Goal: Task Accomplishment & Management: Complete application form

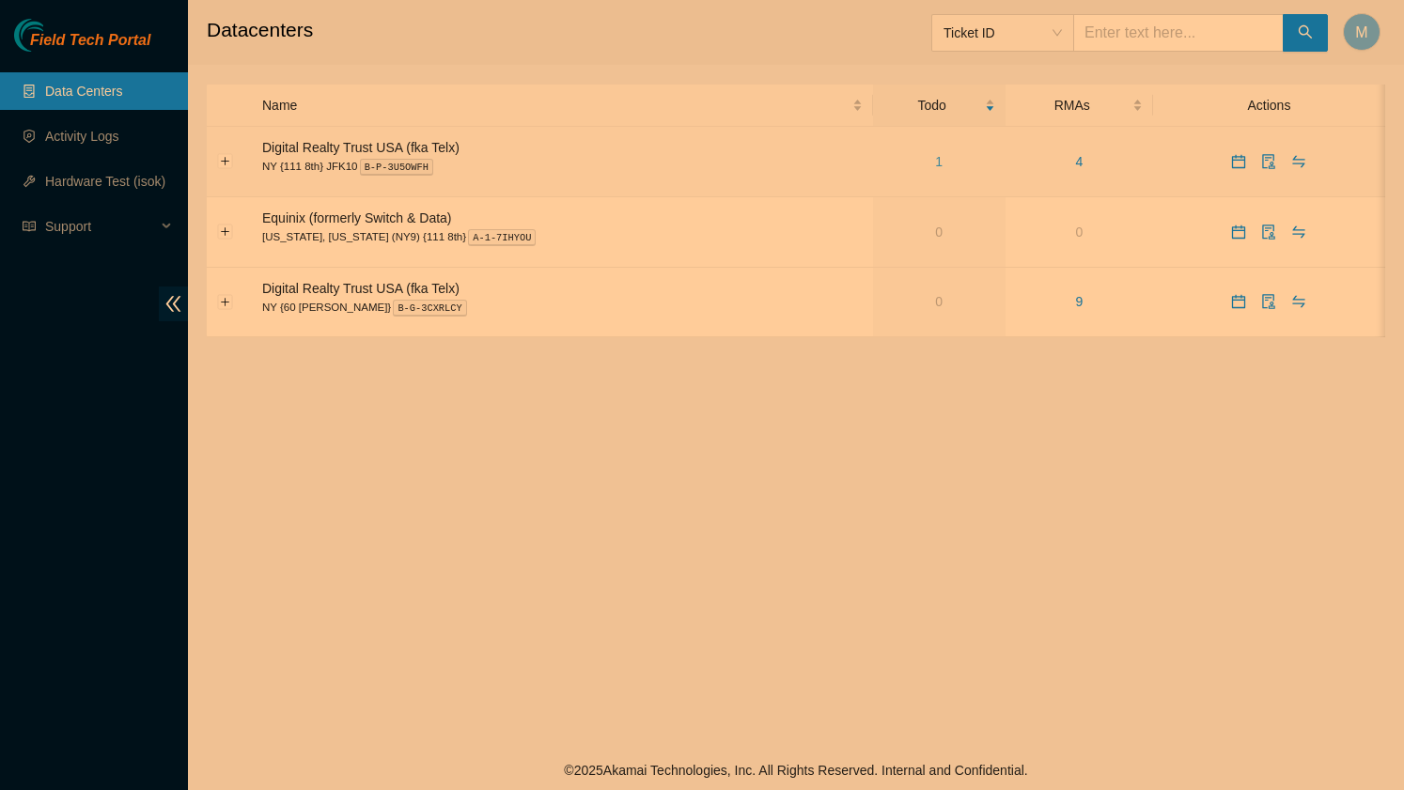
click at [935, 156] on link "1" at bounding box center [939, 161] width 8 height 15
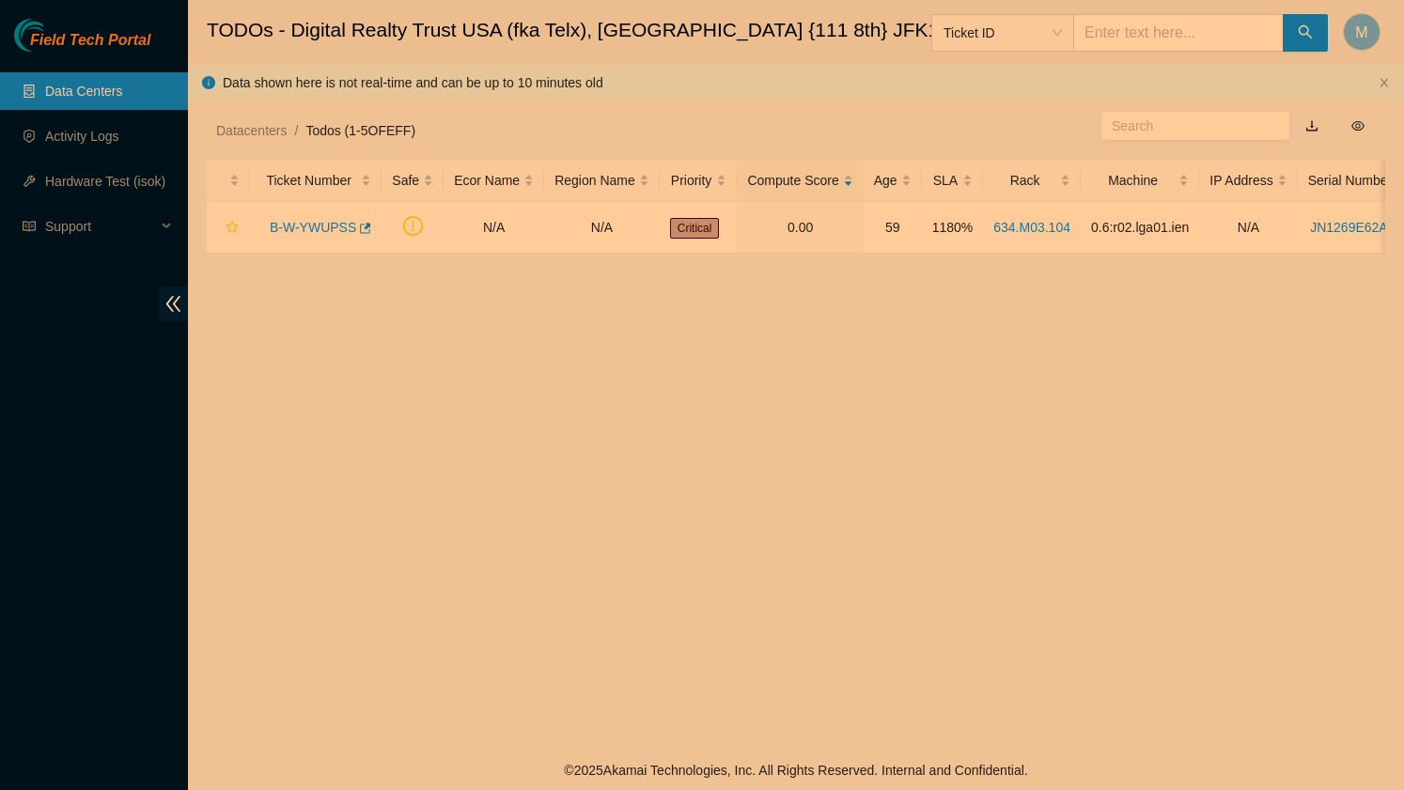
click at [89, 98] on link "Data Centers" at bounding box center [83, 91] width 77 height 15
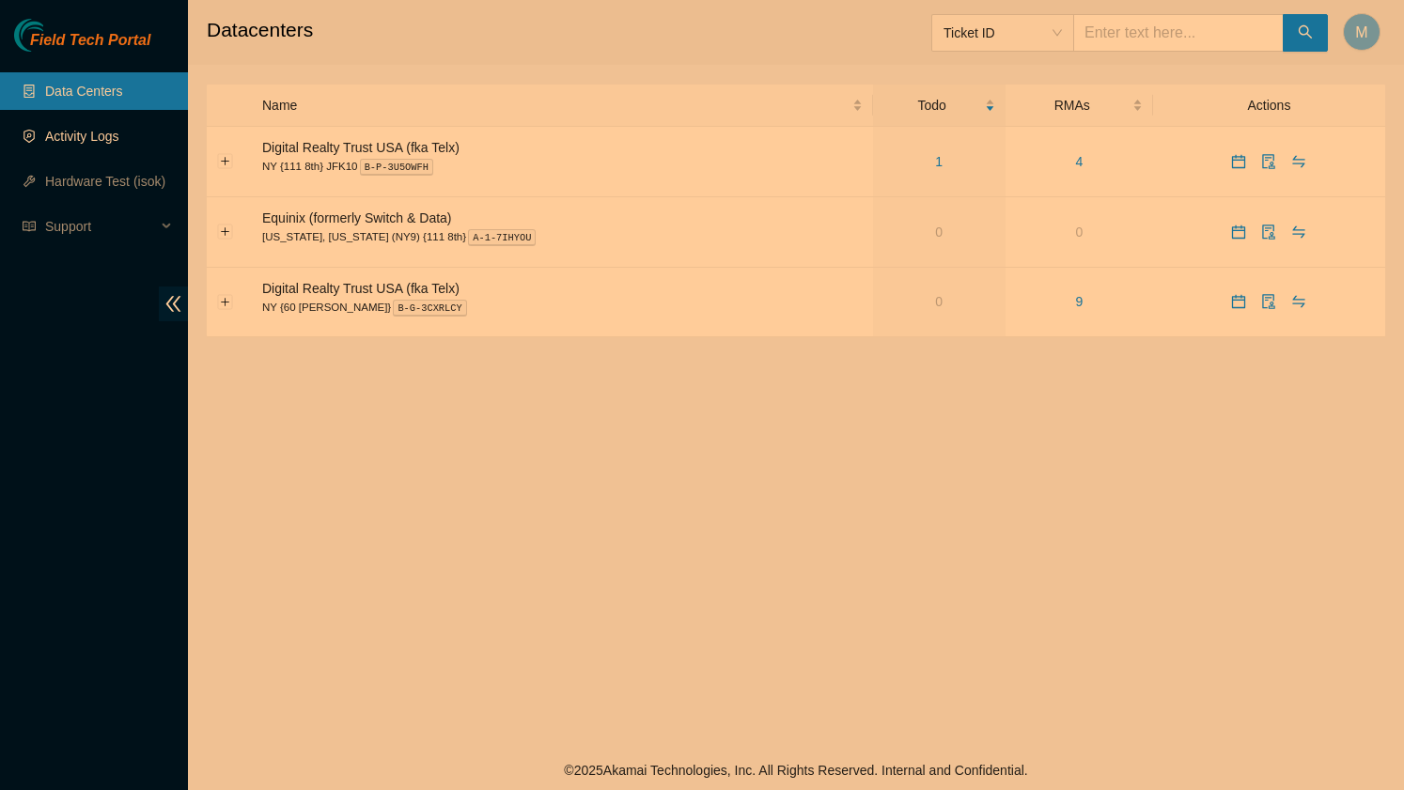
click at [74, 141] on link "Activity Logs" at bounding box center [82, 136] width 74 height 15
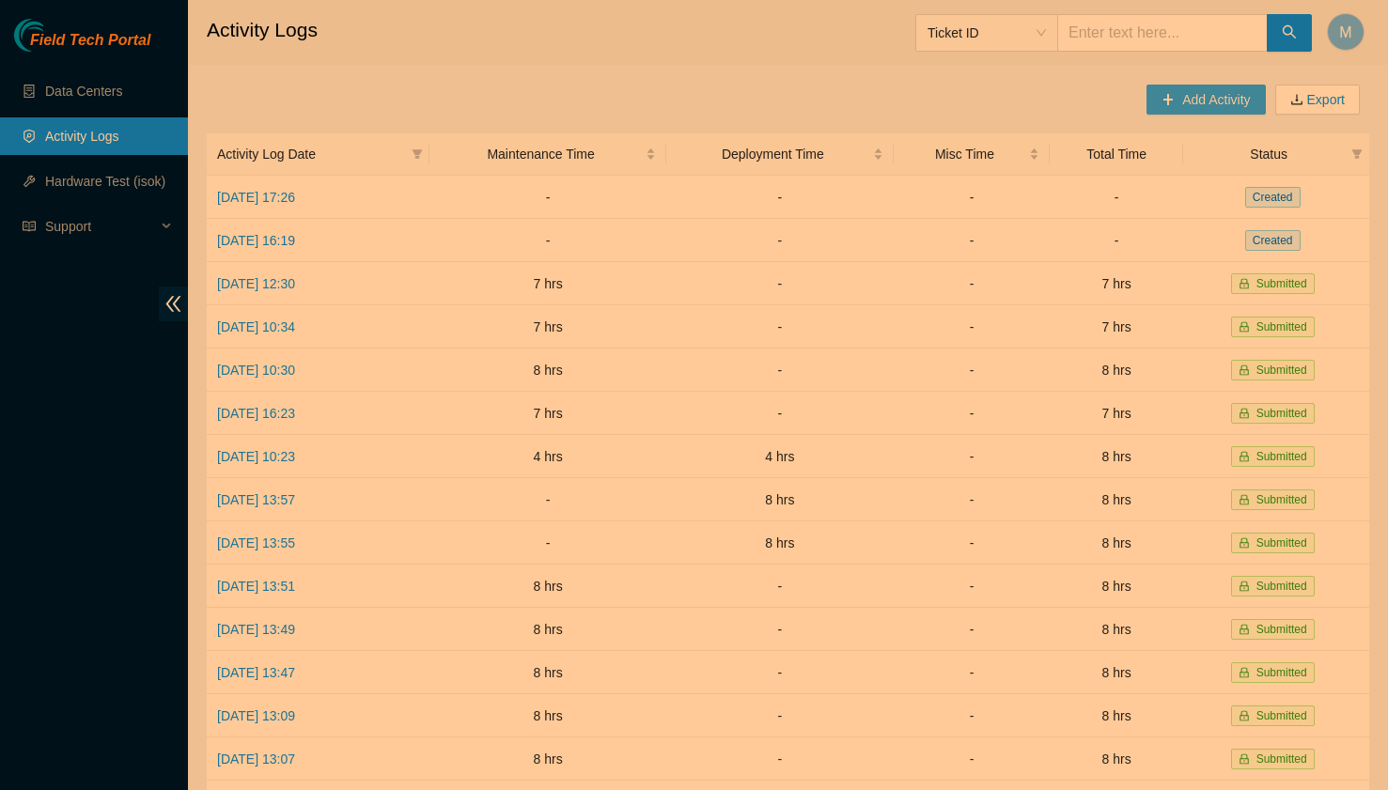
click at [1201, 102] on span "Add Activity" at bounding box center [1216, 99] width 68 height 21
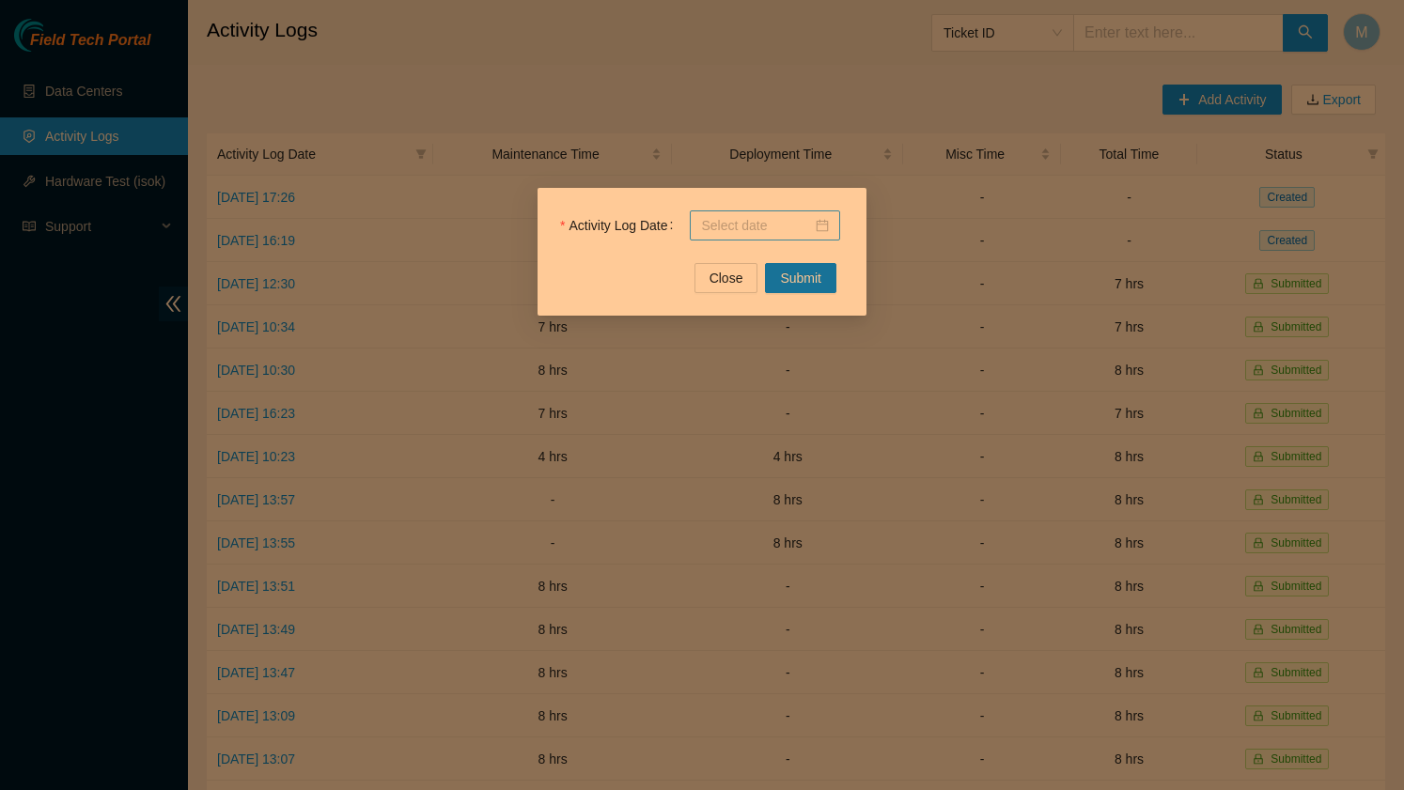
click at [769, 230] on input "Activity Log Date" at bounding box center [756, 225] width 111 height 21
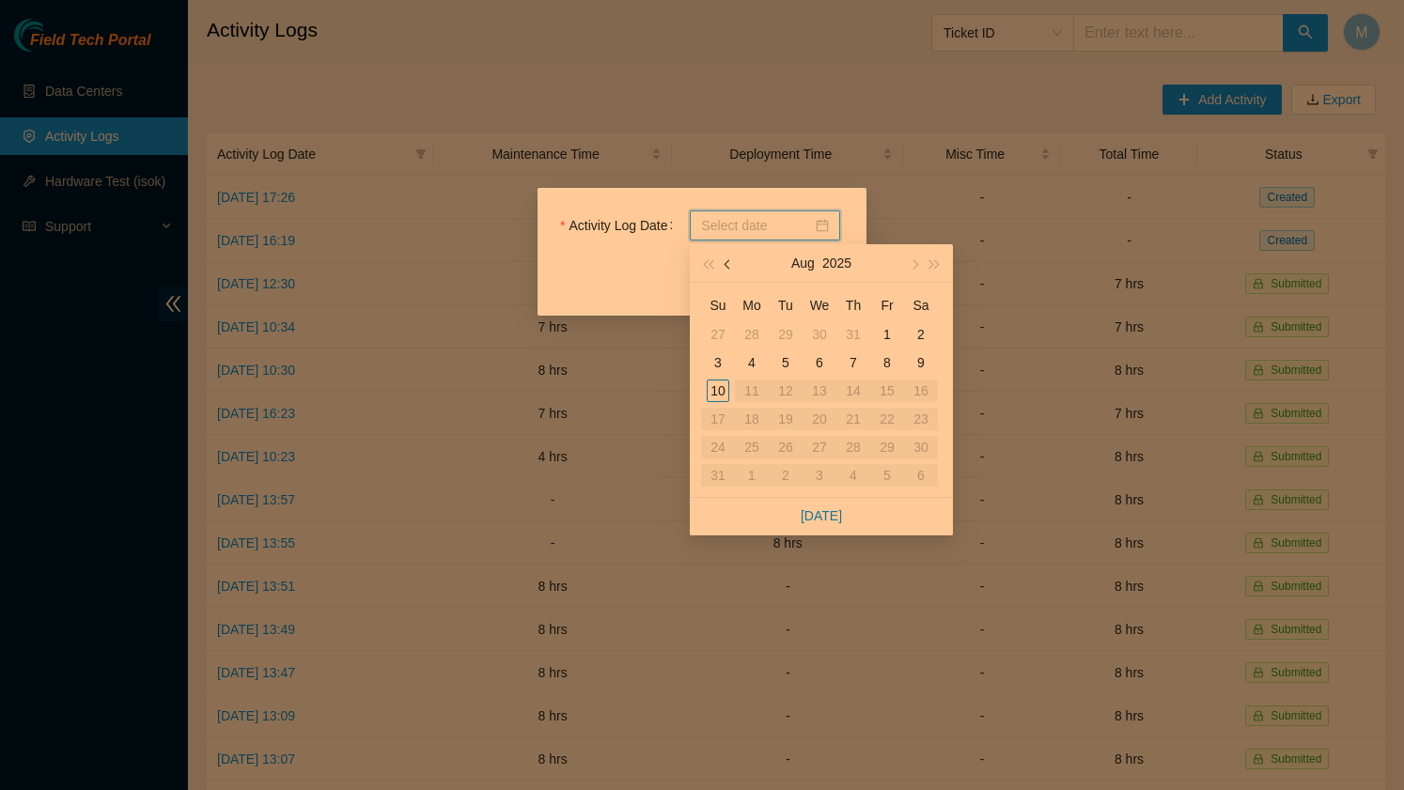
click at [729, 266] on span "button" at bounding box center [729, 264] width 9 height 9
type input "[DATE]"
click at [852, 447] on div "31" at bounding box center [853, 447] width 23 height 23
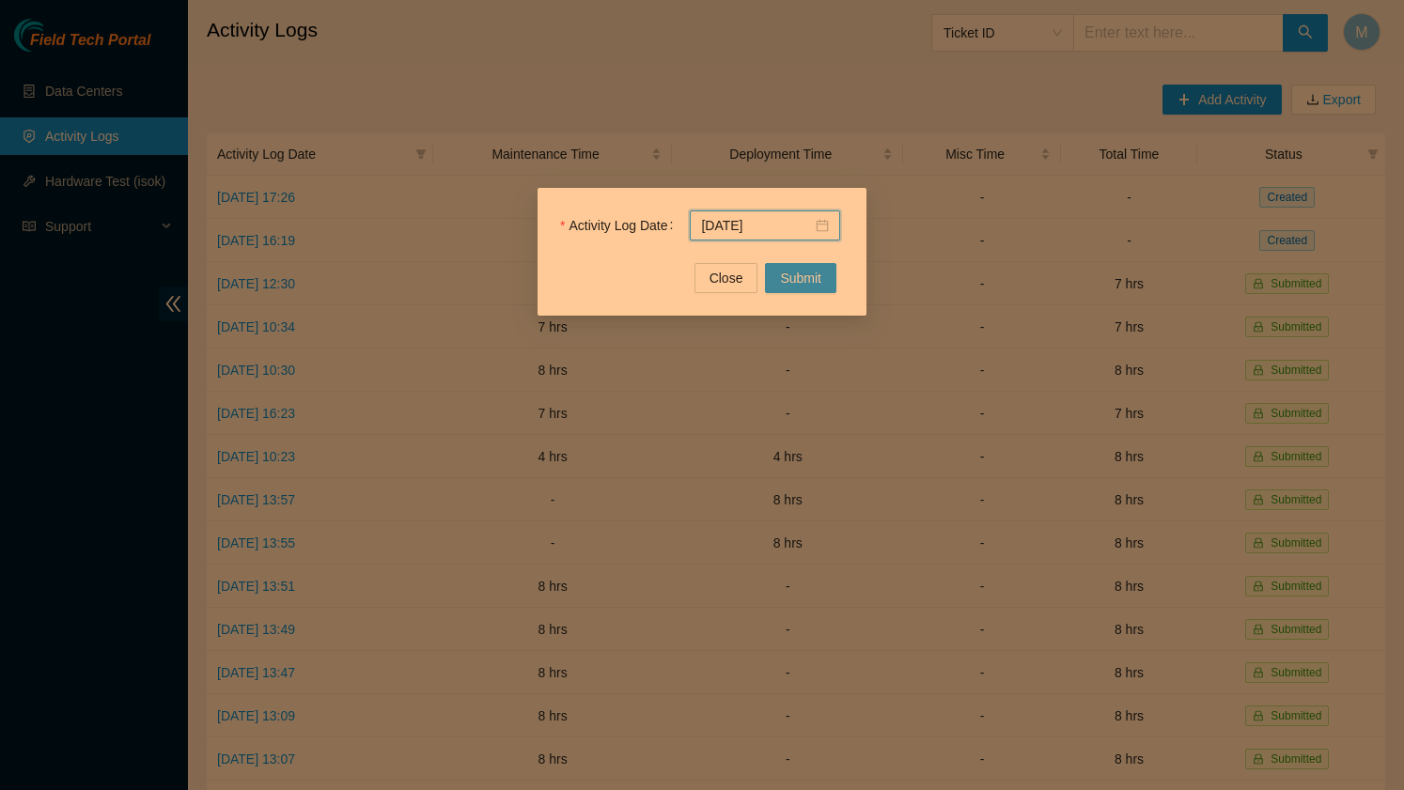
click at [809, 278] on span "Submit" at bounding box center [800, 278] width 41 height 21
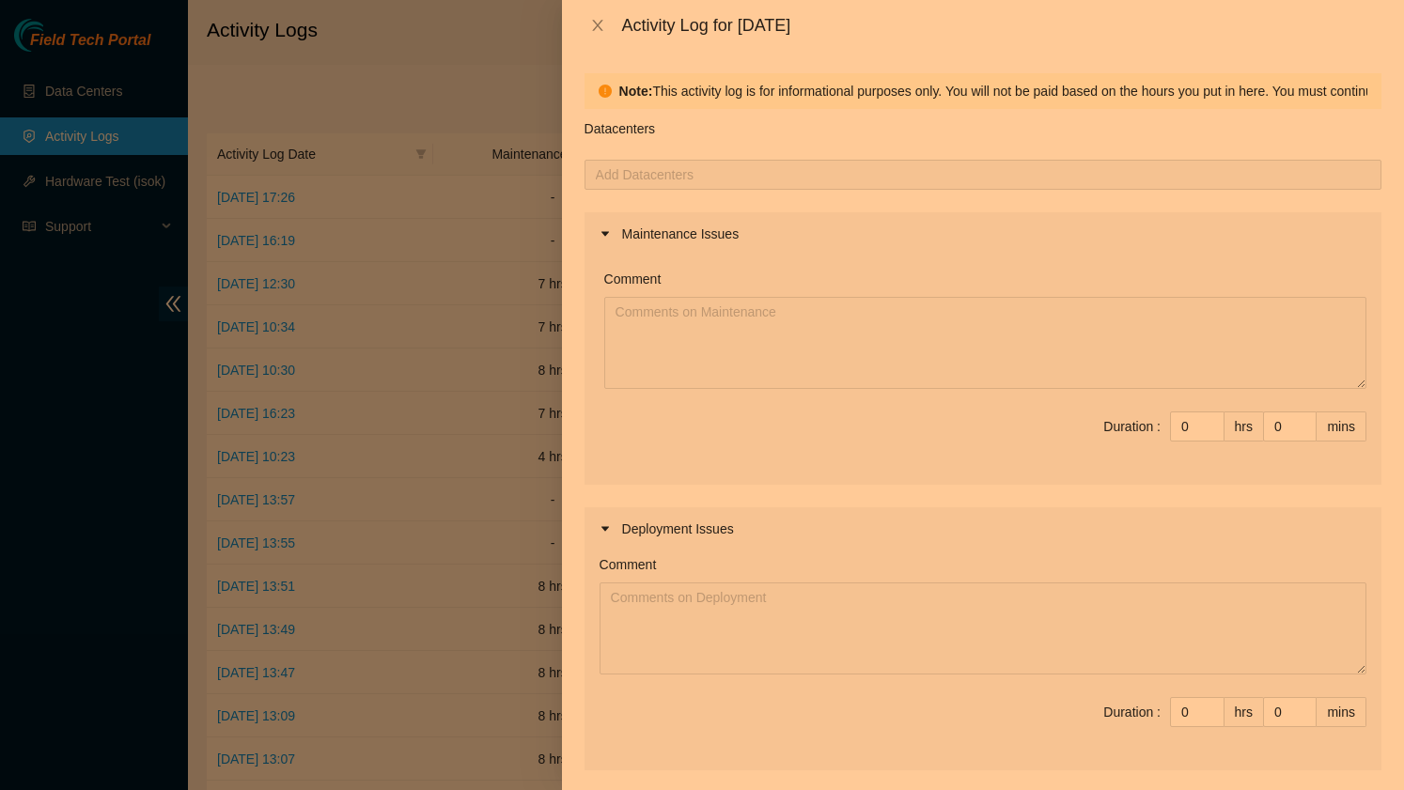
click at [688, 169] on div at bounding box center [983, 175] width 788 height 23
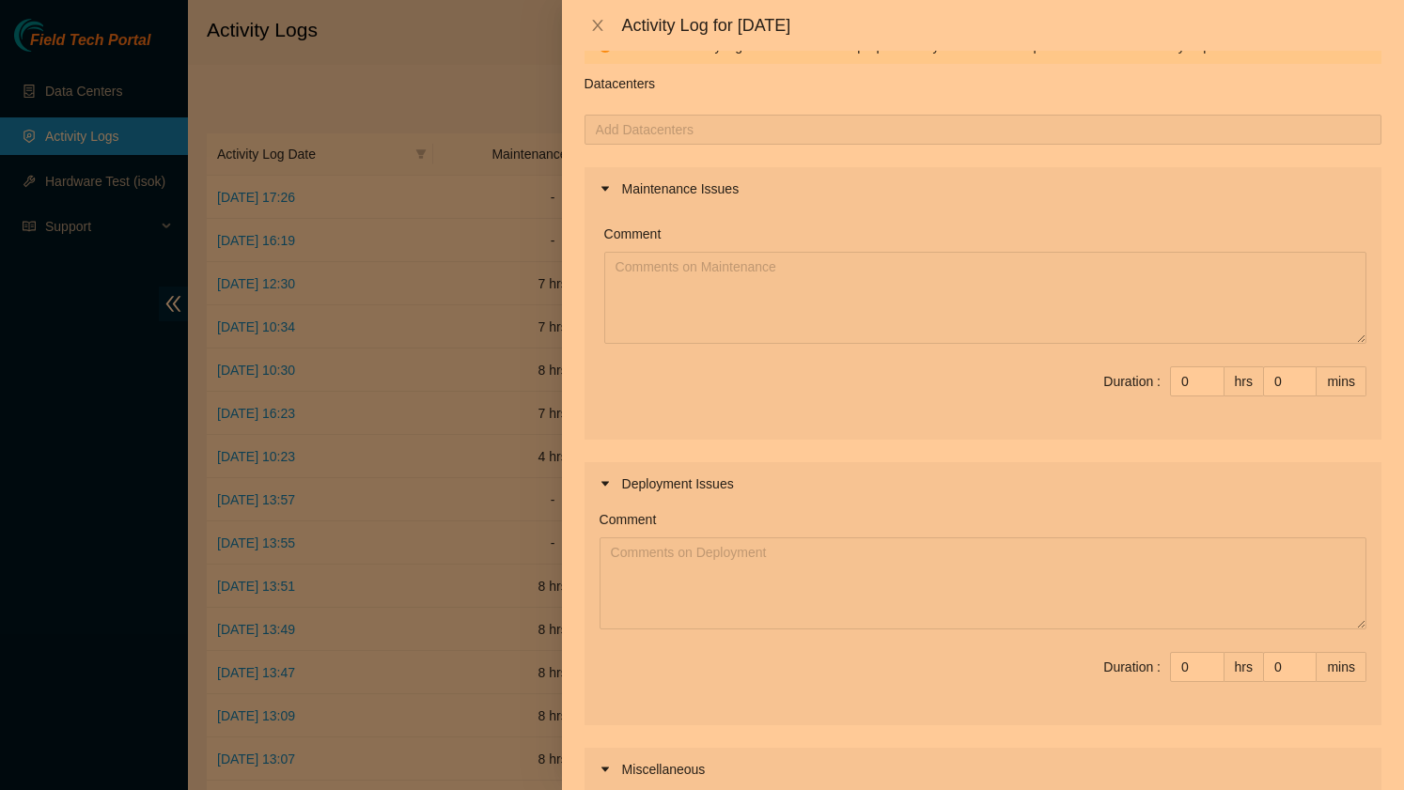
scroll to position [46, 0]
type input "1"
click at [1213, 376] on icon "up" at bounding box center [1213, 376] width 7 height 7
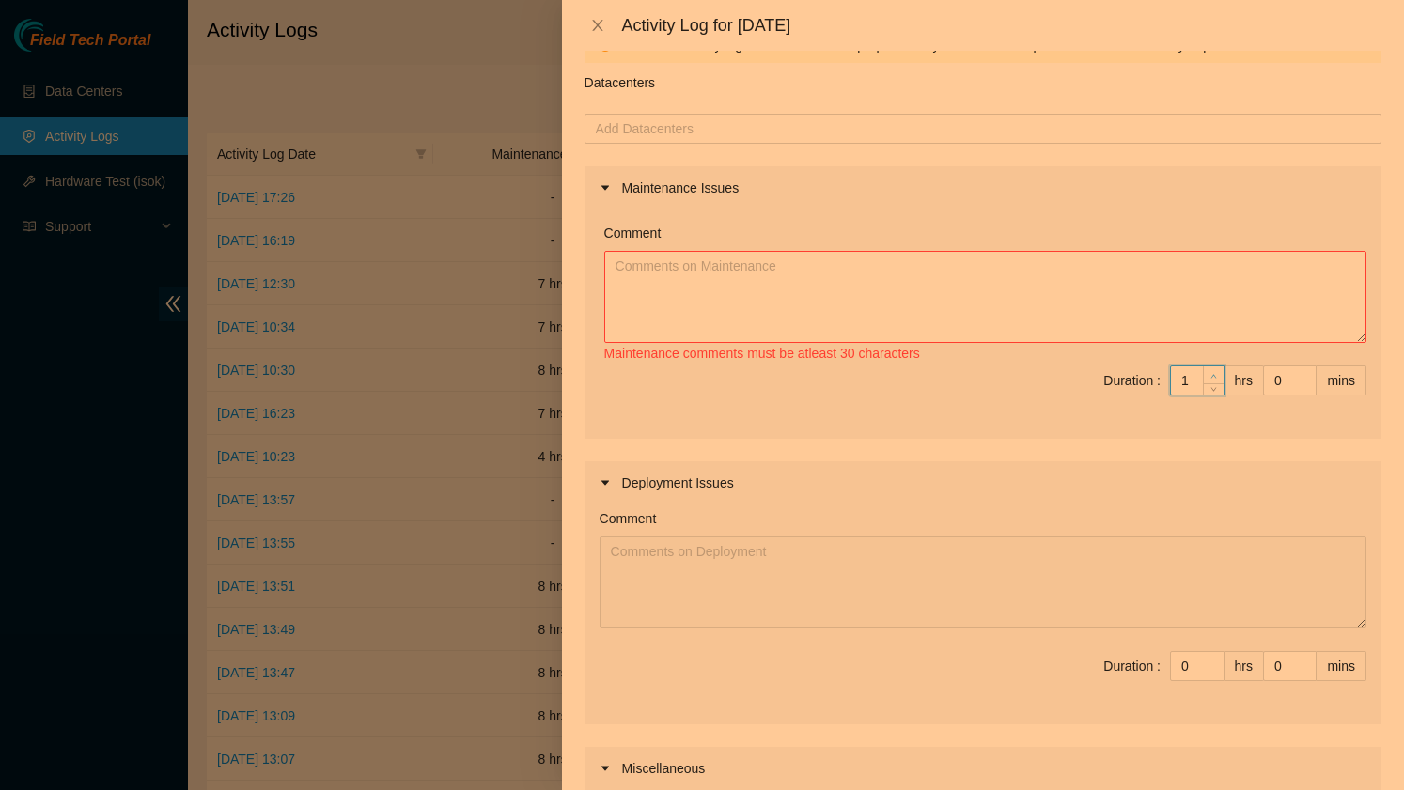
type input "2"
click at [1213, 376] on icon "up" at bounding box center [1213, 376] width 7 height 7
type input "3"
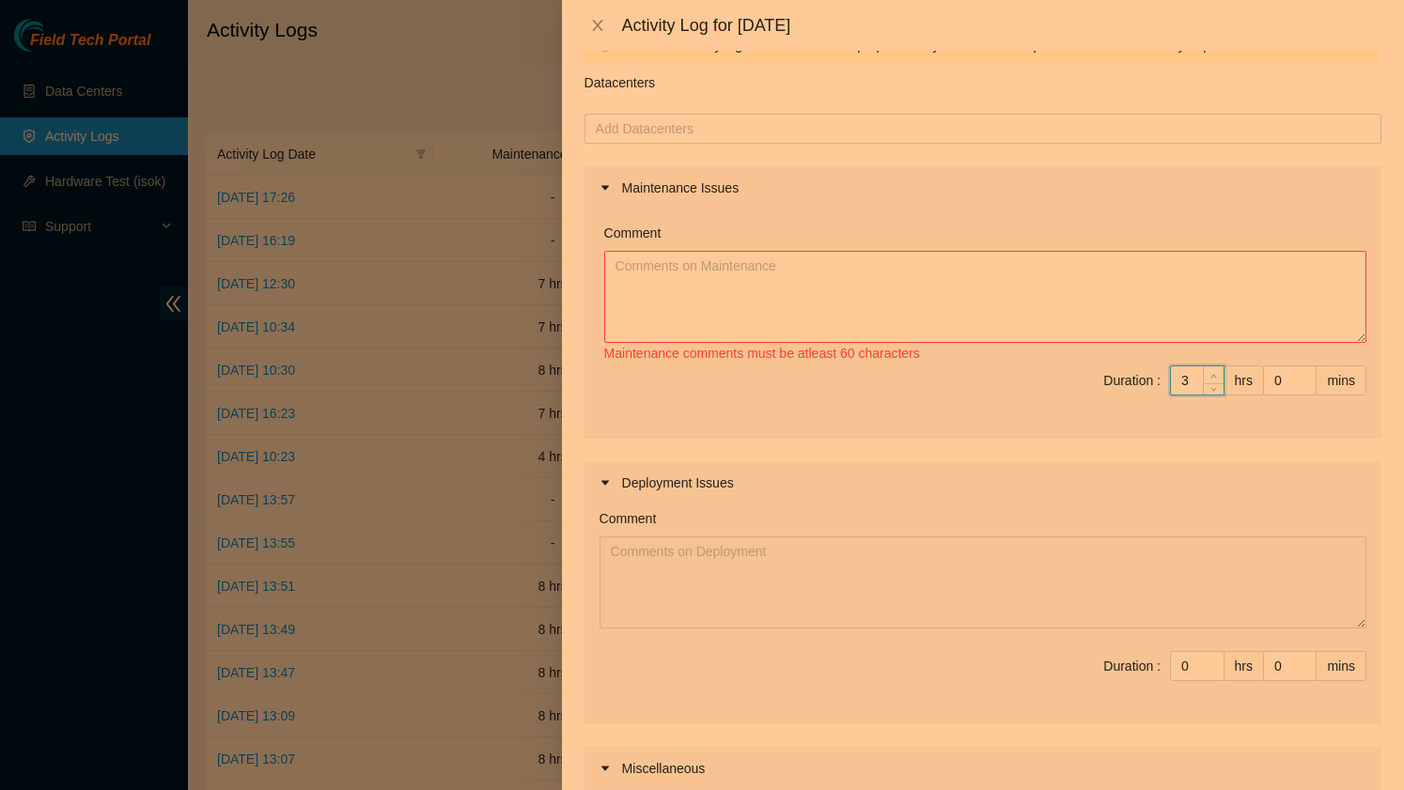
click at [1213, 376] on icon "up" at bounding box center [1213, 376] width 7 height 7
type input "4"
click at [1213, 376] on icon "up" at bounding box center [1213, 376] width 7 height 7
type input "5"
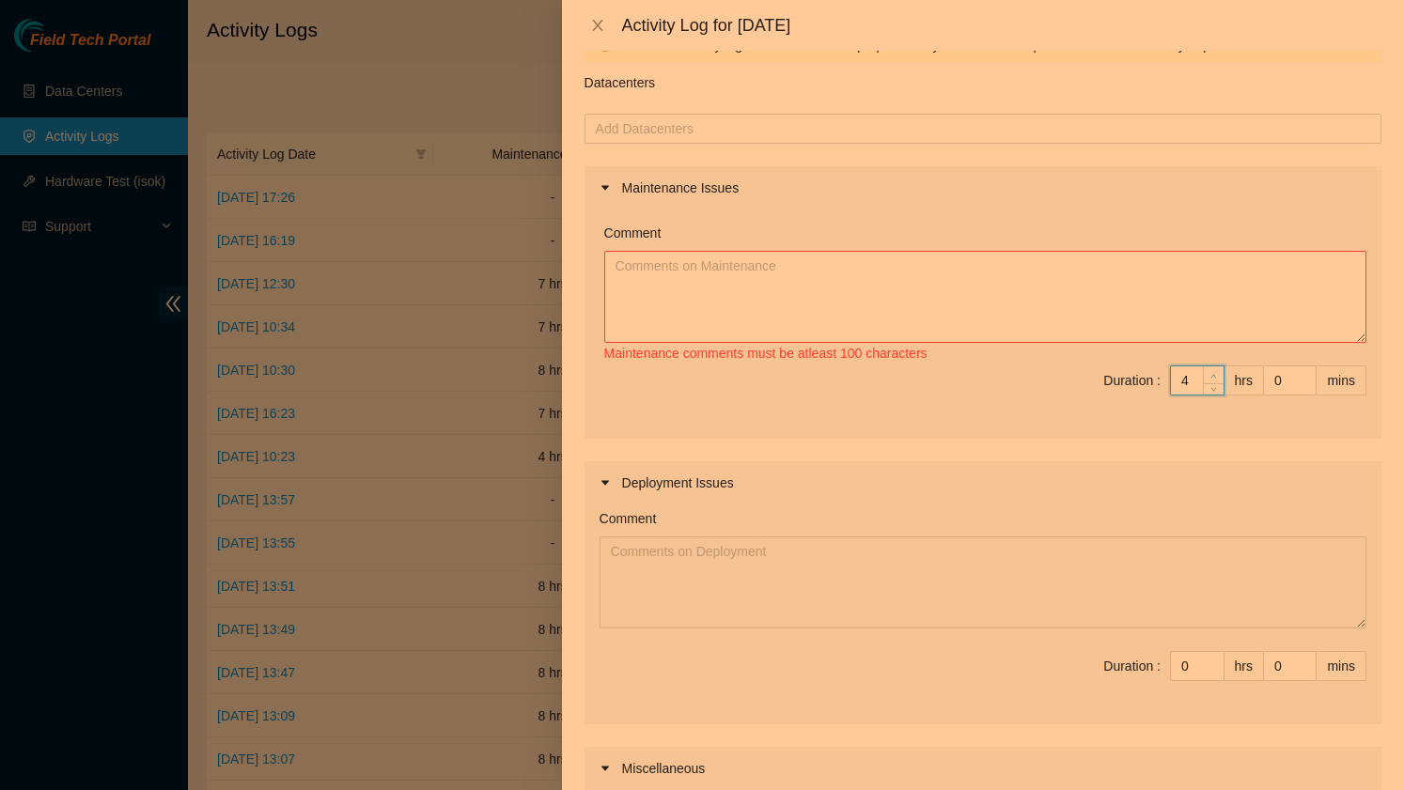
type input "5"
click at [1213, 376] on icon "up" at bounding box center [1213, 376] width 7 height 7
type input "6"
click at [1213, 376] on icon "up" at bounding box center [1213, 376] width 7 height 7
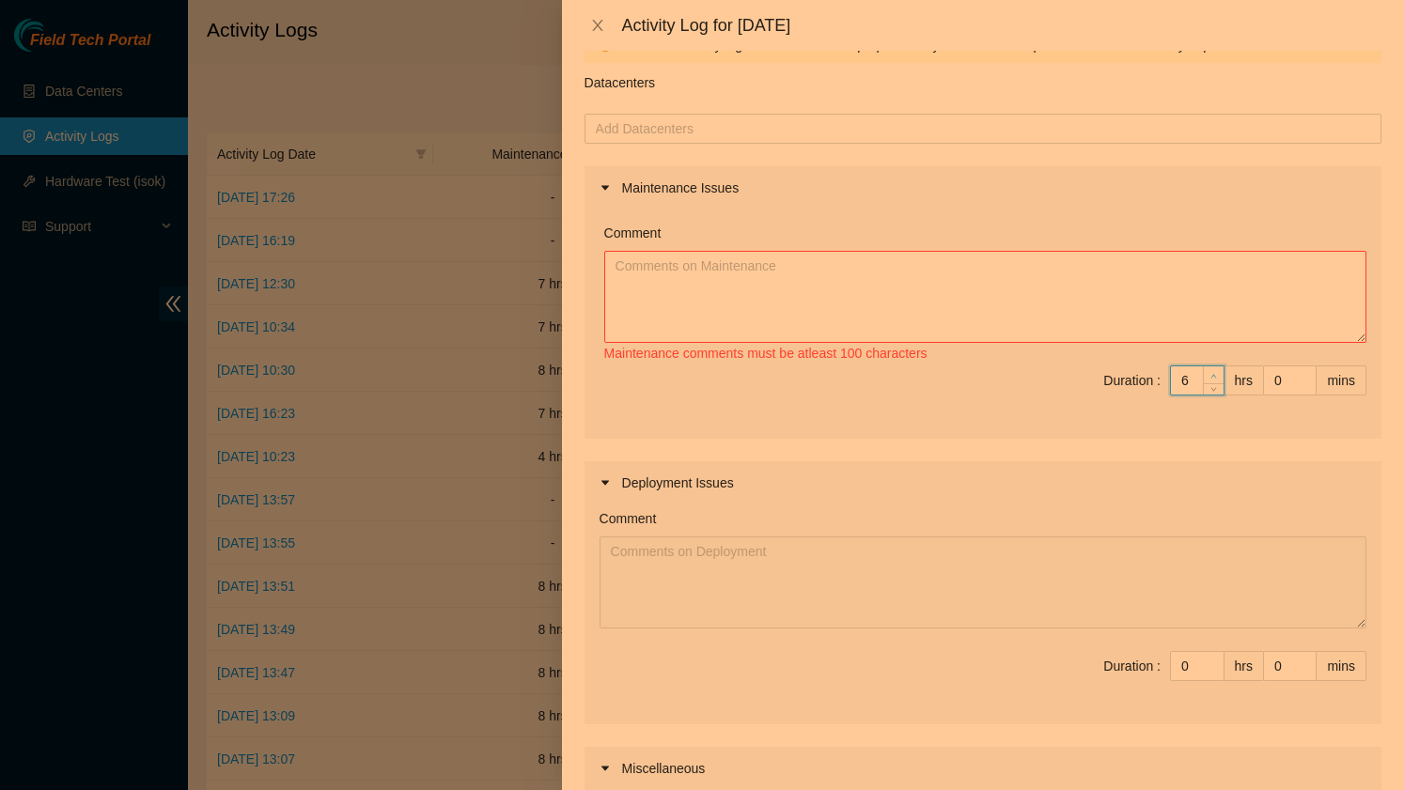
type input "7"
click at [1213, 376] on icon "up" at bounding box center [1213, 376] width 7 height 7
type input "8"
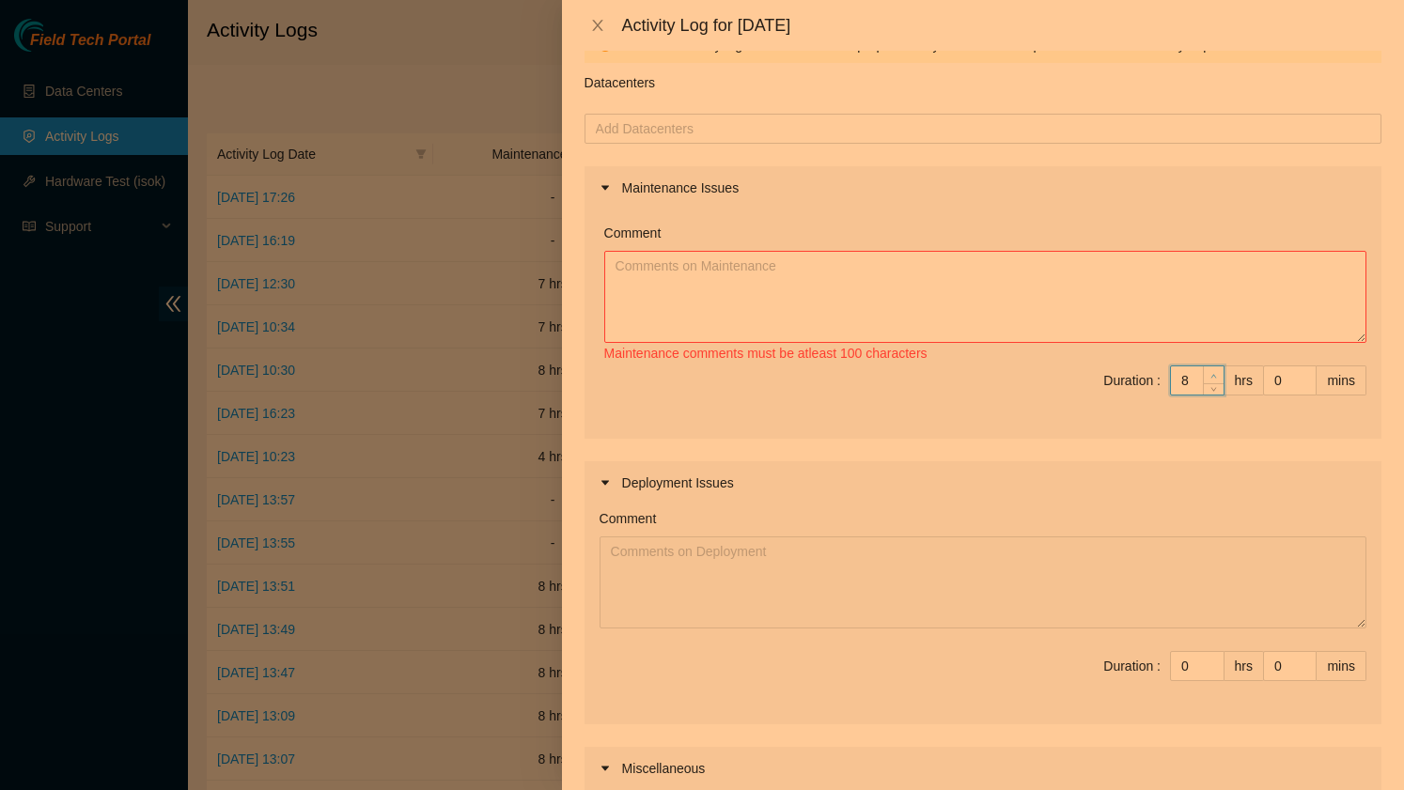
click at [1213, 376] on icon "up" at bounding box center [1213, 376] width 7 height 7
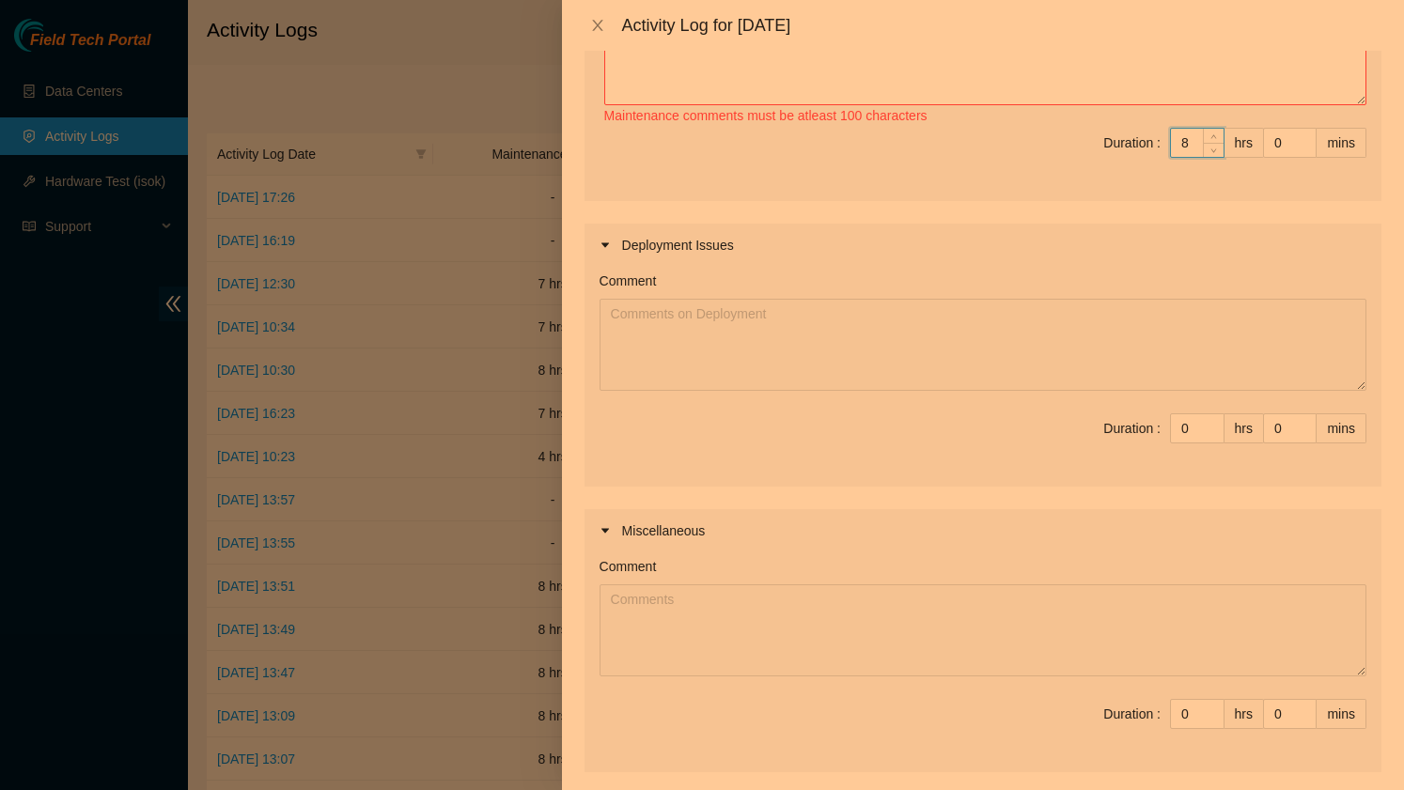
scroll to position [0, 0]
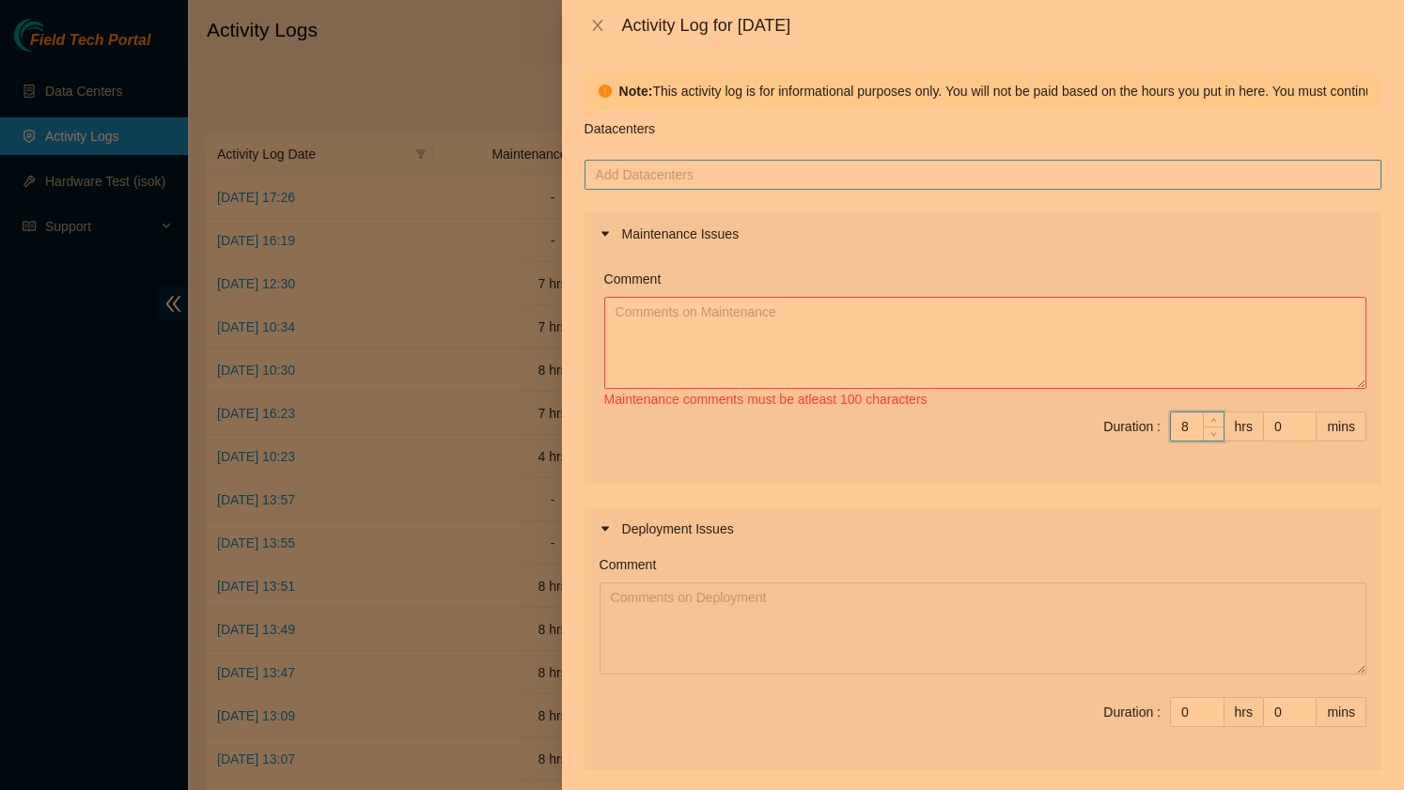
click at [864, 185] on div at bounding box center [983, 175] width 788 height 23
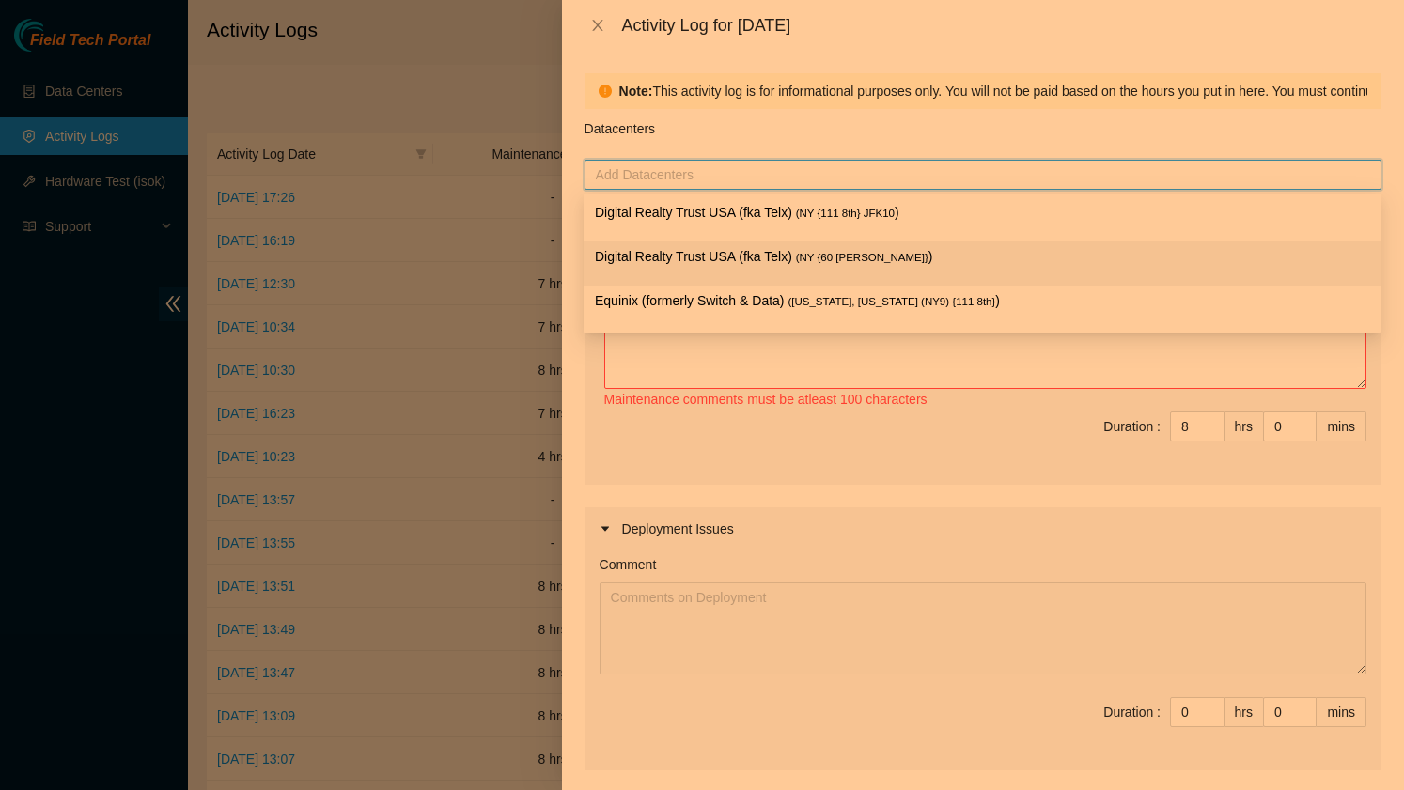
click at [763, 254] on p "Digital Realty Trust USA (fka Telx) ( NY {60 [PERSON_NAME]} )" at bounding box center [982, 257] width 774 height 22
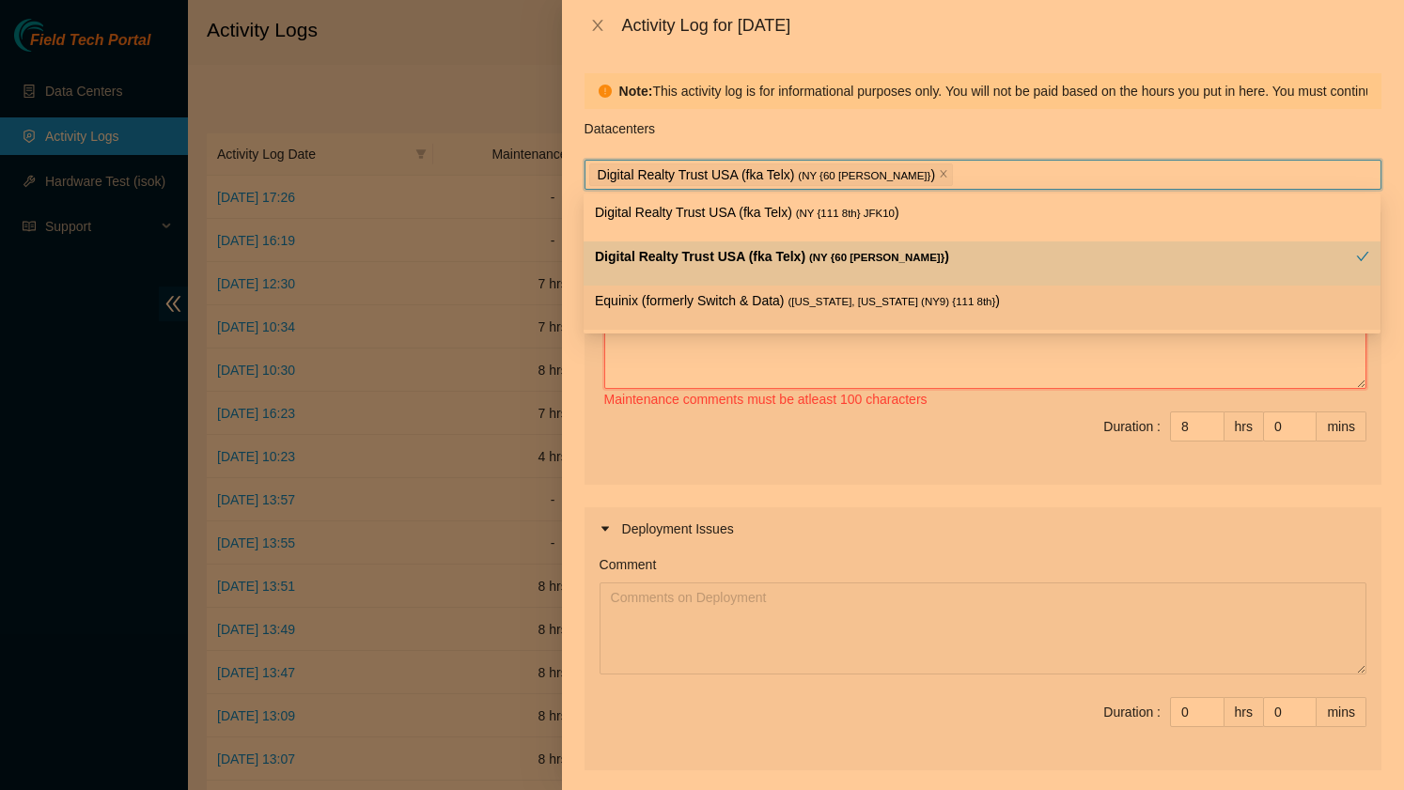
click at [718, 369] on textarea "Comment" at bounding box center [985, 343] width 762 height 92
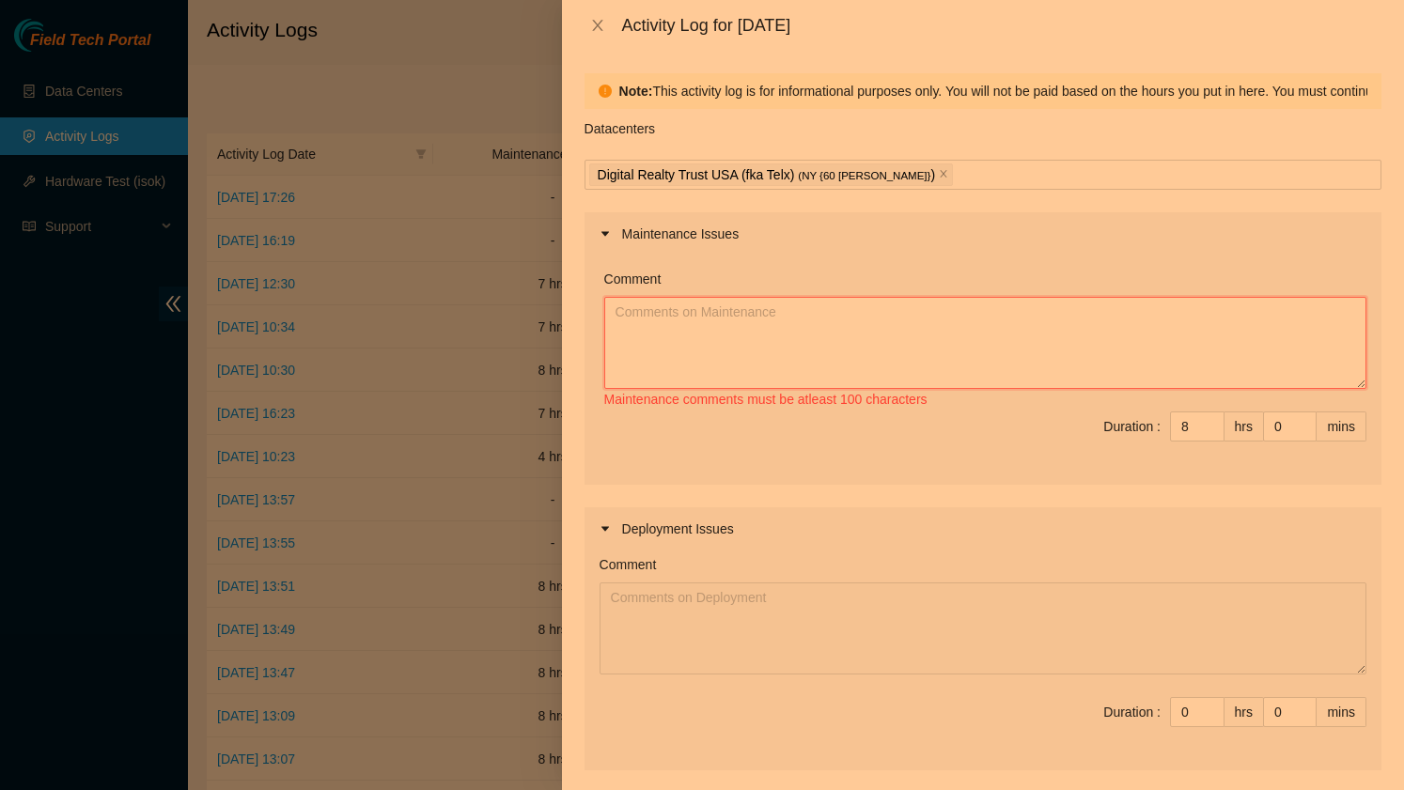
click at [701, 326] on textarea "Comment" at bounding box center [985, 343] width 762 height 92
type textarea "A"
type textarea "S"
type textarea "W"
type textarea "J"
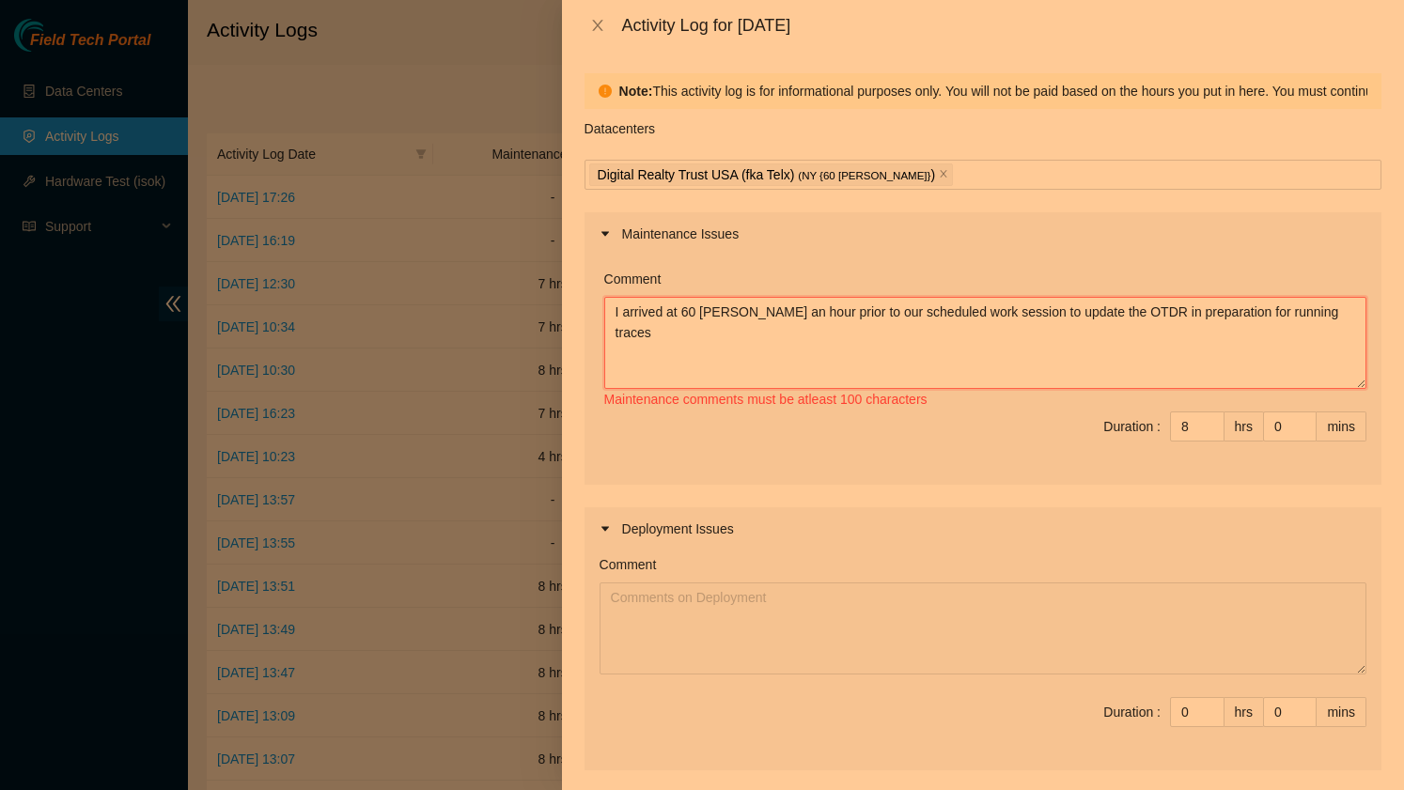
drag, startPoint x: 1346, startPoint y: 312, endPoint x: 609, endPoint y: 298, distance: 737.0
click at [609, 303] on textarea "I arrived at 60 [PERSON_NAME] an hour prior to our scheduled work session to up…" at bounding box center [985, 343] width 762 height 92
drag, startPoint x: 636, startPoint y: 313, endPoint x: 585, endPoint y: 298, distance: 53.8
click at [573, 311] on div "Note: This activity log is for informational purposes only. You will not be pai…" at bounding box center [983, 421] width 842 height 740
click at [766, 309] on textarea "[PERSON_NAME] and I worked at 60 [PERSON_NAME]" at bounding box center [985, 343] width 762 height 92
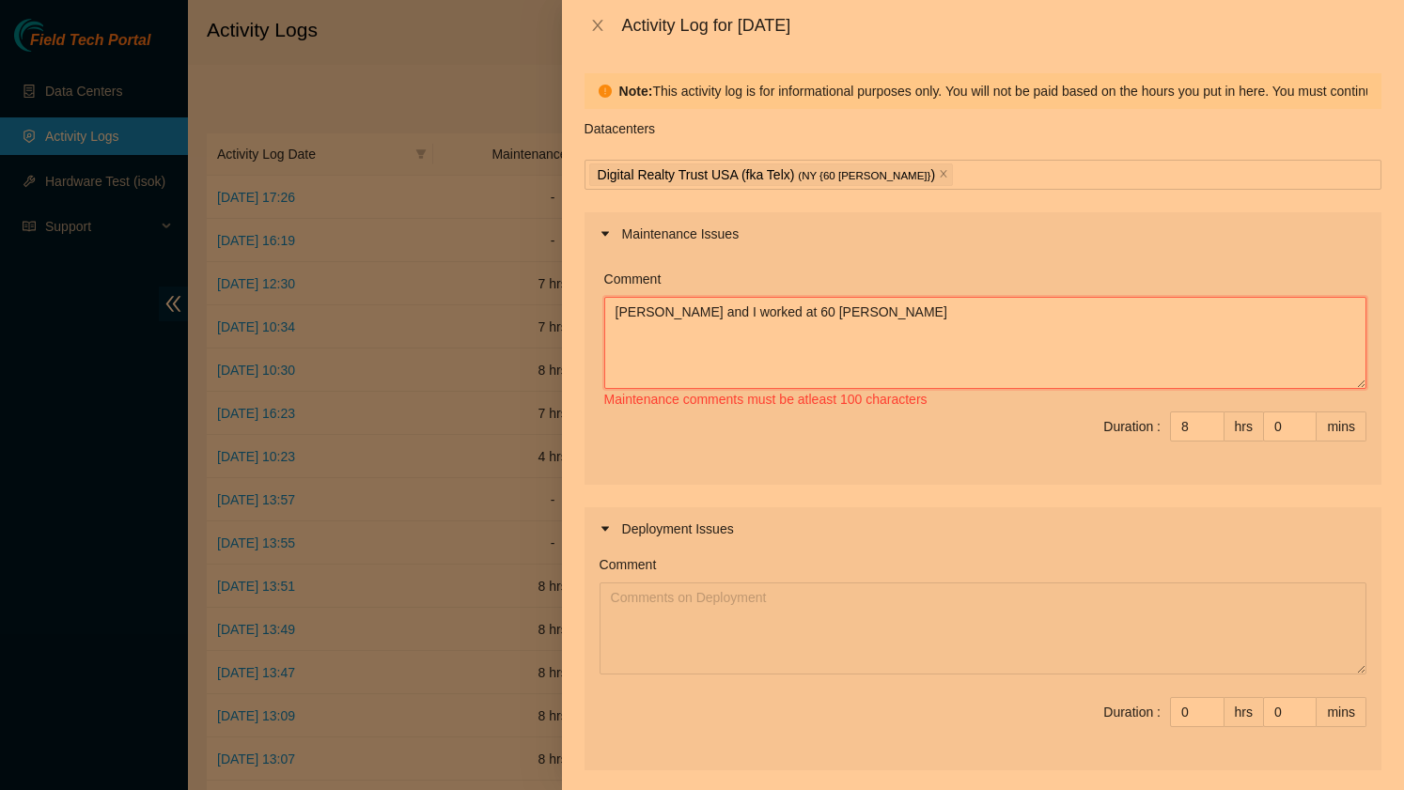
click at [852, 316] on textarea "[PERSON_NAME] and I worked at 60 [PERSON_NAME]" at bounding box center [985, 343] width 762 height 92
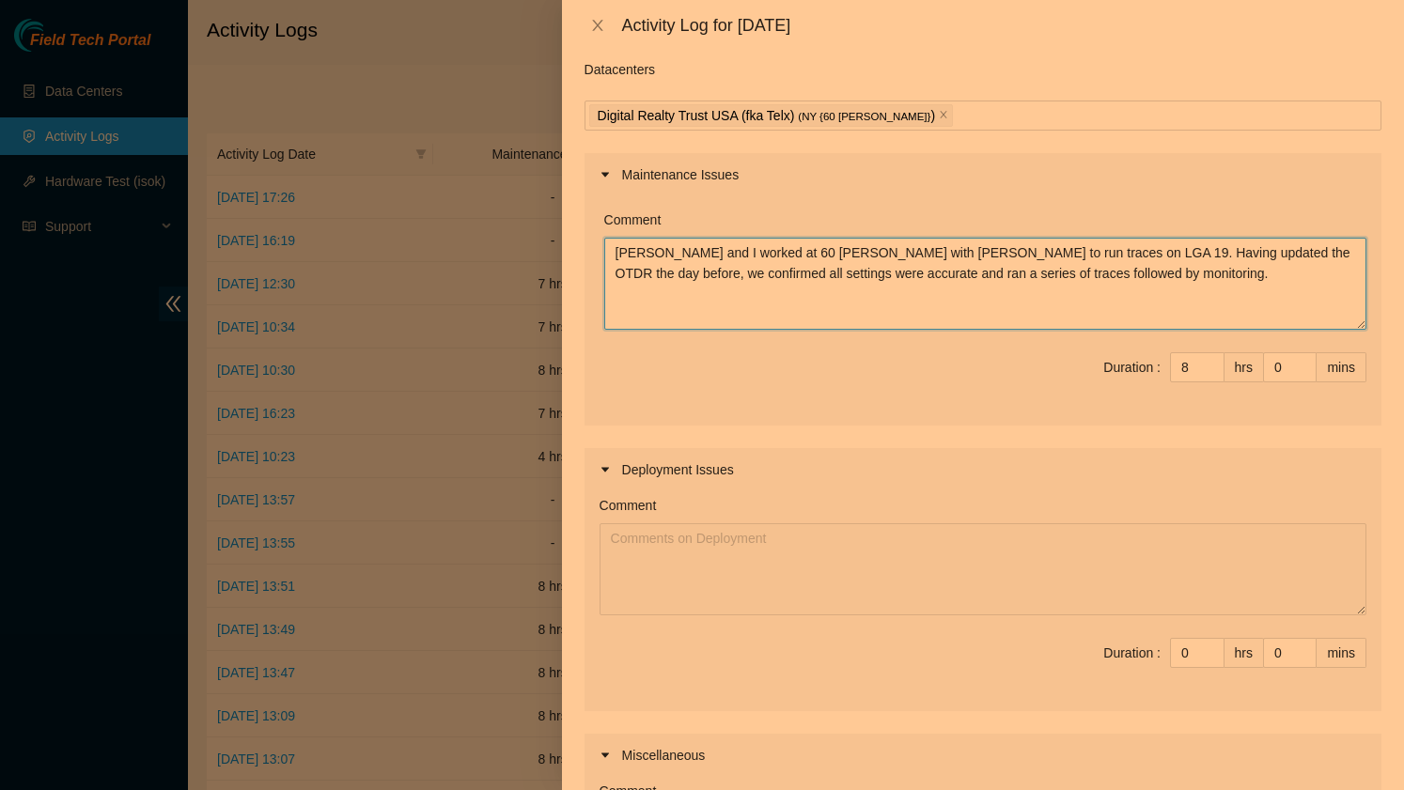
scroll to position [96, 0]
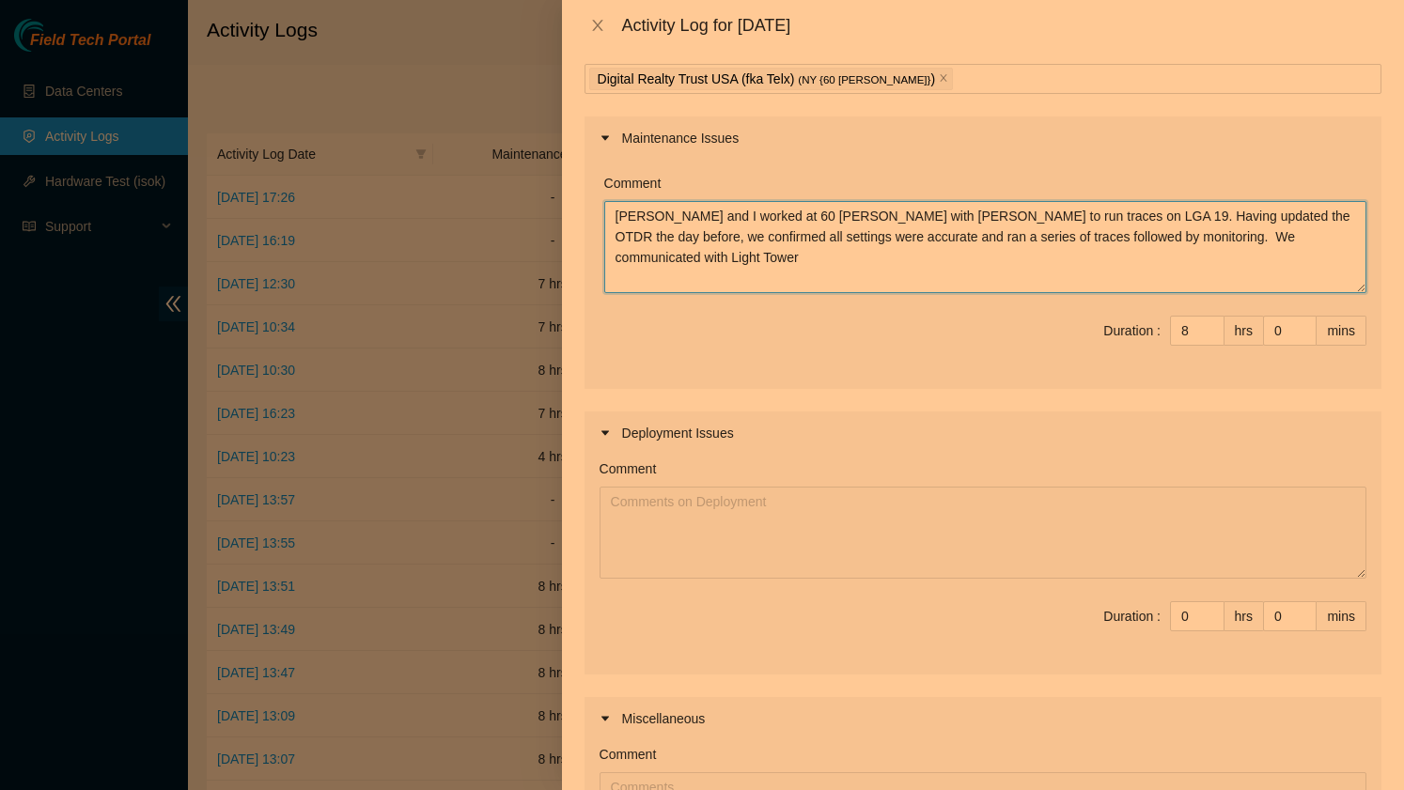
click at [1288, 234] on textarea "[PERSON_NAME] and I worked at 60 [PERSON_NAME] with [PERSON_NAME] to run traces…" at bounding box center [985, 247] width 762 height 92
click at [733, 274] on textarea "[PERSON_NAME] and I worked at 60 [PERSON_NAME] with [PERSON_NAME] to run traces…" at bounding box center [985, 247] width 762 height 92
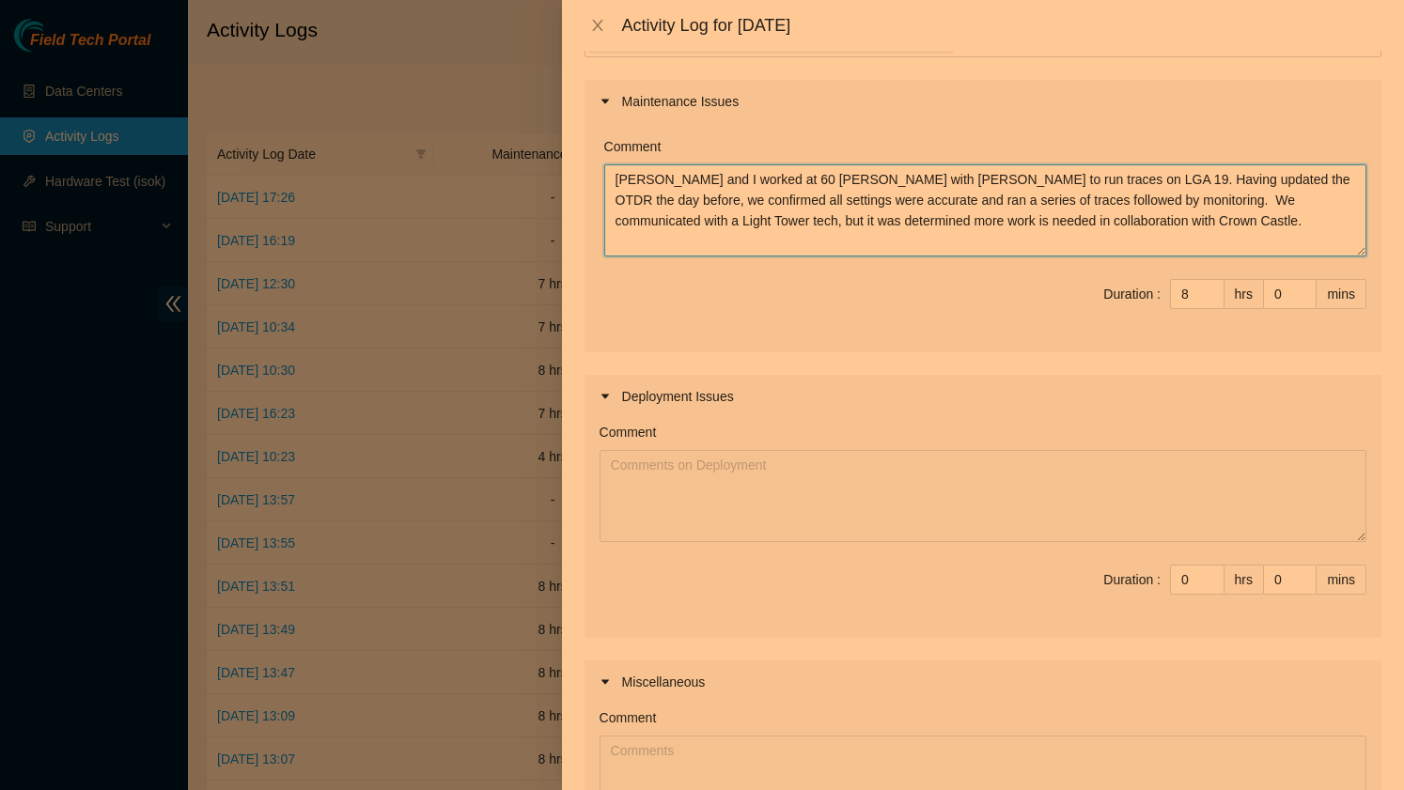
scroll to position [472, 0]
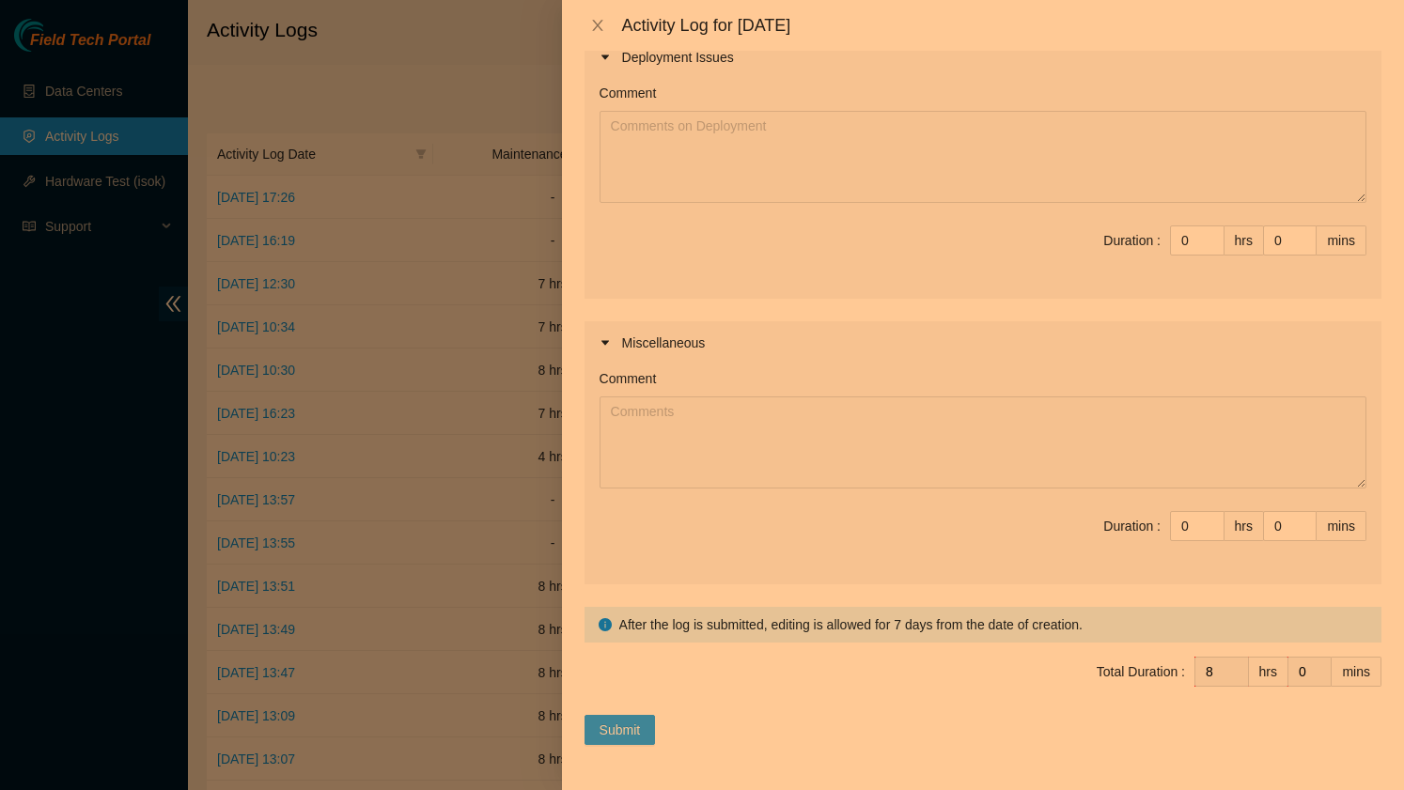
type textarea "[PERSON_NAME] and I worked at 60 [PERSON_NAME] with [PERSON_NAME] to run traces…"
click at [628, 729] on span "Submit" at bounding box center [620, 730] width 41 height 21
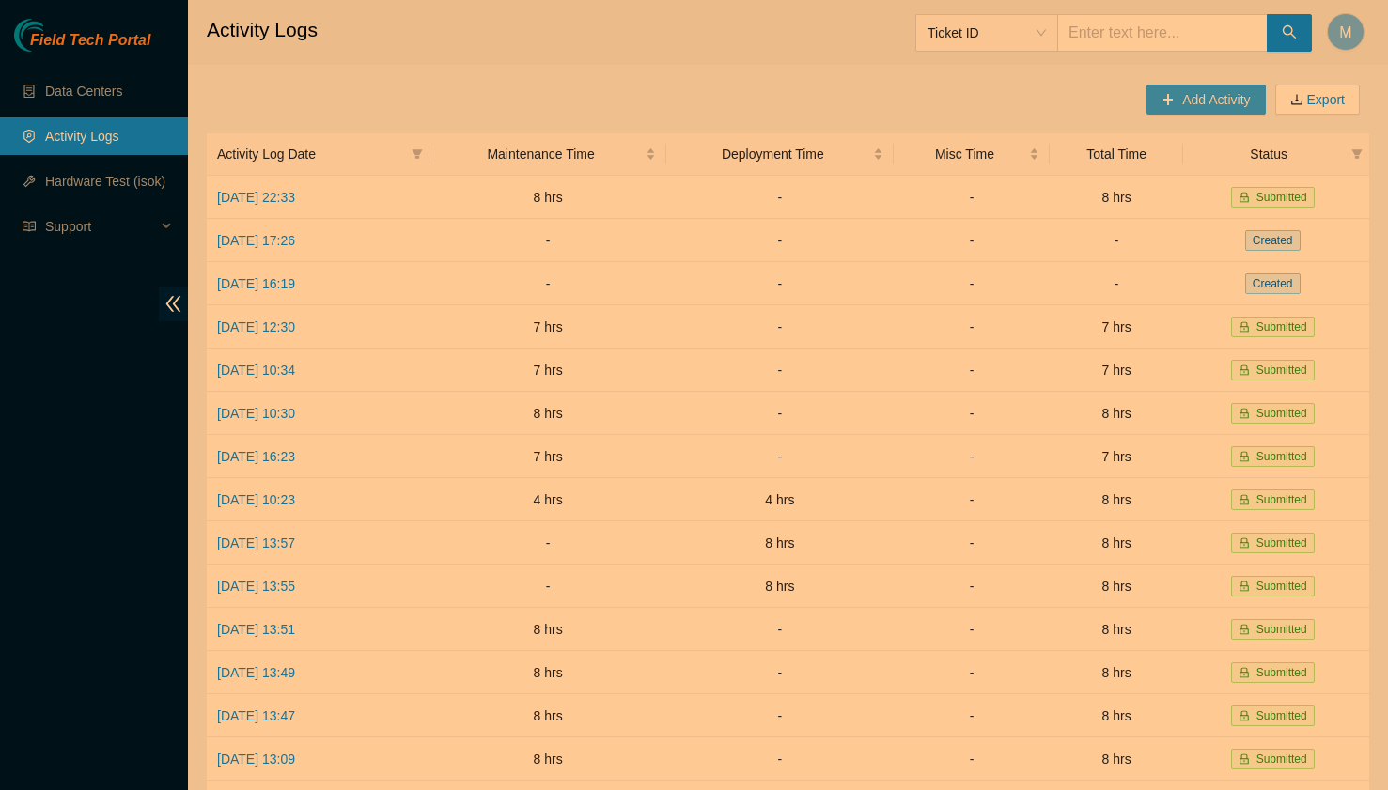
click at [1187, 89] on span "Add Activity" at bounding box center [1216, 99] width 68 height 21
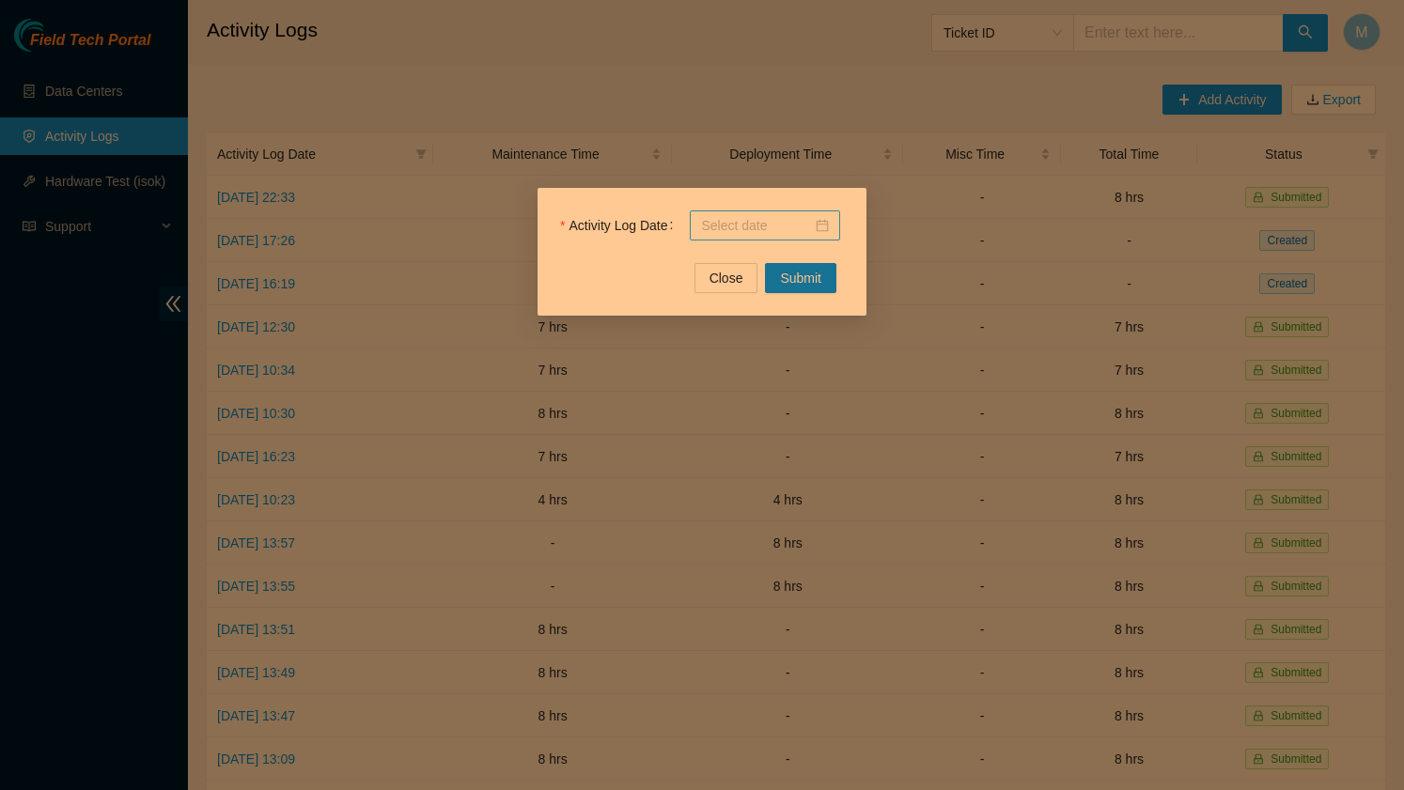
click at [801, 232] on input "Activity Log Date" at bounding box center [756, 225] width 111 height 21
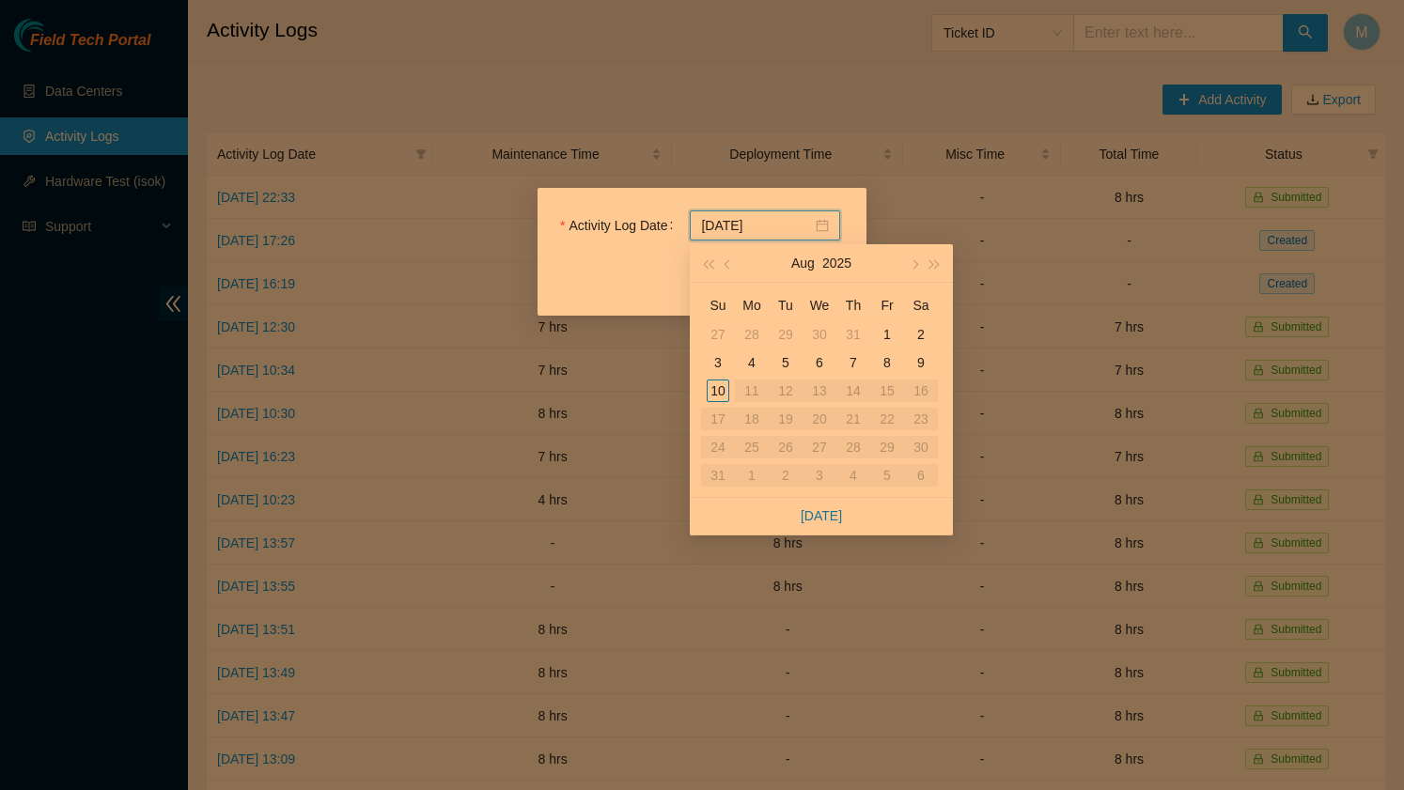
type input "[DATE]"
click at [725, 261] on button "button" at bounding box center [728, 263] width 21 height 38
type input "[DATE]"
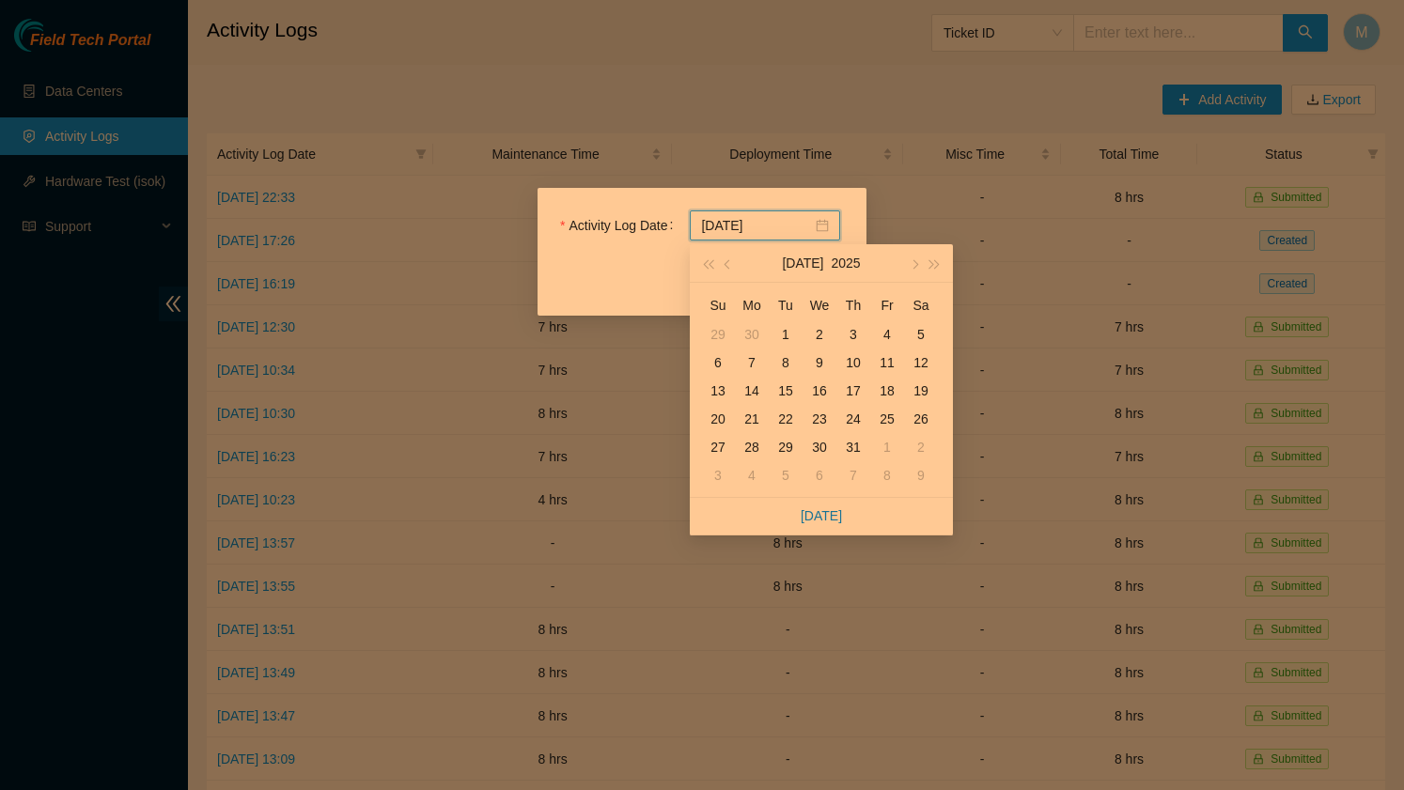
type input "[DATE]"
click at [789, 337] on div "1" at bounding box center [785, 334] width 23 height 23
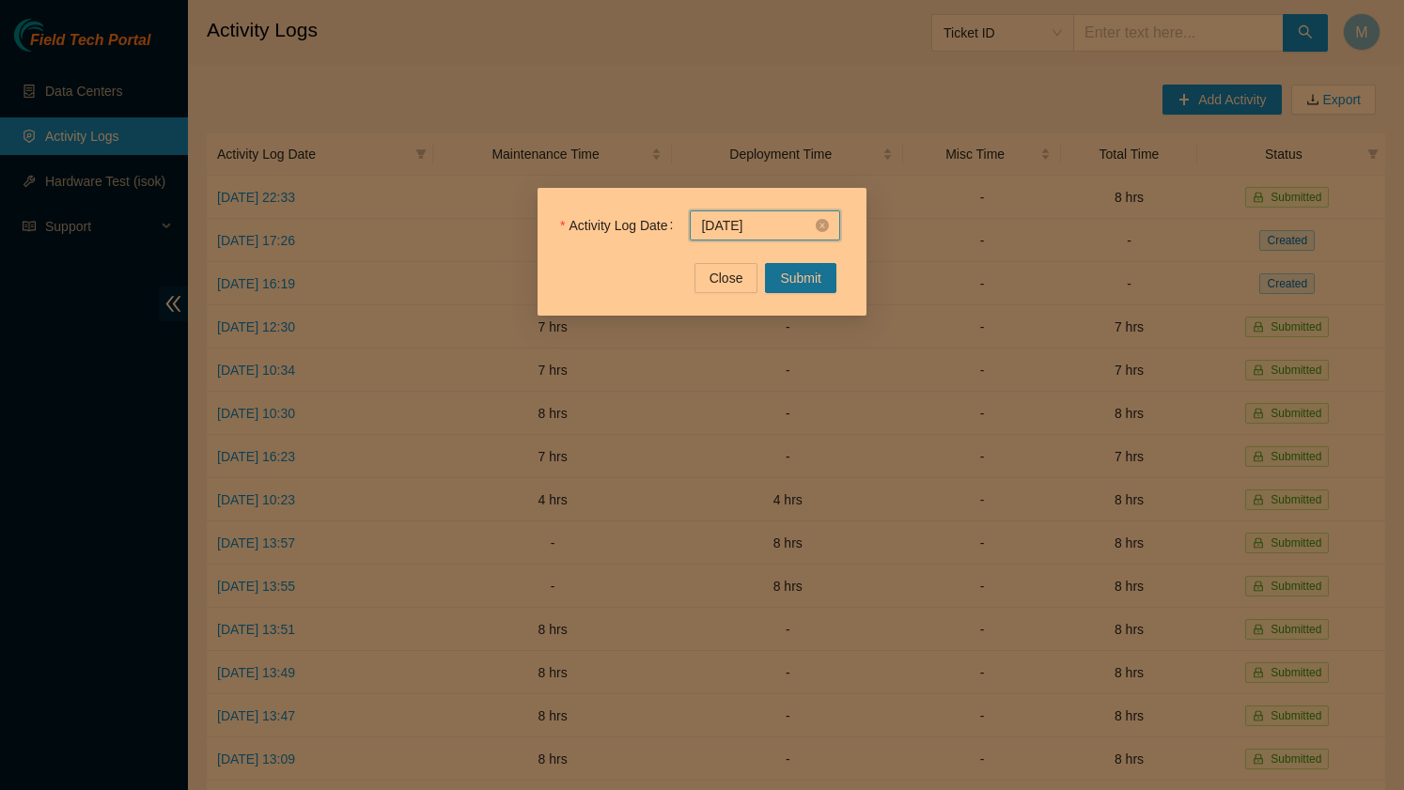
click at [779, 235] on input "[DATE]" at bounding box center [756, 225] width 111 height 21
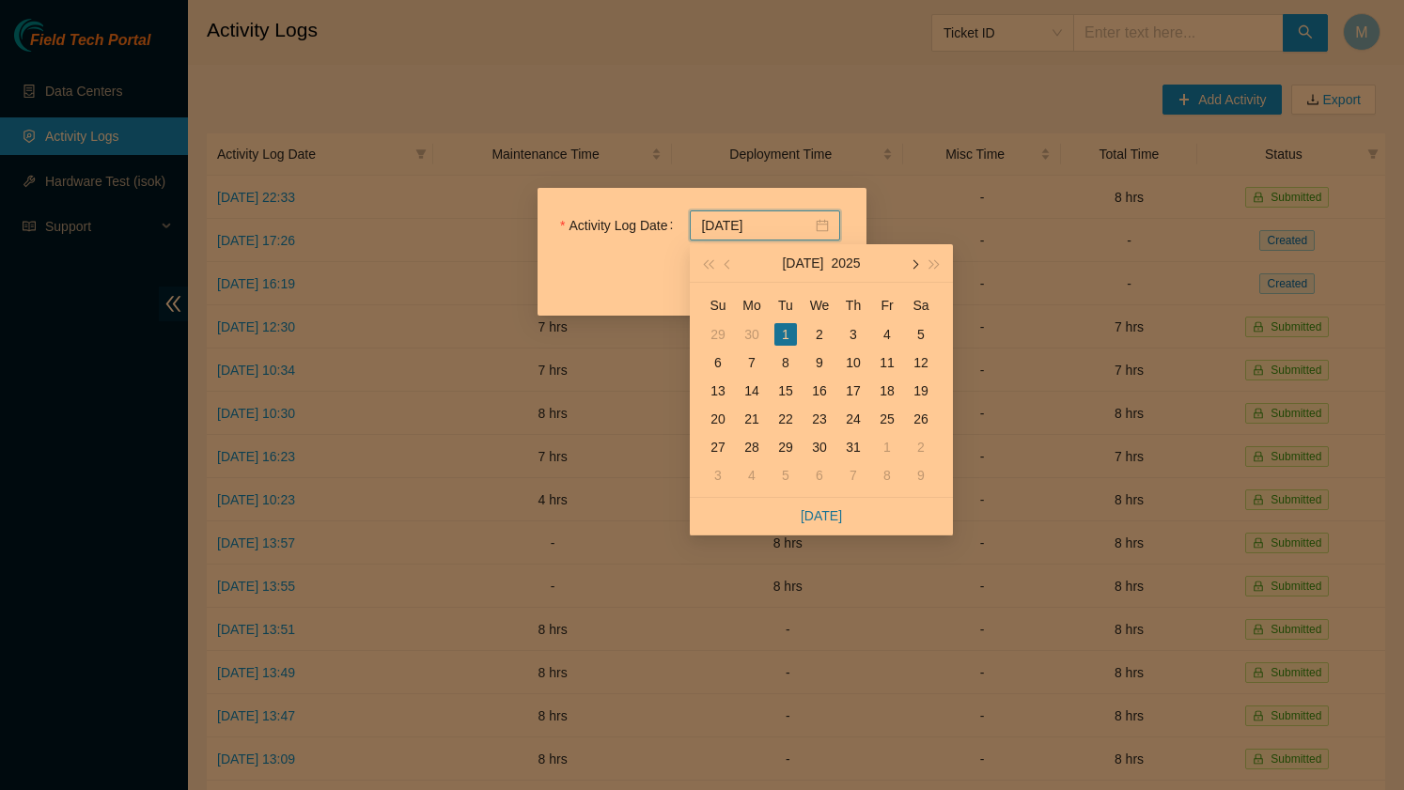
click at [911, 259] on button "button" at bounding box center [913, 263] width 21 height 38
type input "[DATE]"
click at [888, 331] on div "1" at bounding box center [887, 334] width 23 height 23
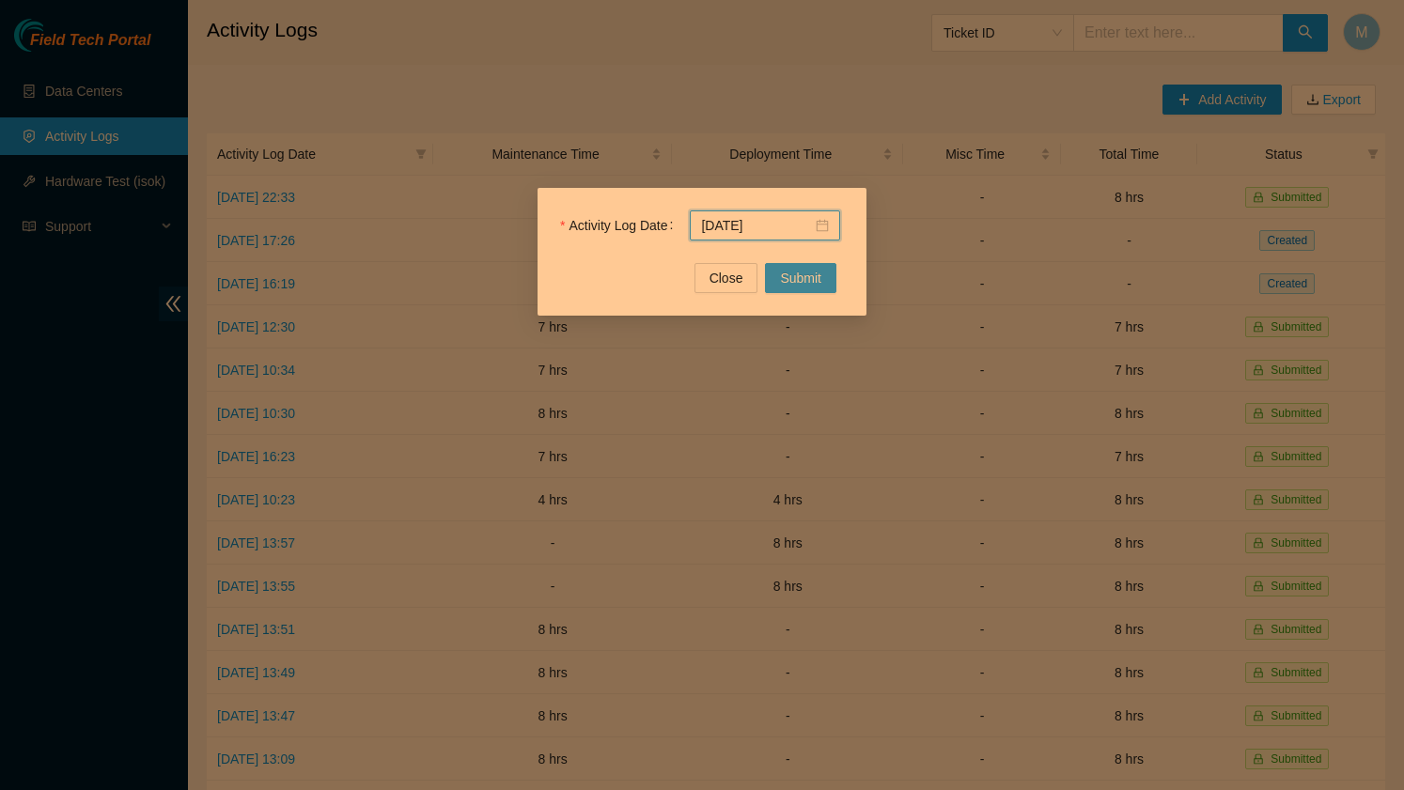
click at [812, 286] on span "Submit" at bounding box center [800, 278] width 41 height 21
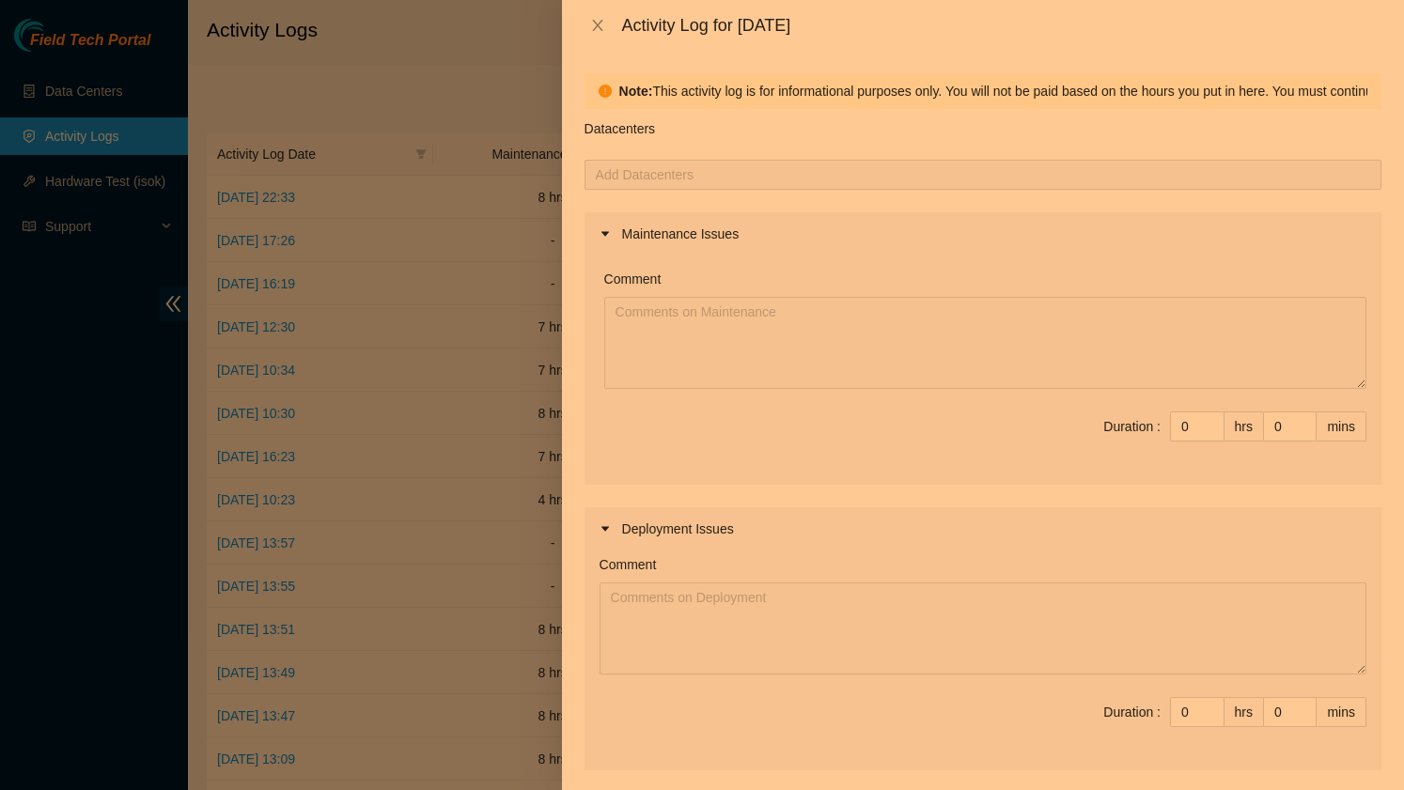
click at [686, 189] on div "Add Datacenters" at bounding box center [983, 175] width 797 height 30
type input "1"
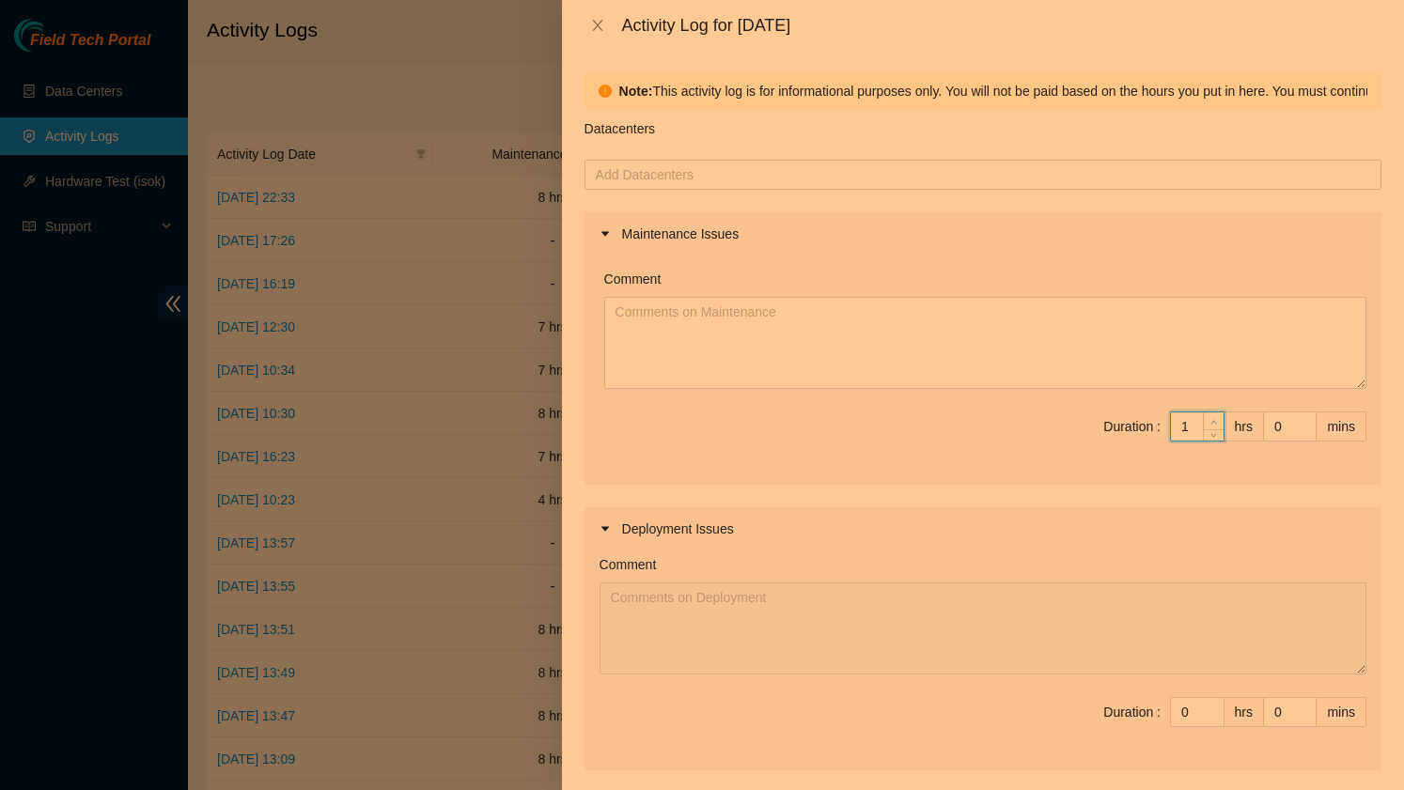
click at [1216, 419] on icon "up" at bounding box center [1213, 422] width 7 height 7
type input "2"
click at [1216, 419] on icon "up" at bounding box center [1213, 422] width 7 height 7
type input "3"
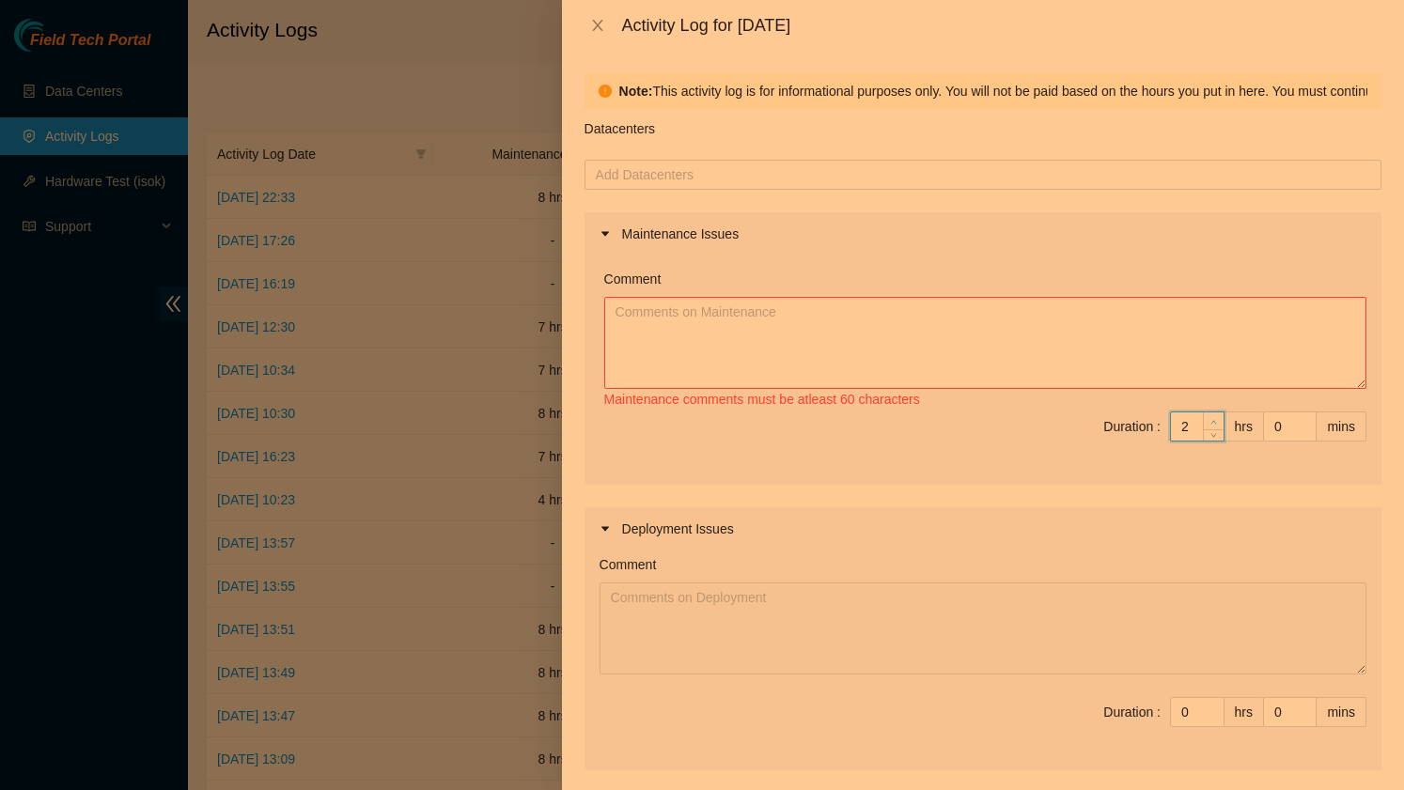
type input "3"
click at [1216, 419] on icon "up" at bounding box center [1213, 422] width 7 height 7
type input "4"
click at [1216, 419] on icon "up" at bounding box center [1213, 422] width 7 height 7
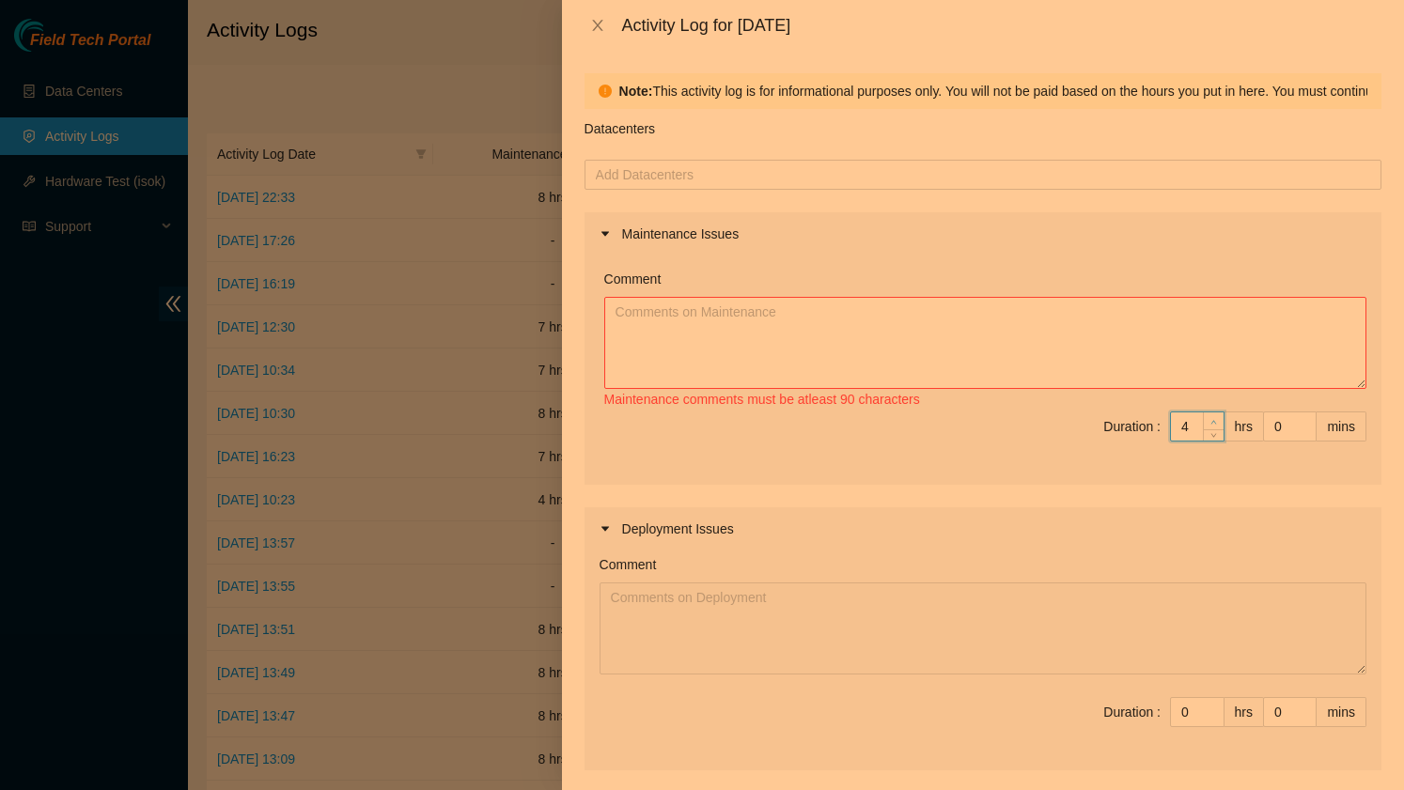
type input "5"
click at [1216, 419] on icon "up" at bounding box center [1213, 422] width 7 height 7
type input "6"
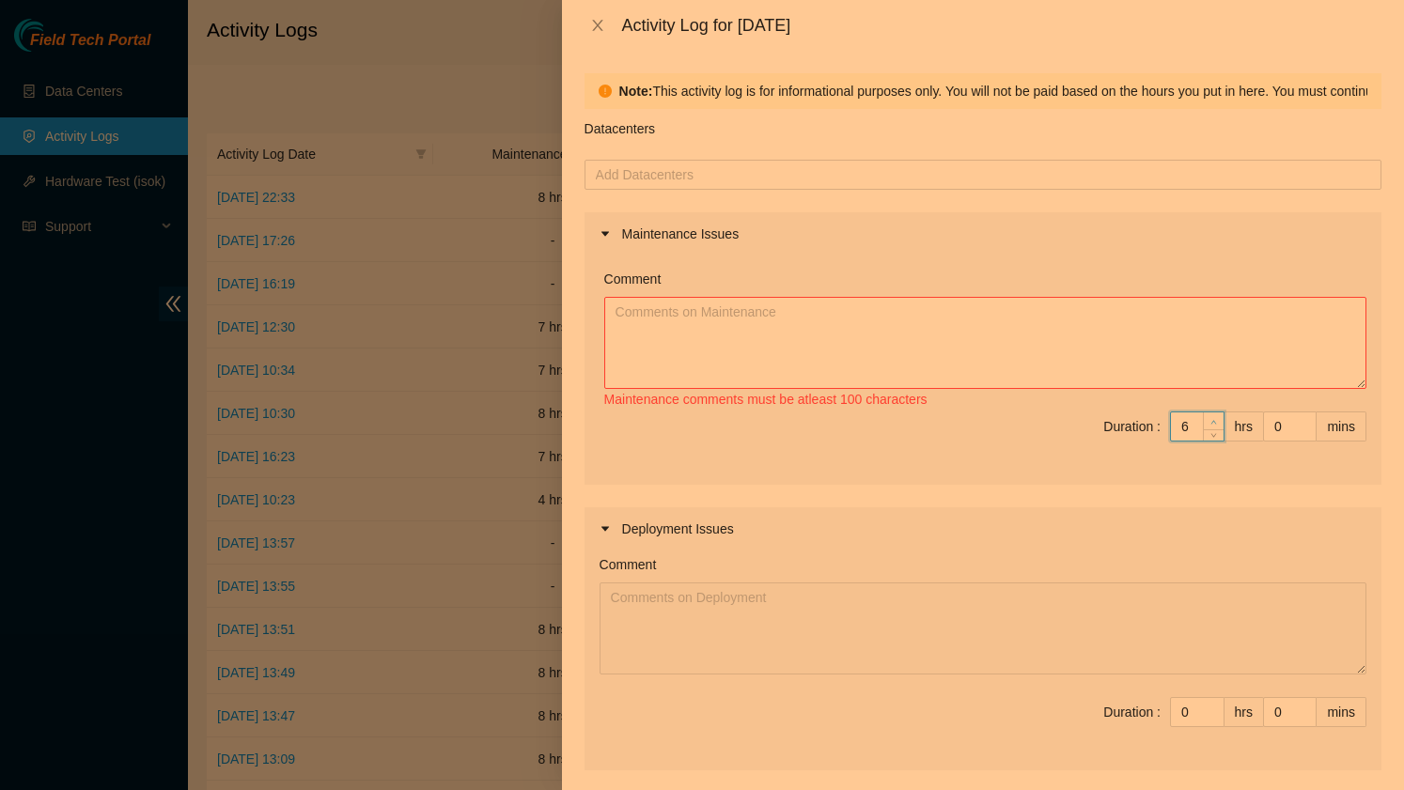
click at [1216, 419] on icon "up" at bounding box center [1213, 422] width 7 height 7
type input "7"
click at [1216, 419] on icon "up" at bounding box center [1213, 422] width 7 height 7
type input "8"
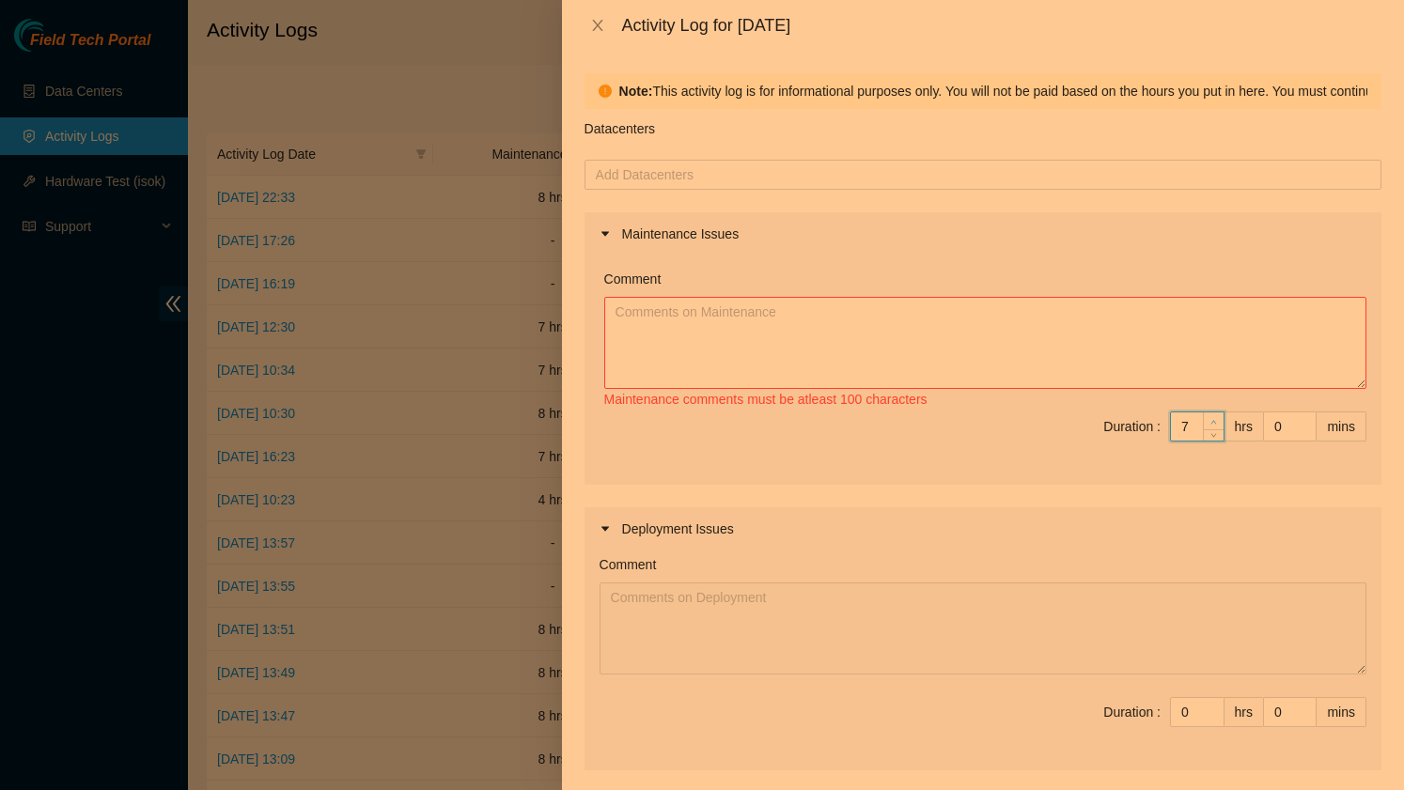
type input "8"
click at [1216, 419] on icon "up" at bounding box center [1213, 422] width 7 height 7
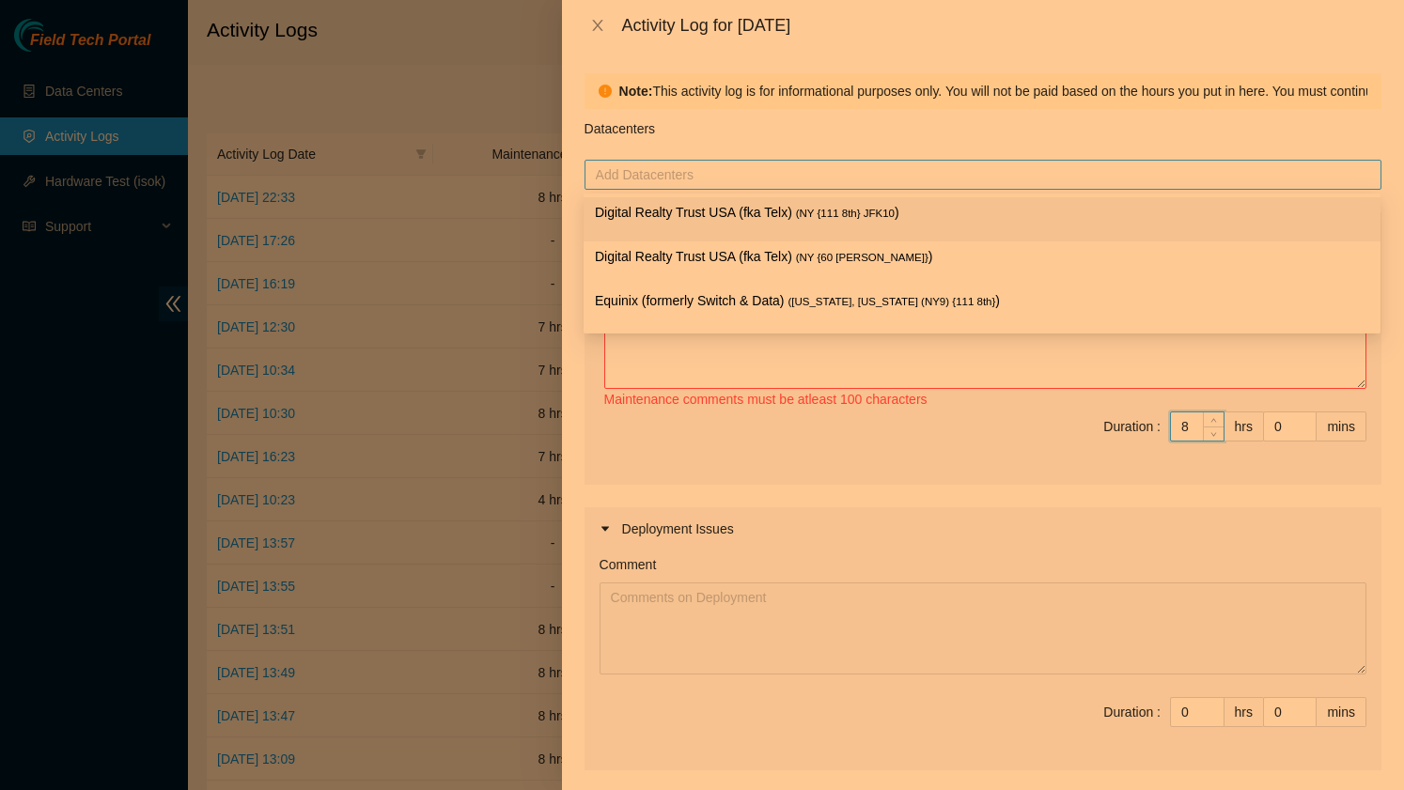
click at [800, 175] on div at bounding box center [983, 175] width 788 height 23
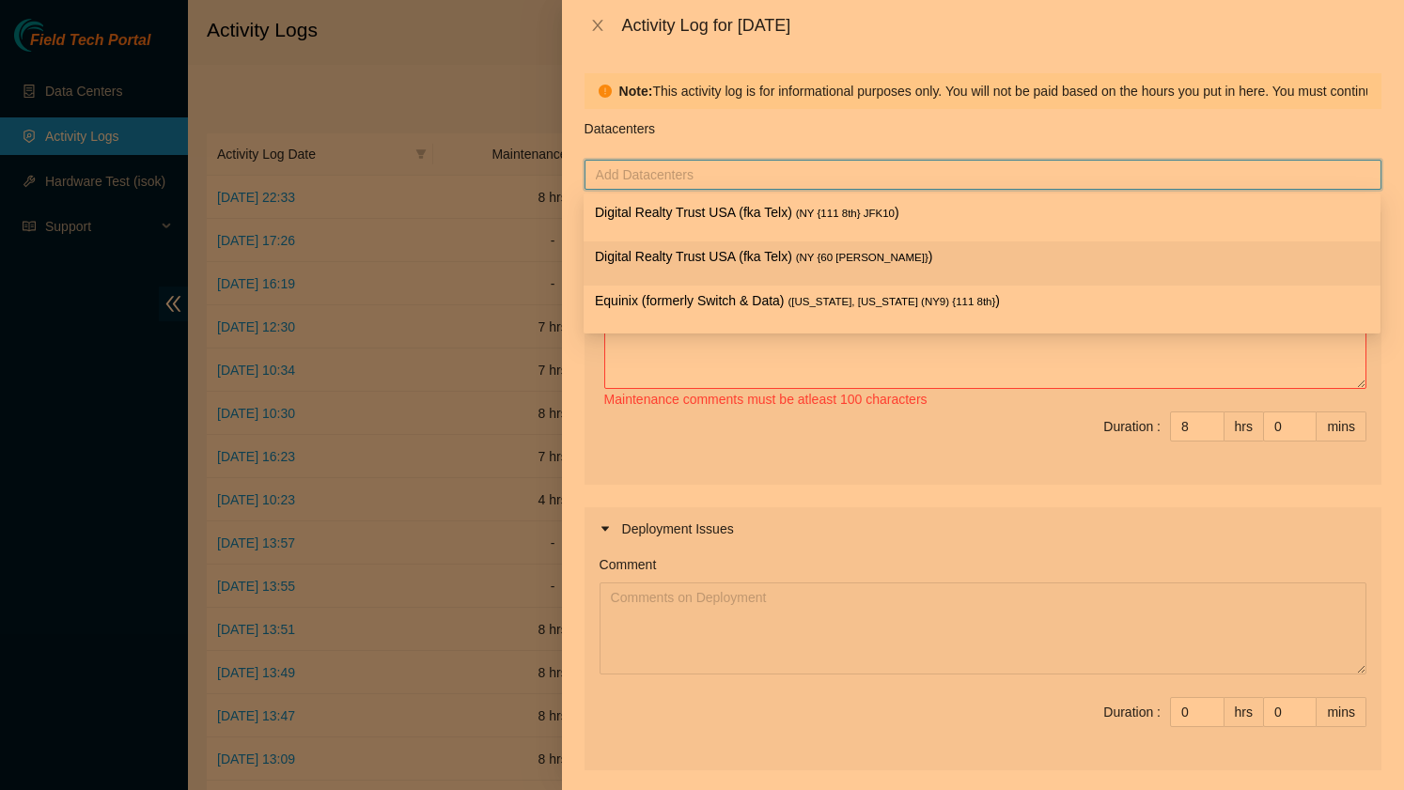
click at [784, 255] on p "Digital Realty Trust USA (fka Telx) ( NY {60 [PERSON_NAME]} )" at bounding box center [982, 257] width 774 height 22
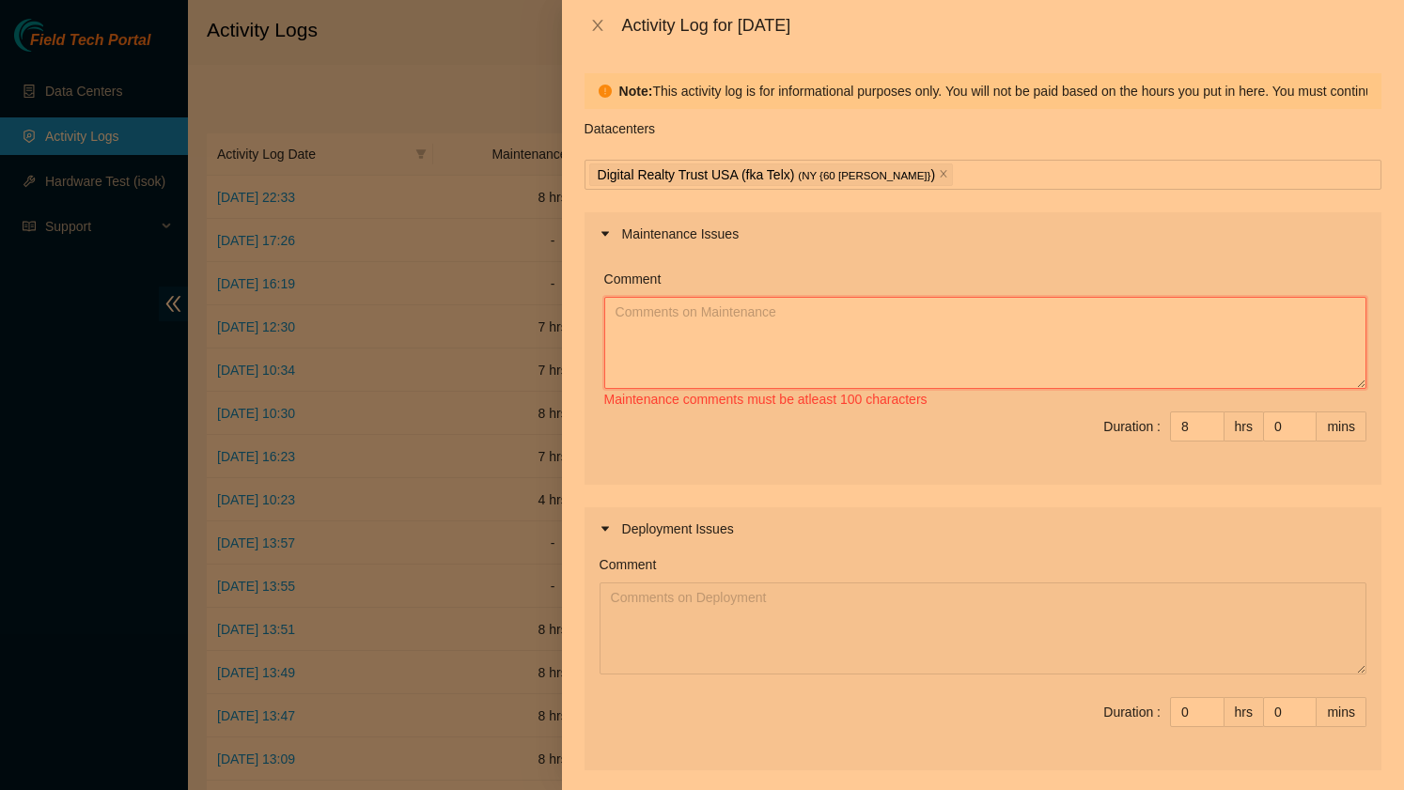
click at [752, 367] on textarea "Comment" at bounding box center [985, 343] width 762 height 92
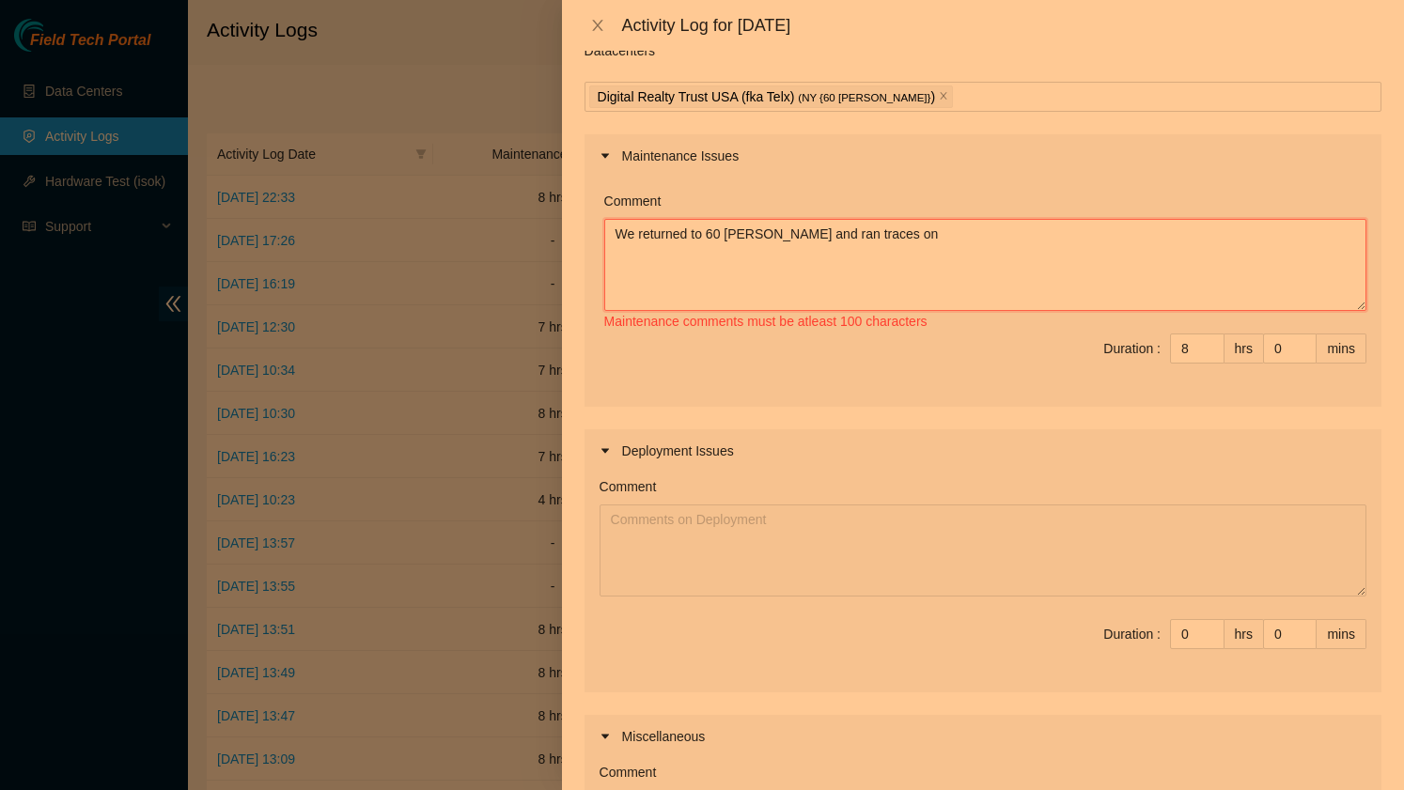
scroll to position [100, 0]
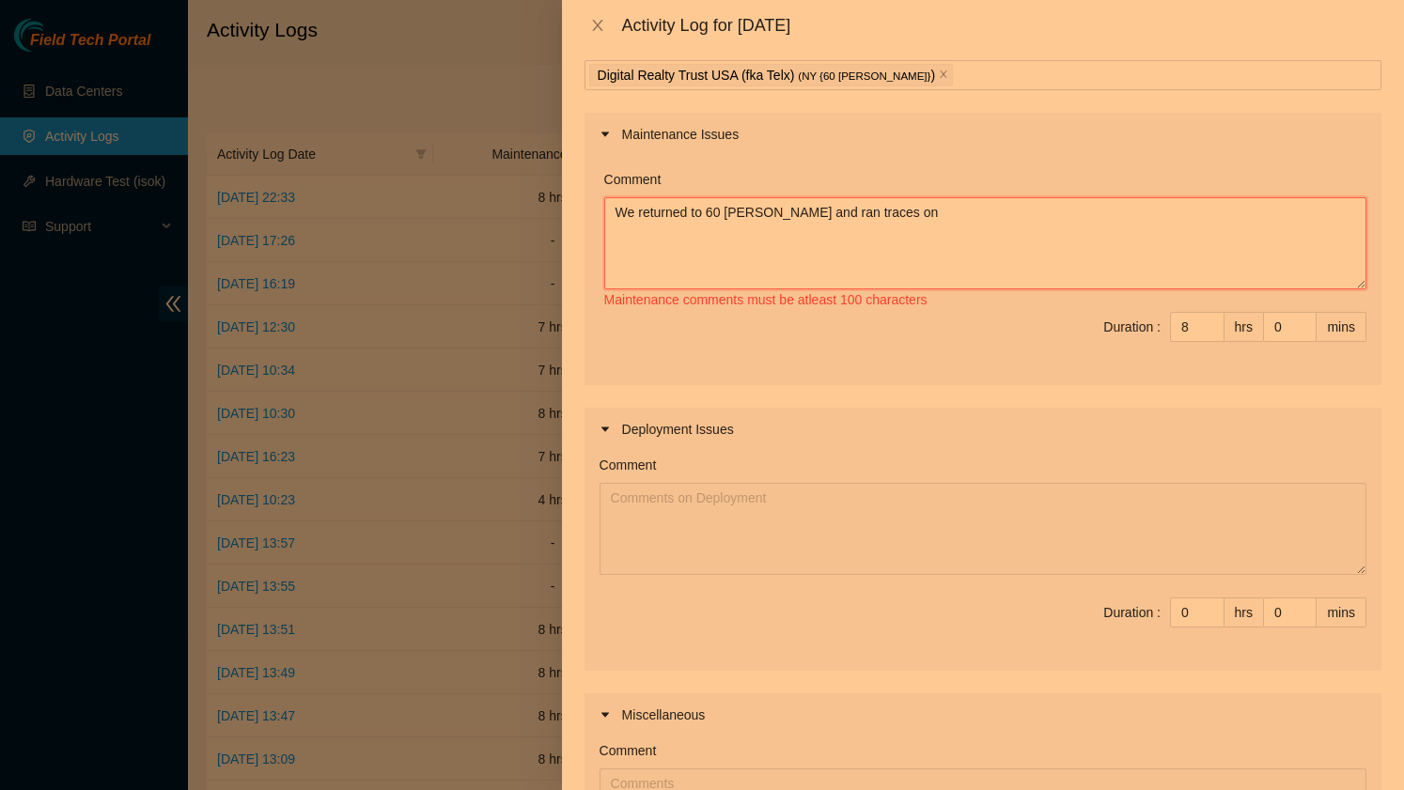
click at [809, 211] on textarea "We returned to 60 [PERSON_NAME] and ran traces on" at bounding box center [985, 243] width 762 height 92
click at [917, 220] on textarea "We returned to 60 [PERSON_NAME] and ran traces on" at bounding box center [985, 243] width 762 height 92
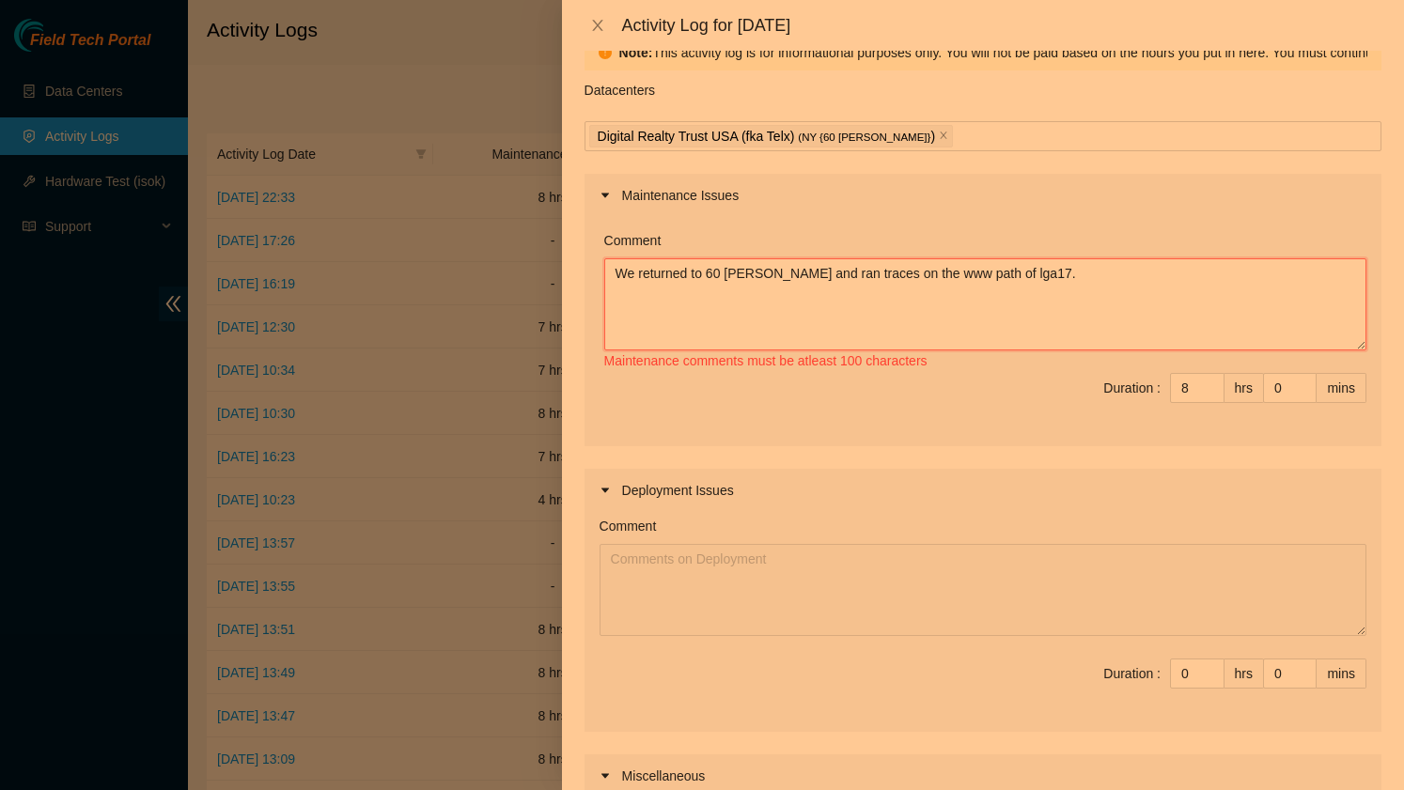
scroll to position [0, 0]
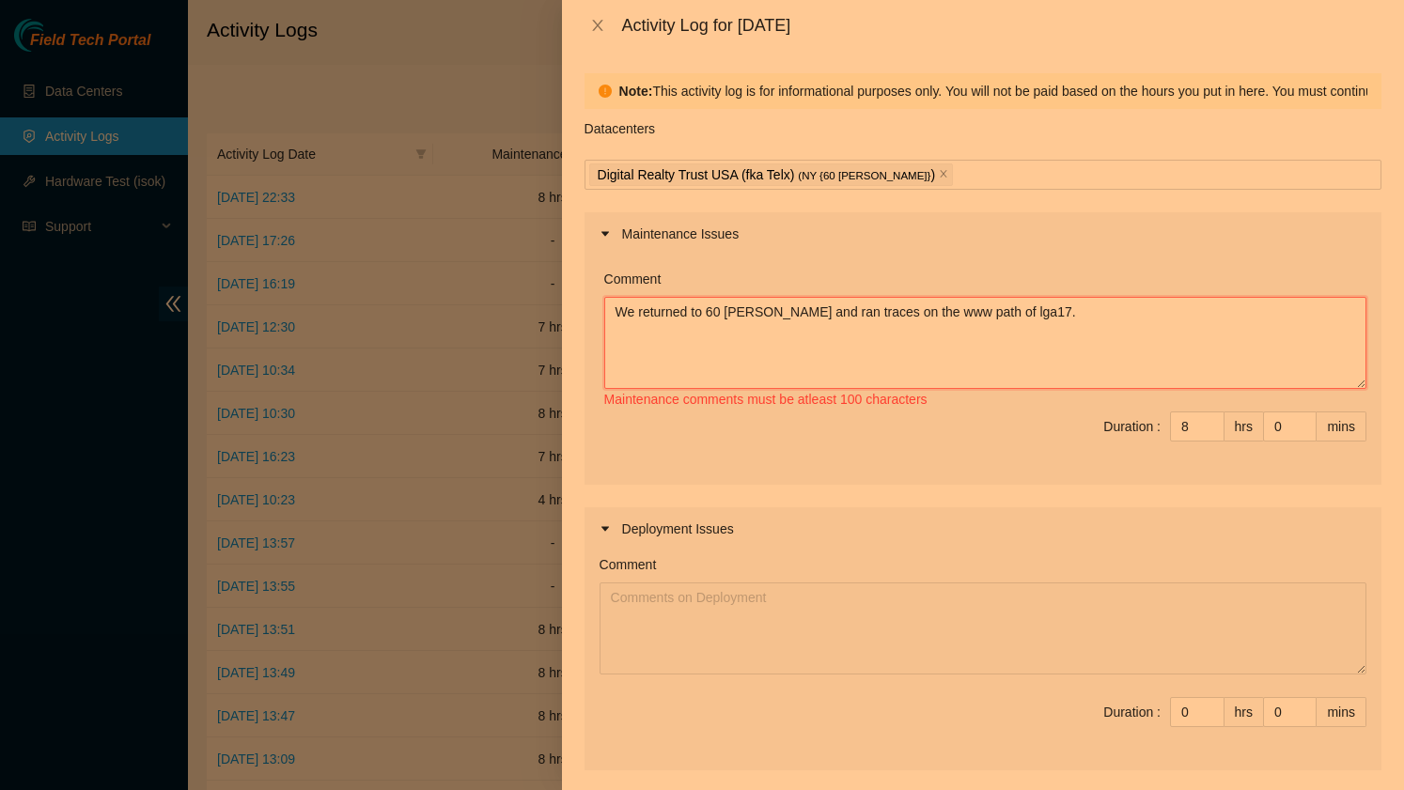
click at [878, 310] on textarea "We returned to 60 [PERSON_NAME] and ran traces on the www path of lga17." at bounding box center [985, 343] width 762 height 92
click at [831, 315] on textarea "We returned to 60 [PERSON_NAME] and ran traces on the www path of lga17." at bounding box center [985, 343] width 762 height 92
click at [1210, 308] on textarea "We returned to 60 [PERSON_NAME] and ran standard auto and short traces on the w…" at bounding box center [985, 343] width 762 height 92
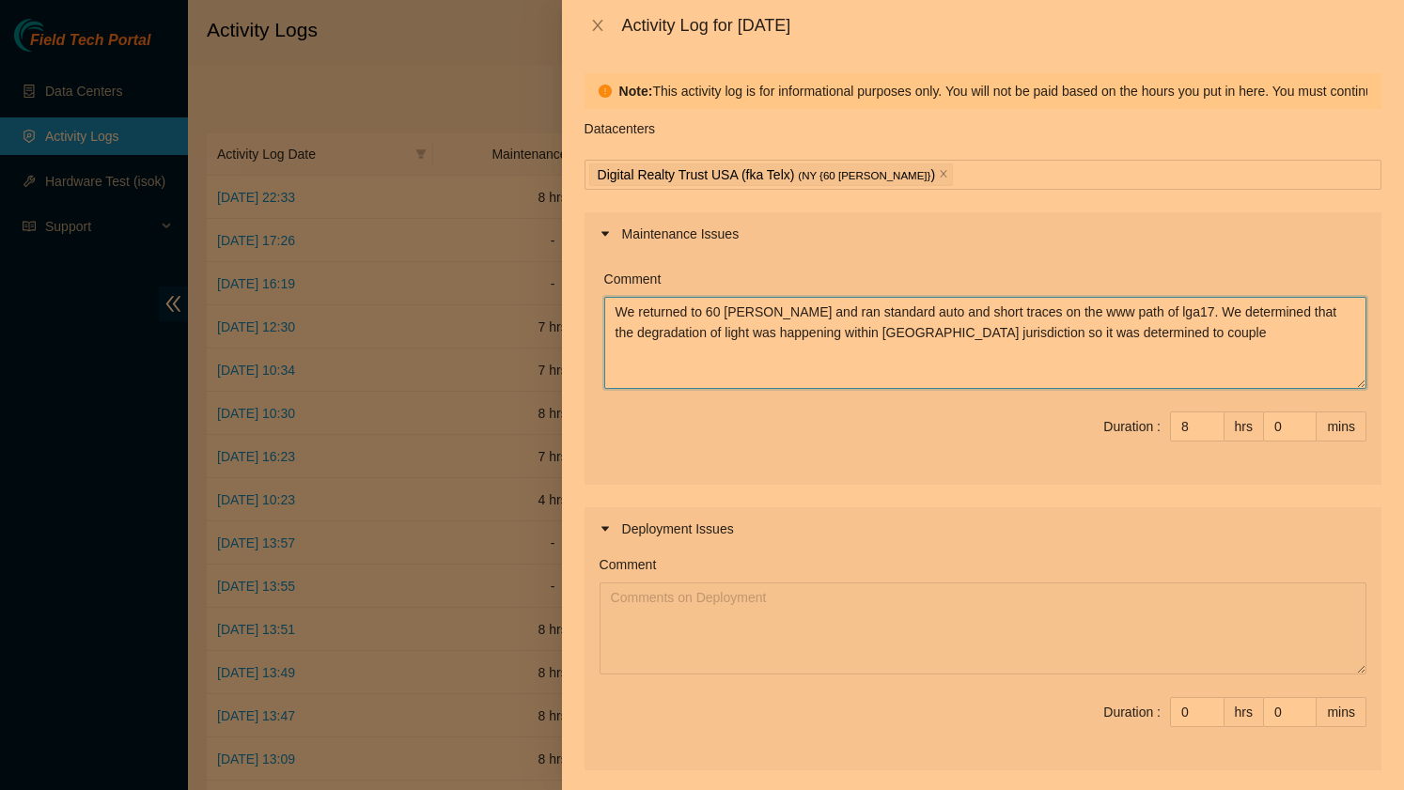
drag, startPoint x: 1230, startPoint y: 334, endPoint x: 1044, endPoint y: 335, distance: 186.1
click at [1044, 335] on textarea "We returned to 60 [PERSON_NAME] and ran standard auto and short traces on the w…" at bounding box center [985, 343] width 762 height 92
click at [867, 338] on textarea "We returned to 60 [PERSON_NAME] and ran standard auto and short traces on the w…" at bounding box center [985, 343] width 762 height 92
click at [912, 330] on textarea "We returned to 60 [PERSON_NAME] and ran standard auto and short traces on the w…" at bounding box center [985, 343] width 762 height 92
drag, startPoint x: 870, startPoint y: 334, endPoint x: 836, endPoint y: 335, distance: 33.8
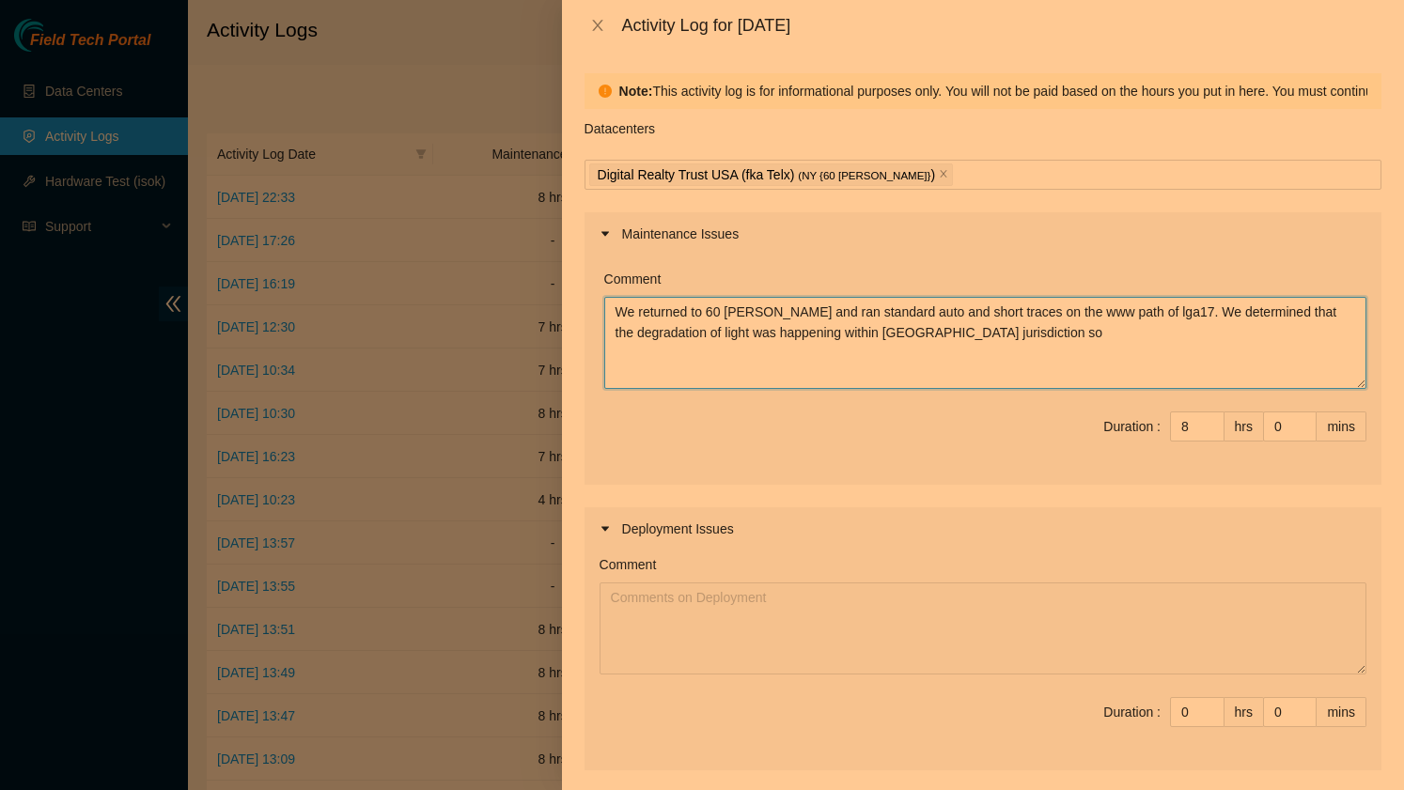
click at [836, 335] on textarea "We returned to 60 [PERSON_NAME] and ran standard auto and short traces on the w…" at bounding box center [985, 343] width 762 height 92
click at [1121, 332] on textarea "We returned to 60 [PERSON_NAME] and ran standard auto and short traces on the w…" at bounding box center [985, 343] width 762 height 92
drag, startPoint x: 700, startPoint y: 357, endPoint x: 677, endPoint y: 358, distance: 23.5
click at [677, 358] on textarea "We returned to 60 [PERSON_NAME] and ran standard auto and short traces on the w…" at bounding box center [985, 343] width 762 height 92
drag, startPoint x: 888, startPoint y: 357, endPoint x: 774, endPoint y: 359, distance: 113.7
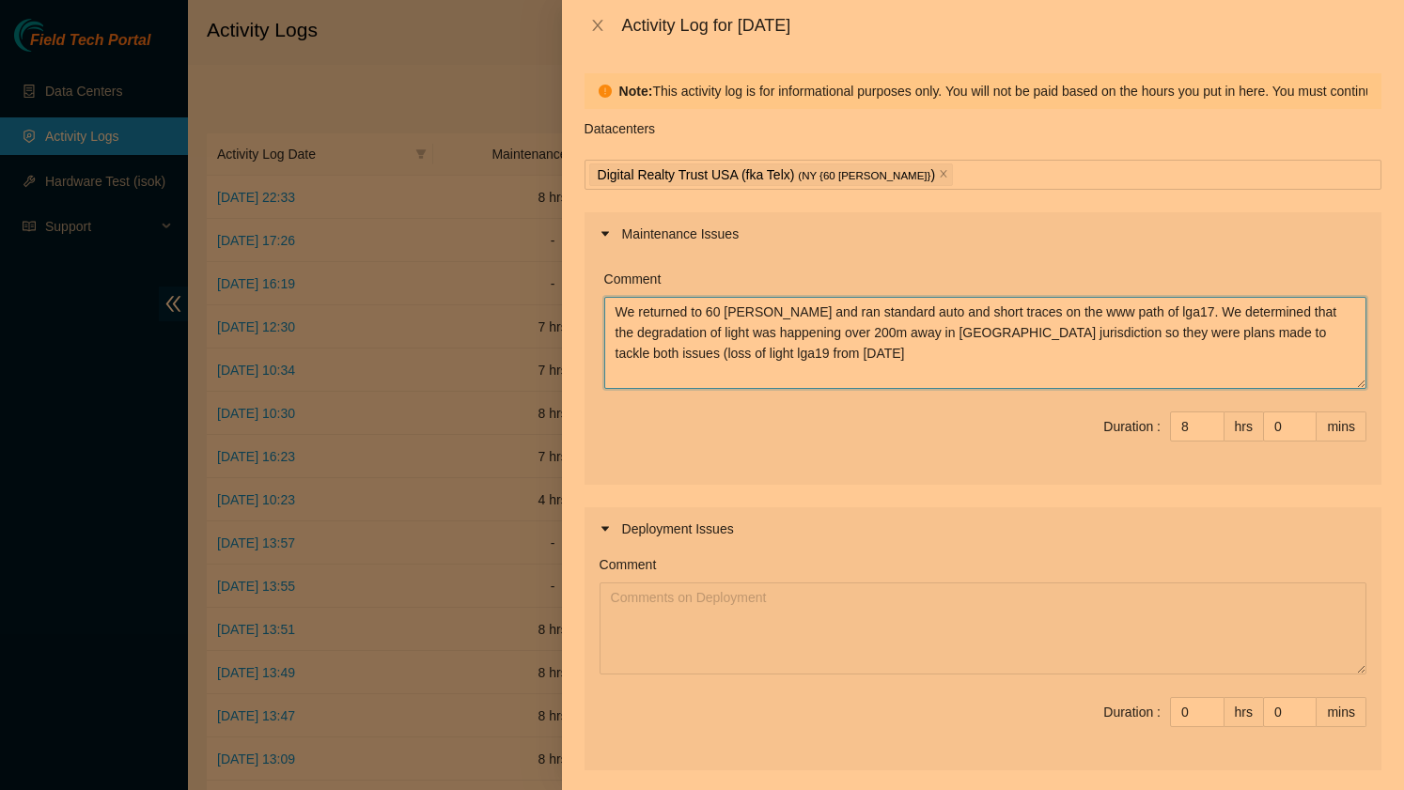
click at [774, 359] on textarea "We returned to 60 [PERSON_NAME] and ran standard auto and short traces on the w…" at bounding box center [985, 343] width 762 height 92
drag, startPoint x: 1333, startPoint y: 351, endPoint x: 1313, endPoint y: 331, distance: 28.6
click at [1313, 331] on textarea "We returned to 60 [PERSON_NAME] and ran standard auto and short traces on the w…" at bounding box center [985, 343] width 762 height 92
drag, startPoint x: 1312, startPoint y: 334, endPoint x: 1282, endPoint y: 335, distance: 30.1
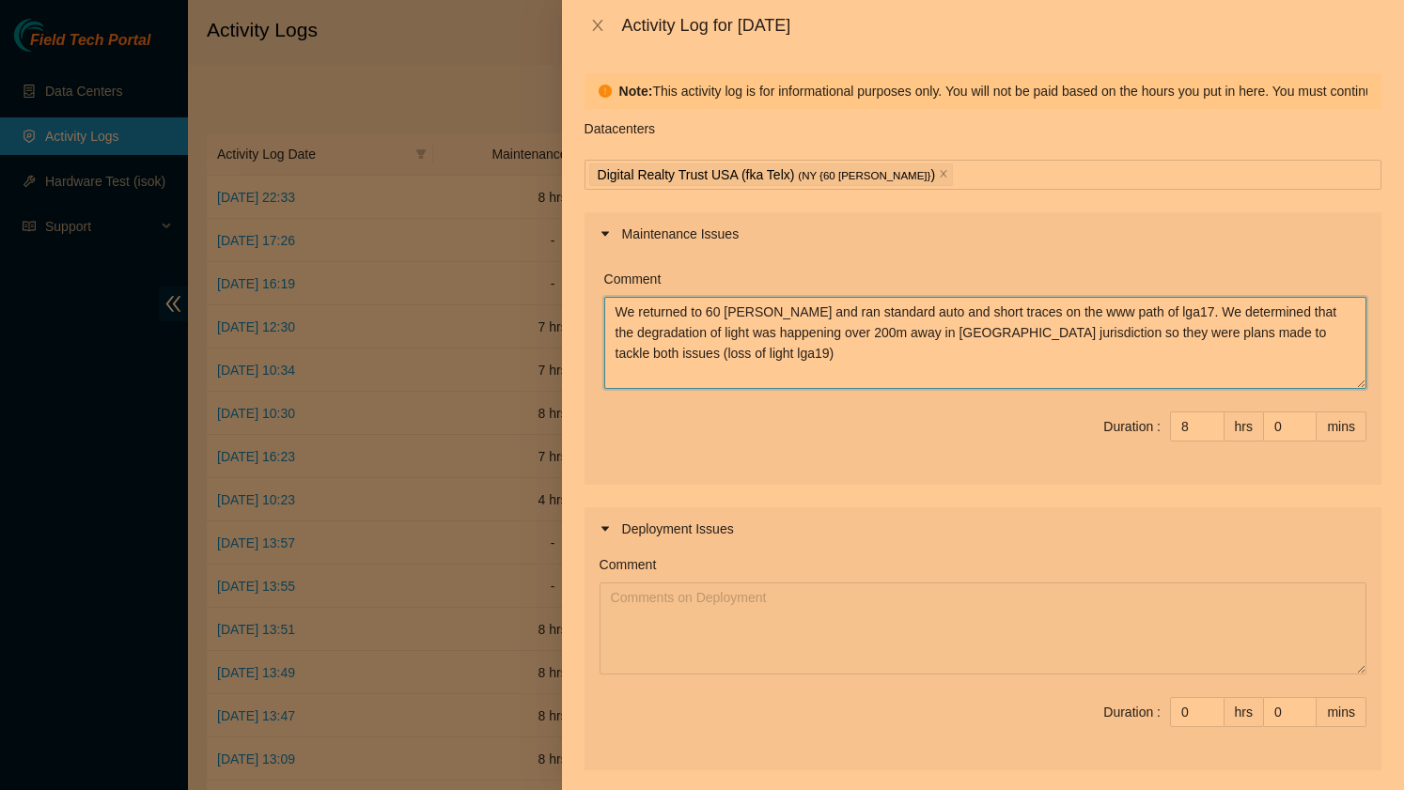
click at [1282, 335] on textarea "We returned to 60 [PERSON_NAME] and ran standard auto and short traces on the w…" at bounding box center [985, 343] width 762 height 92
click at [820, 352] on textarea "We returned to 60 [PERSON_NAME] and ran standard auto and short traces on the w…" at bounding box center [985, 343] width 762 height 92
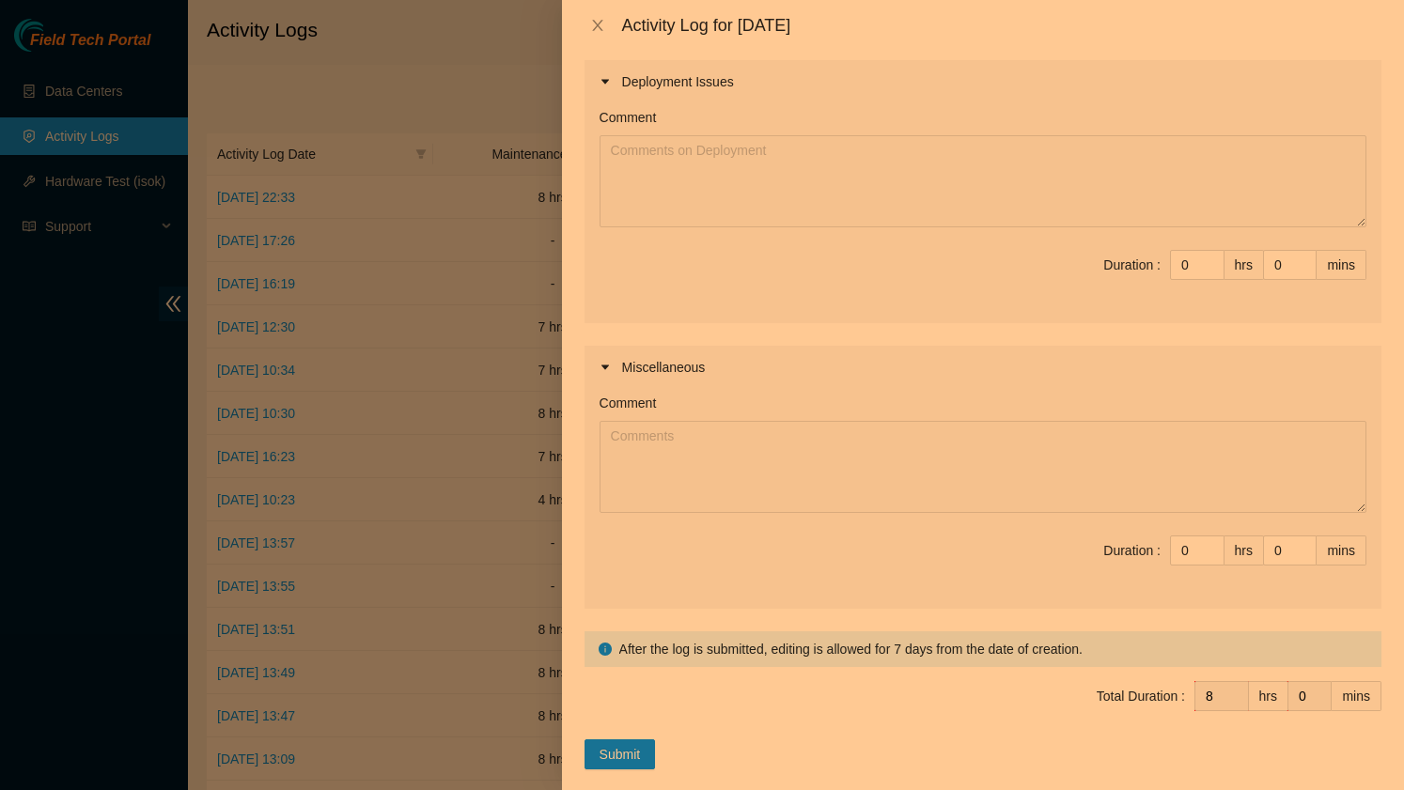
scroll to position [472, 0]
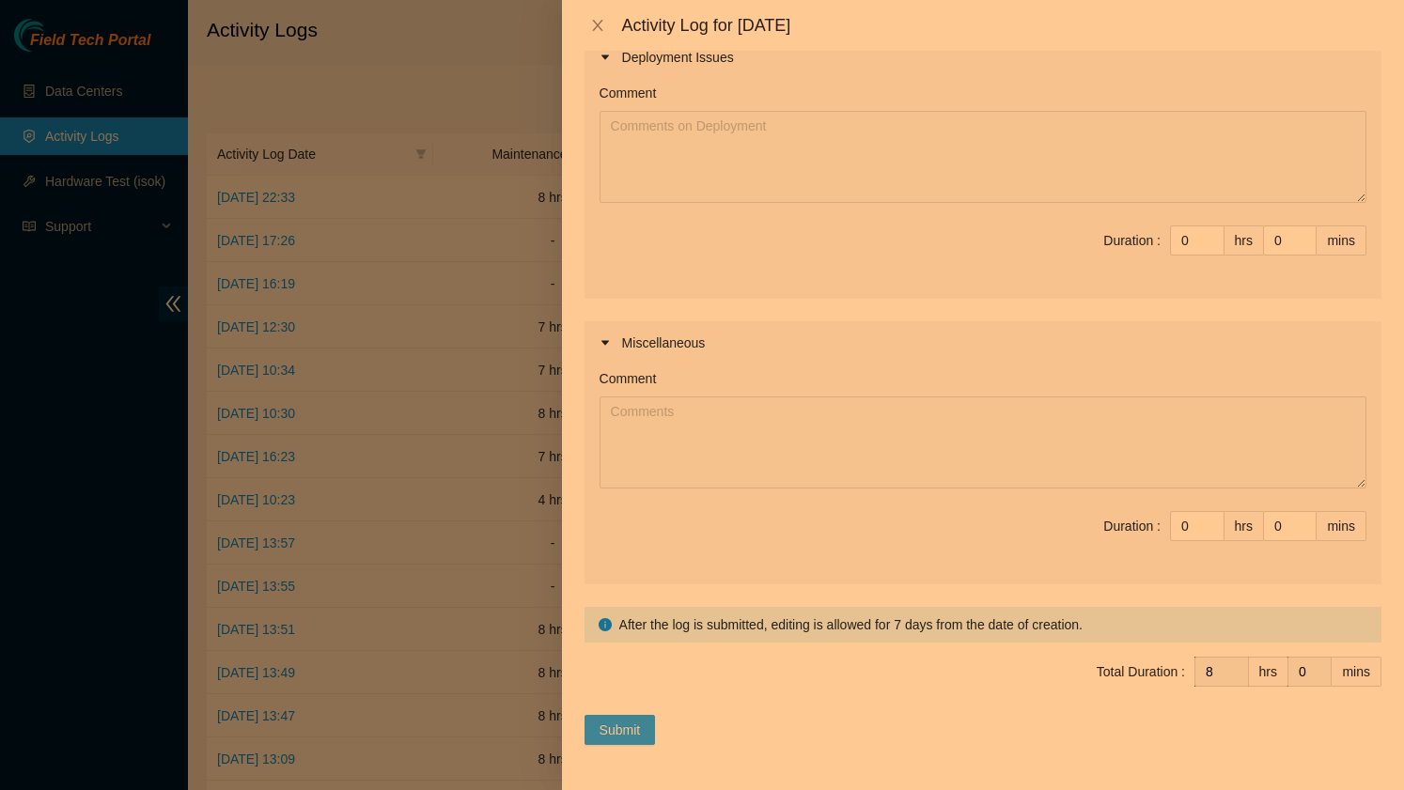
type textarea "We returned to 60 [PERSON_NAME] and ran standard auto and short traces on the w…"
click at [613, 732] on span "Submit" at bounding box center [620, 730] width 41 height 21
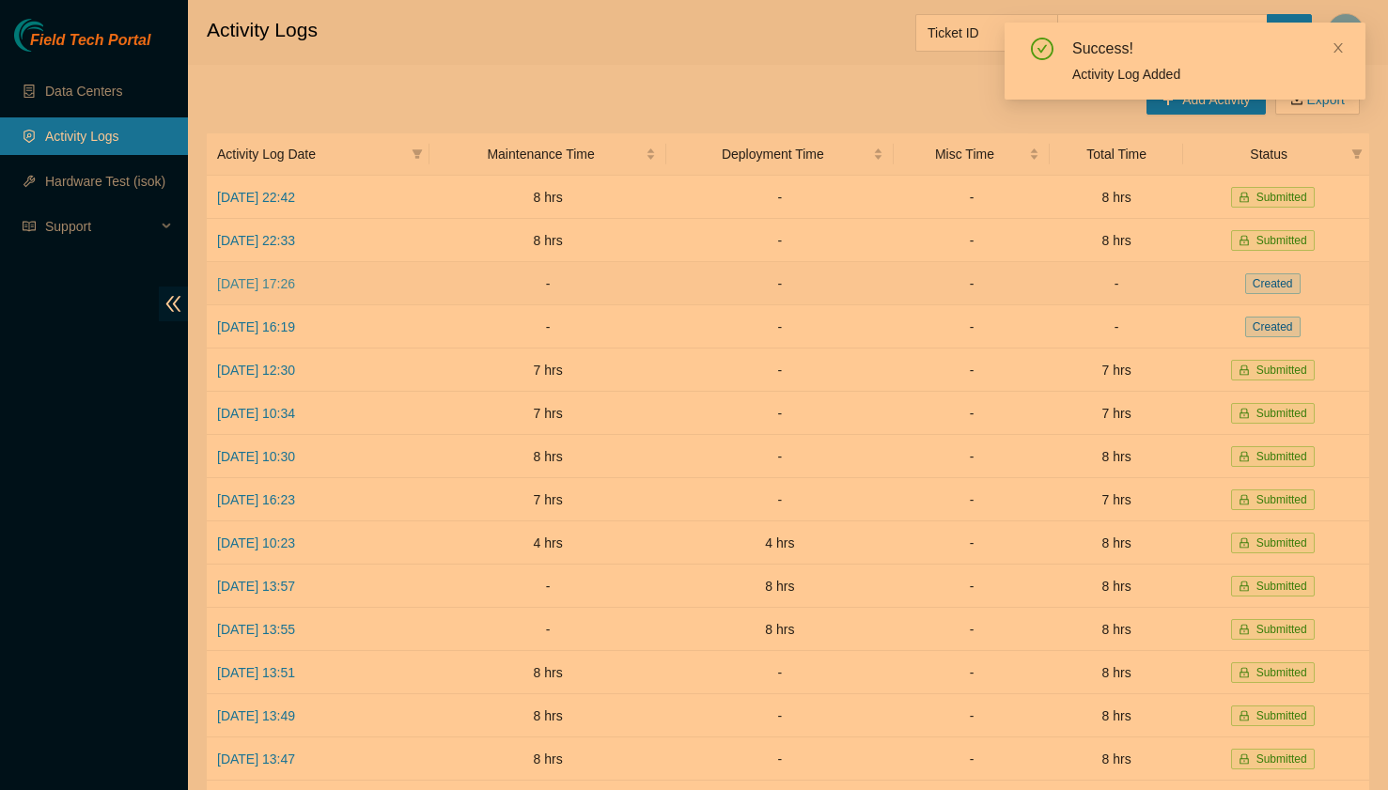
click at [270, 283] on link "[DATE] 17:26" at bounding box center [256, 283] width 78 height 15
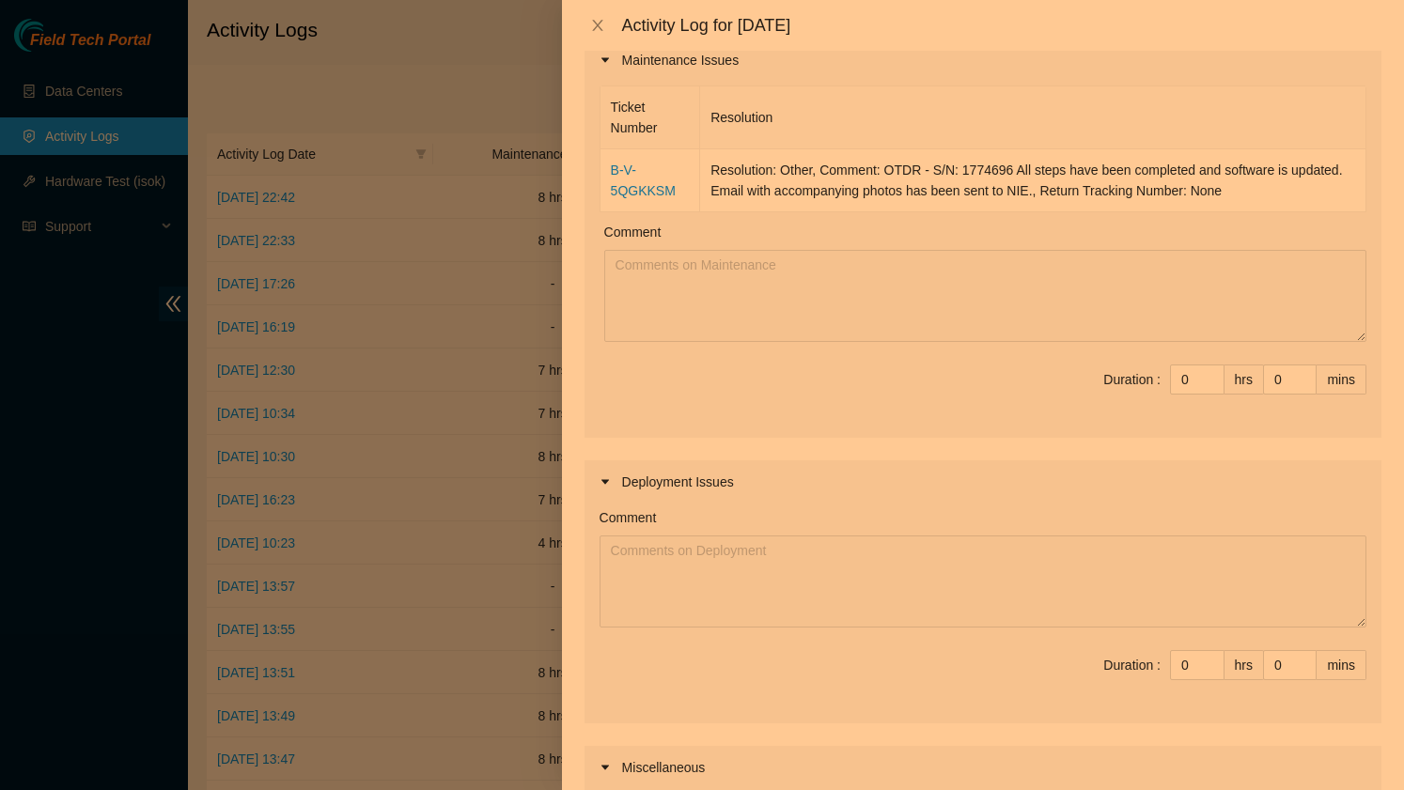
scroll to position [177, 0]
type input "1"
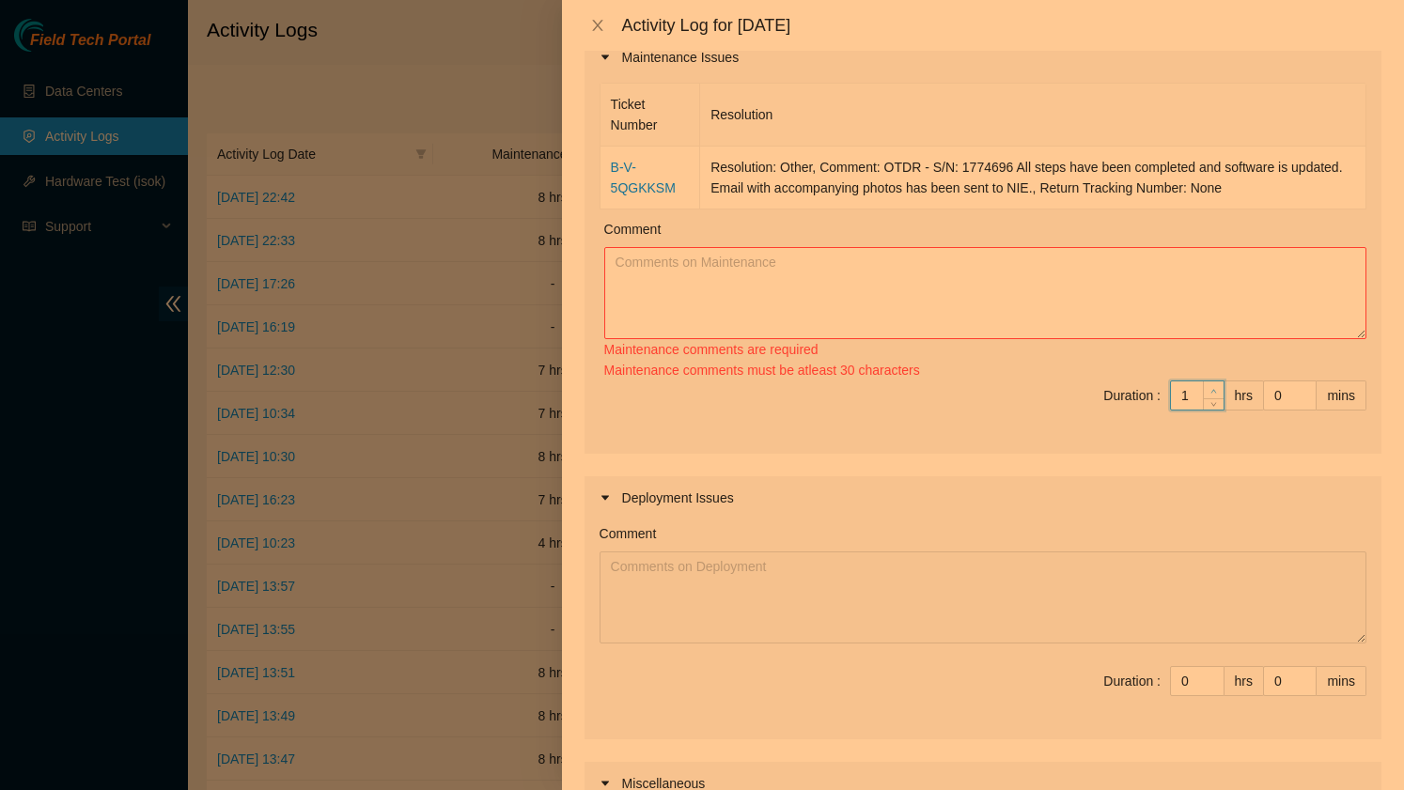
click at [1216, 388] on icon "up" at bounding box center [1213, 391] width 7 height 7
type input "2"
click at [1216, 385] on span "up" at bounding box center [1214, 390] width 11 height 11
click at [1216, 372] on div "Ticket Number Resolution B-V-5QGKKSM Resolution: Other, Comment: OTDR - S/N: 17…" at bounding box center [983, 266] width 797 height 375
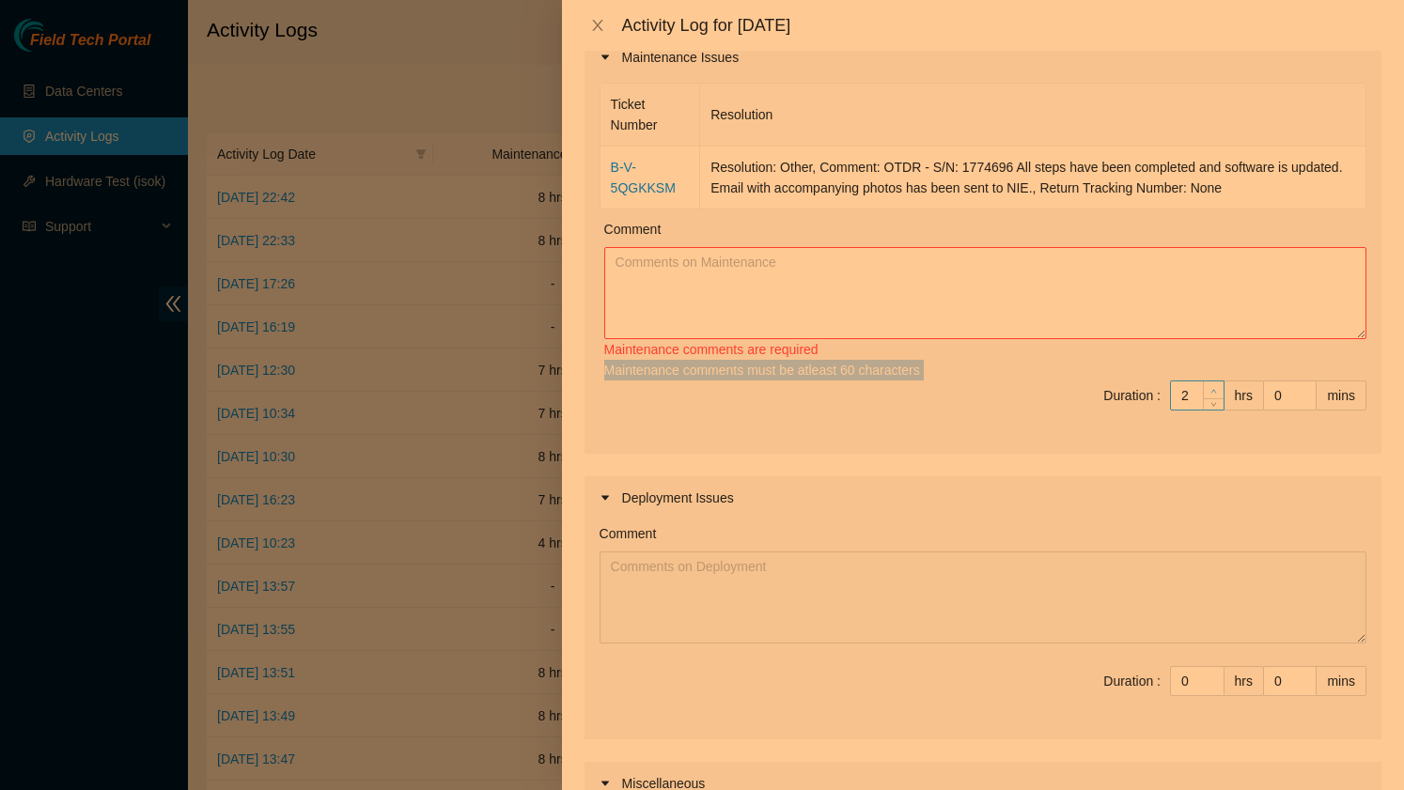
click at [1216, 372] on div "Maintenance comments must be atleast 60 characters" at bounding box center [985, 370] width 762 height 21
type input "3"
click at [1215, 389] on icon "up" at bounding box center [1213, 391] width 7 height 7
type input "4"
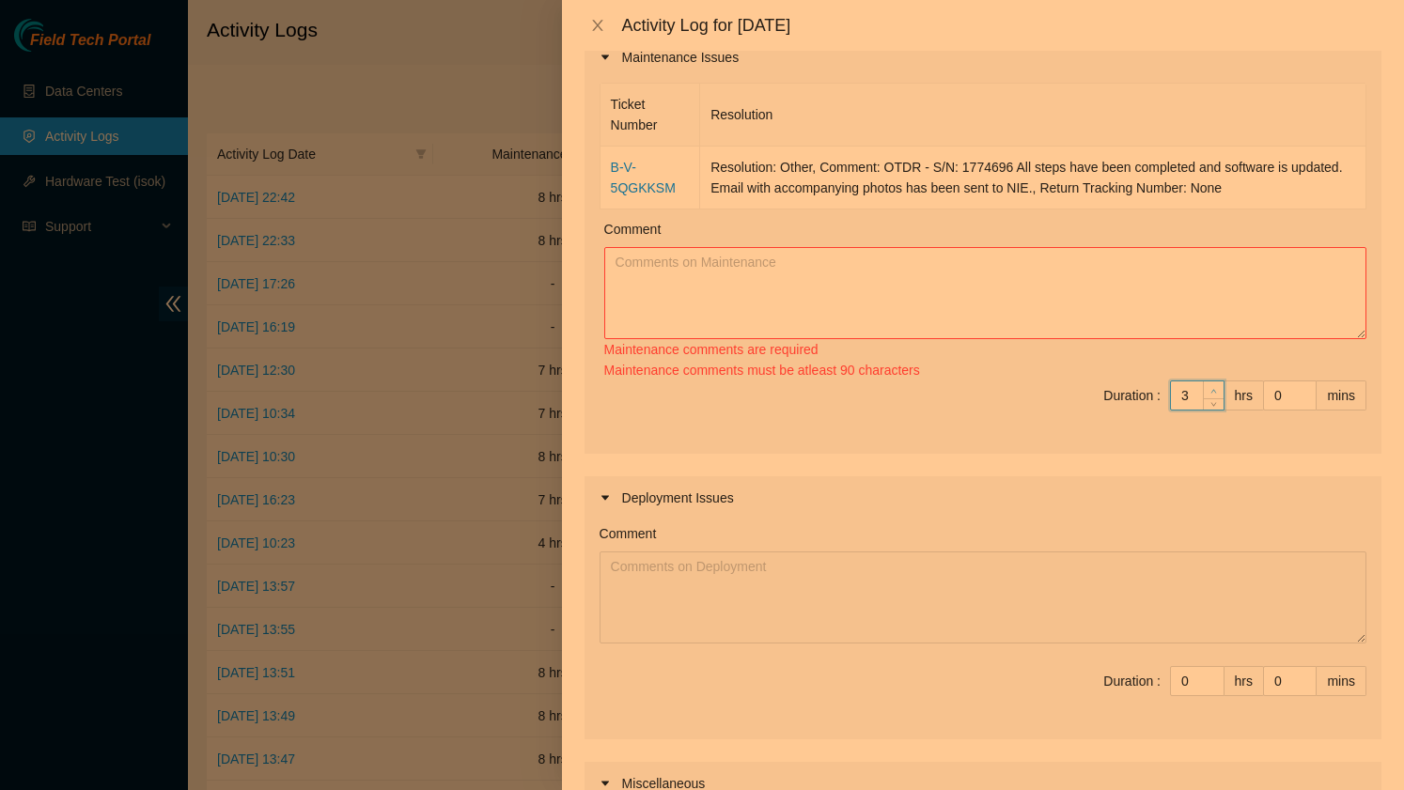
type input "4"
click at [1215, 389] on span "up" at bounding box center [1214, 390] width 11 height 11
type input "5"
click at [1215, 389] on span "up" at bounding box center [1214, 390] width 11 height 11
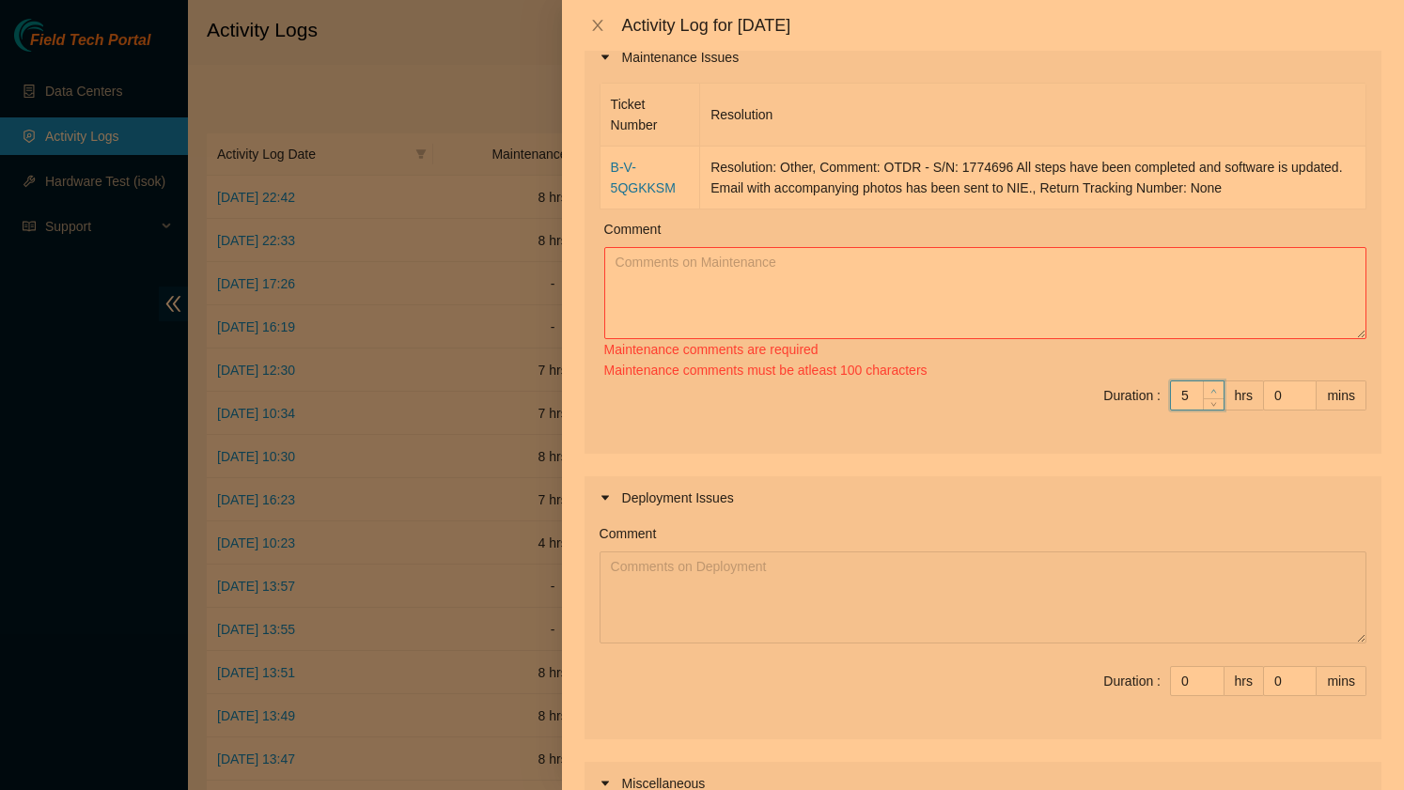
type input "6"
click at [1215, 389] on icon "up" at bounding box center [1213, 391] width 7 height 7
type input "7"
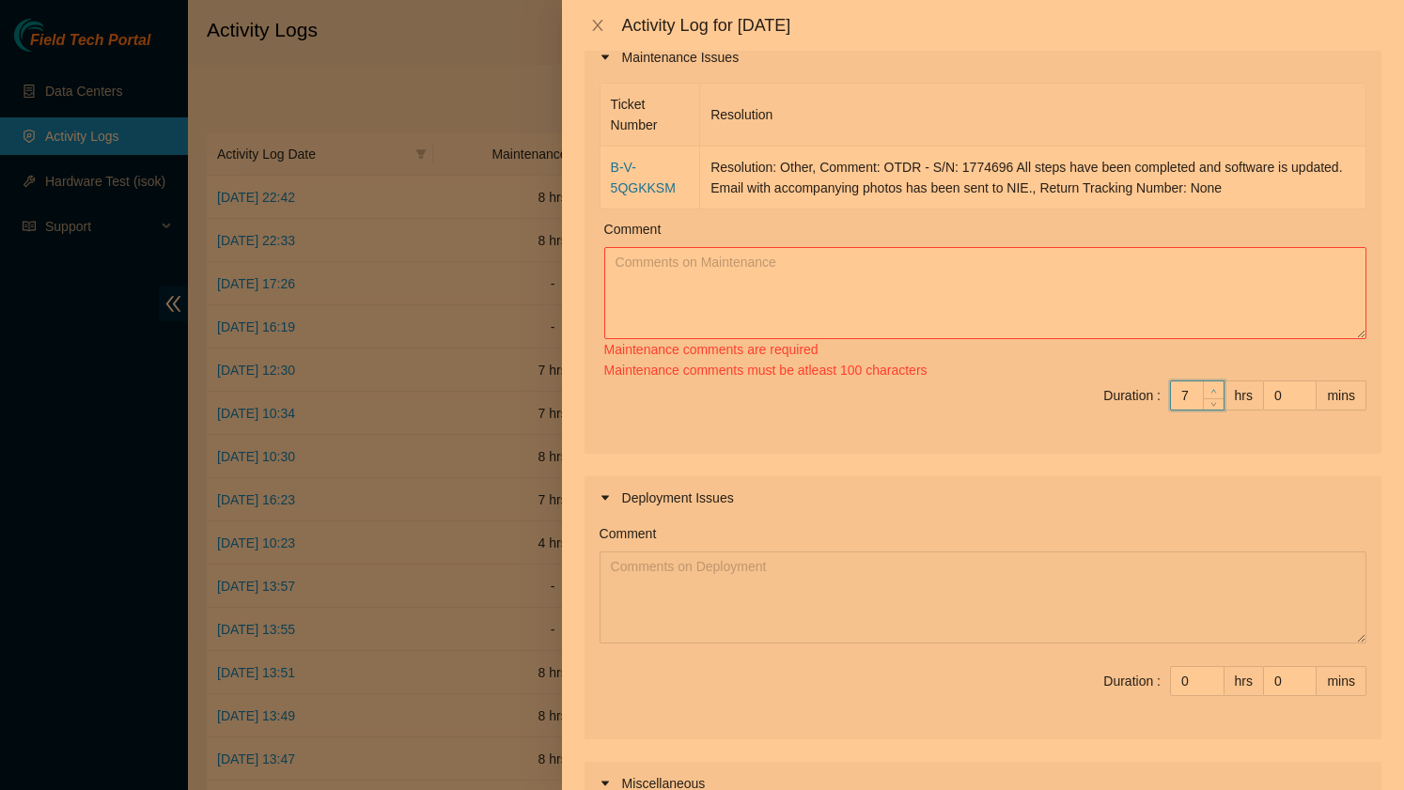
click at [1215, 389] on icon "up" at bounding box center [1213, 391] width 7 height 7
type input "8"
click at [1215, 389] on icon "up" at bounding box center [1213, 391] width 7 height 7
click at [779, 273] on textarea "Comment" at bounding box center [985, 293] width 762 height 92
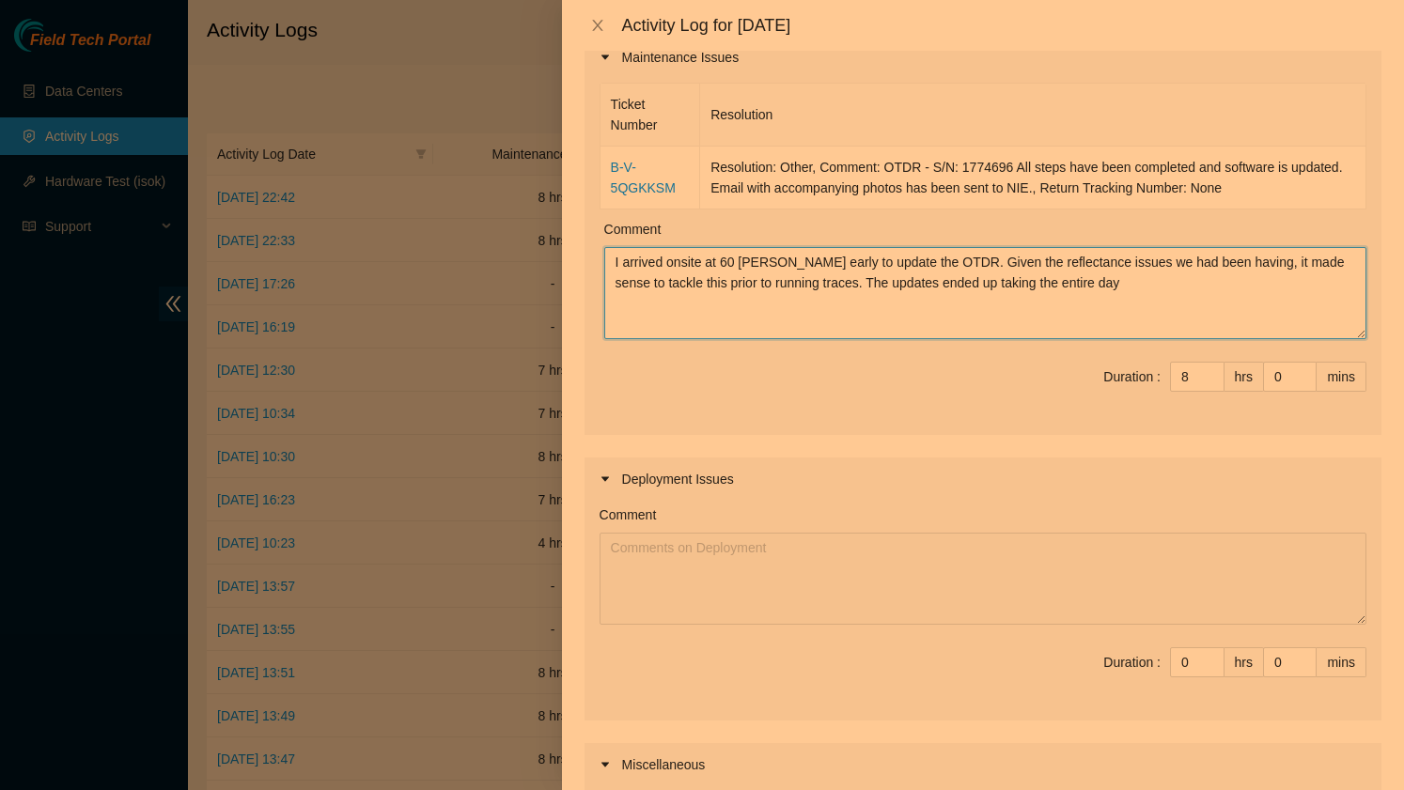
click at [914, 291] on textarea "I arrived onsite at 60 [PERSON_NAME] early to update the OTDR. Given the reflec…" at bounding box center [985, 293] width 762 height 92
click at [1008, 299] on textarea "I arrived onsite at 60 [PERSON_NAME] early to update the OTDR. Given the reflec…" at bounding box center [985, 293] width 762 height 92
drag, startPoint x: 862, startPoint y: 281, endPoint x: 848, endPoint y: 282, distance: 14.1
click at [848, 282] on textarea "I arrived onsite at 60 [PERSON_NAME] early to update the OTDR. Given the reflec…" at bounding box center [985, 293] width 762 height 92
click at [1018, 286] on textarea "I arrived onsite at 60 [PERSON_NAME] early to update the OTDR. Given the reflec…" at bounding box center [985, 293] width 762 height 92
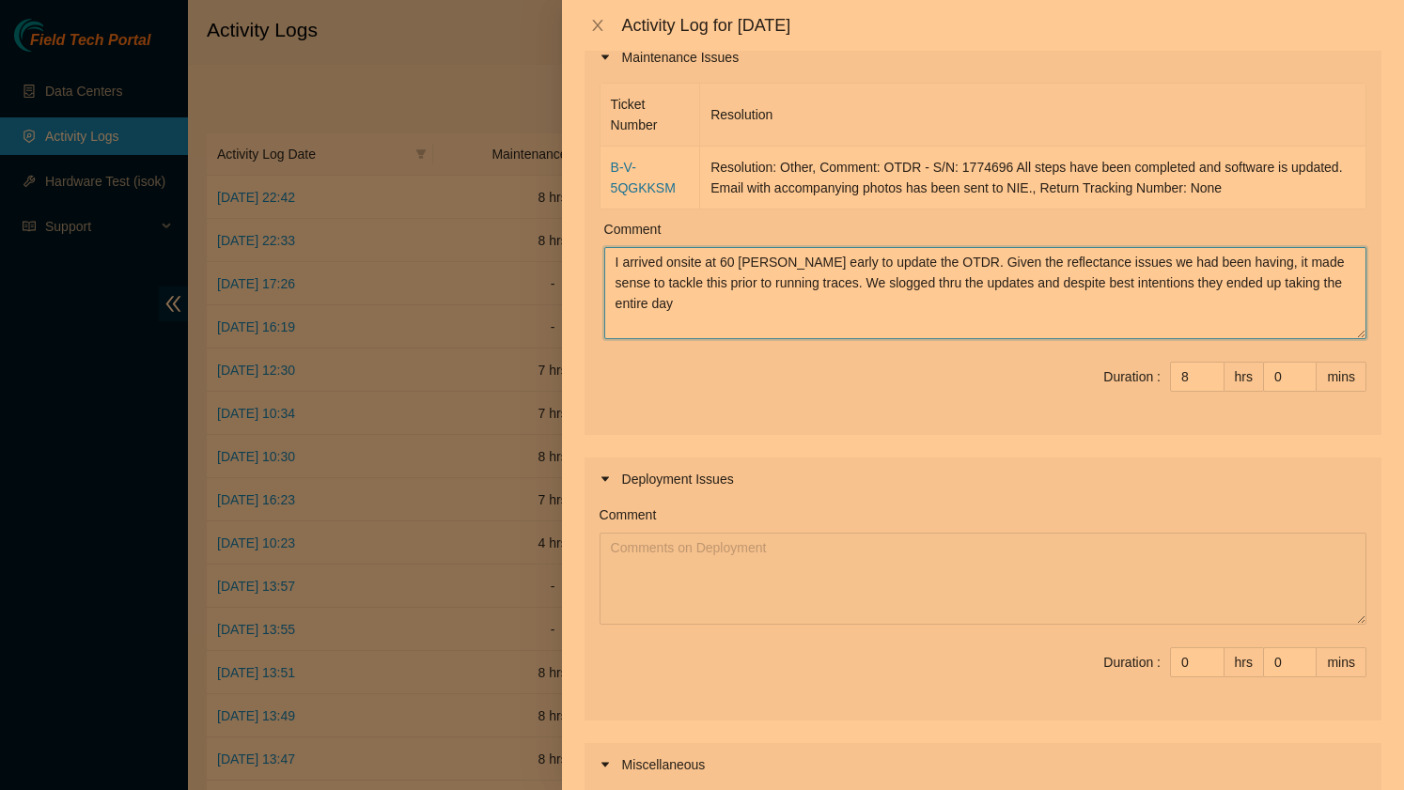
click at [698, 292] on textarea "I arrived onsite at 60 [PERSON_NAME] early to update the OTDR. Given the reflec…" at bounding box center [985, 293] width 762 height 92
drag, startPoint x: 698, startPoint y: 292, endPoint x: 635, endPoint y: 292, distance: 63.0
click at [635, 292] on textarea "I arrived onsite at 60 [PERSON_NAME] early to update the OTDR. Given the reflec…" at bounding box center [985, 293] width 762 height 92
click at [639, 295] on textarea "I arrived onsite at 60 [PERSON_NAME] early to update the OTDR. Given the reflec…" at bounding box center [985, 293] width 762 height 92
click at [680, 304] on textarea "I arrived onsite at 60 [PERSON_NAME] early to update the OTDR. Given the reflec…" at bounding box center [985, 293] width 762 height 92
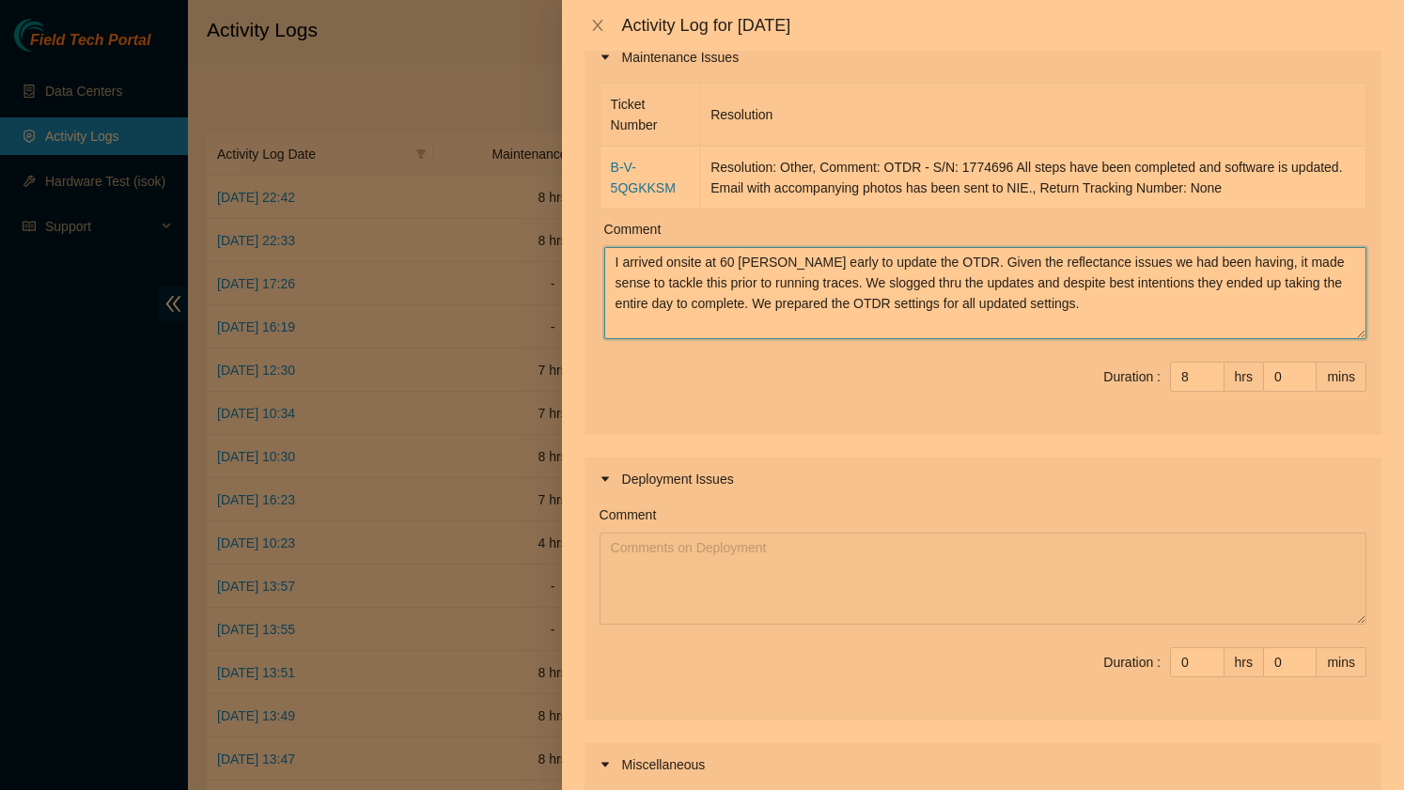
scroll to position [599, 0]
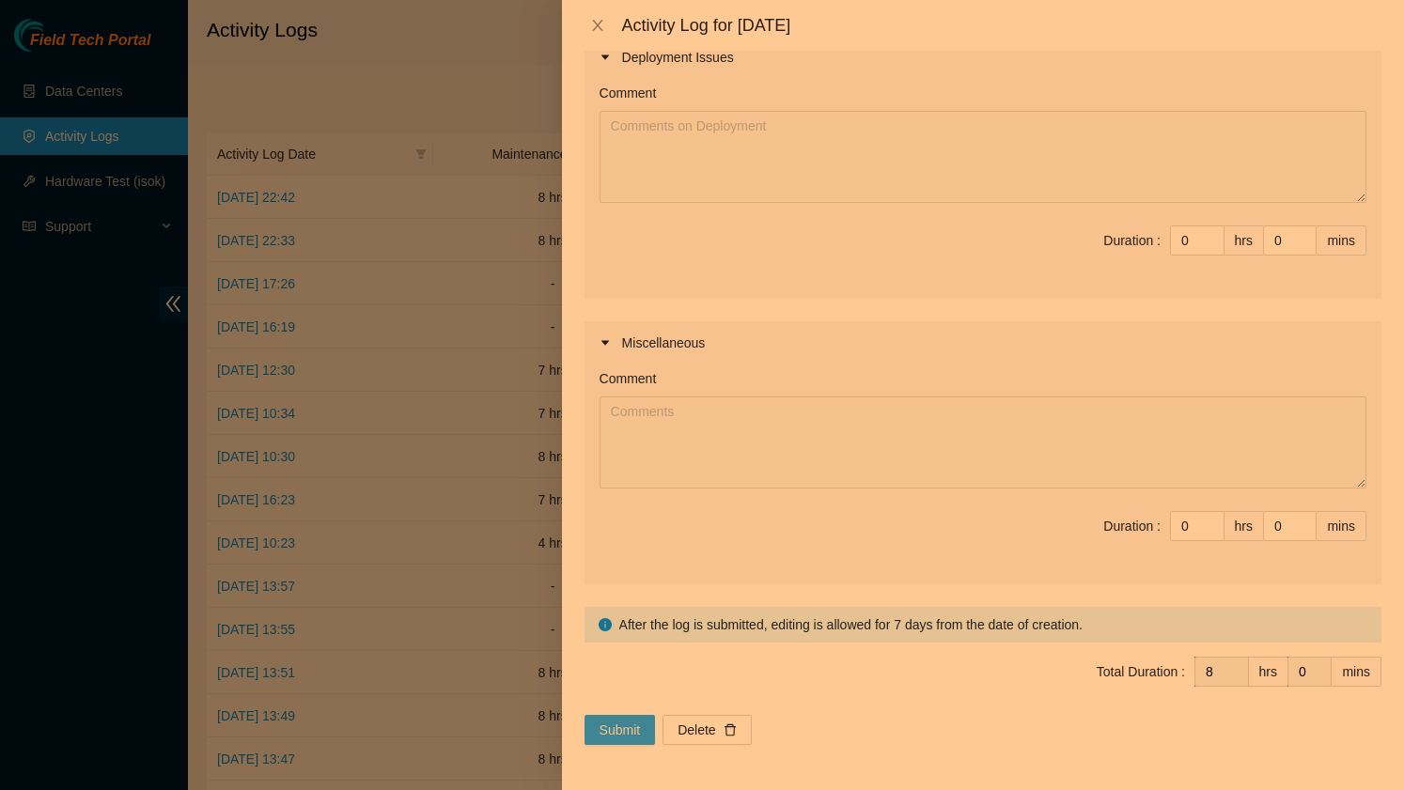
type textarea "I arrived onsite at 60 [PERSON_NAME] early to update the OTDR. Given the reflec…"
click at [624, 724] on span "Submit" at bounding box center [620, 730] width 41 height 21
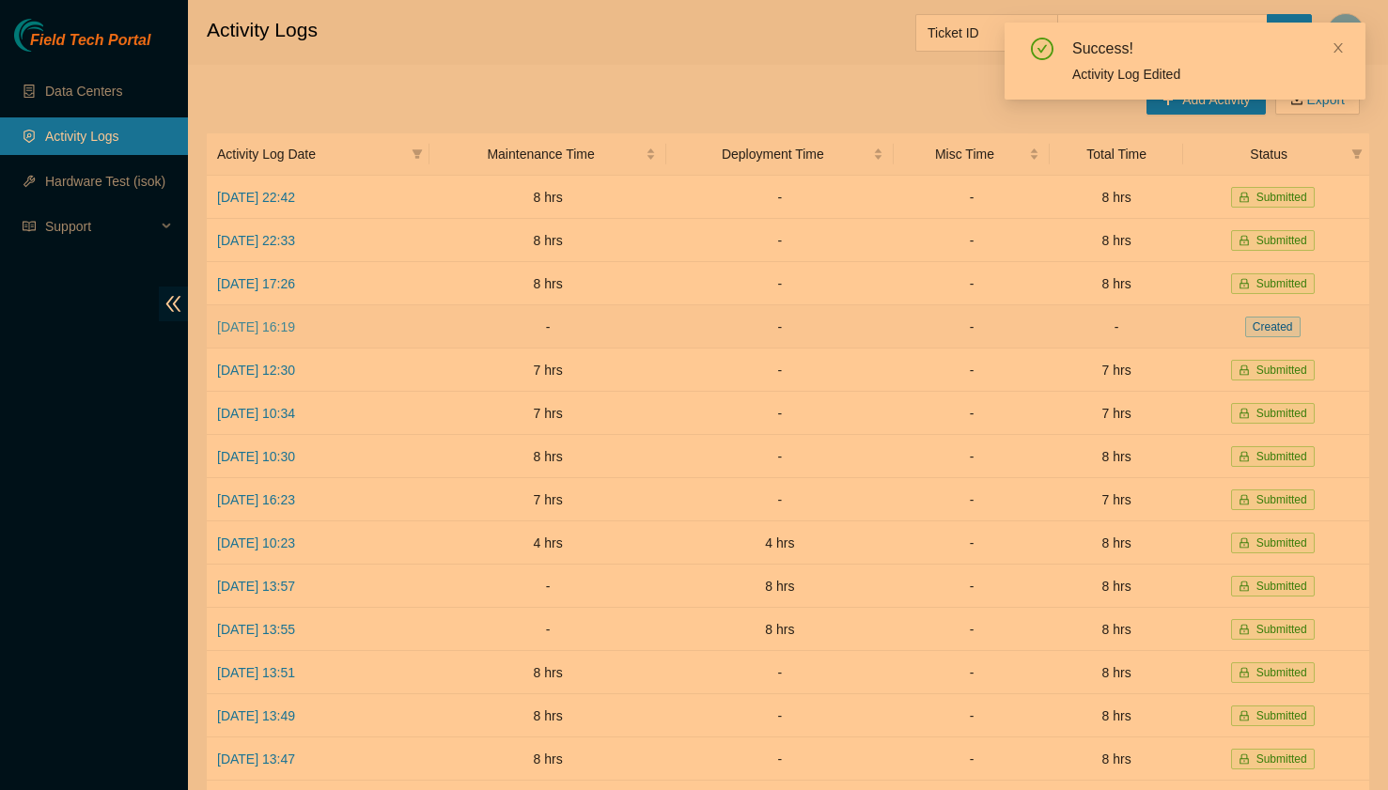
click at [282, 323] on link "[DATE] 16:19" at bounding box center [256, 327] width 78 height 15
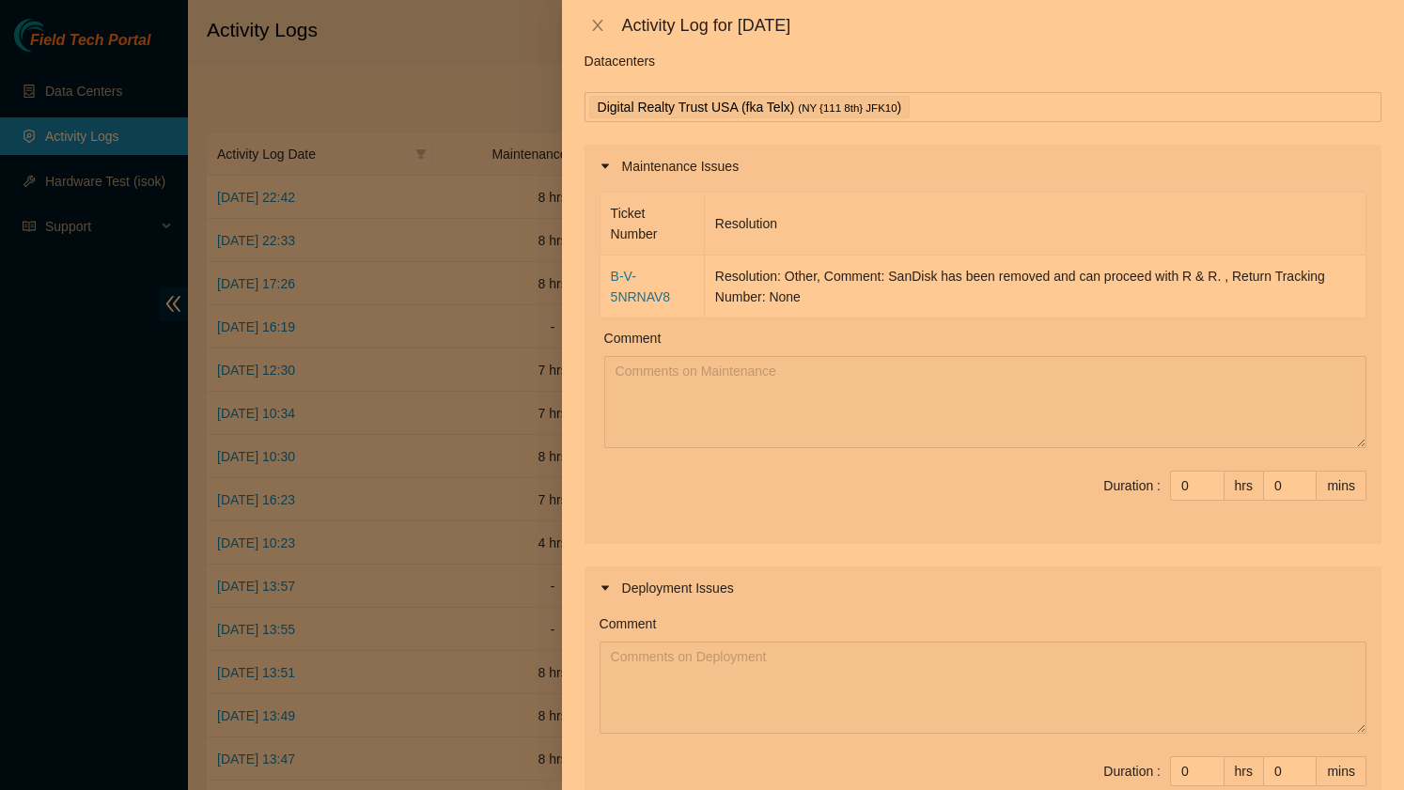
scroll to position [56, 0]
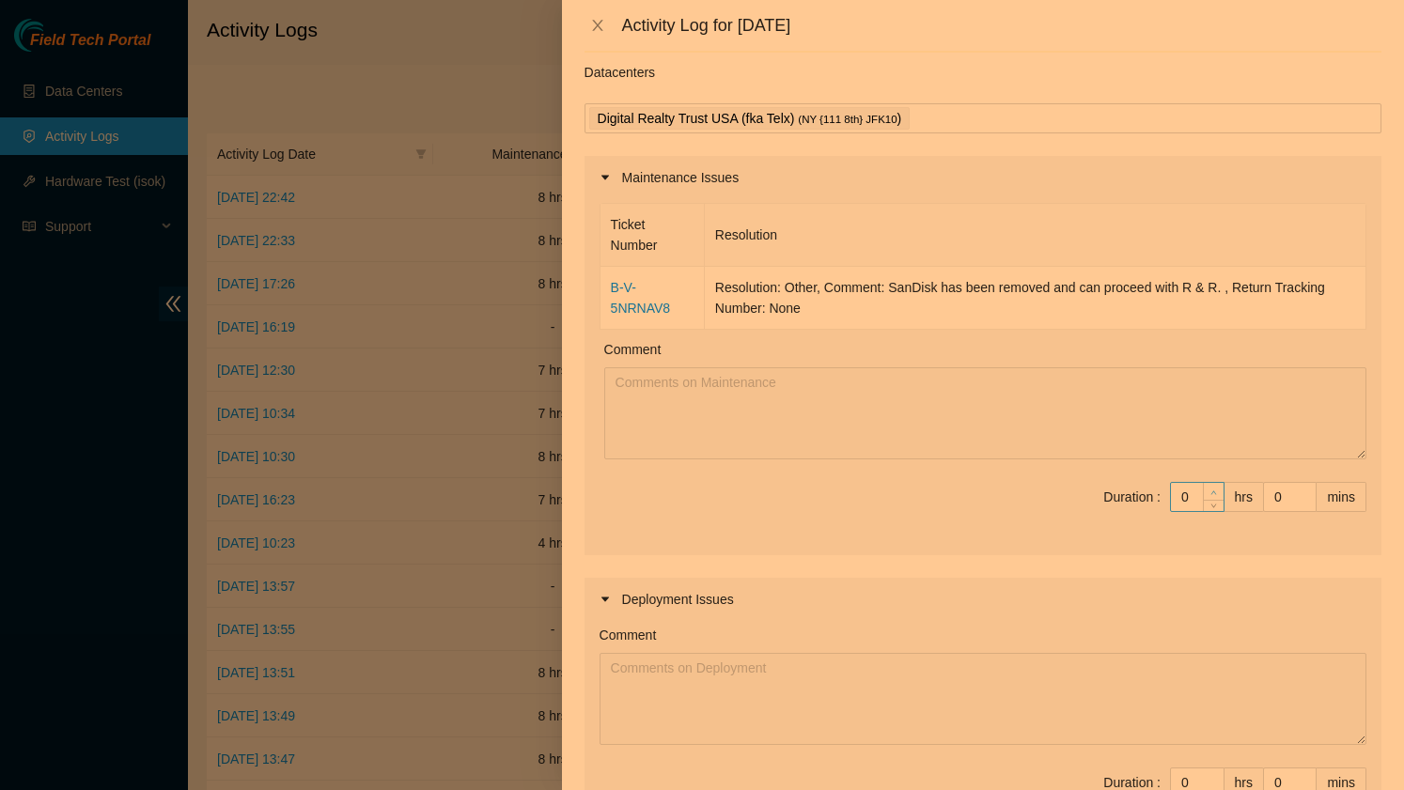
type input "1"
click at [1214, 491] on icon "up" at bounding box center [1213, 493] width 7 height 7
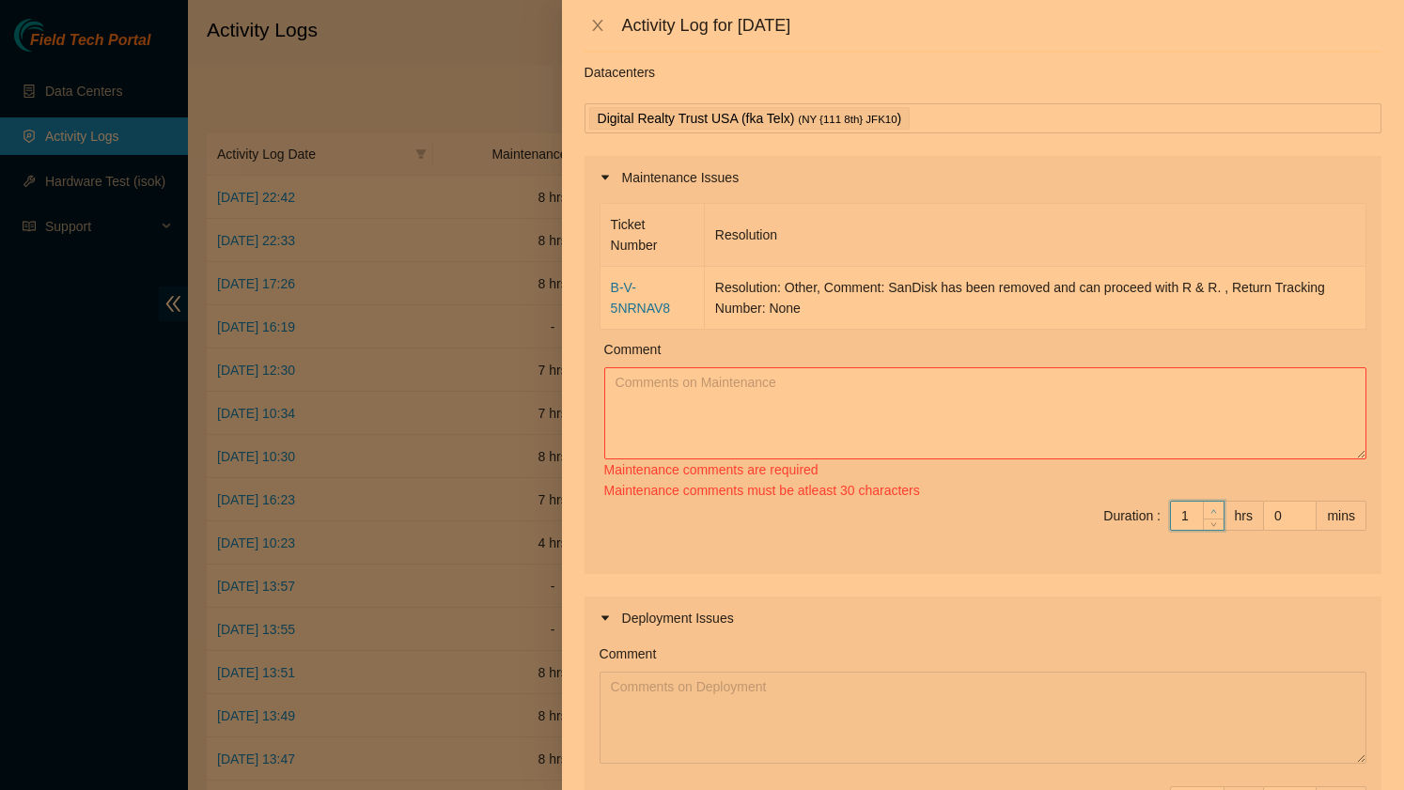
type input "2"
click at [1214, 491] on div "Ticket Number Resolution B-V-5NRNAV8 Resolution: Other, Comment: SanDisk has be…" at bounding box center [983, 386] width 797 height 375
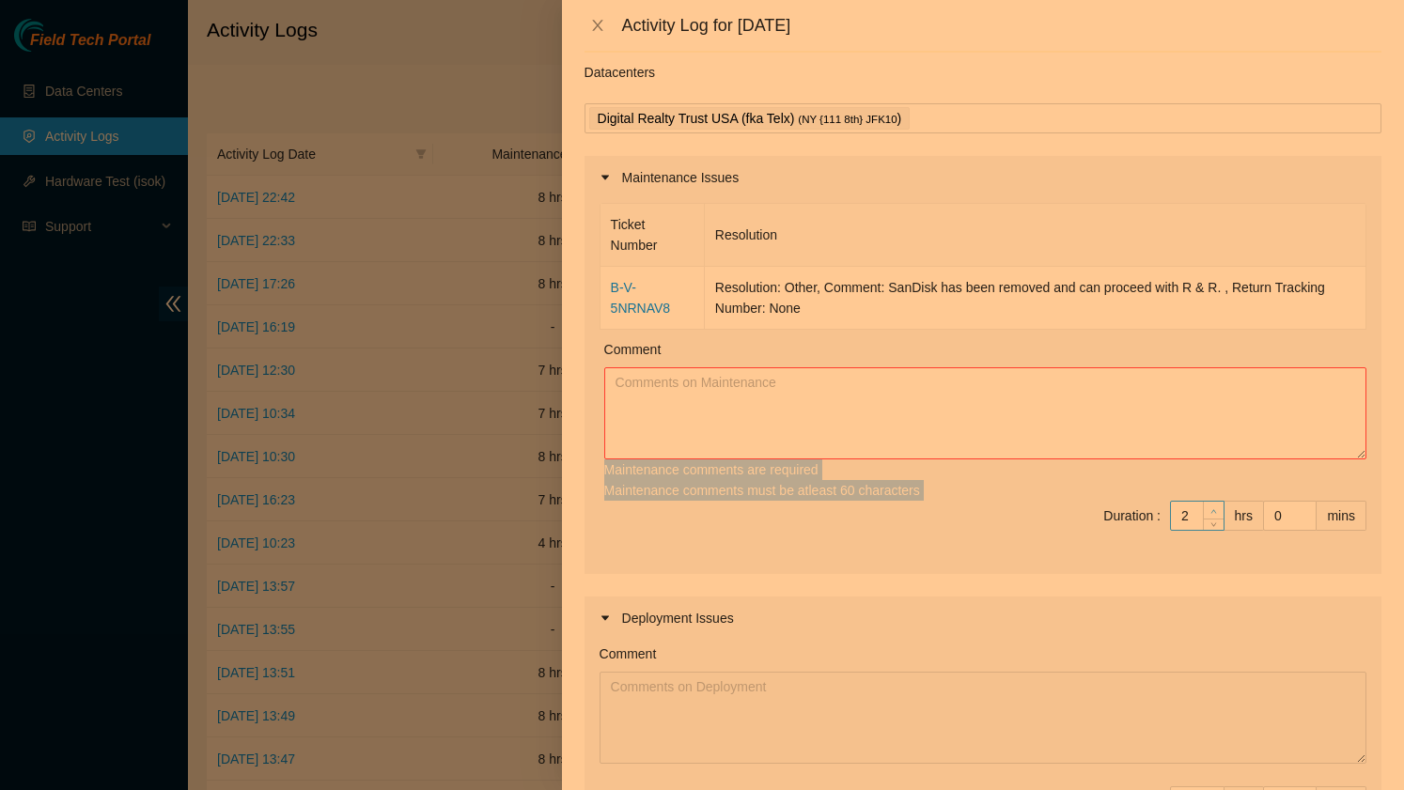
click at [1214, 491] on div "Maintenance comments must be atleast 60 characters" at bounding box center [985, 490] width 762 height 21
type input "3"
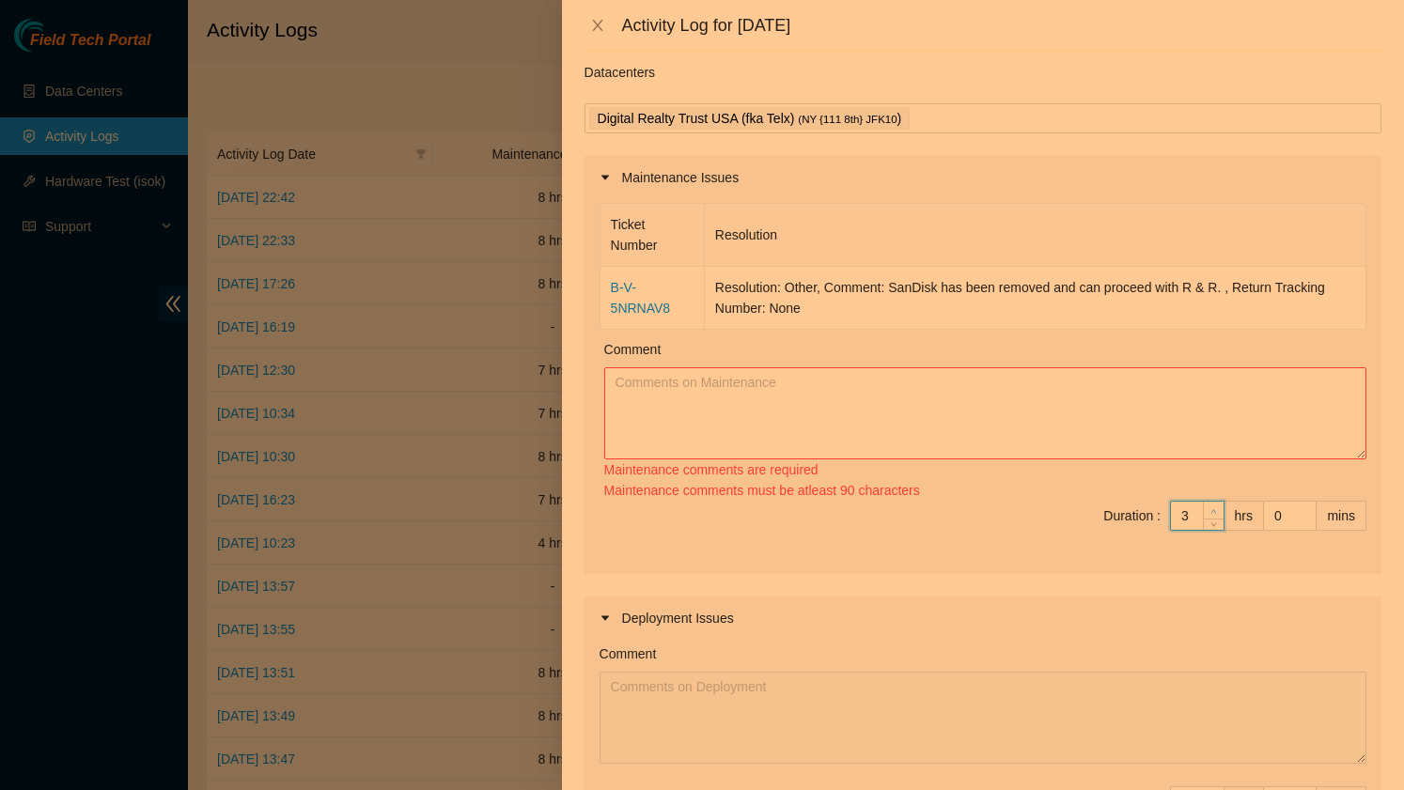
click at [1213, 504] on span "Increase Value" at bounding box center [1213, 510] width 21 height 17
type input "4"
click at [1213, 504] on span "Increase Value" at bounding box center [1213, 510] width 21 height 17
type input "5"
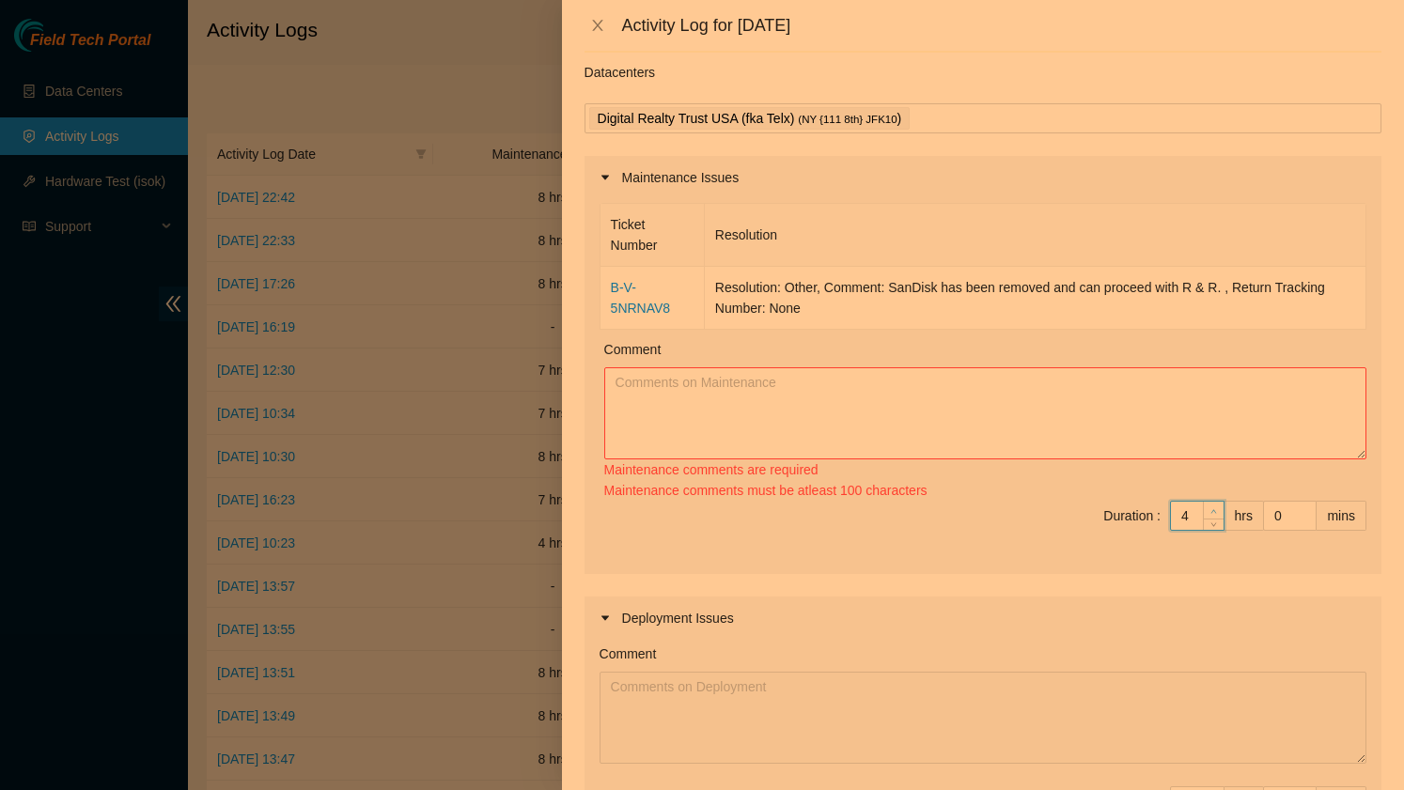
type input "5"
click at [1213, 504] on span "Increase Value" at bounding box center [1213, 510] width 21 height 17
type input "4"
click at [1212, 520] on icon "down" at bounding box center [1213, 522] width 7 height 7
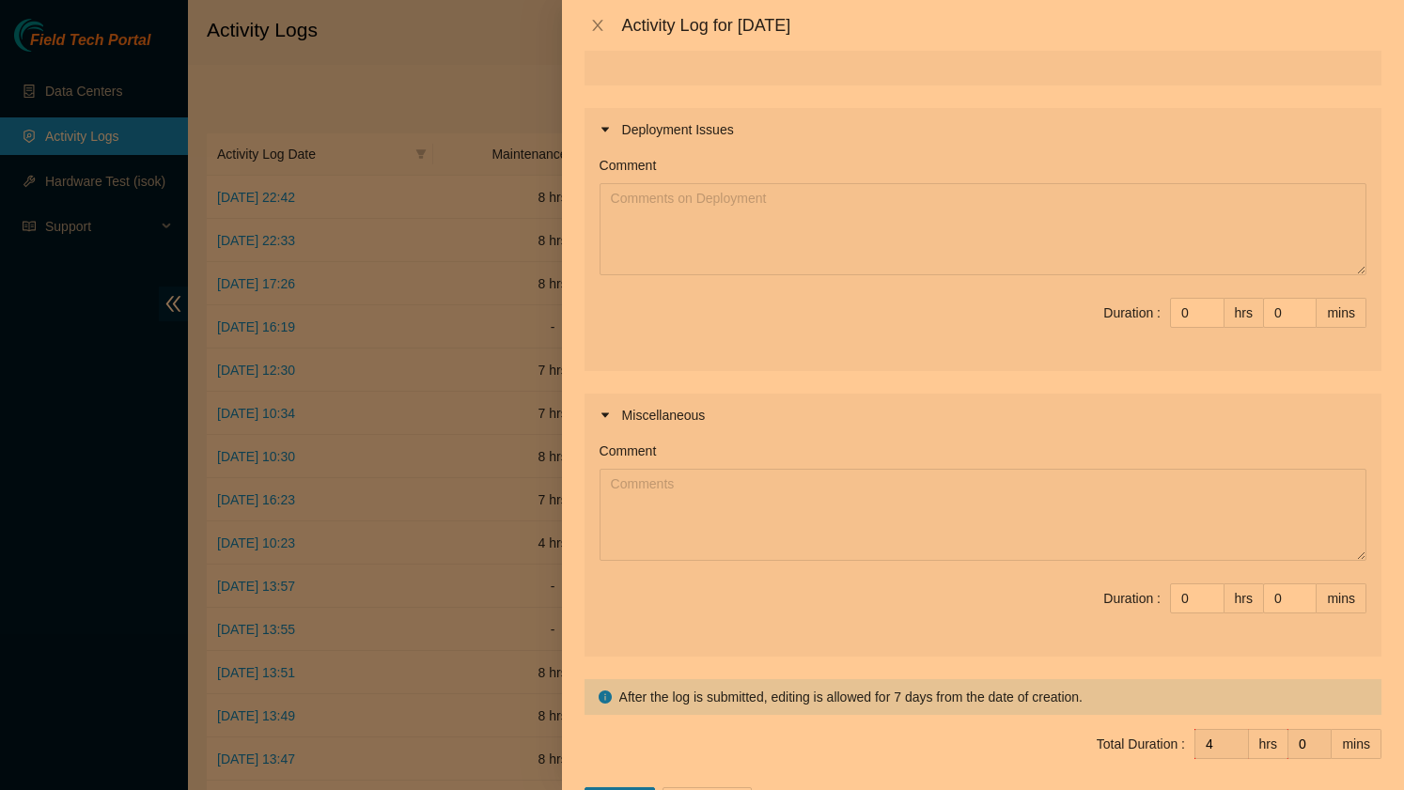
scroll to position [617, 0]
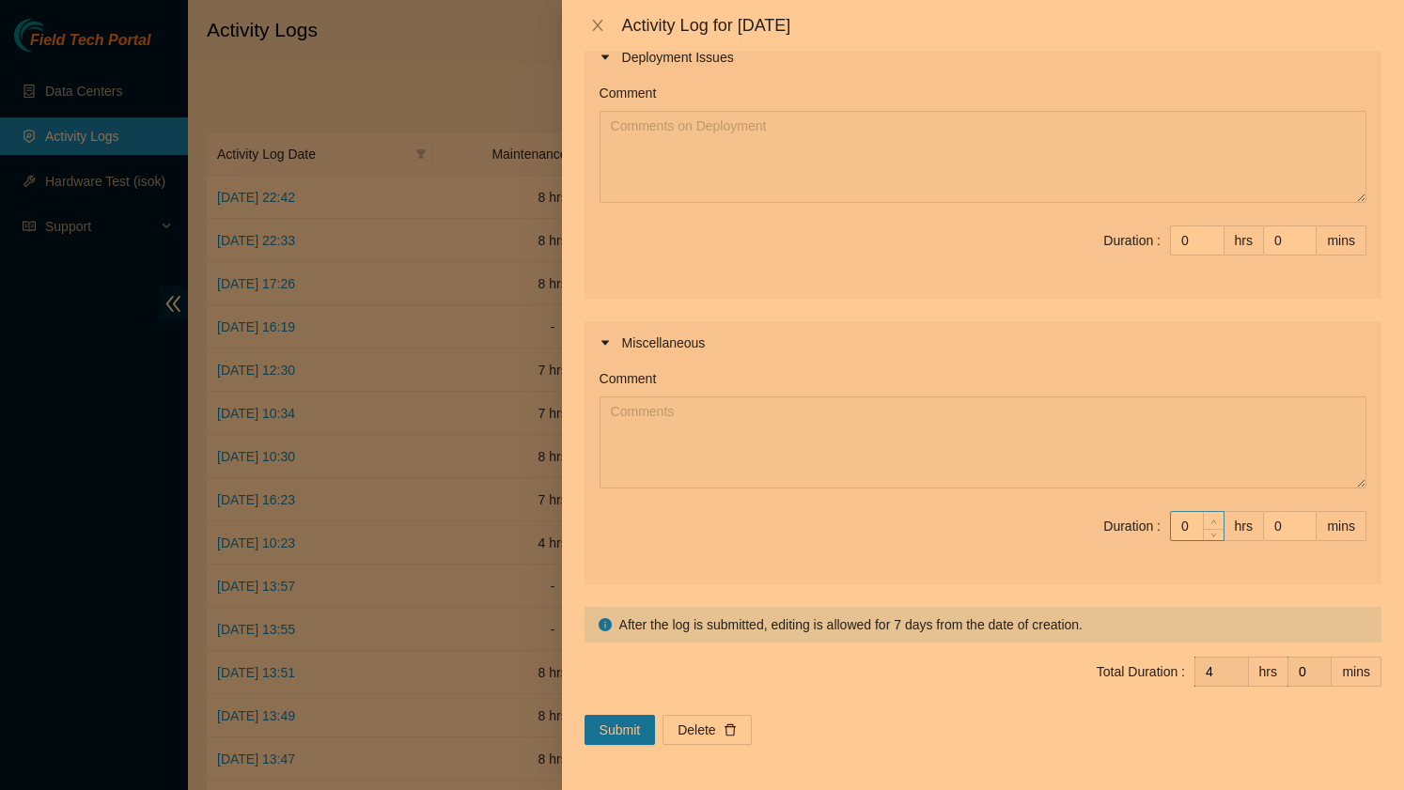
type input "1"
type input "5"
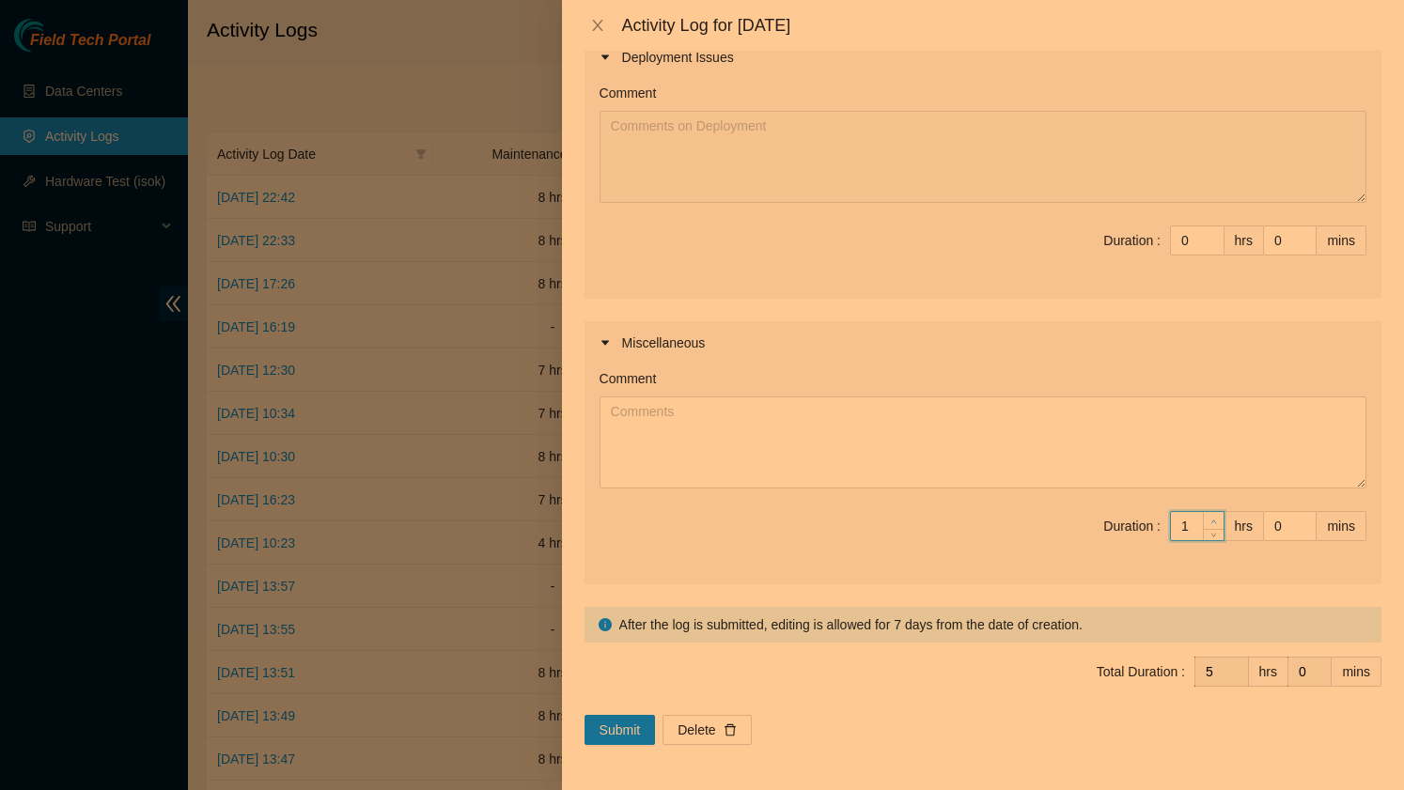
click at [1211, 519] on icon "up" at bounding box center [1213, 522] width 7 height 7
type input "2"
type input "6"
click at [1211, 519] on icon "up" at bounding box center [1213, 522] width 7 height 7
type input "3"
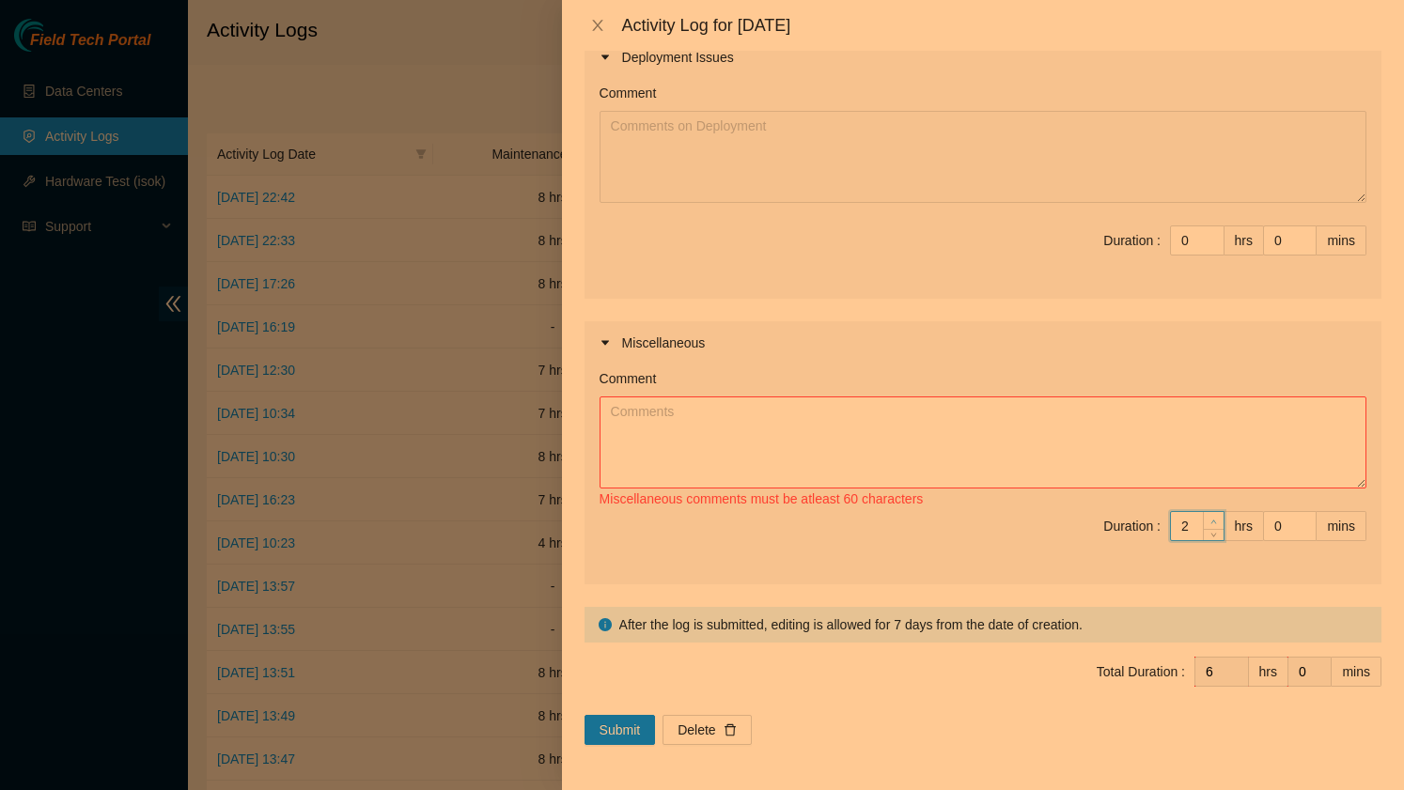
type input "7"
click at [1209, 517] on span "up" at bounding box center [1214, 521] width 11 height 11
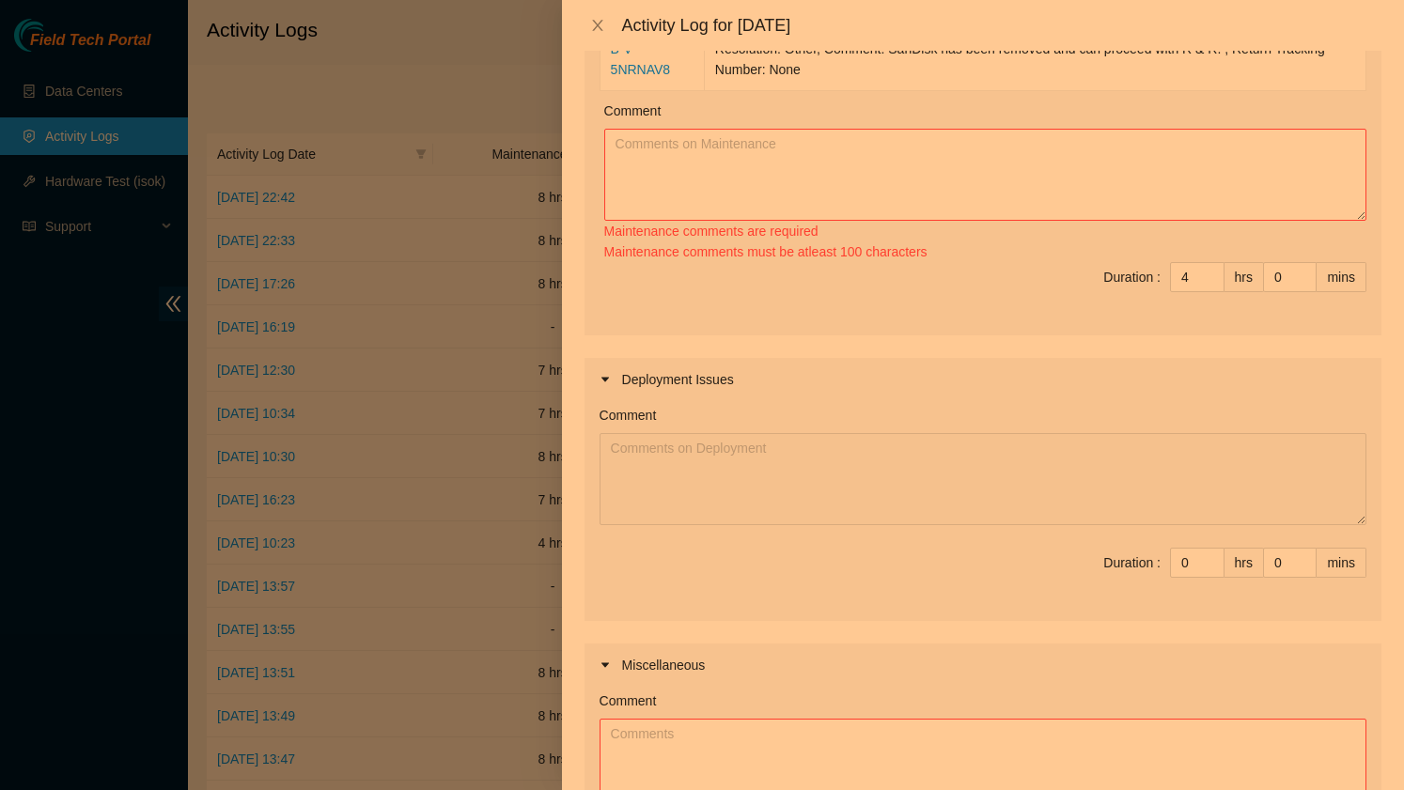
scroll to position [178, 0]
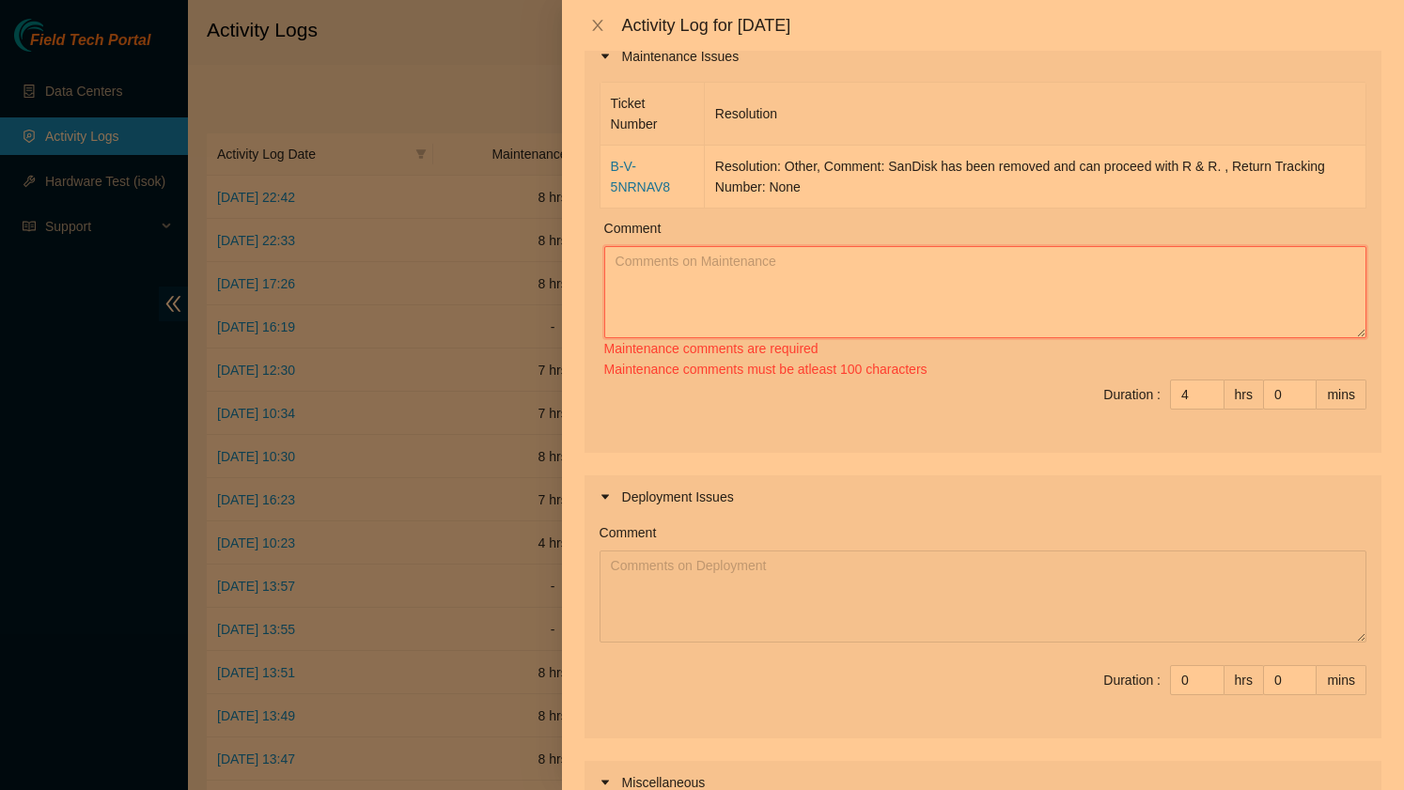
click at [775, 272] on textarea "Comment" at bounding box center [985, 292] width 762 height 92
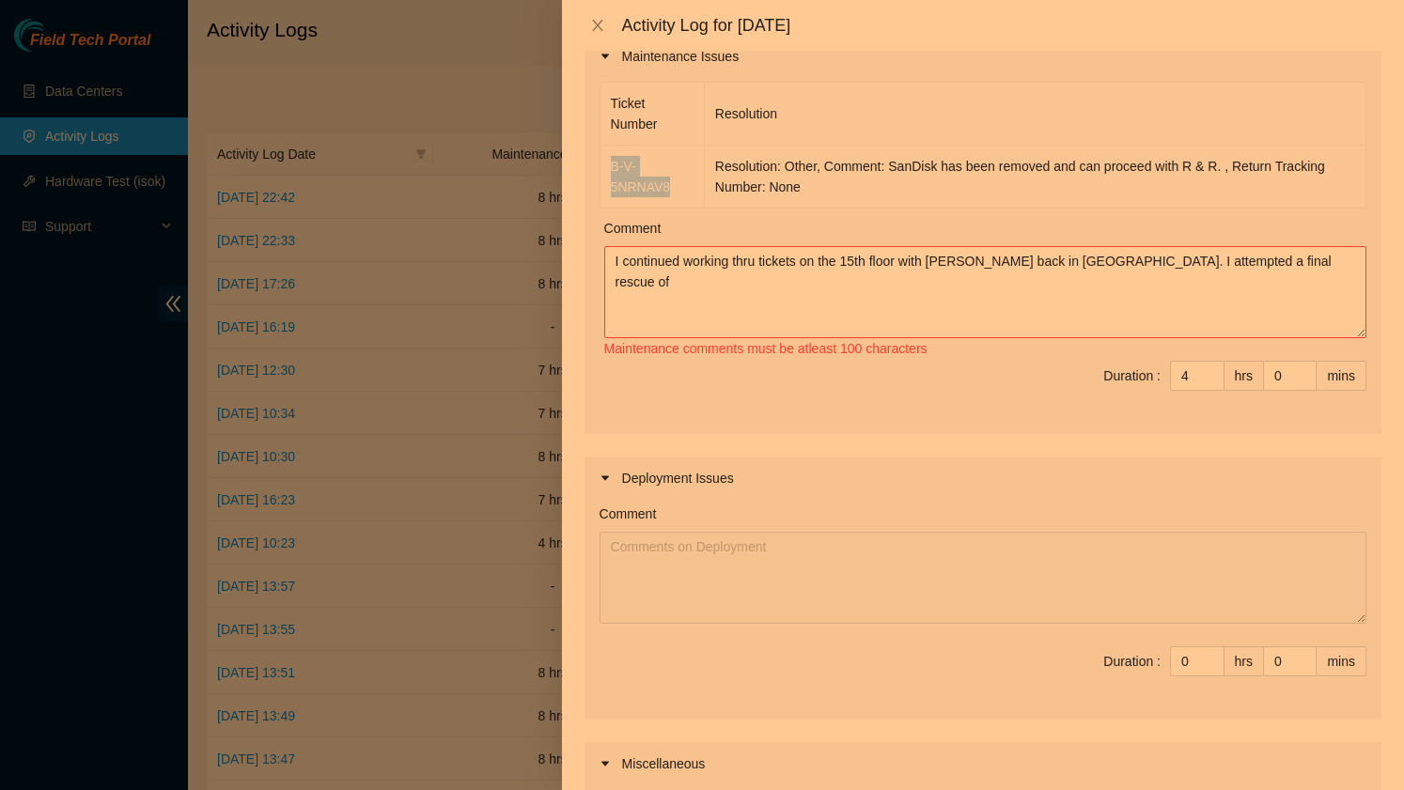
drag, startPoint x: 679, startPoint y: 182, endPoint x: 609, endPoint y: 165, distance: 72.5
click at [609, 165] on td "B-V-5NRNAV8" at bounding box center [653, 177] width 104 height 63
copy link "B-V-5NRNAV8"
click at [1277, 253] on textarea "I continued working thru tickets on the 15th floor with [PERSON_NAME] back in […" at bounding box center [985, 292] width 762 height 92
paste textarea "B-V-5NRNAV8"
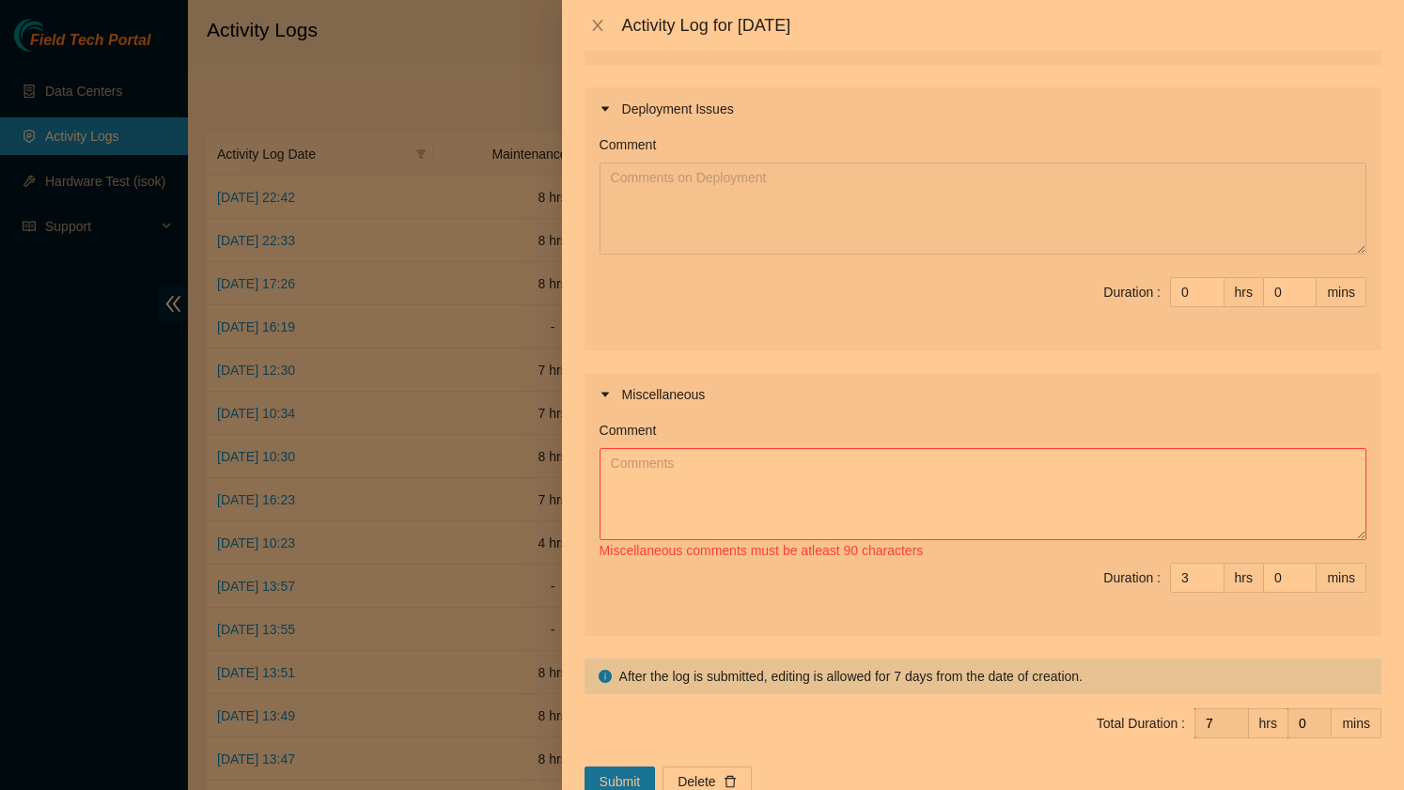
scroll to position [599, 0]
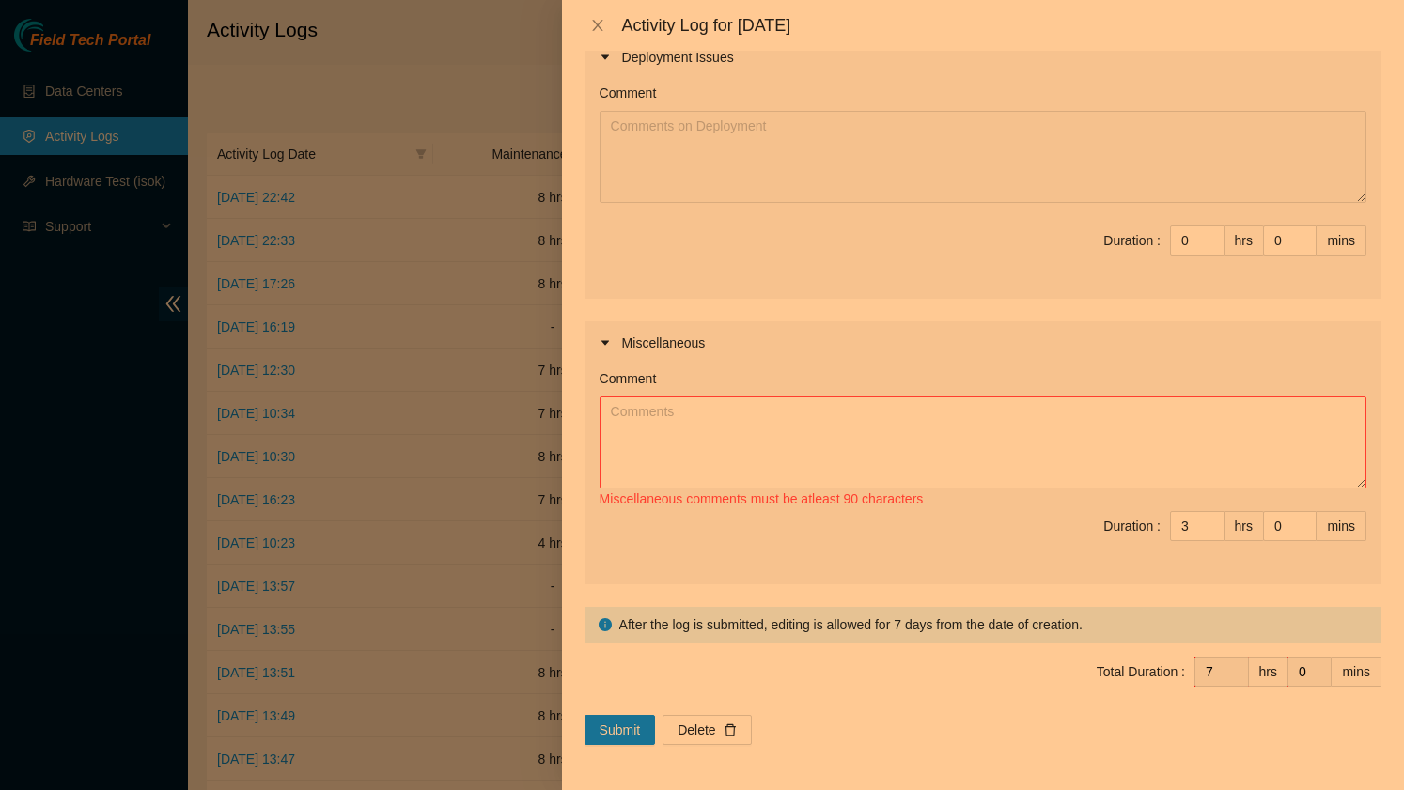
type textarea "I continued working thru tickets on the 15th floor with [PERSON_NAME] back in […"
click at [689, 425] on textarea "Comment" at bounding box center [983, 443] width 767 height 92
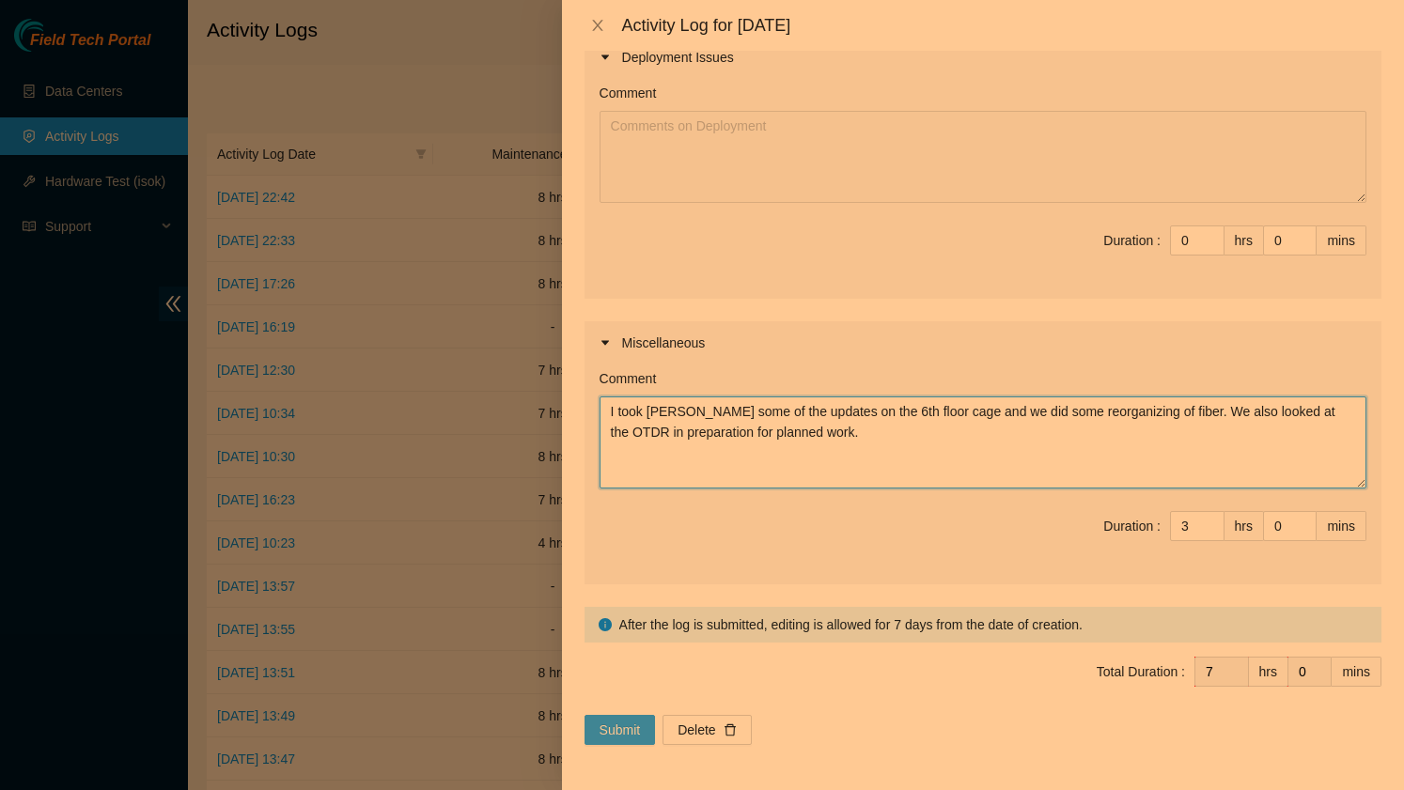
type textarea "I took [PERSON_NAME] some of the updates on the 6th floor cage and we did some …"
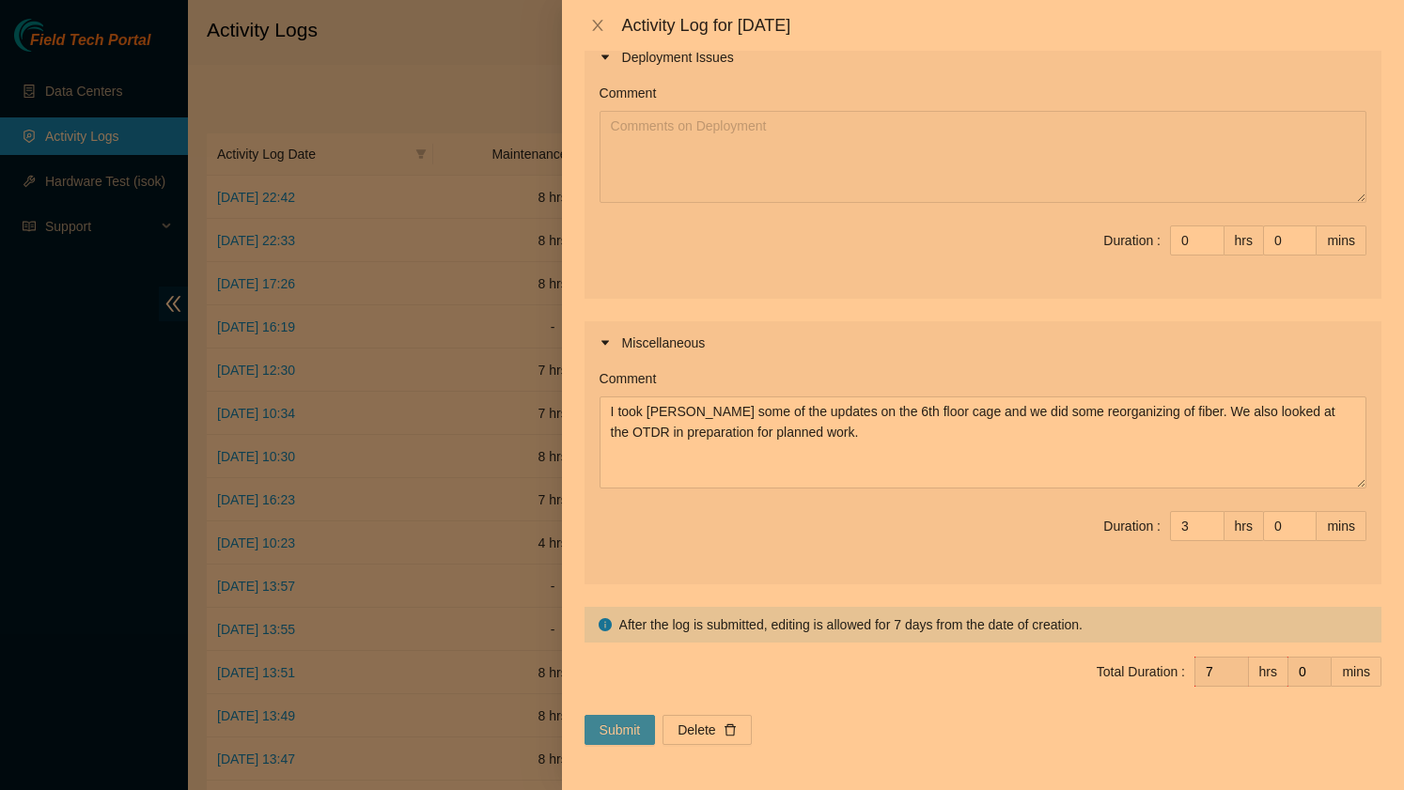
click at [614, 731] on span "Submit" at bounding box center [620, 730] width 41 height 21
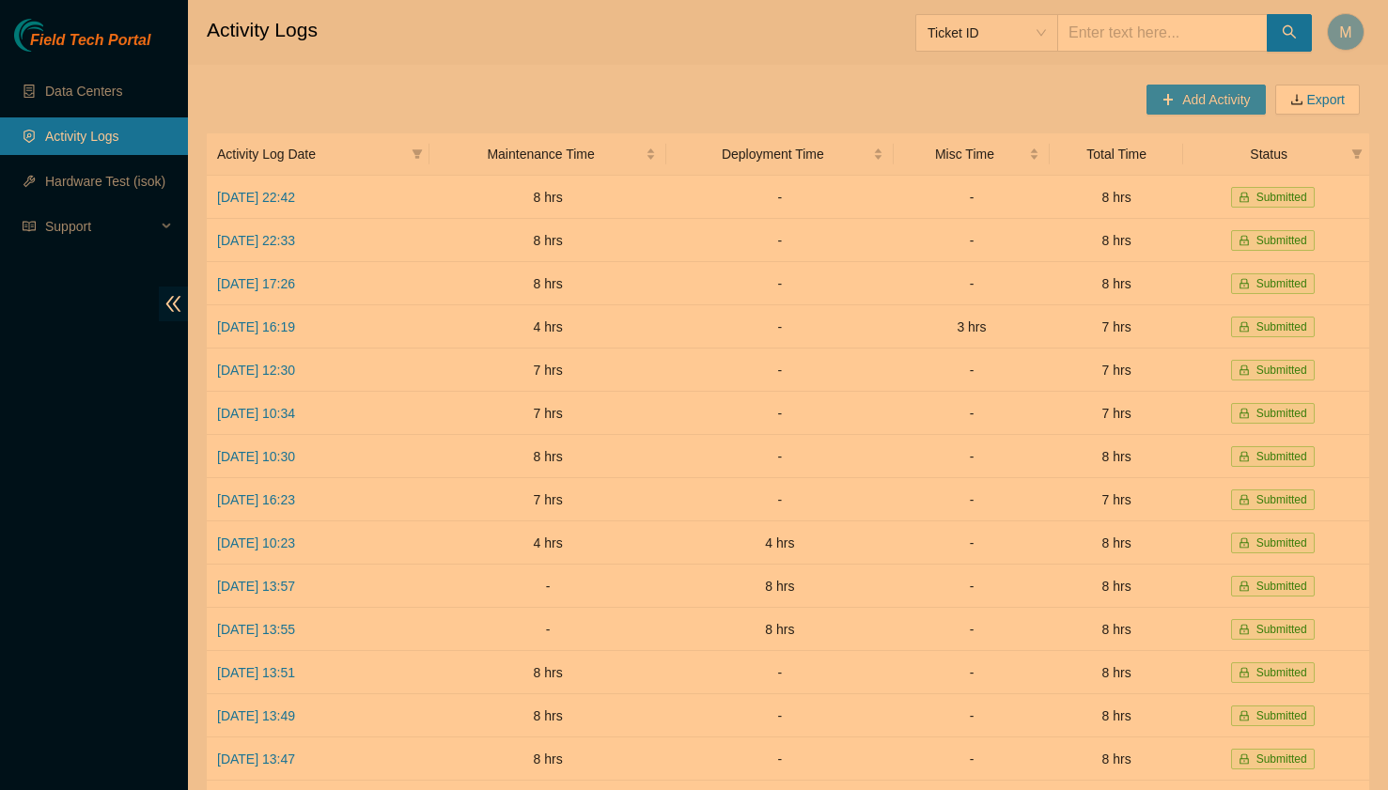
click at [1207, 108] on span "Add Activity" at bounding box center [1216, 99] width 68 height 21
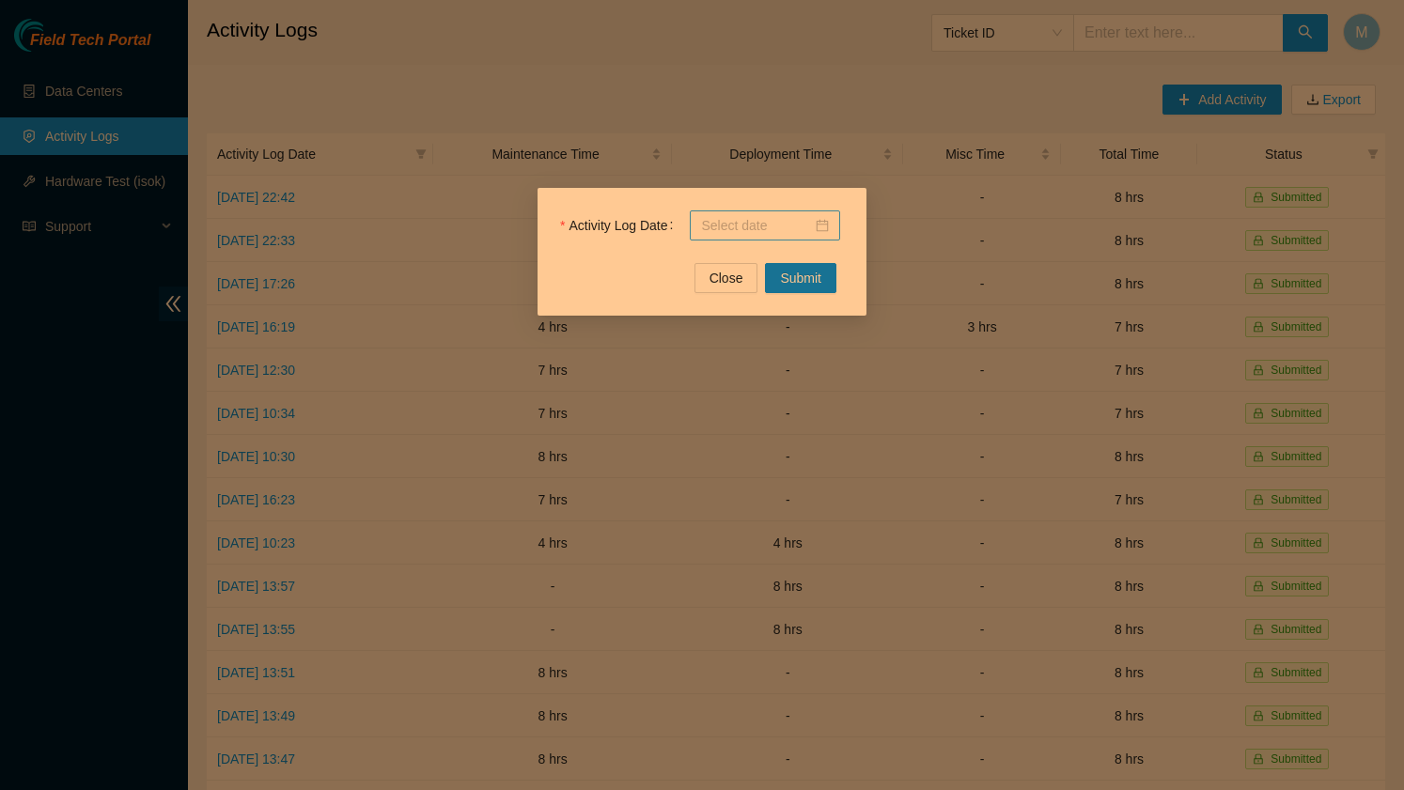
click at [797, 240] on div at bounding box center [765, 226] width 150 height 30
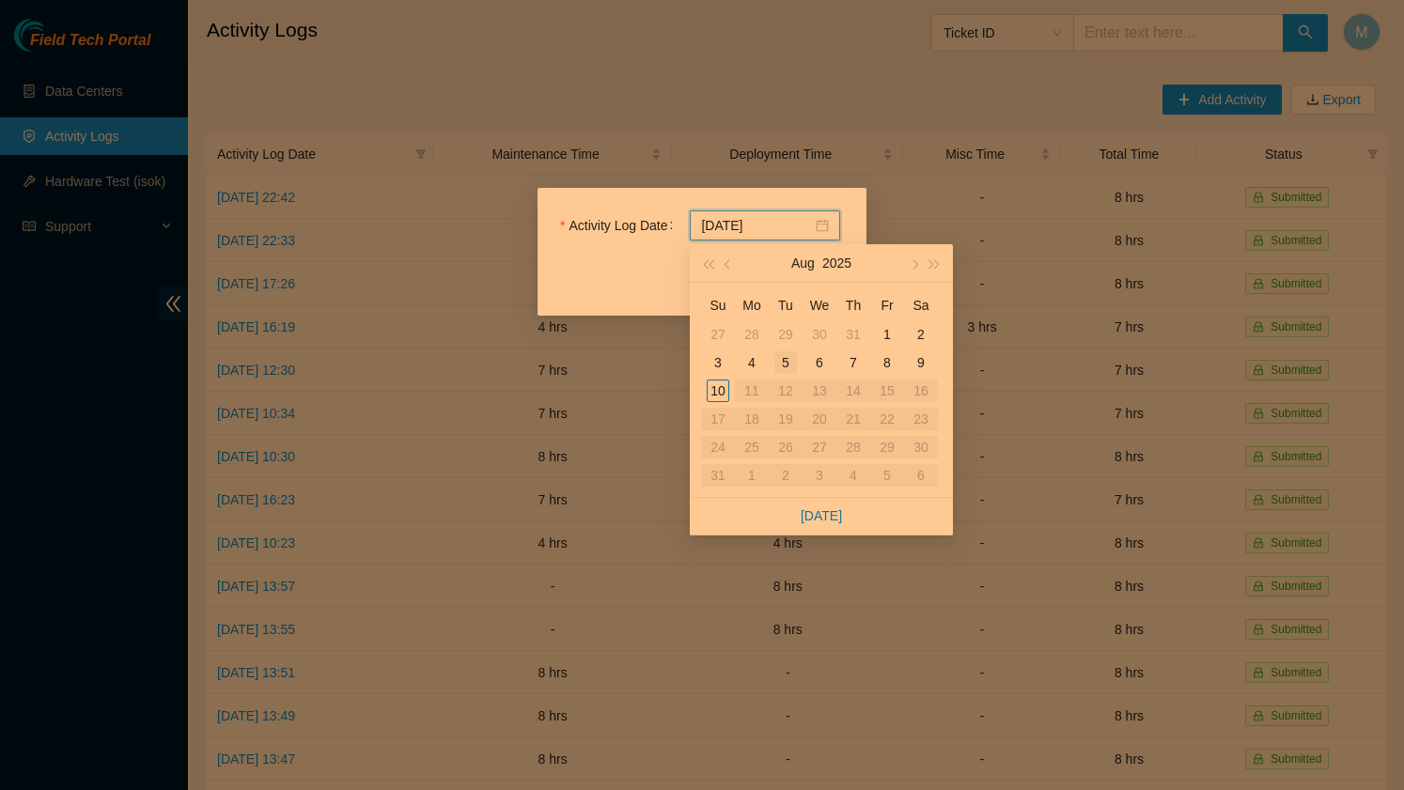
type input "[DATE]"
click at [730, 261] on span "button" at bounding box center [729, 264] width 9 height 9
type input "[DATE]"
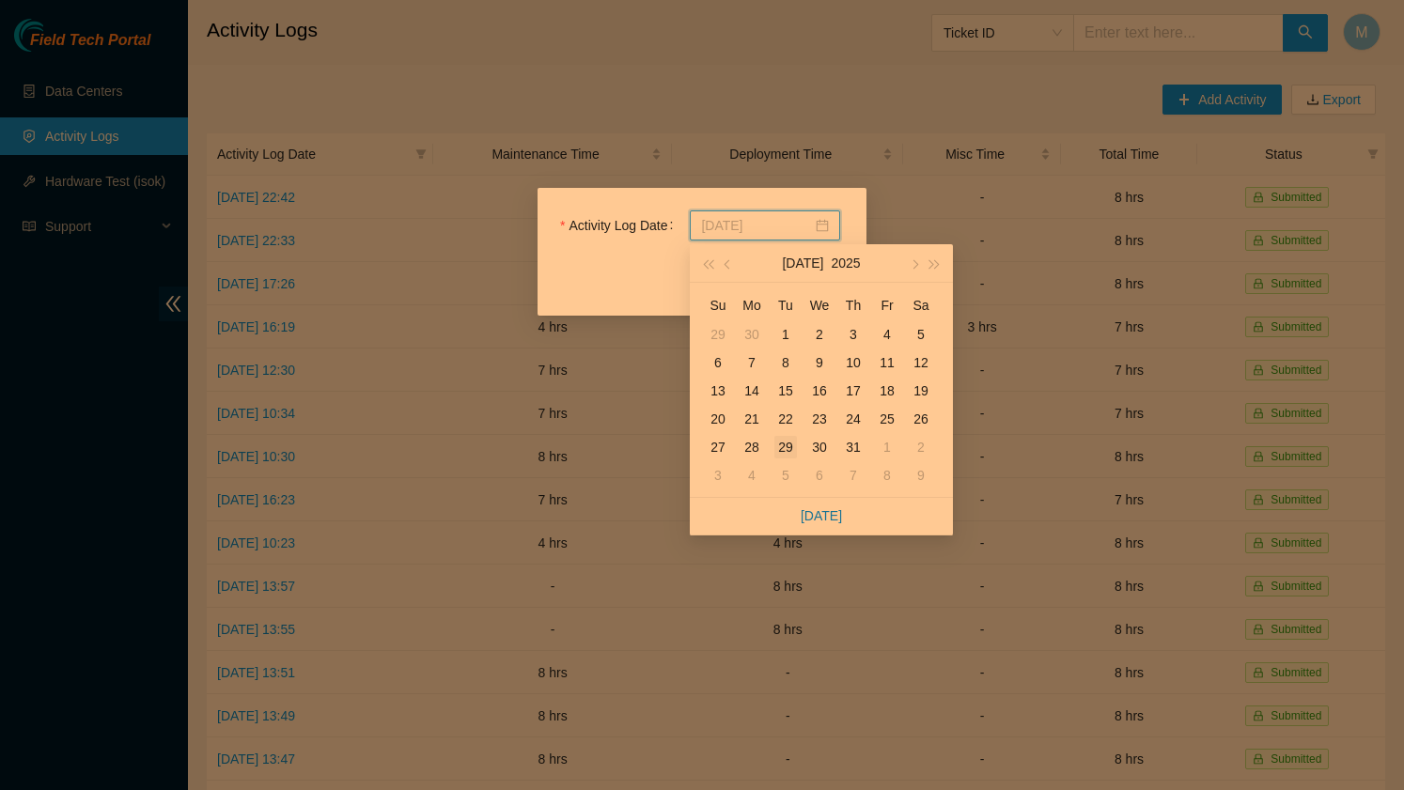
type input "[DATE]"
click at [787, 438] on div "29" at bounding box center [785, 447] width 23 height 23
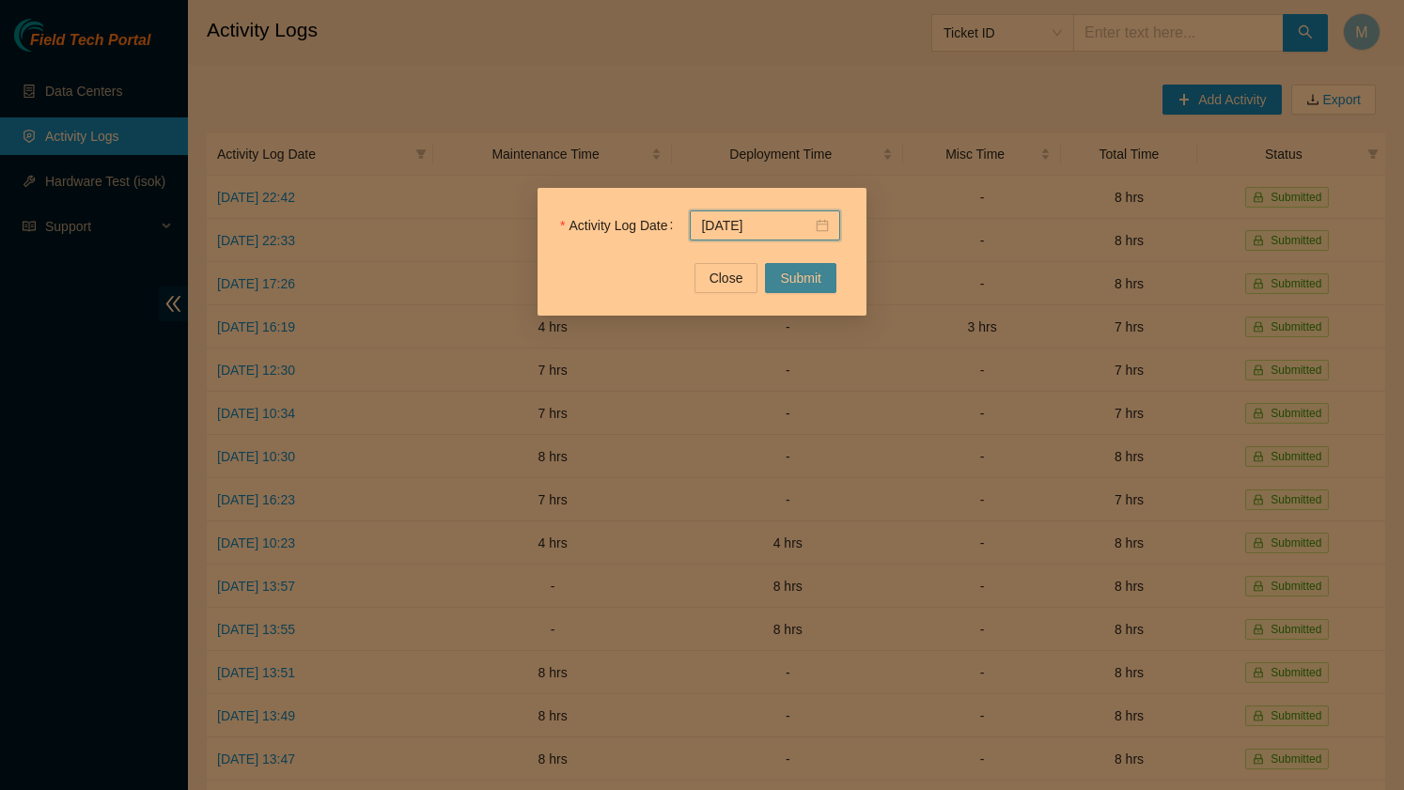
click at [809, 279] on span "Submit" at bounding box center [800, 278] width 41 height 21
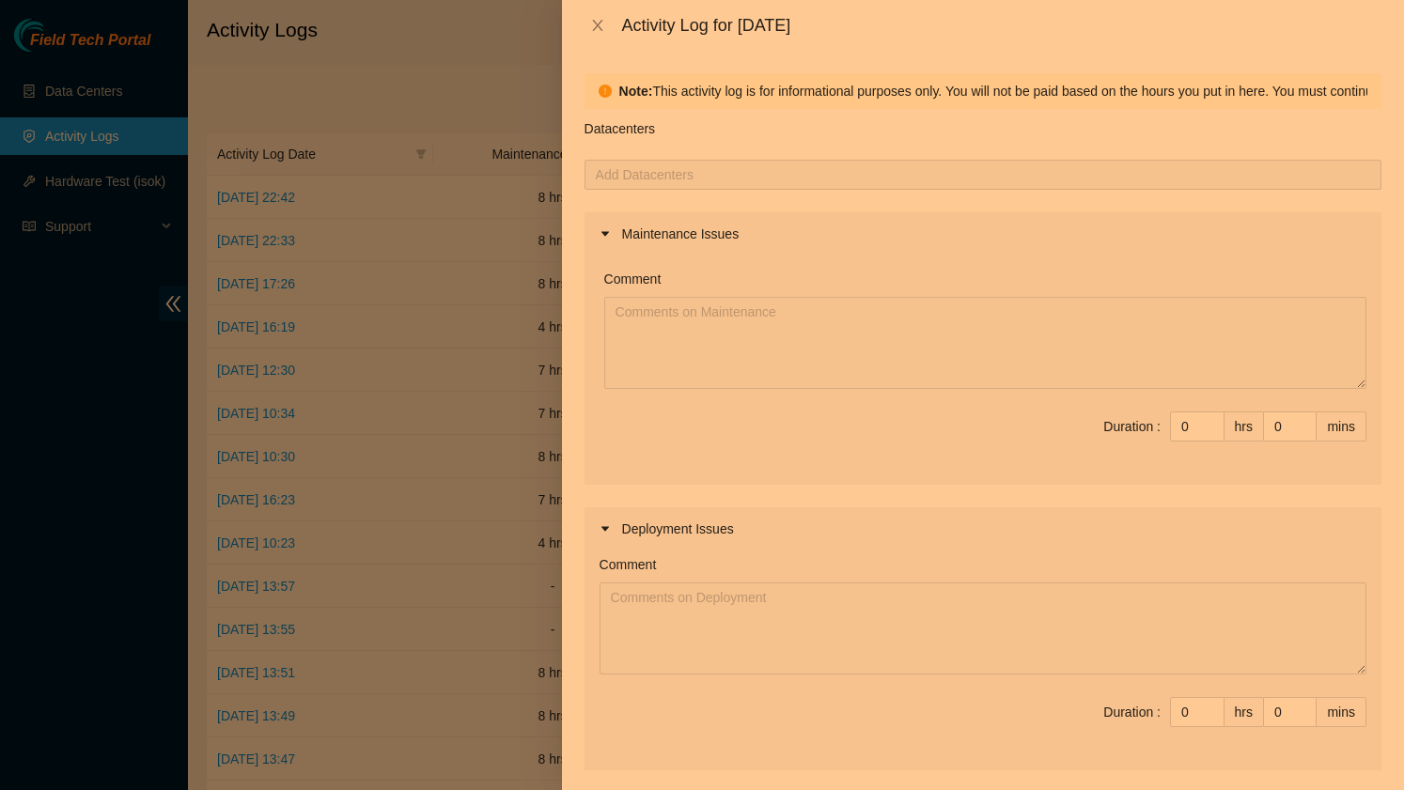
click at [1001, 179] on div at bounding box center [983, 175] width 788 height 23
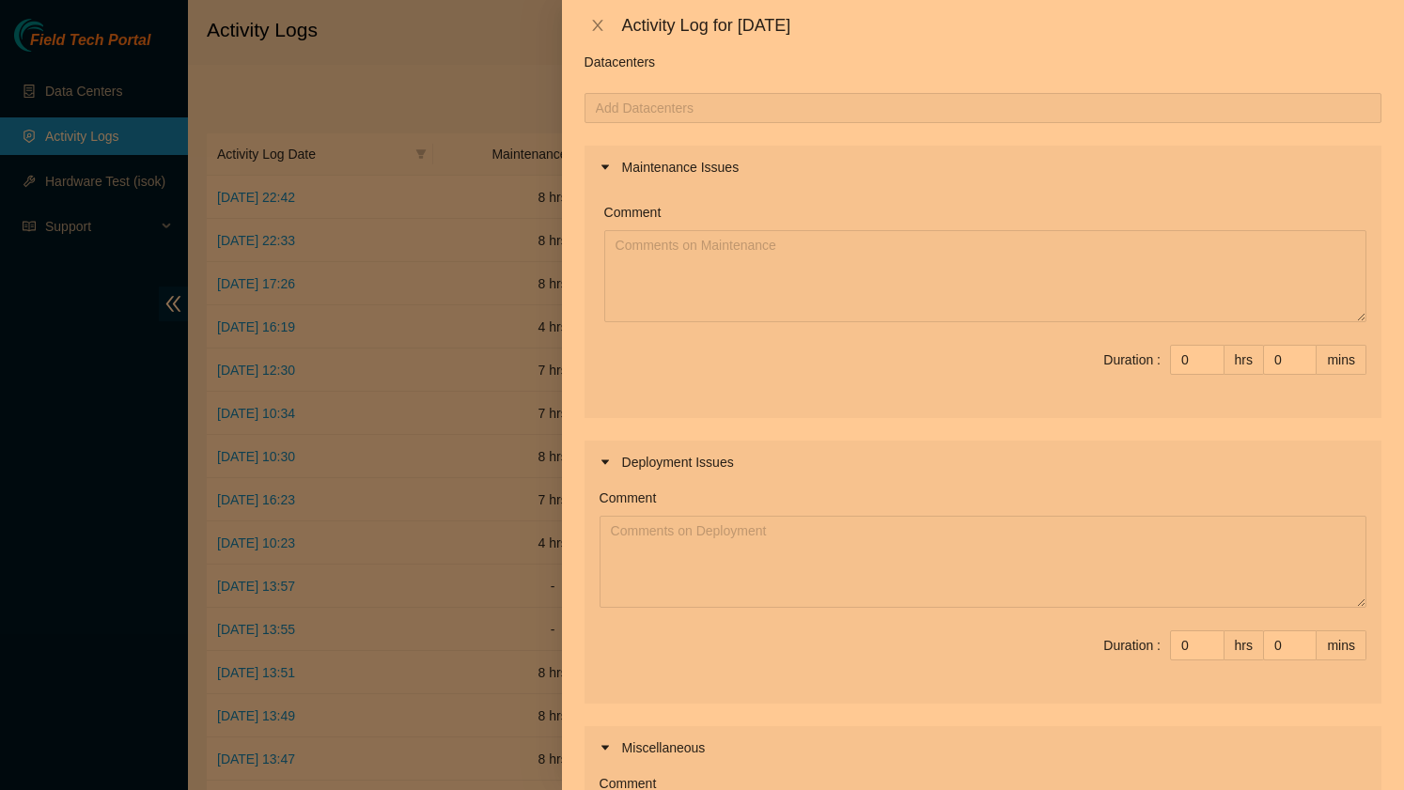
scroll to position [81, 0]
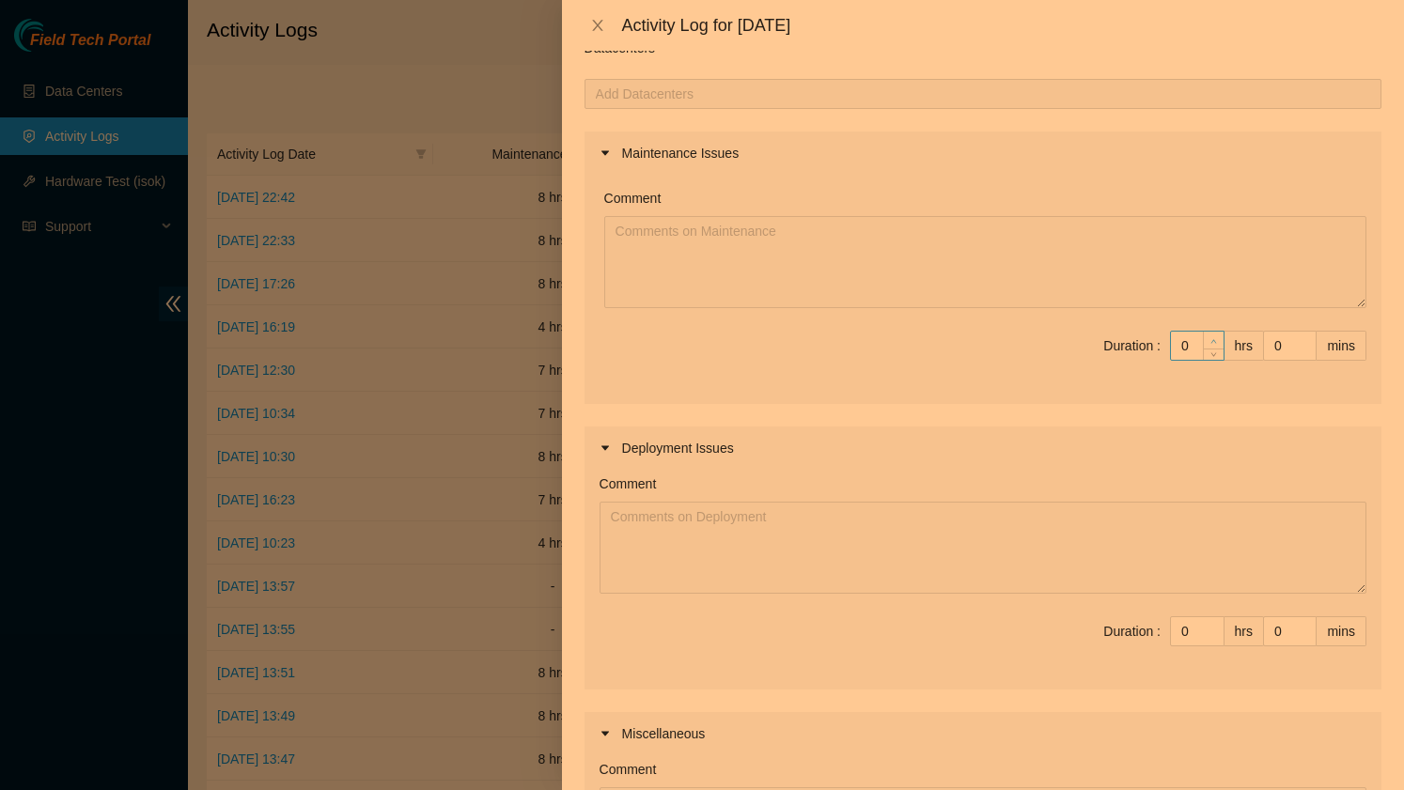
type input "1"
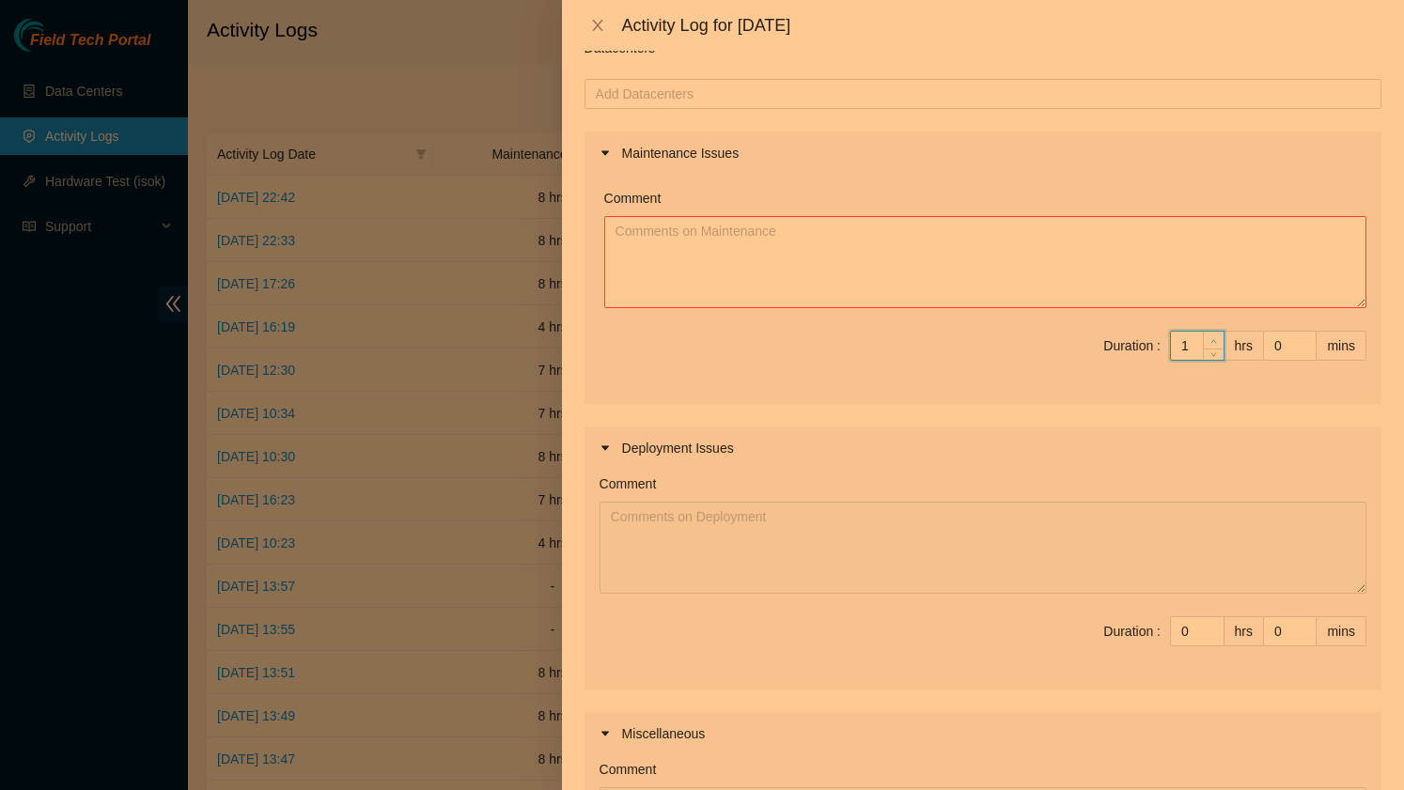
click at [1212, 341] on icon "up" at bounding box center [1213, 341] width 7 height 7
type input "2"
click at [1212, 341] on icon "up" at bounding box center [1213, 341] width 7 height 7
type input "3"
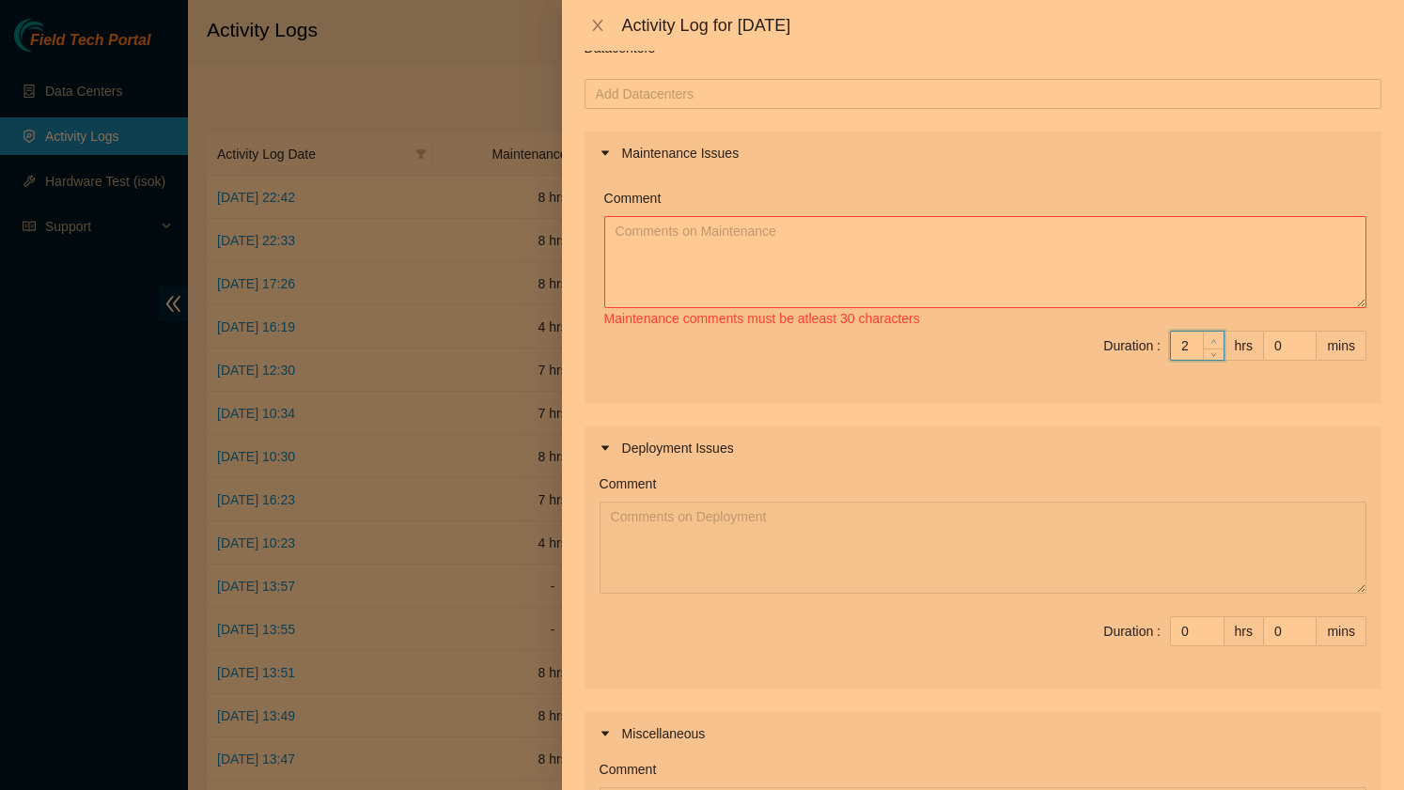
type input "3"
click at [1212, 341] on icon "up" at bounding box center [1213, 341] width 7 height 7
type input "4"
click at [1212, 341] on icon "up" at bounding box center [1213, 341] width 7 height 7
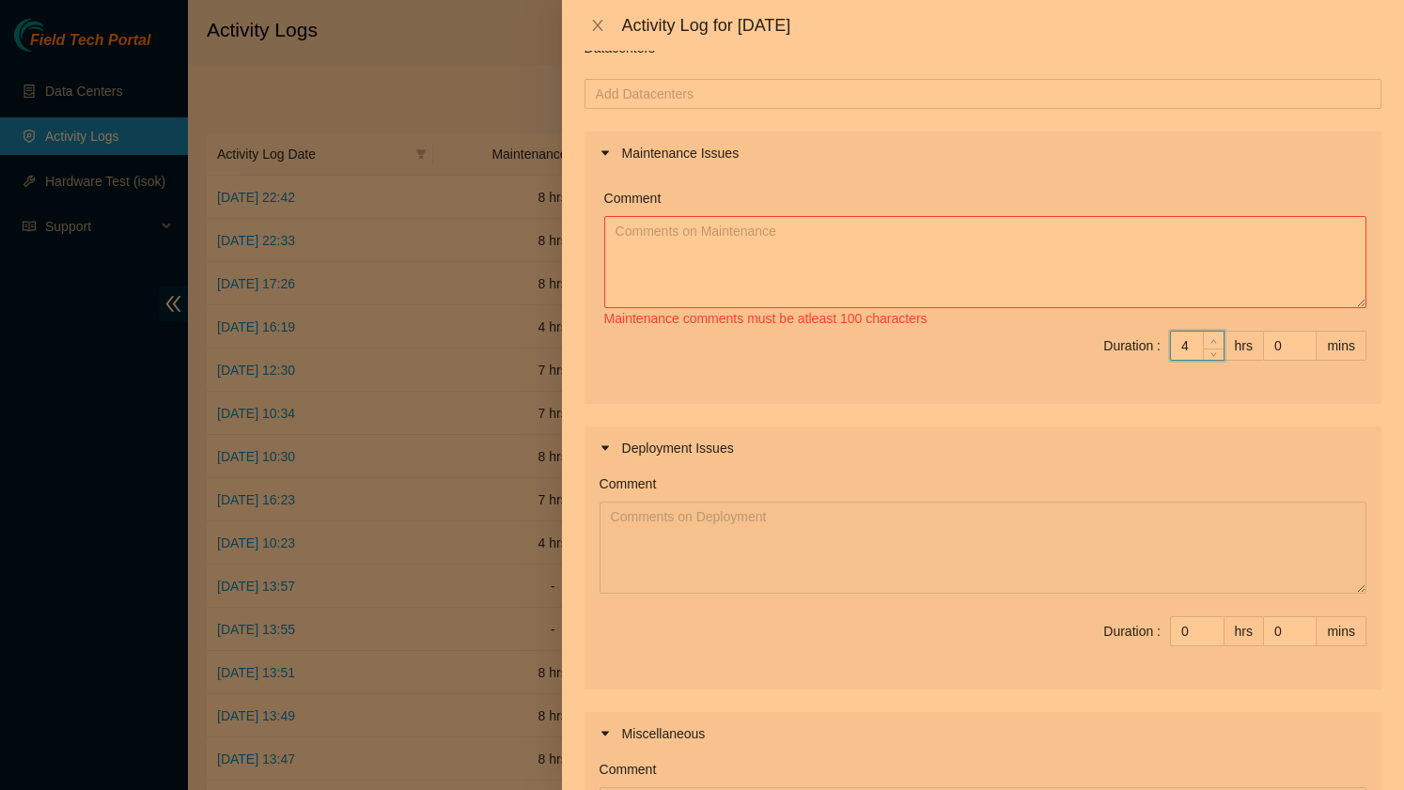
type input "5"
click at [1212, 341] on icon "up" at bounding box center [1213, 341] width 7 height 7
type input "6"
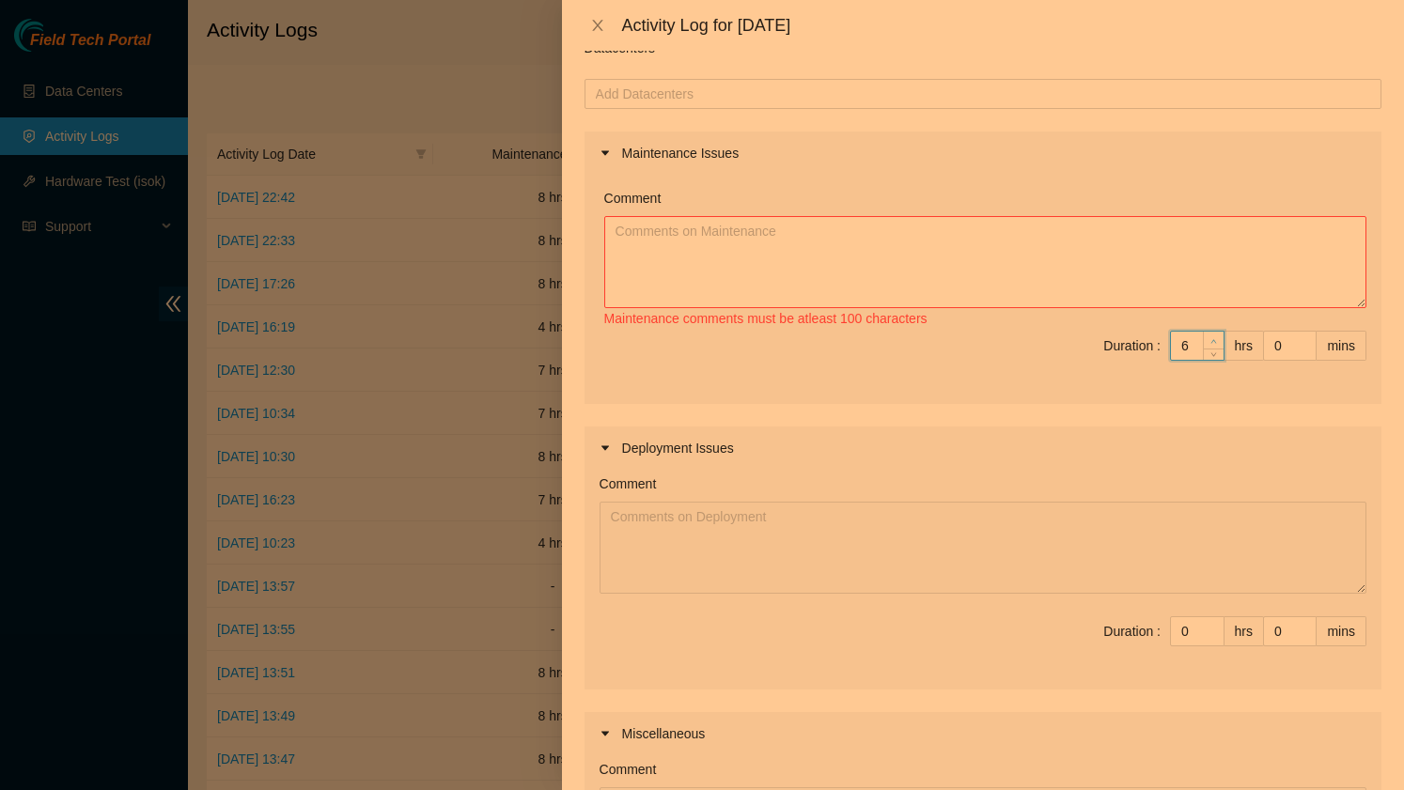
click at [1212, 341] on icon "up" at bounding box center [1213, 341] width 7 height 7
type input "5"
click at [1210, 349] on icon "down" at bounding box center [1213, 352] width 7 height 7
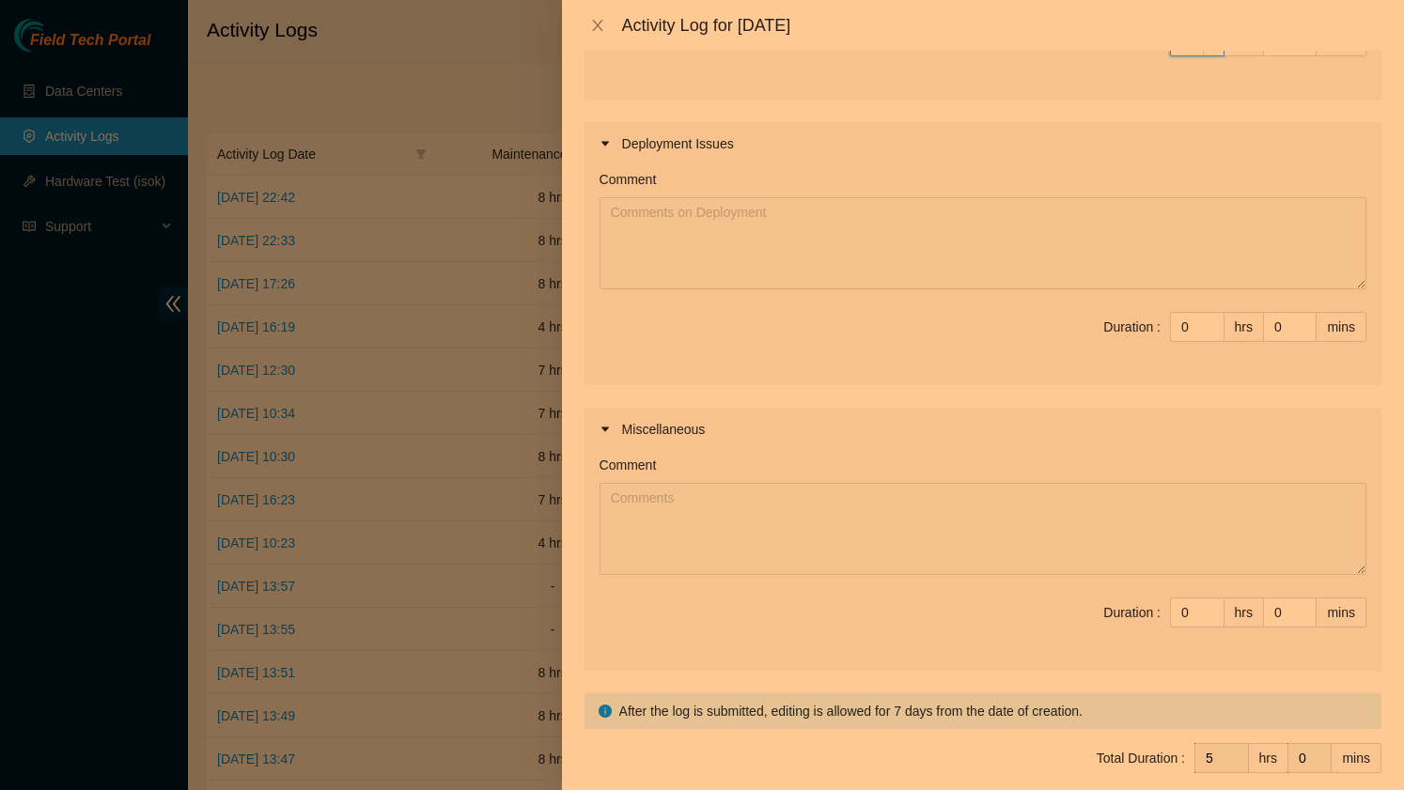
scroll to position [472, 0]
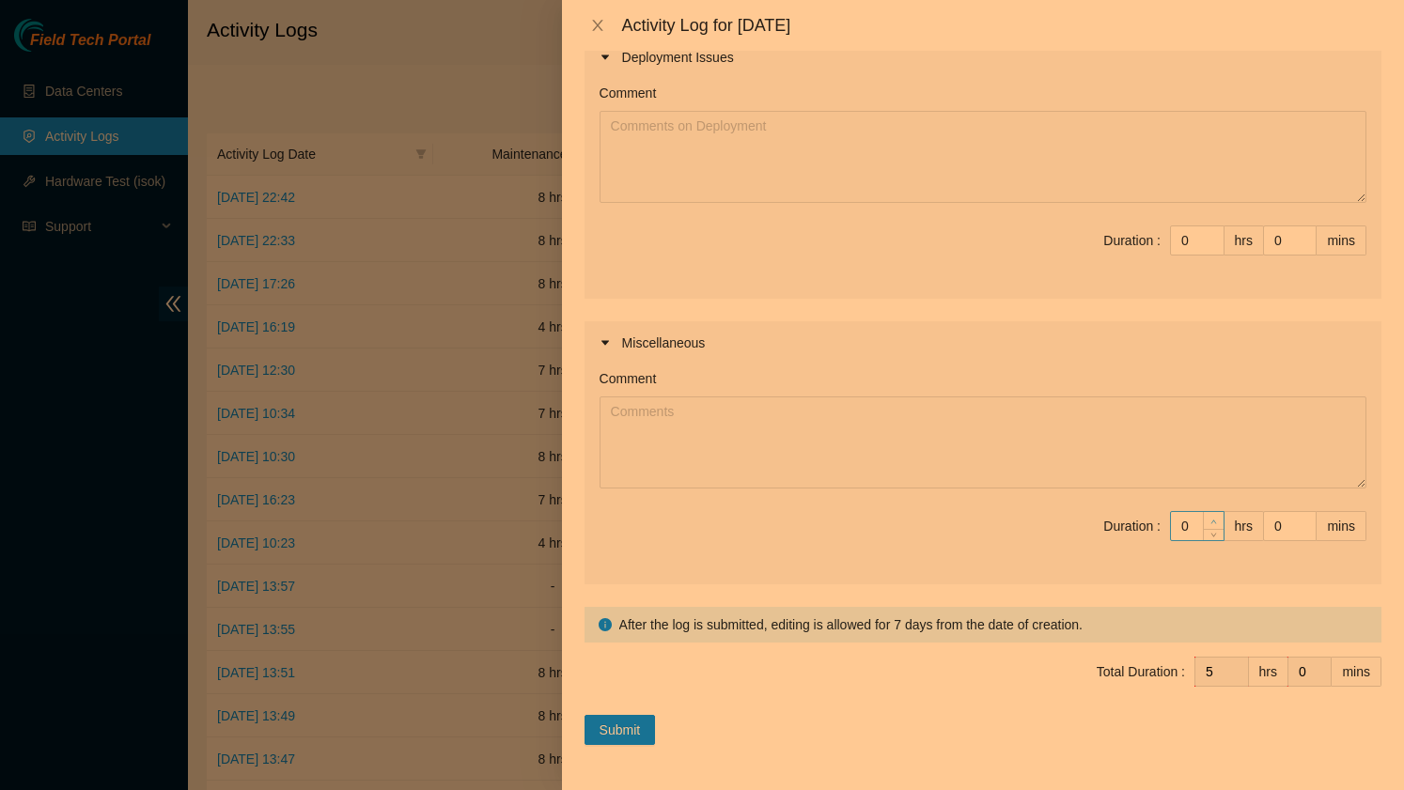
type input "1"
type input "6"
click at [1216, 519] on span "up" at bounding box center [1214, 521] width 11 height 11
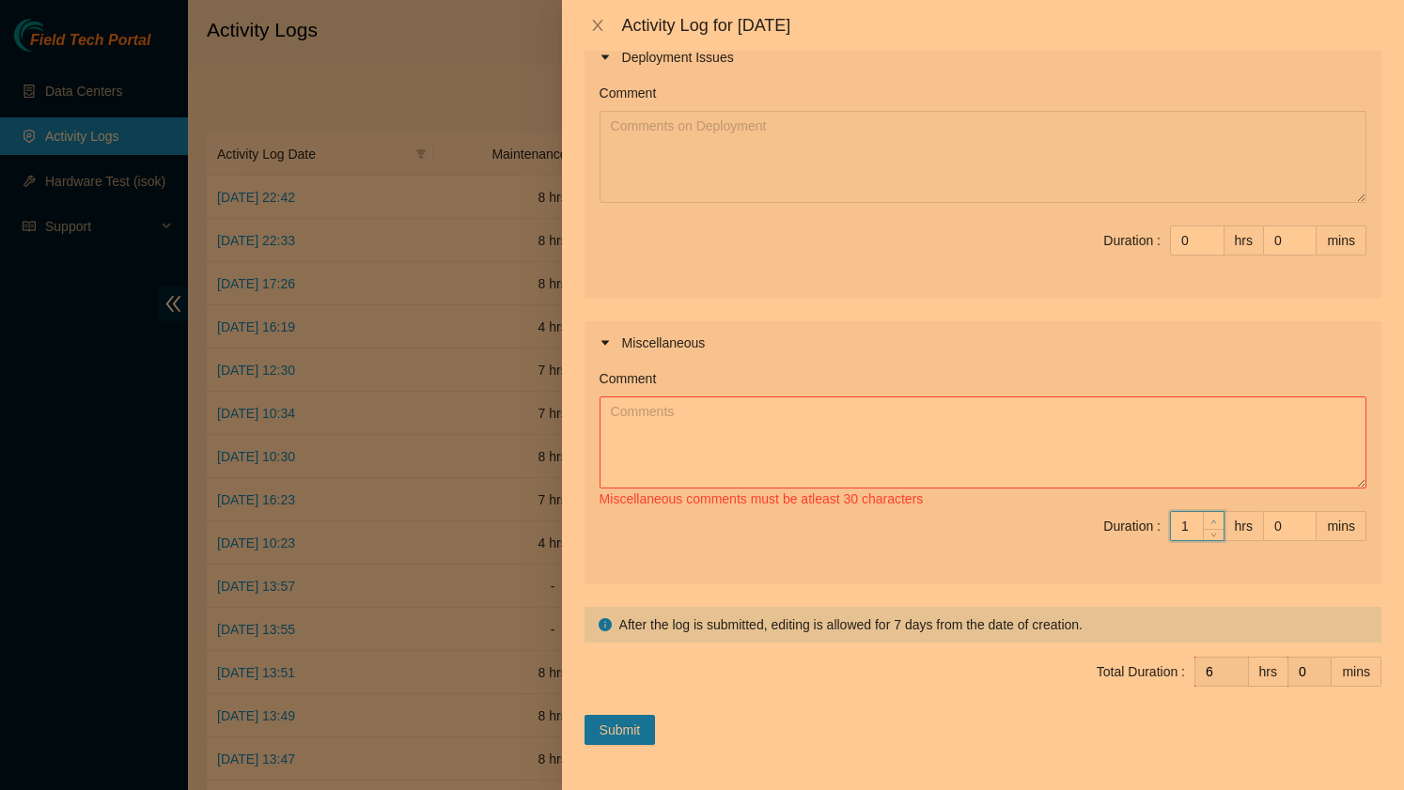
type input "2"
type input "7"
click at [1216, 519] on span "up" at bounding box center [1214, 521] width 11 height 11
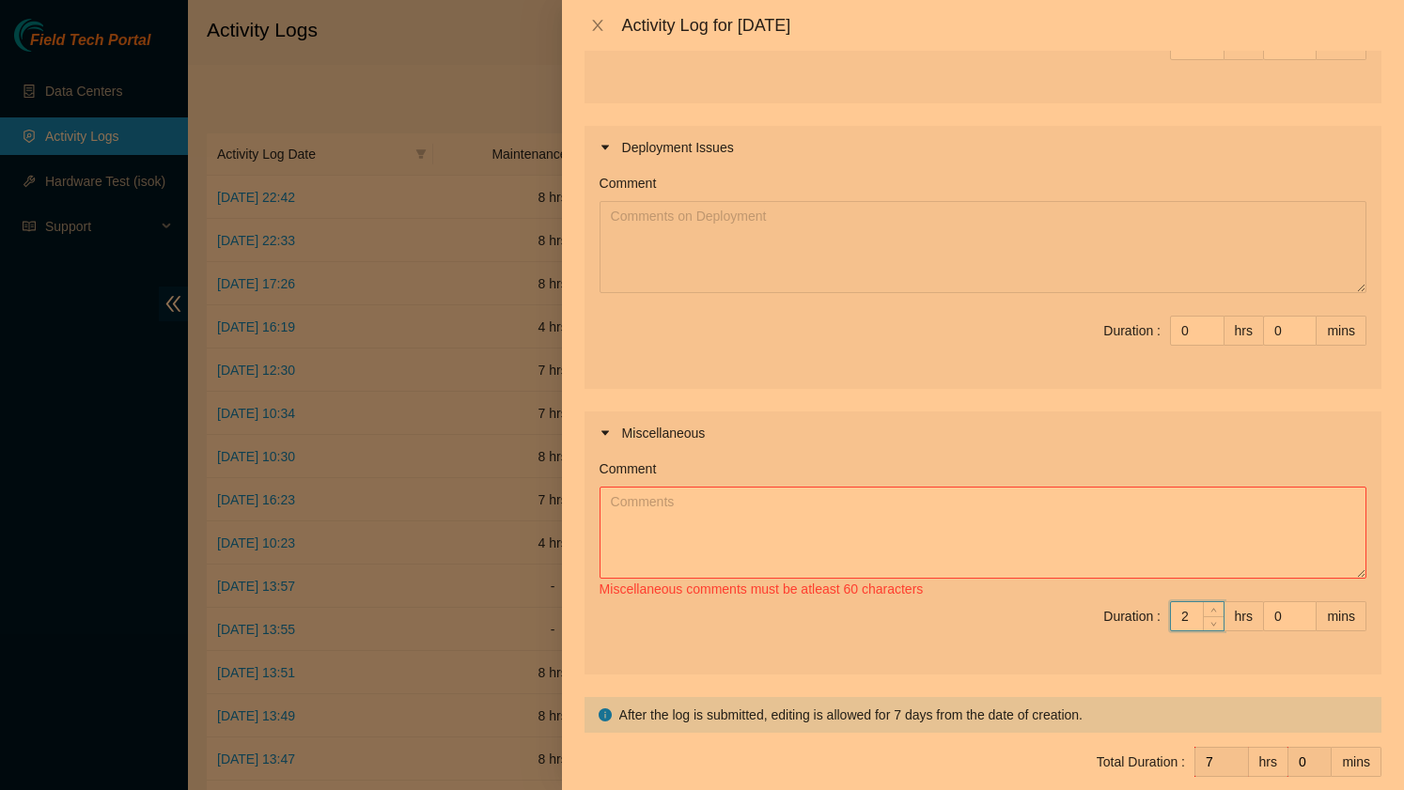
scroll to position [0, 0]
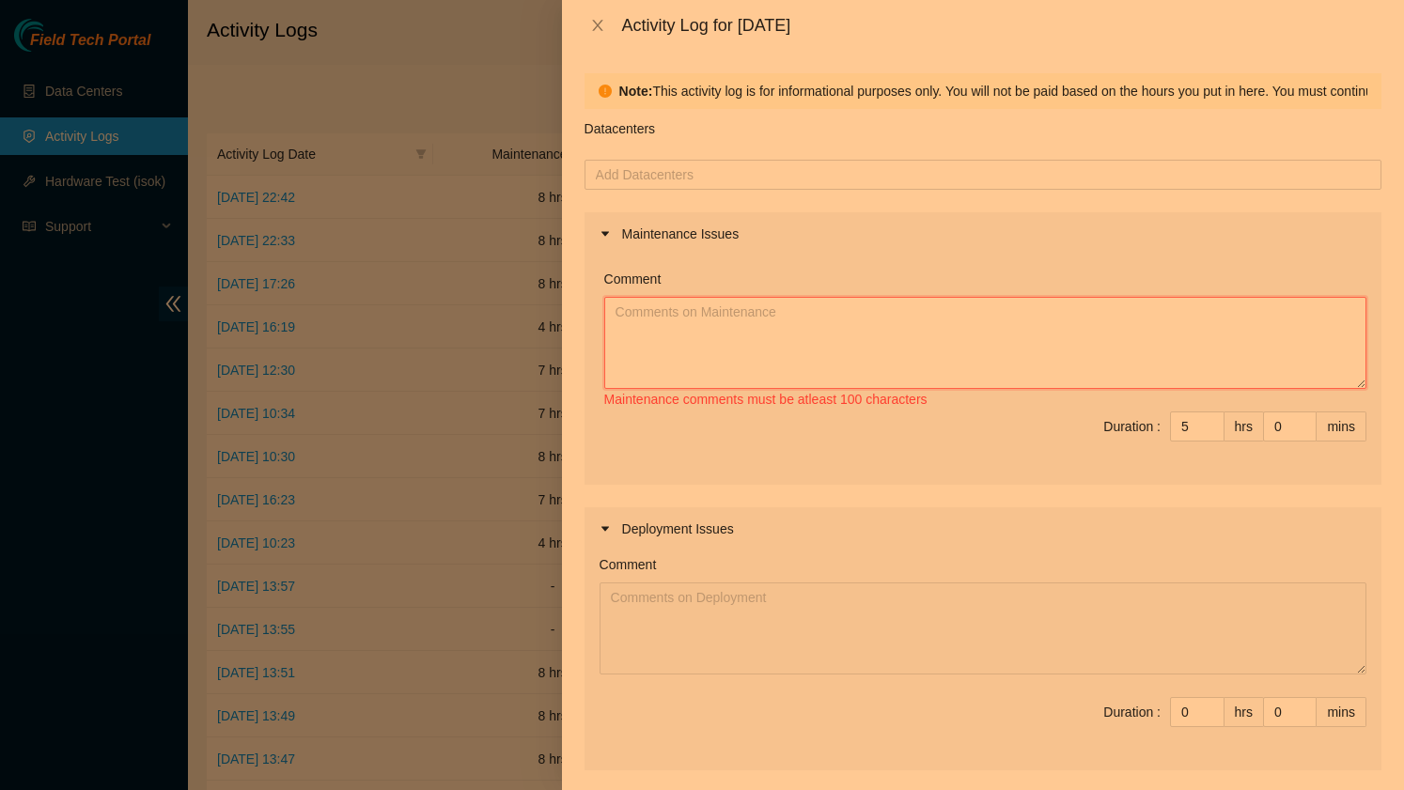
click at [720, 312] on textarea "Comment" at bounding box center [985, 343] width 762 height 92
paste textarea "LGA15 in rack 634.M03.106."
drag, startPoint x: 892, startPoint y: 311, endPoint x: 858, endPoint y: 312, distance: 33.8
click at [857, 311] on textarea "I communicated with [PERSON_NAME] about LGA15 in rack 634.M03.106." at bounding box center [985, 343] width 762 height 92
click at [858, 312] on textarea "I communicated with [PERSON_NAME] about LGA15 in rack 634.M03.106." at bounding box center [985, 343] width 762 height 92
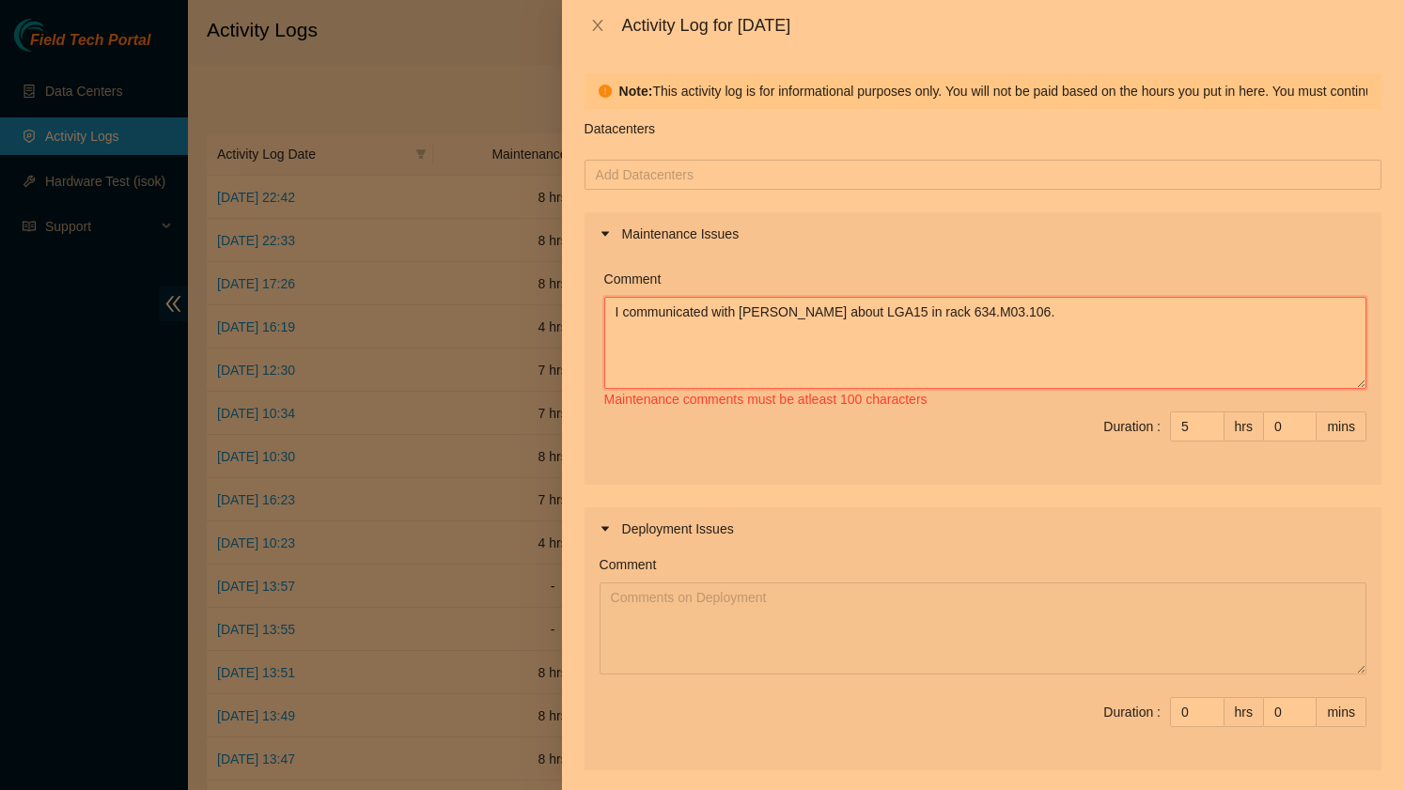
drag, startPoint x: 993, startPoint y: 313, endPoint x: 864, endPoint y: 311, distance: 129.7
click at [864, 311] on textarea "I communicated with [PERSON_NAME] about LGA15 in rack 634.M03.106." at bounding box center [985, 343] width 762 height 92
click at [805, 316] on textarea "I communicated with [PERSON_NAME] about LGA15 in" at bounding box center [985, 343] width 762 height 92
paste textarea "rack 634.M03.106."
drag, startPoint x: 999, startPoint y: 307, endPoint x: 925, endPoint y: 309, distance: 74.3
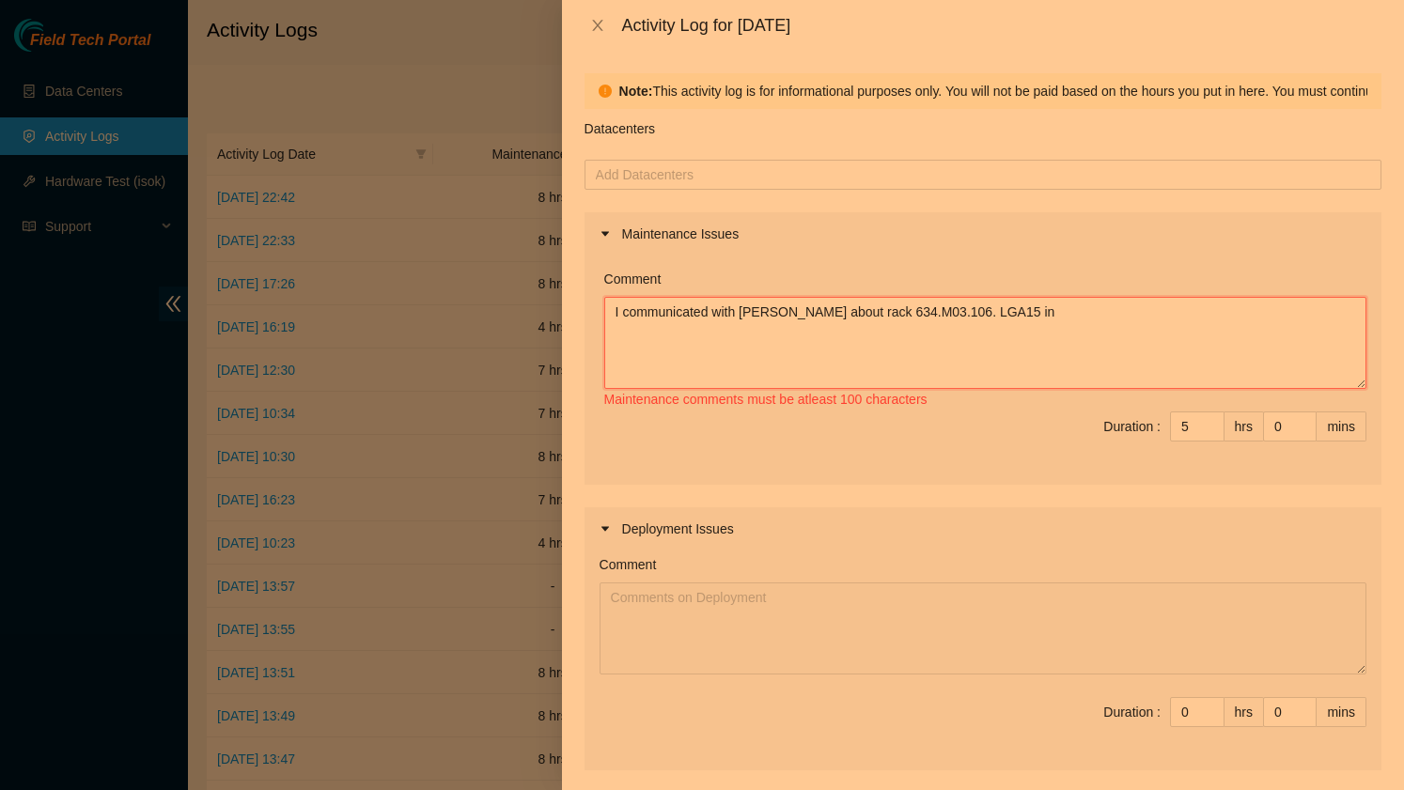
click at [925, 309] on textarea "I communicated with [PERSON_NAME] about rack 634.M03.106. LGA15 in" at bounding box center [985, 343] width 762 height 92
click at [1082, 317] on textarea "I communicated with [PERSON_NAME] about rack 634.M03.106. in LGA 15 to ensure b…" at bounding box center [985, 343] width 762 height 92
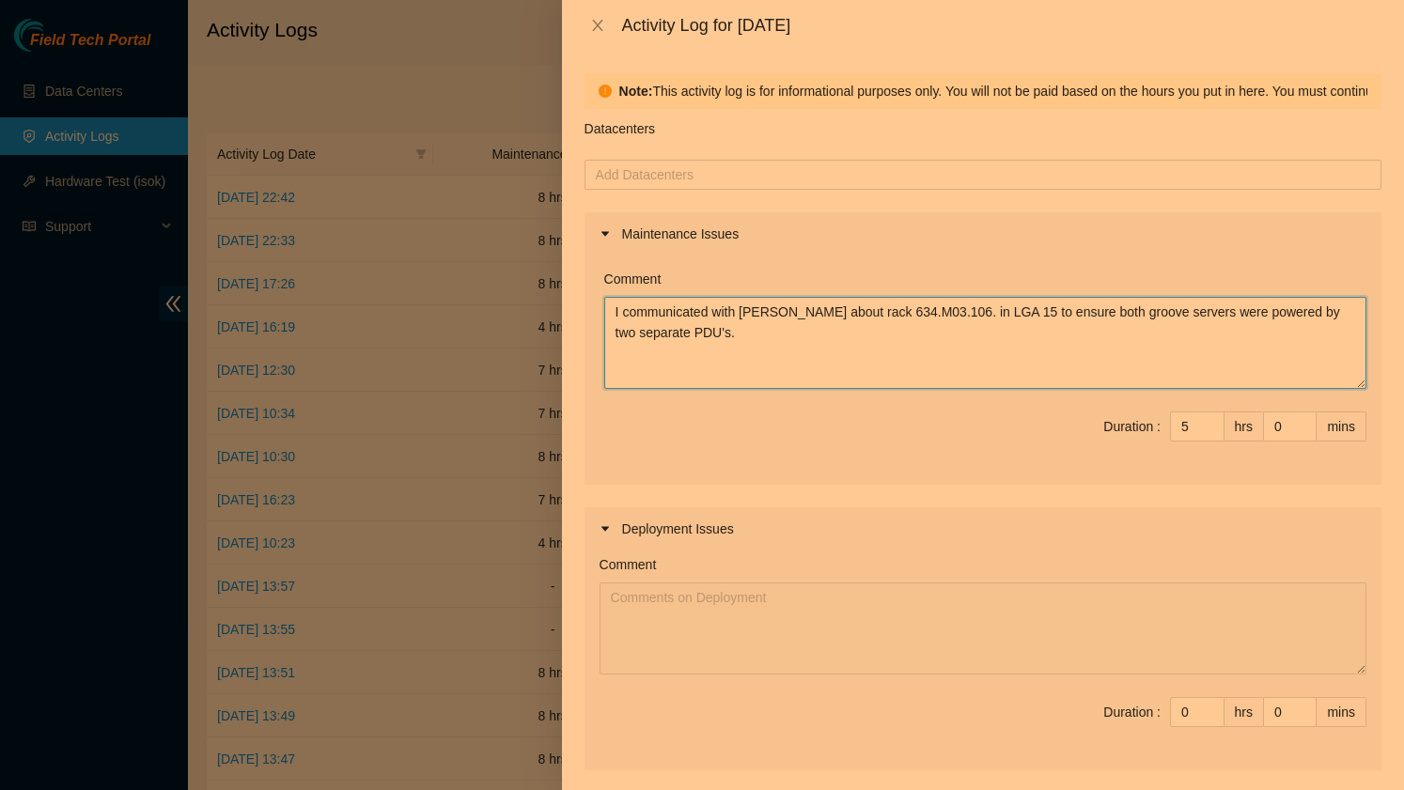
click at [730, 336] on textarea "I communicated with [PERSON_NAME] about rack 634.M03.106. in LGA 15 to ensure b…" at bounding box center [985, 343] width 762 height 92
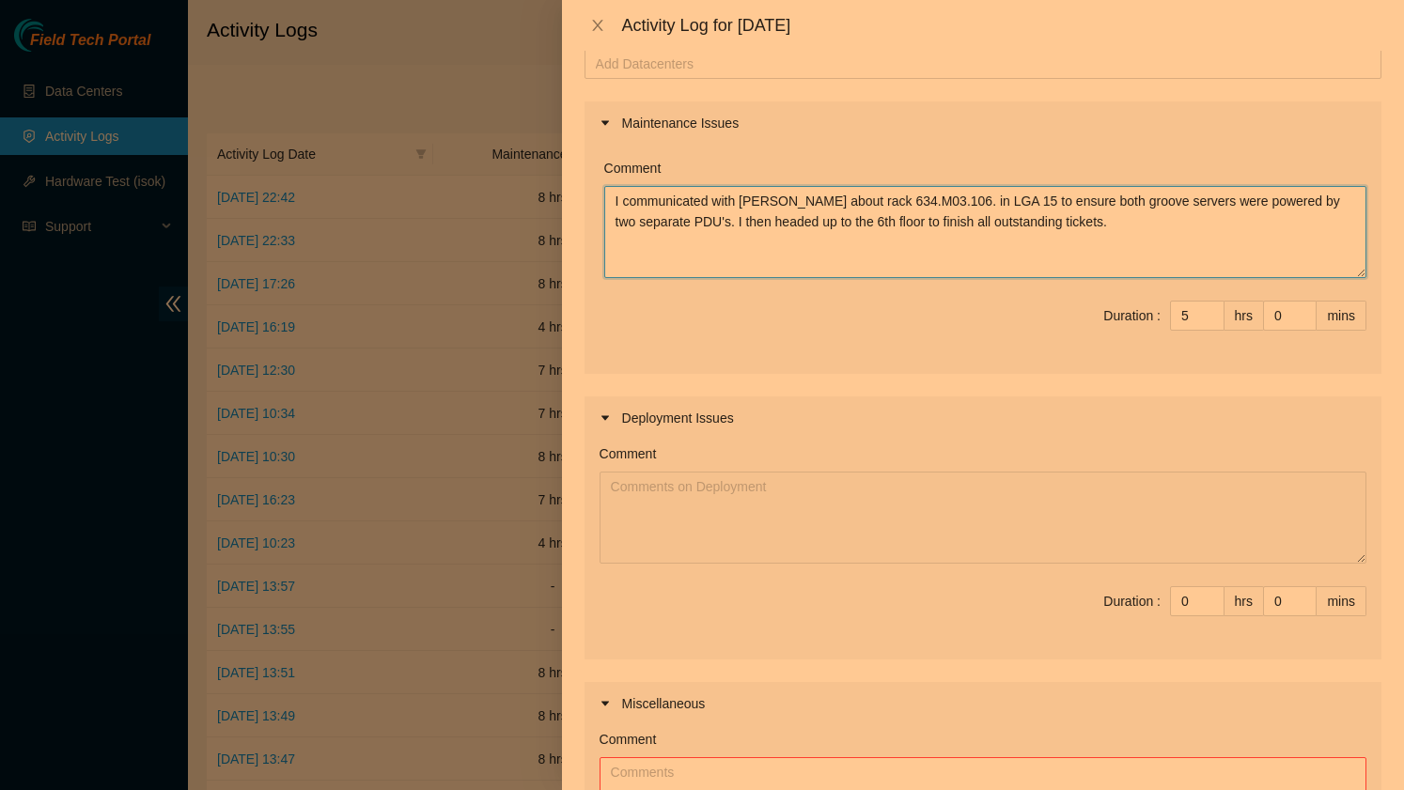
scroll to position [472, 0]
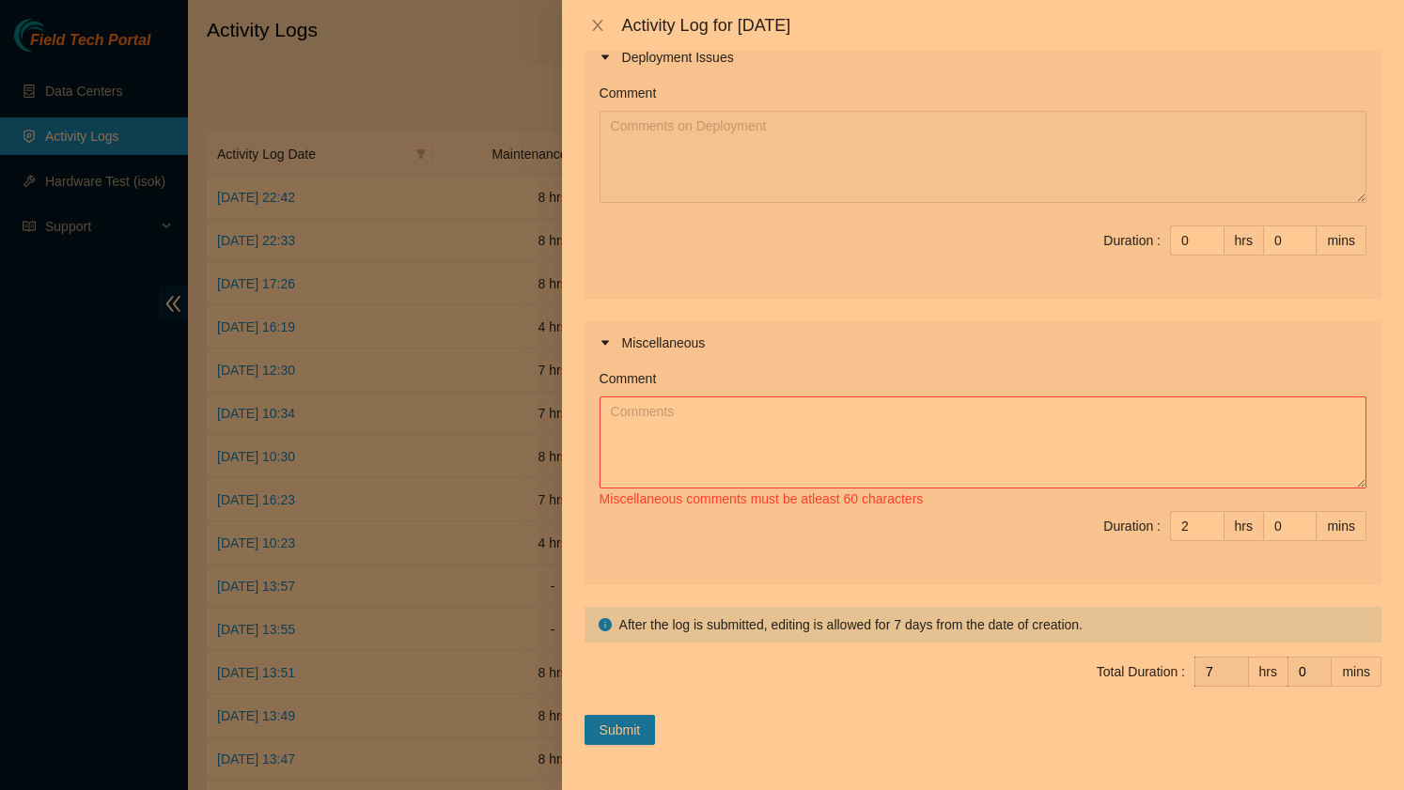
type textarea "I communicated with [PERSON_NAME] about rack 634.M03.106. in LGA 15 to ensure b…"
click at [666, 411] on textarea "Comment" at bounding box center [983, 443] width 767 height 92
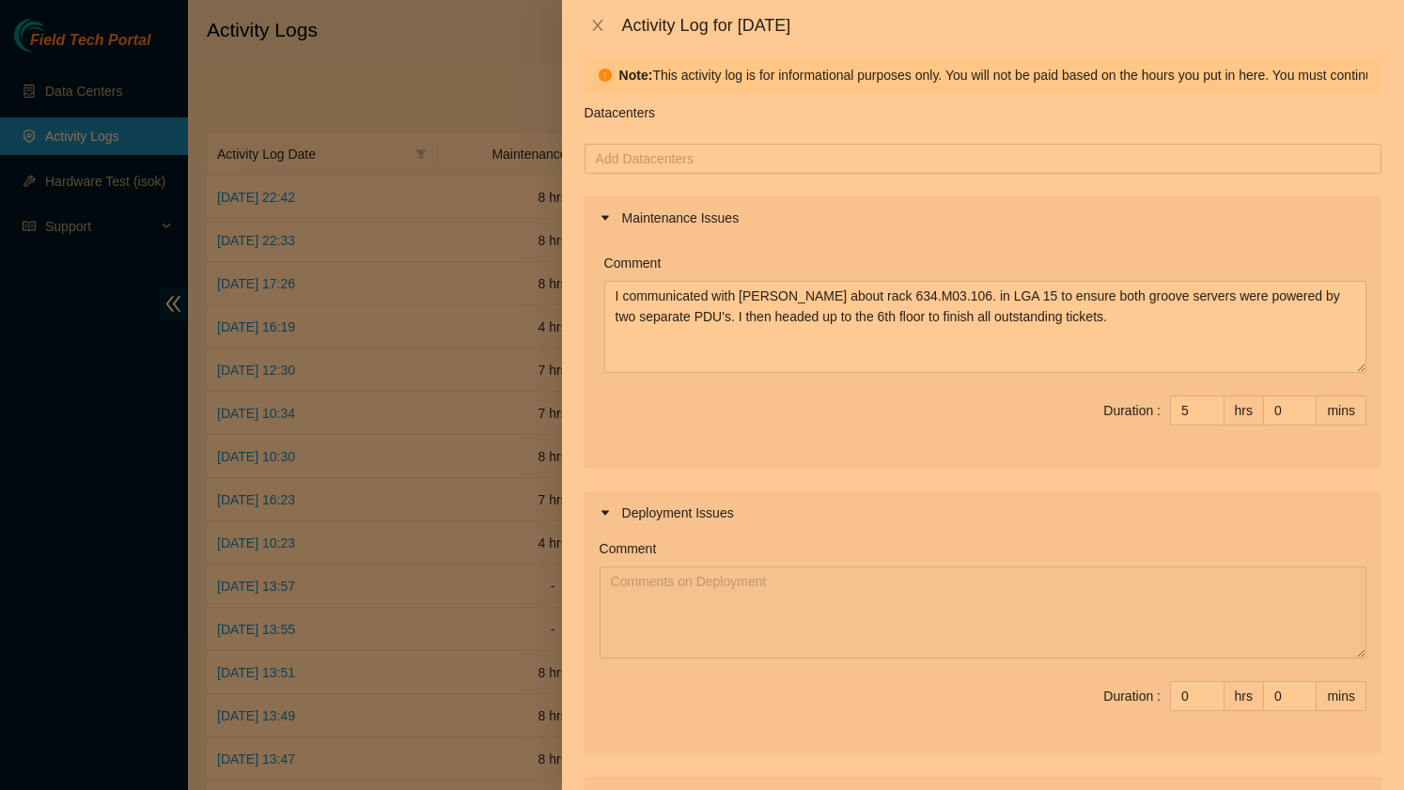
scroll to position [0, 0]
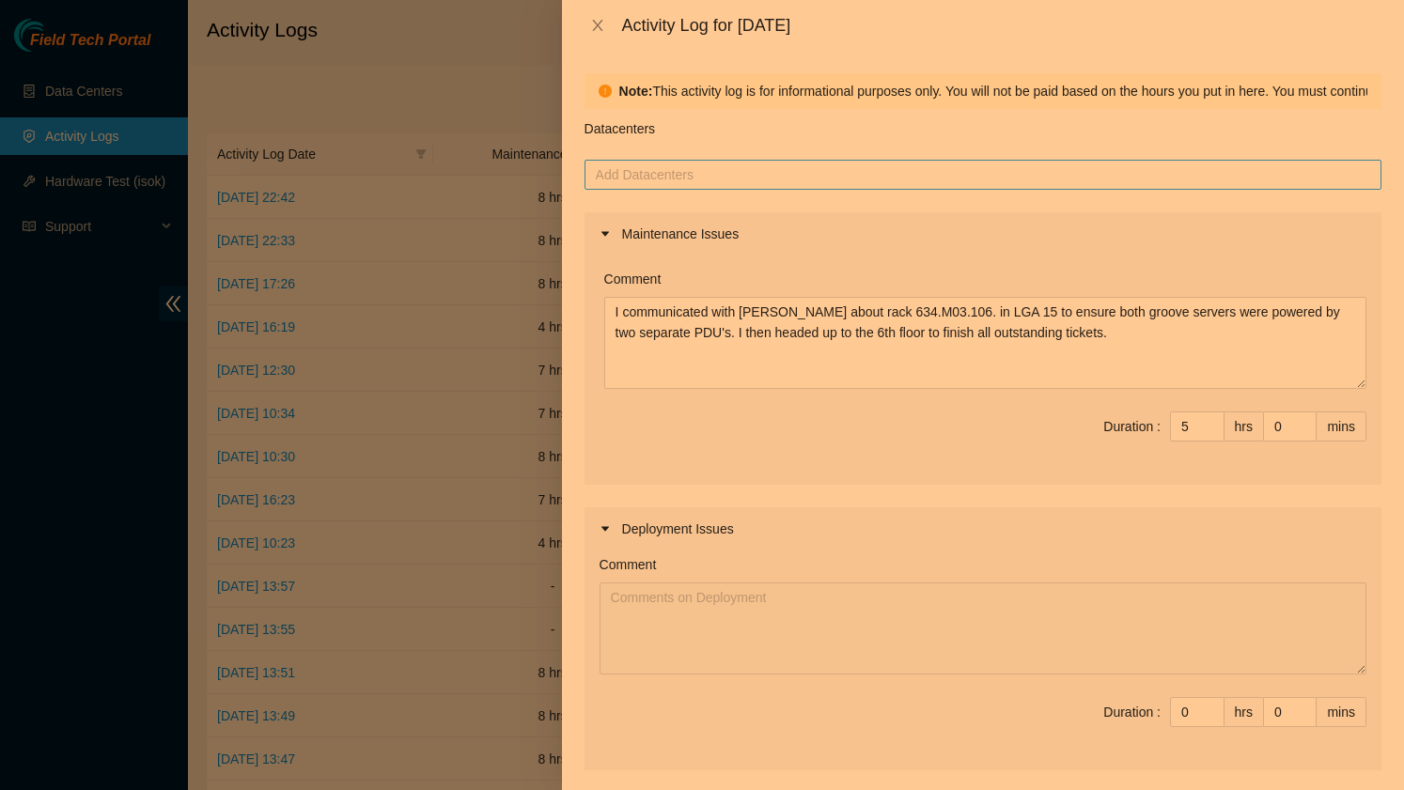
click at [728, 178] on div at bounding box center [983, 175] width 788 height 23
type textarea "I did some work on the 6th floor communicating with [PERSON_NAME] and awaiting …"
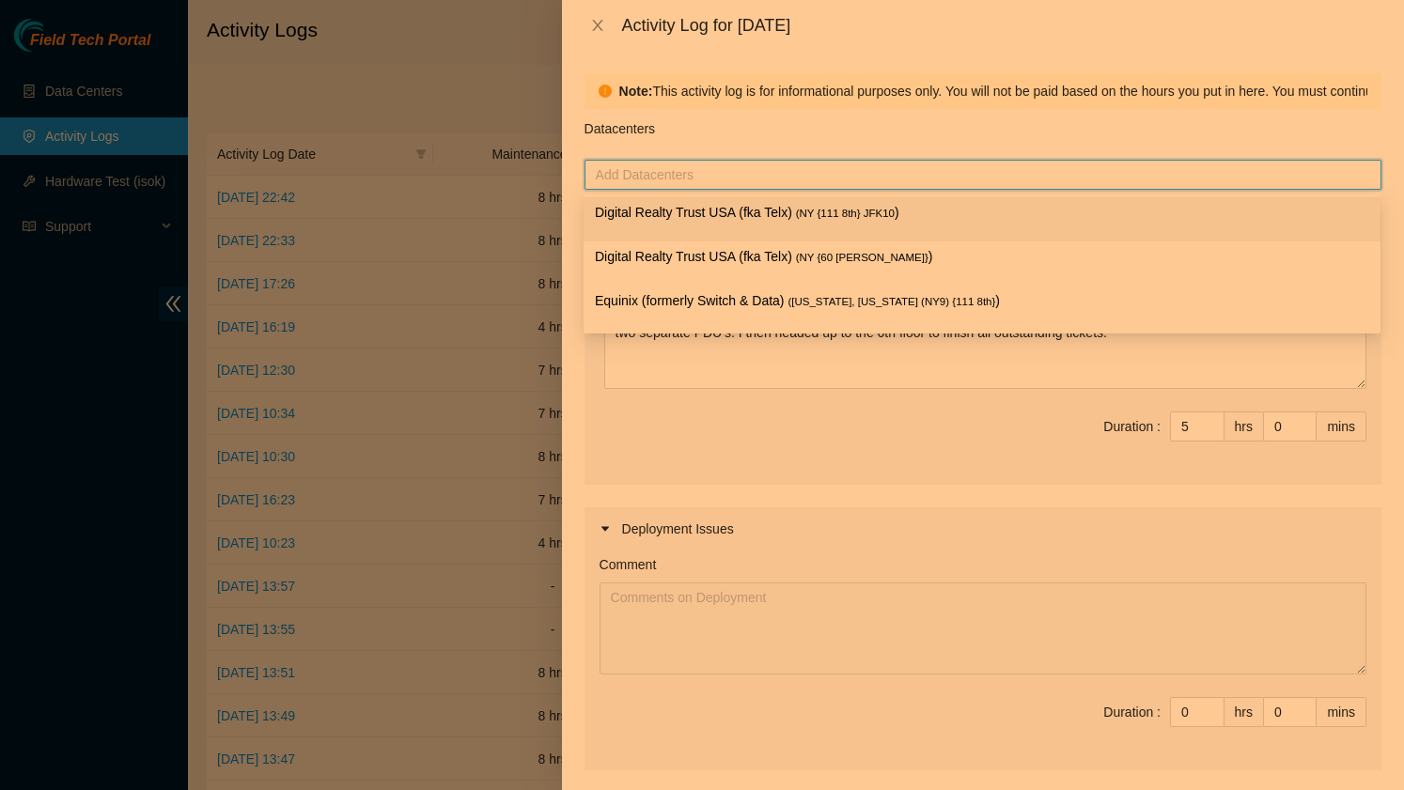
click at [722, 213] on p "Digital Realty Trust USA (fka Telx) ( NY {111 8th} JFK10 )" at bounding box center [982, 213] width 774 height 22
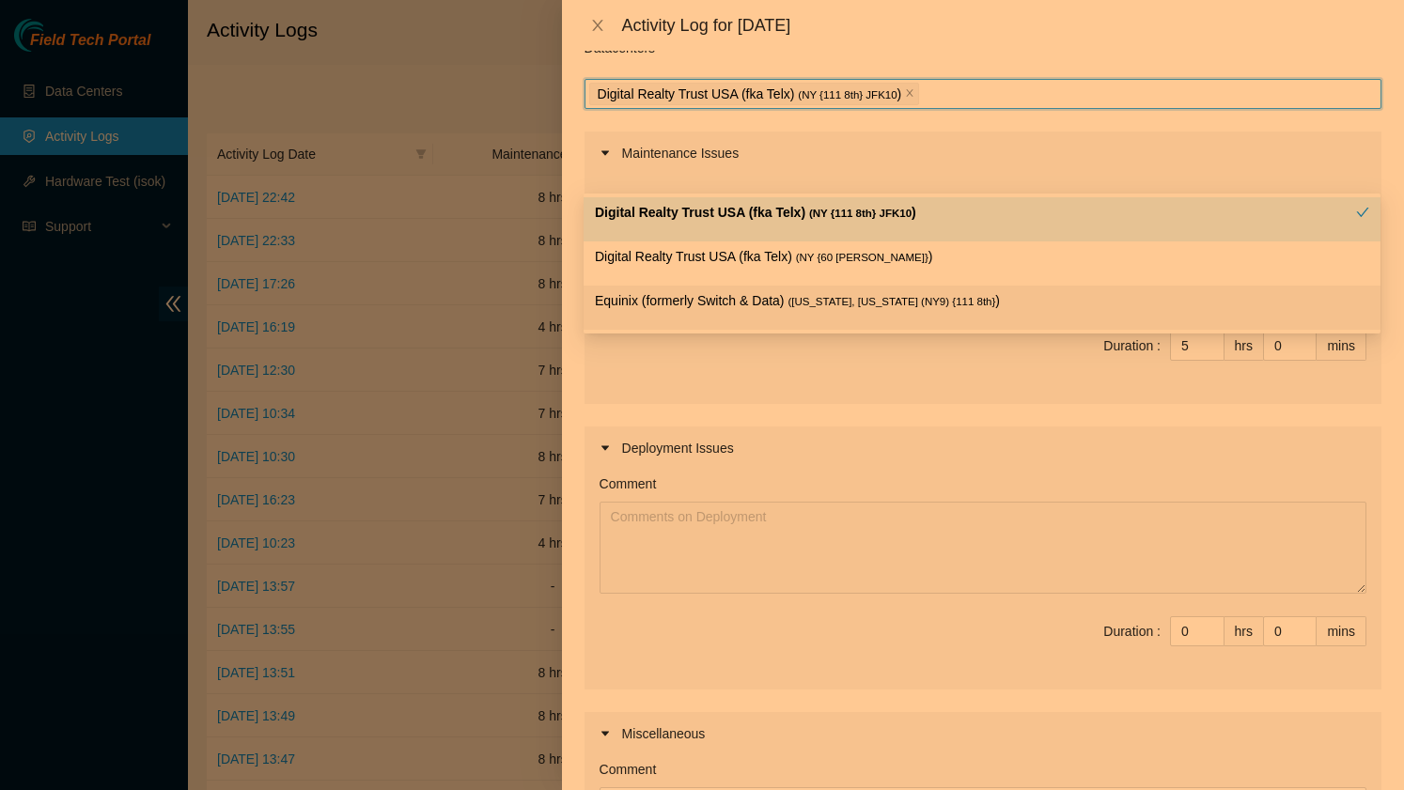
scroll to position [92, 0]
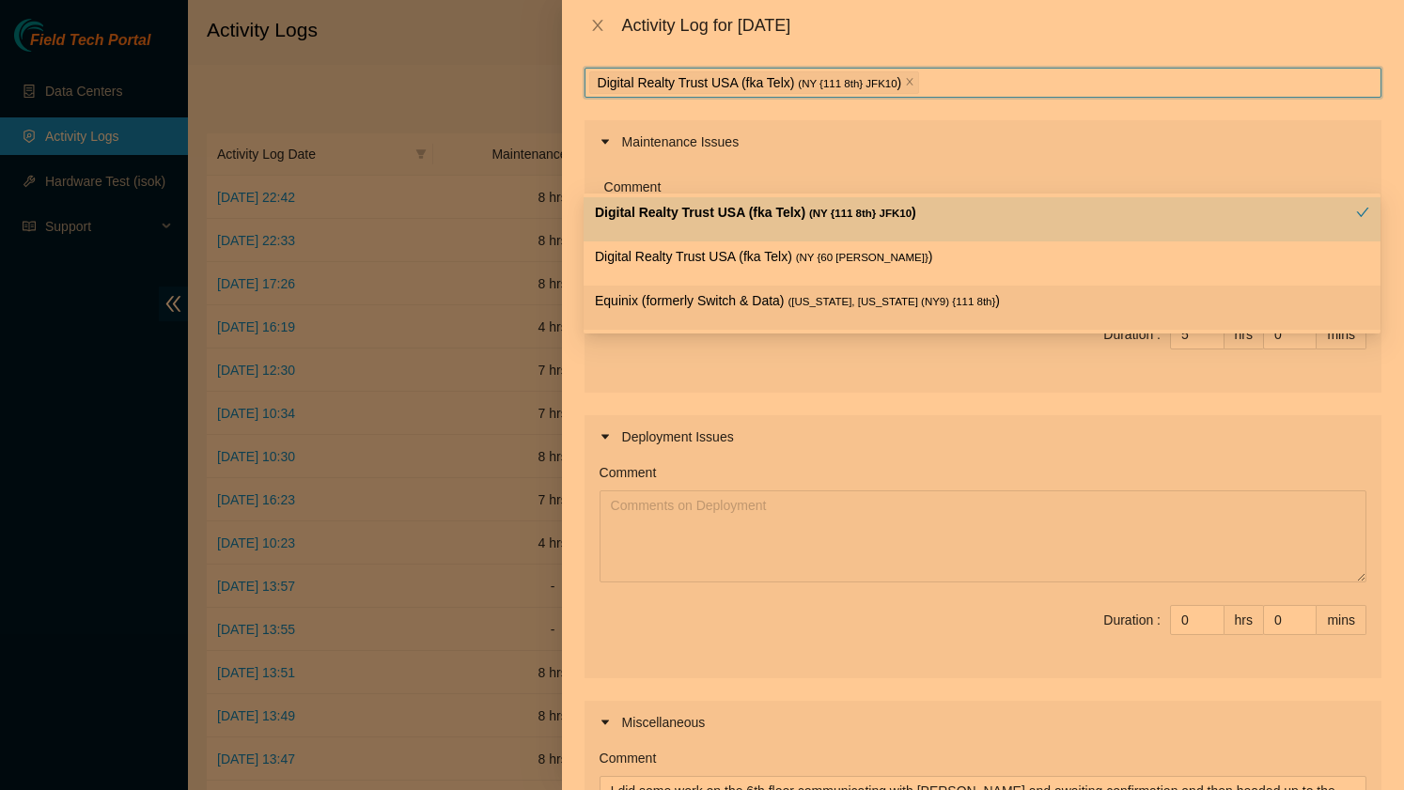
click at [836, 411] on div "Maintenance Issues Comment I communicated with [PERSON_NAME] about rack 634.M03…" at bounding box center [983, 542] width 797 height 844
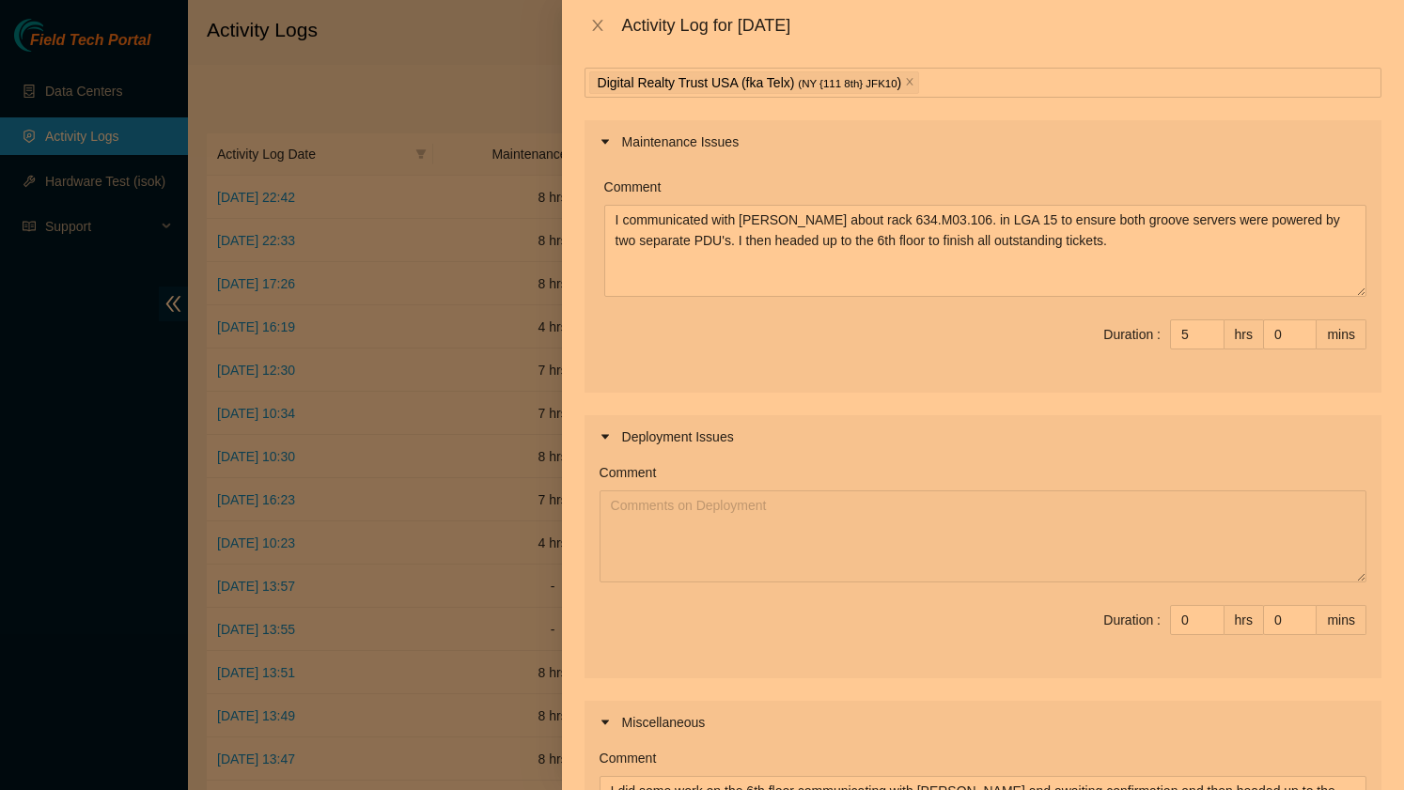
scroll to position [472, 0]
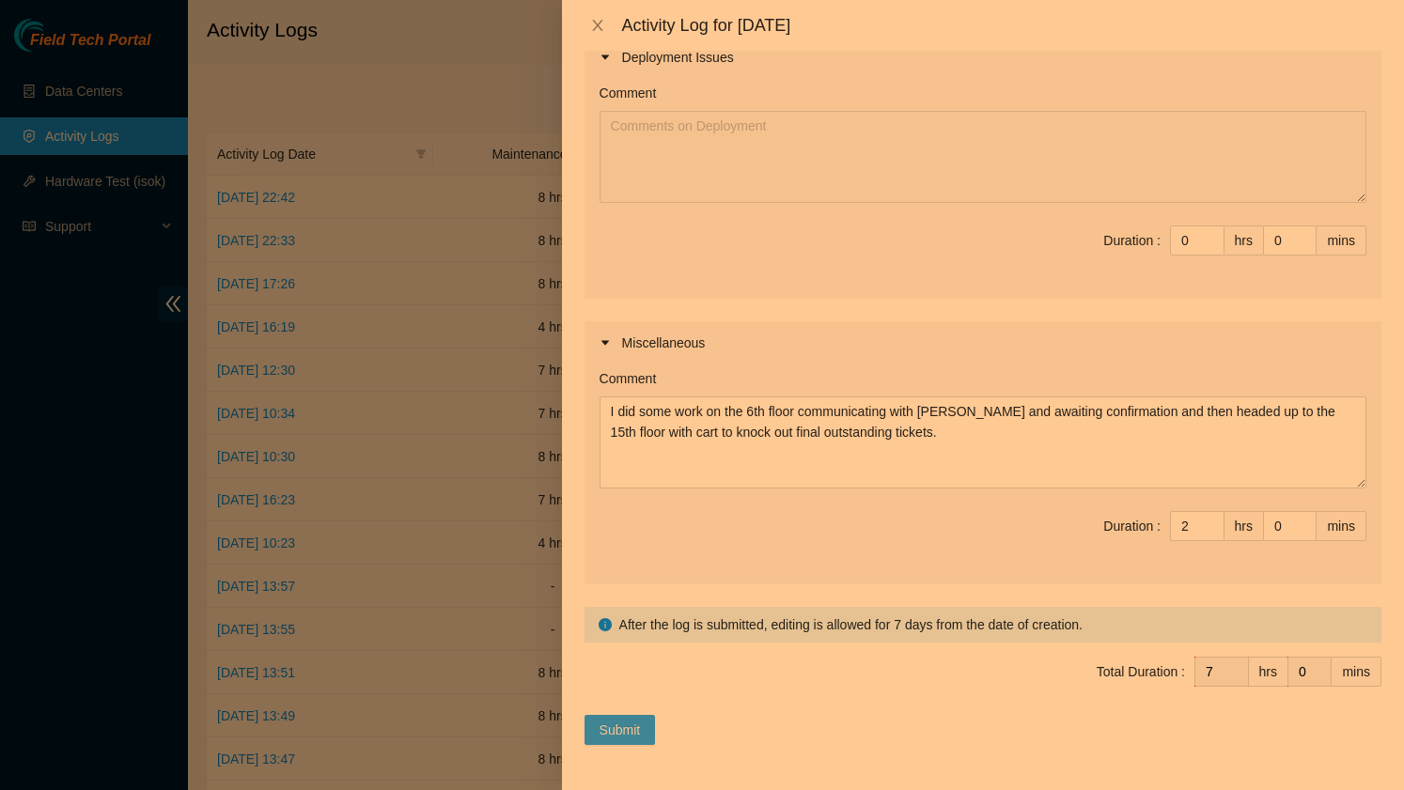
click at [628, 735] on span "Submit" at bounding box center [620, 730] width 41 height 21
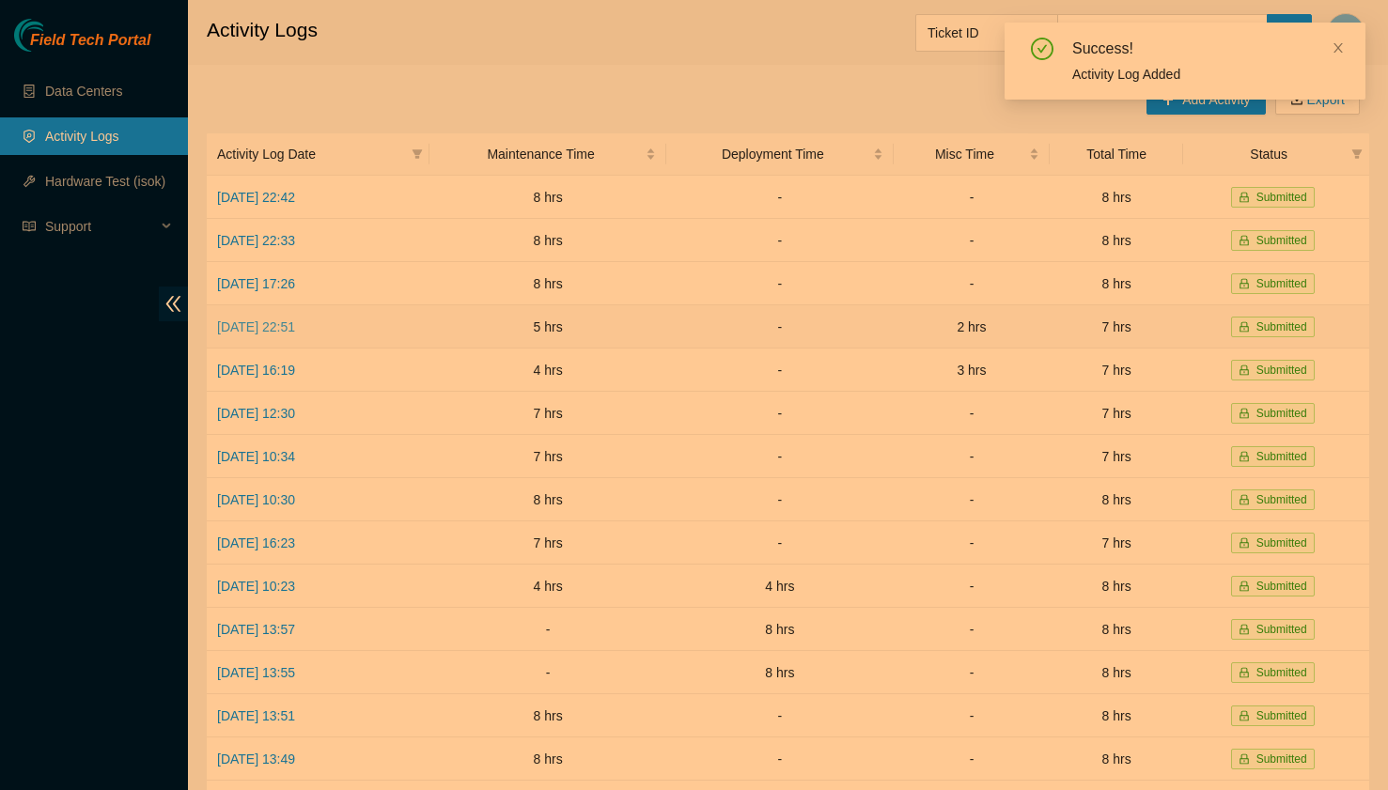
click at [291, 321] on link "[DATE] 22:51" at bounding box center [256, 327] width 78 height 15
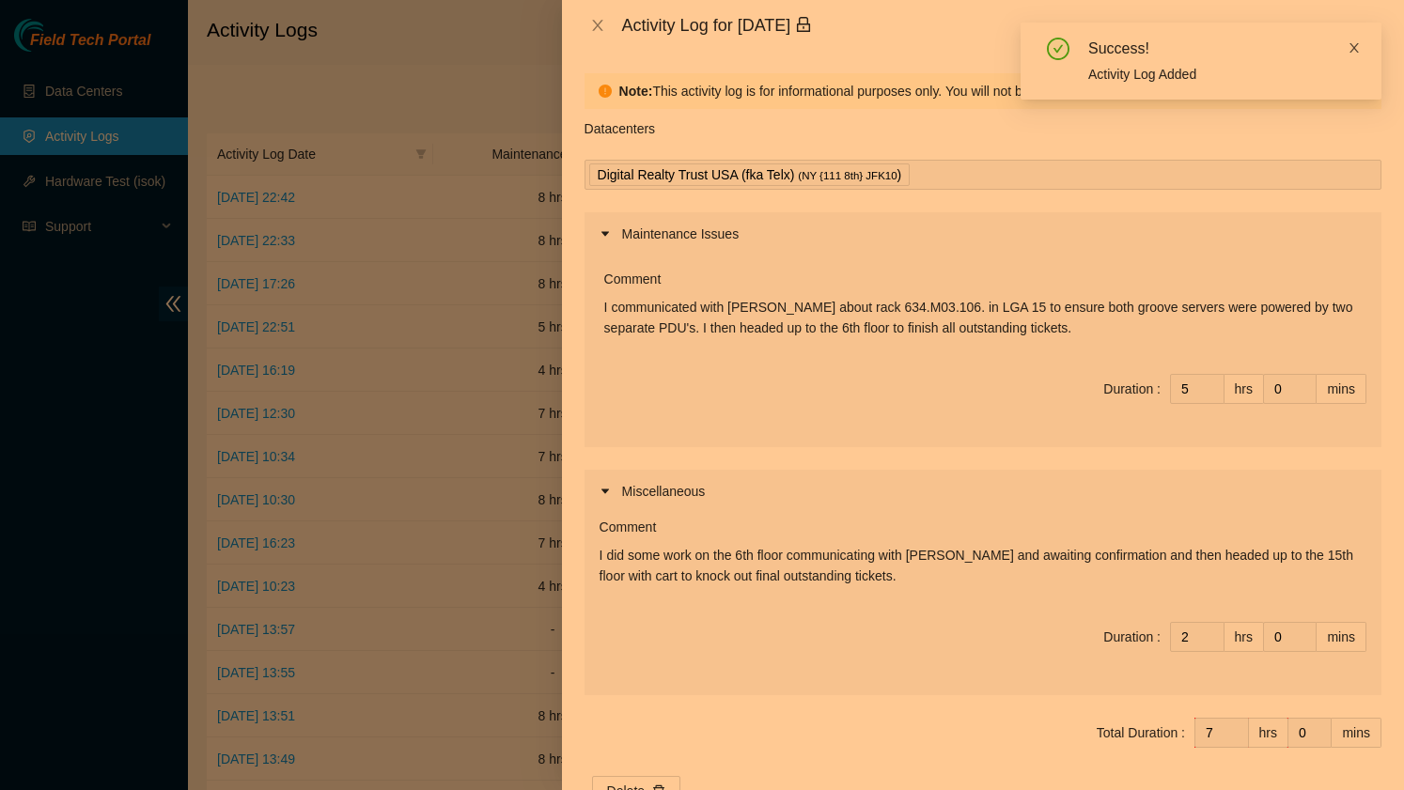
click at [1357, 47] on icon "close" at bounding box center [1354, 47] width 13 height 13
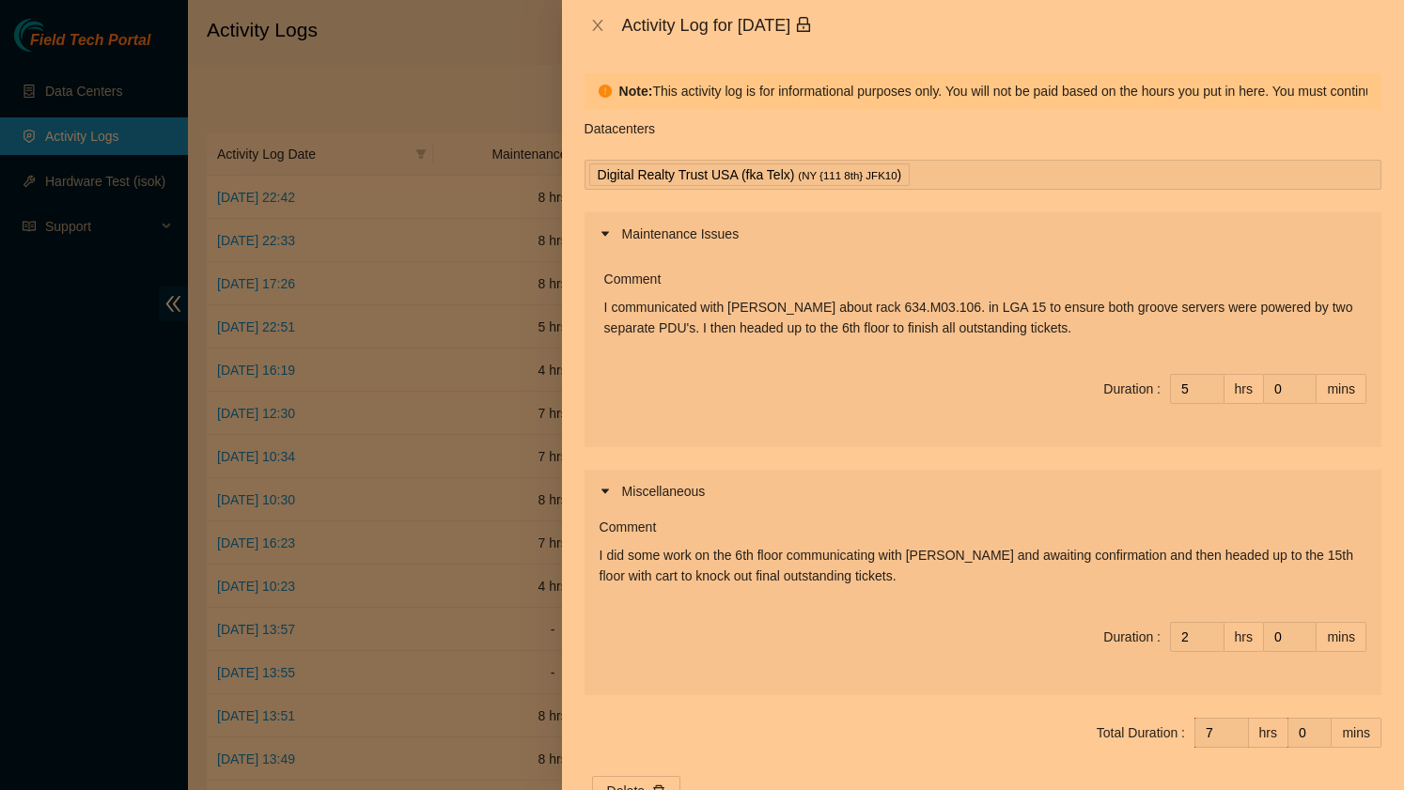
click at [273, 373] on div at bounding box center [702, 395] width 1404 height 790
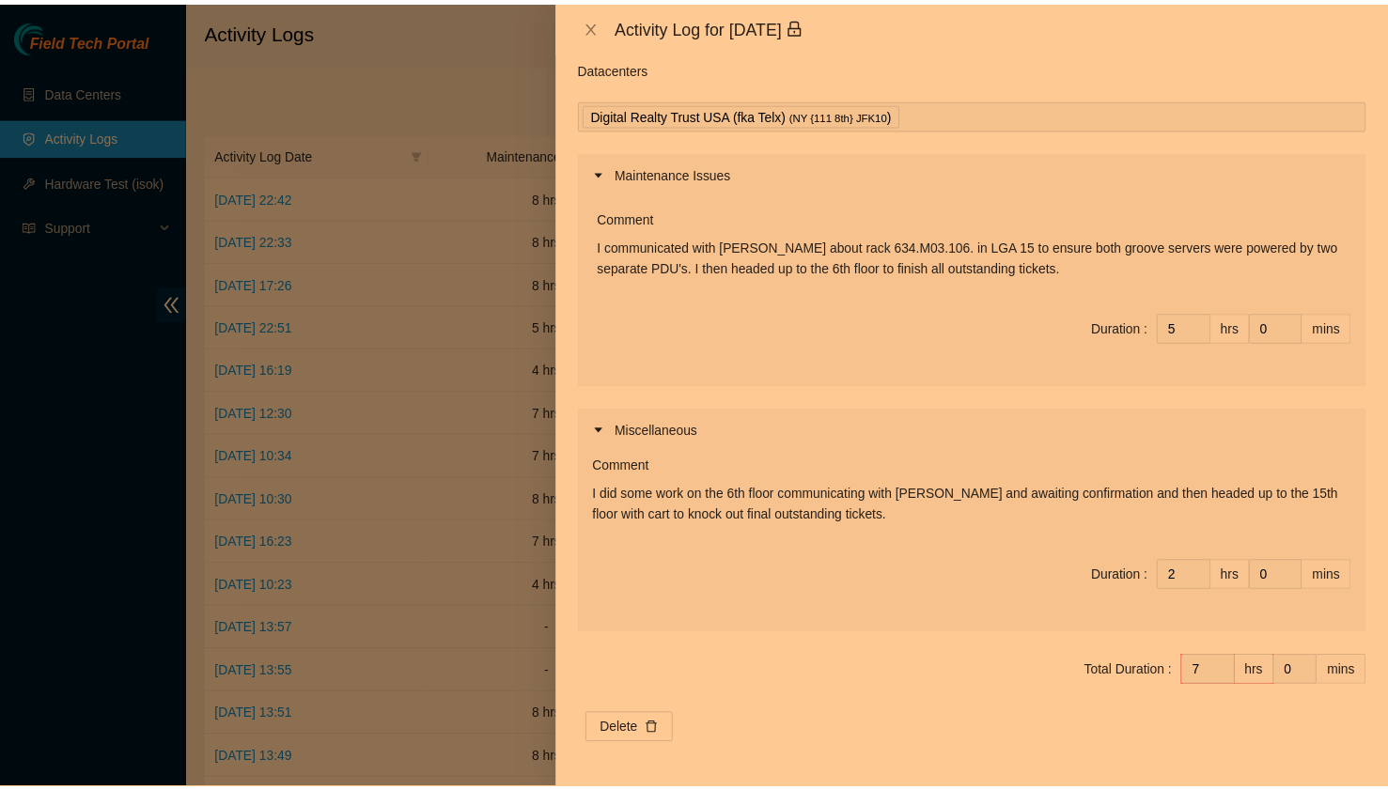
scroll to position [0, 0]
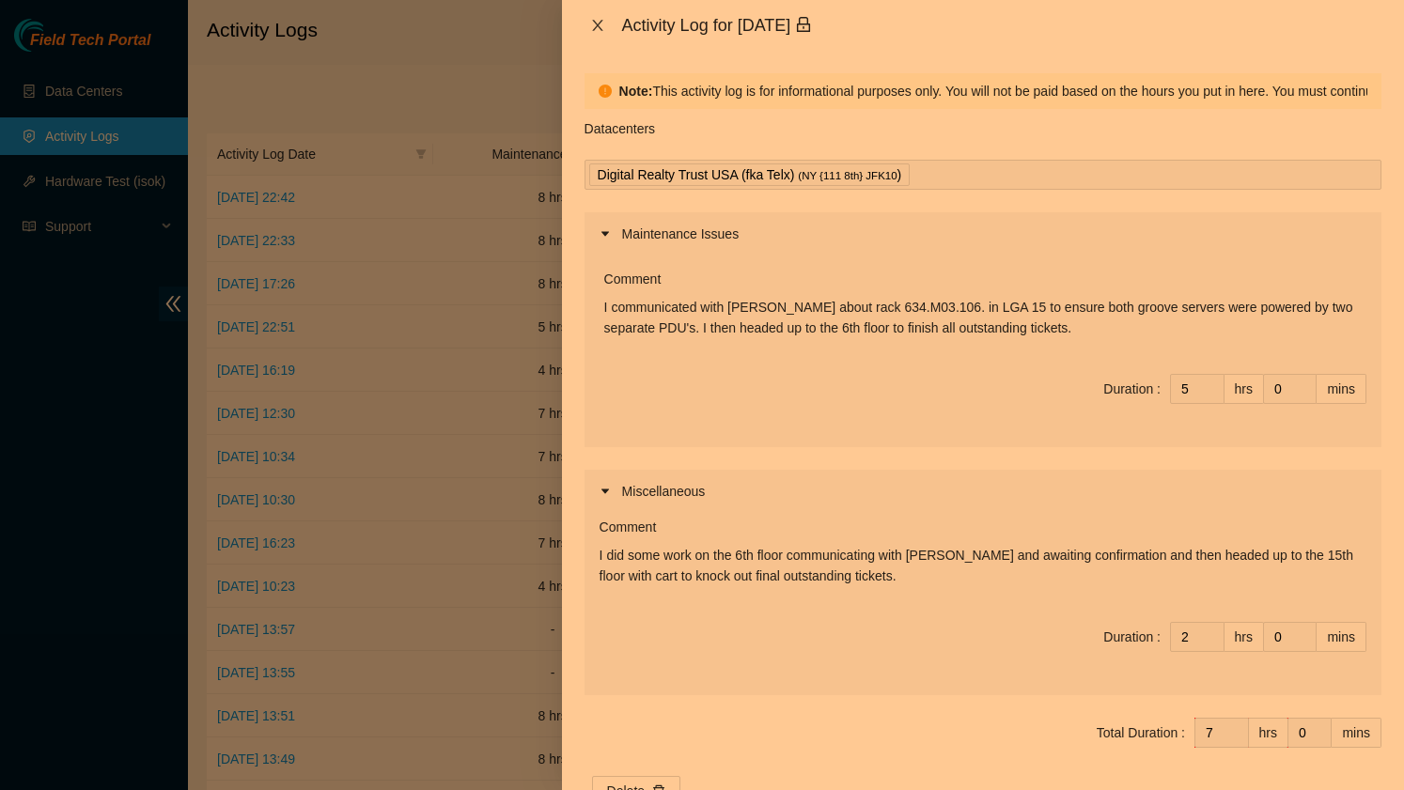
click at [592, 22] on icon "close" at bounding box center [597, 25] width 15 height 15
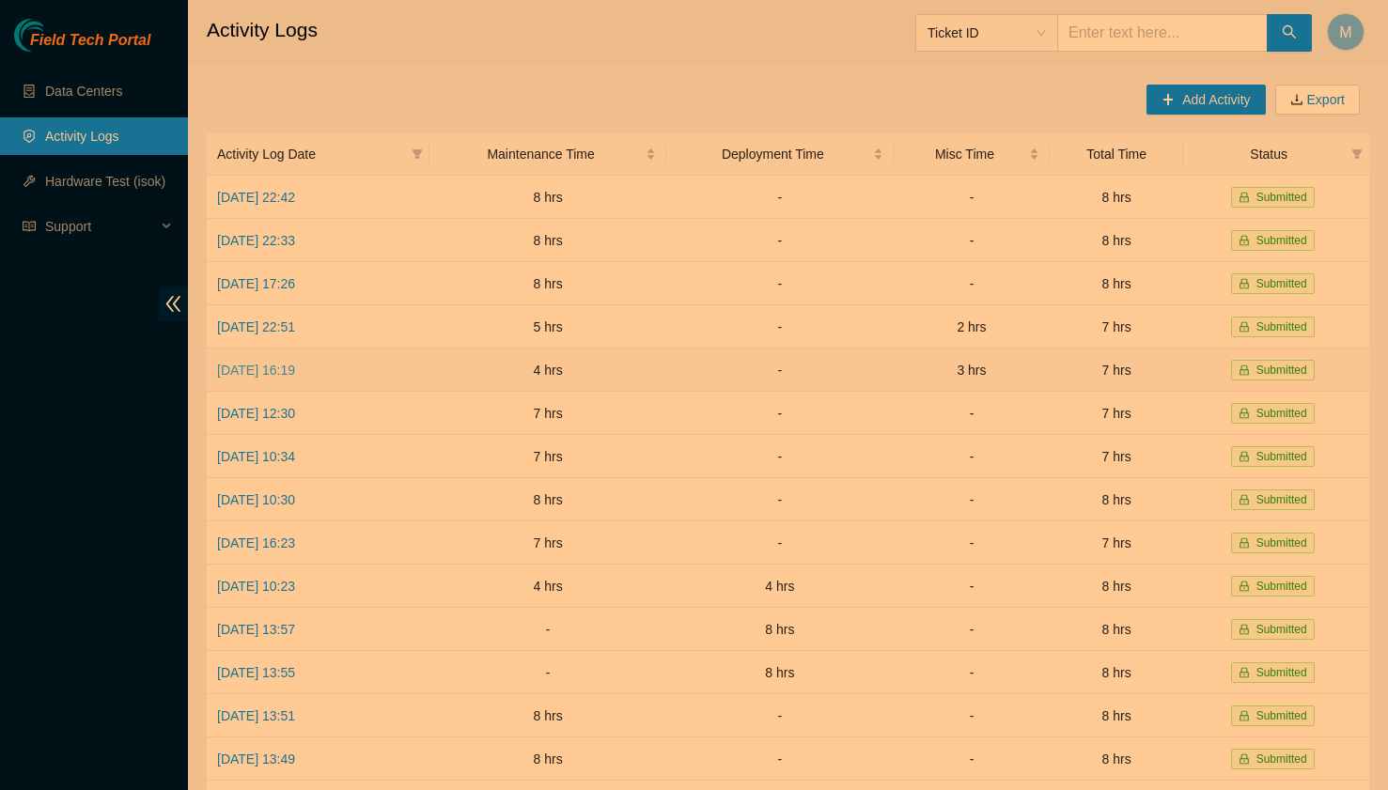
click at [295, 363] on link "[DATE] 16:19" at bounding box center [256, 370] width 78 height 15
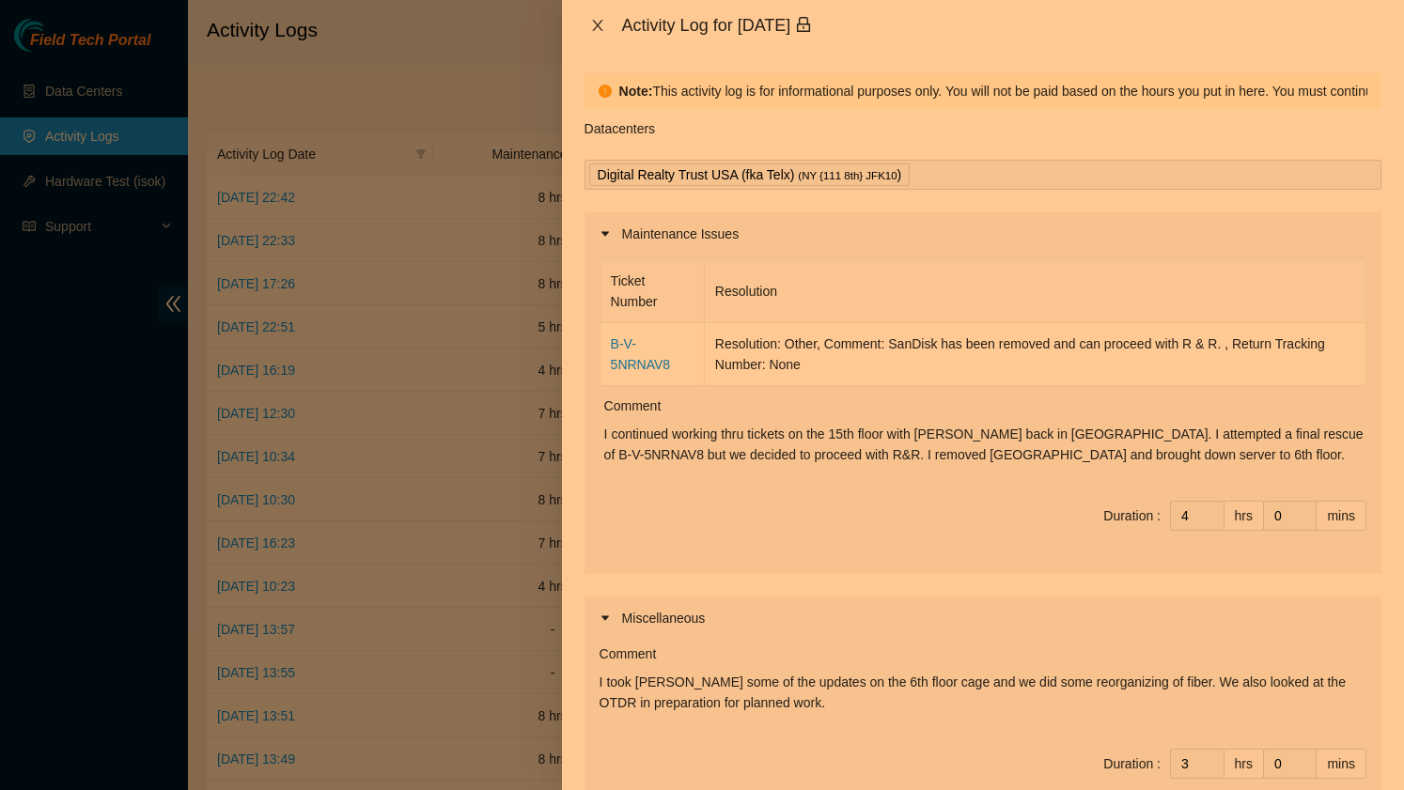
click at [604, 29] on icon "close" at bounding box center [597, 25] width 15 height 15
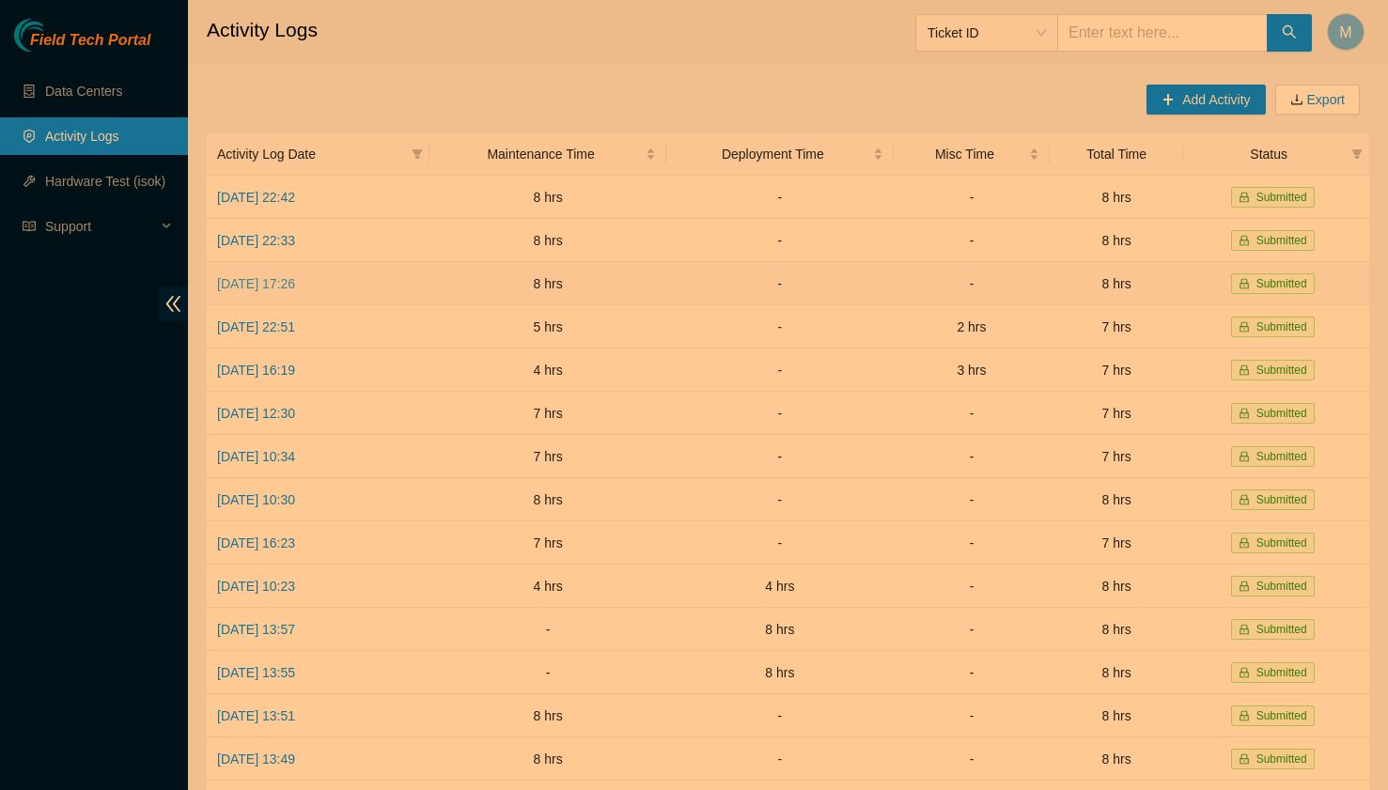
click at [273, 281] on link "[DATE] 17:26" at bounding box center [256, 283] width 78 height 15
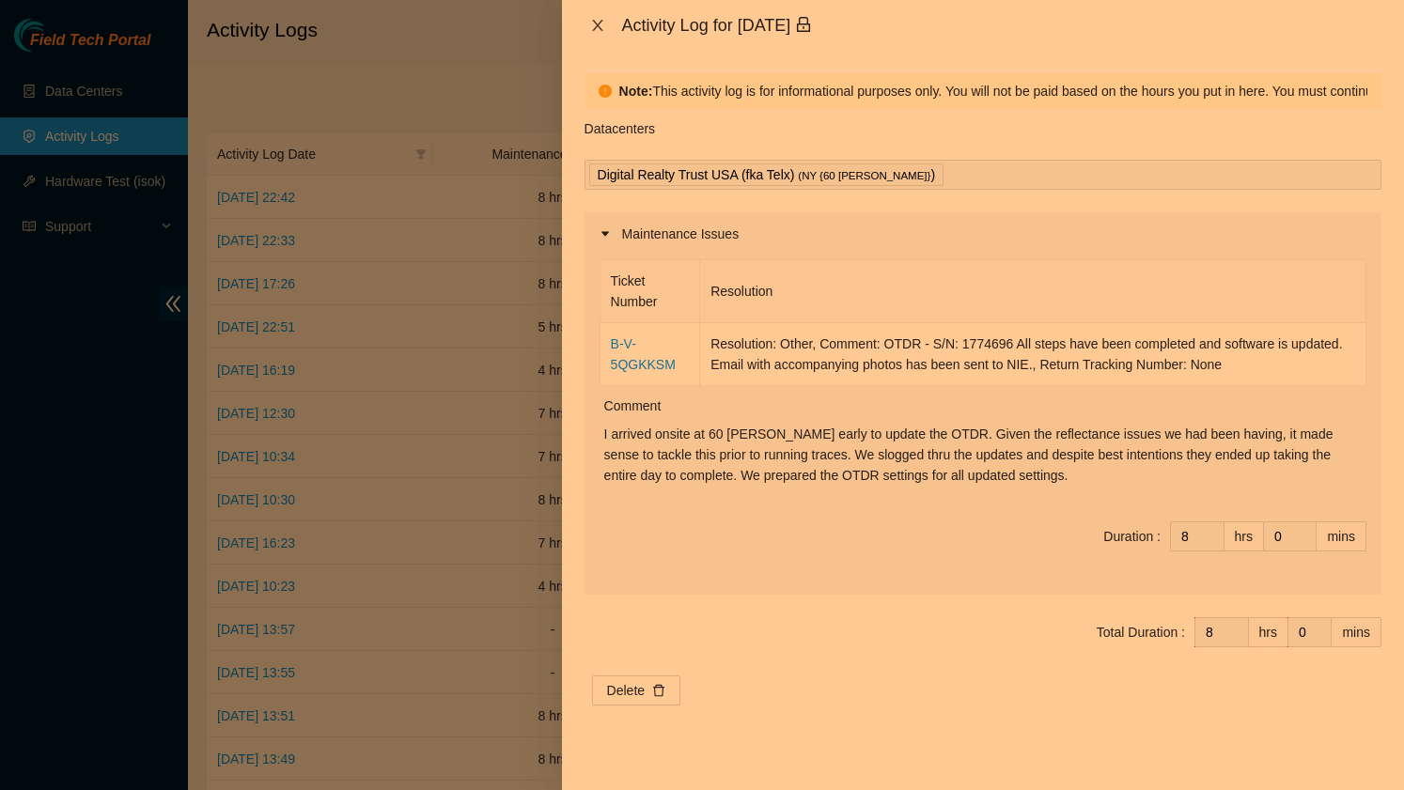
click at [601, 25] on icon "close" at bounding box center [597, 25] width 15 height 15
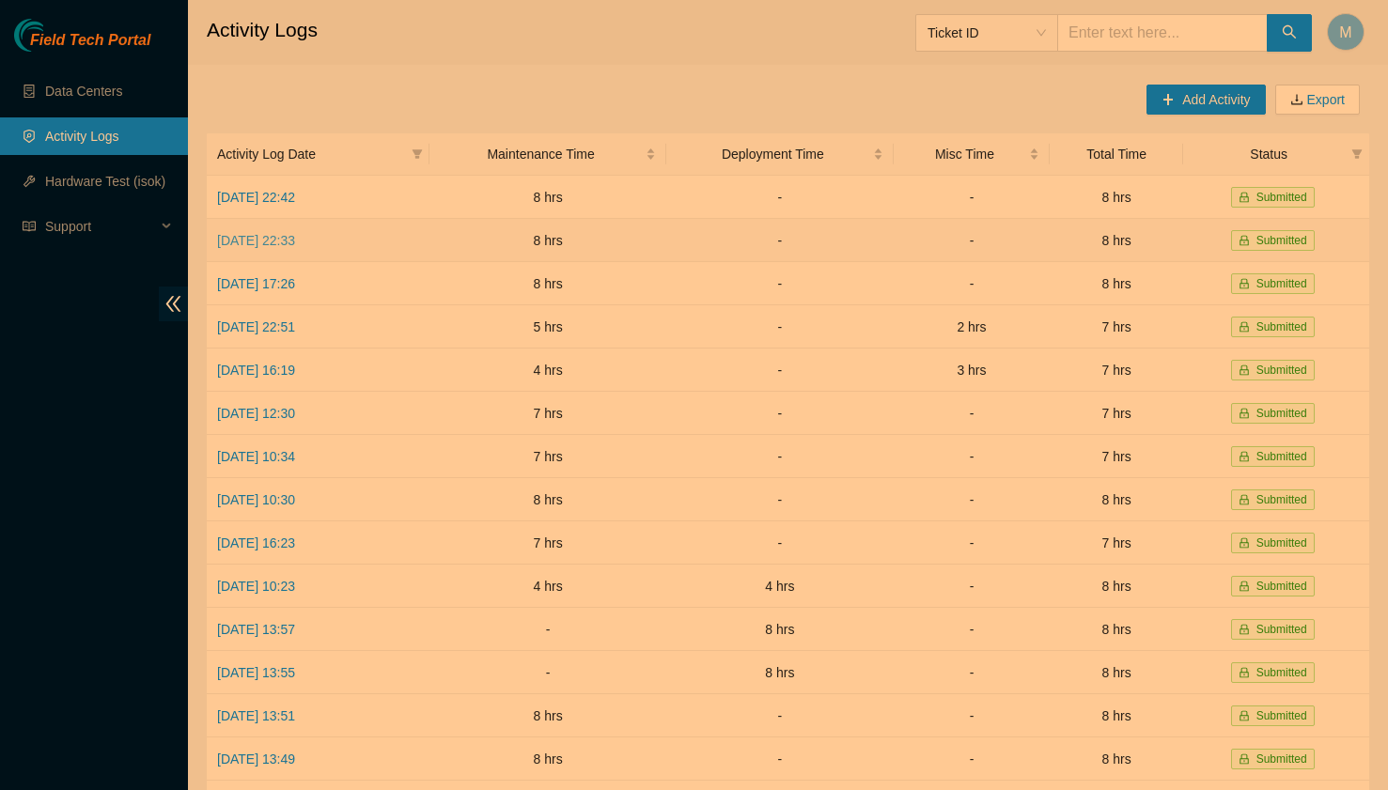
click at [295, 238] on link "[DATE] 22:33" at bounding box center [256, 240] width 78 height 15
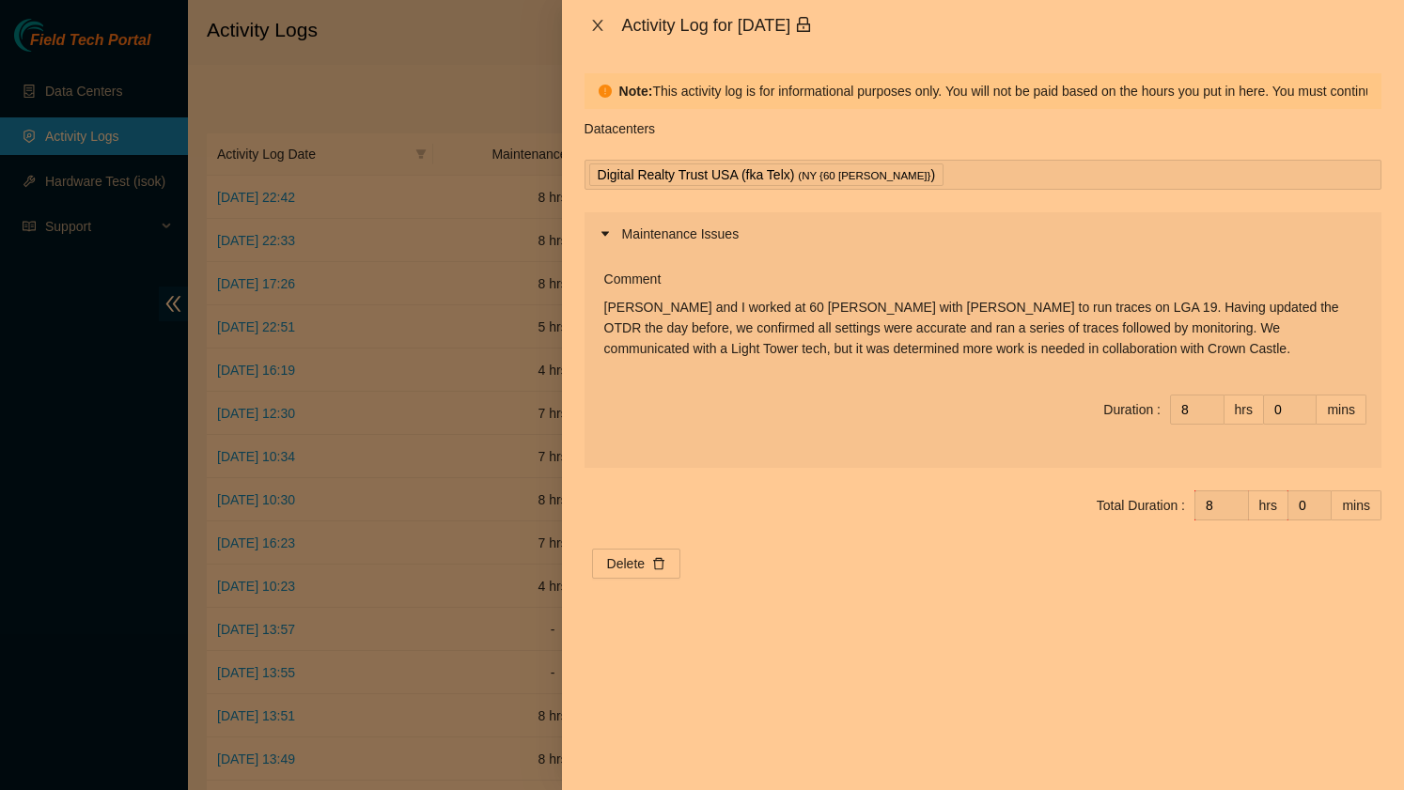
click at [602, 26] on icon "close" at bounding box center [597, 25] width 15 height 15
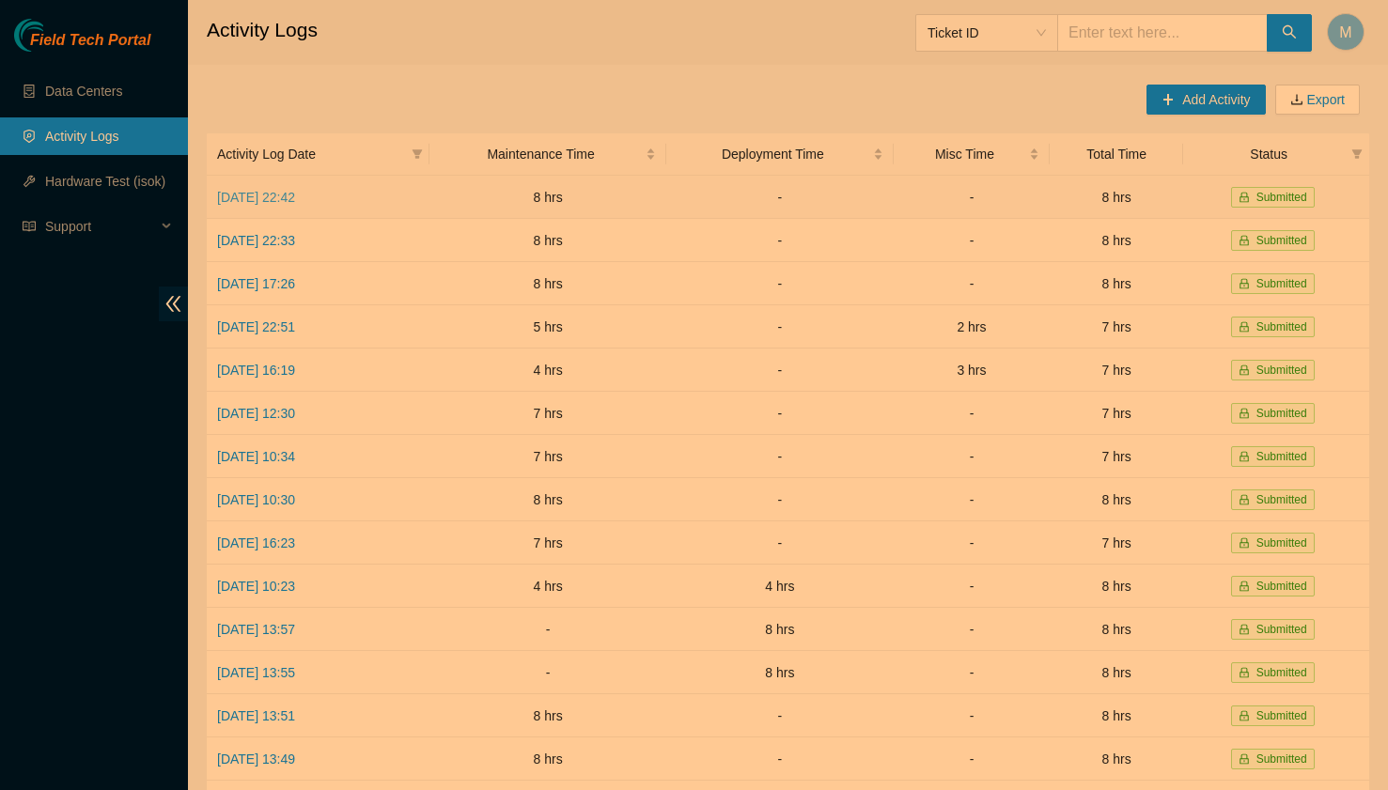
click at [295, 199] on link "[DATE] 22:42" at bounding box center [256, 197] width 78 height 15
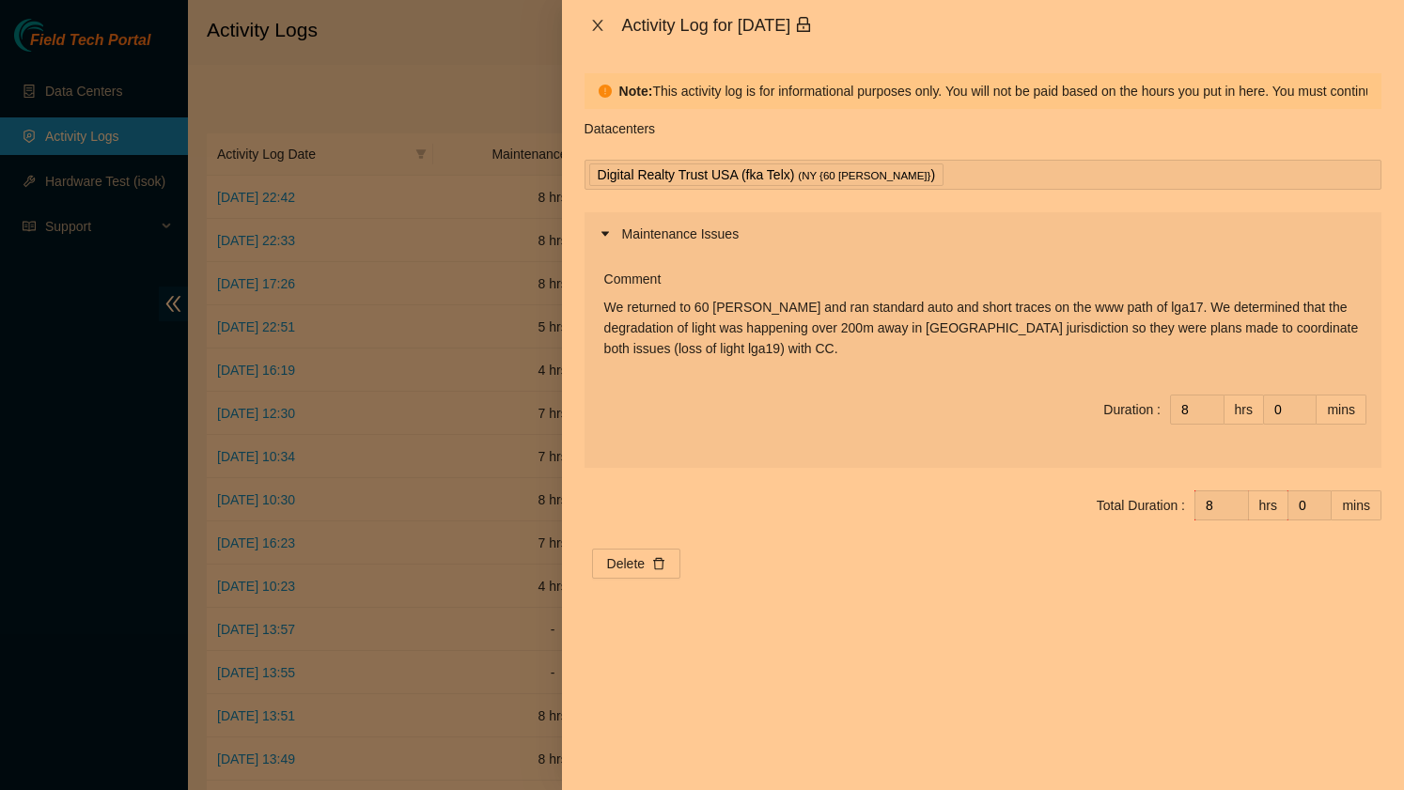
click at [590, 29] on icon "close" at bounding box center [597, 25] width 15 height 15
